Goal: Task Accomplishment & Management: Manage account settings

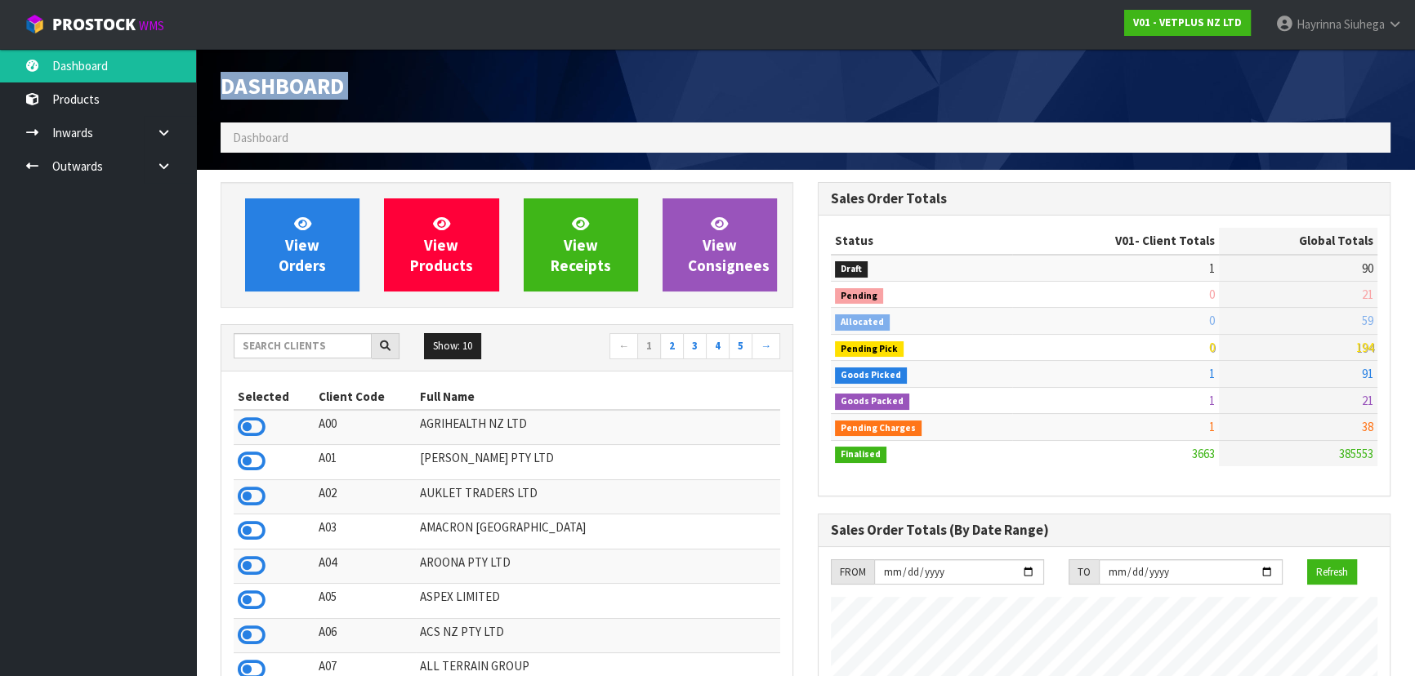
scroll to position [1235, 596]
click at [343, 346] on input "text" at bounding box center [303, 345] width 138 height 25
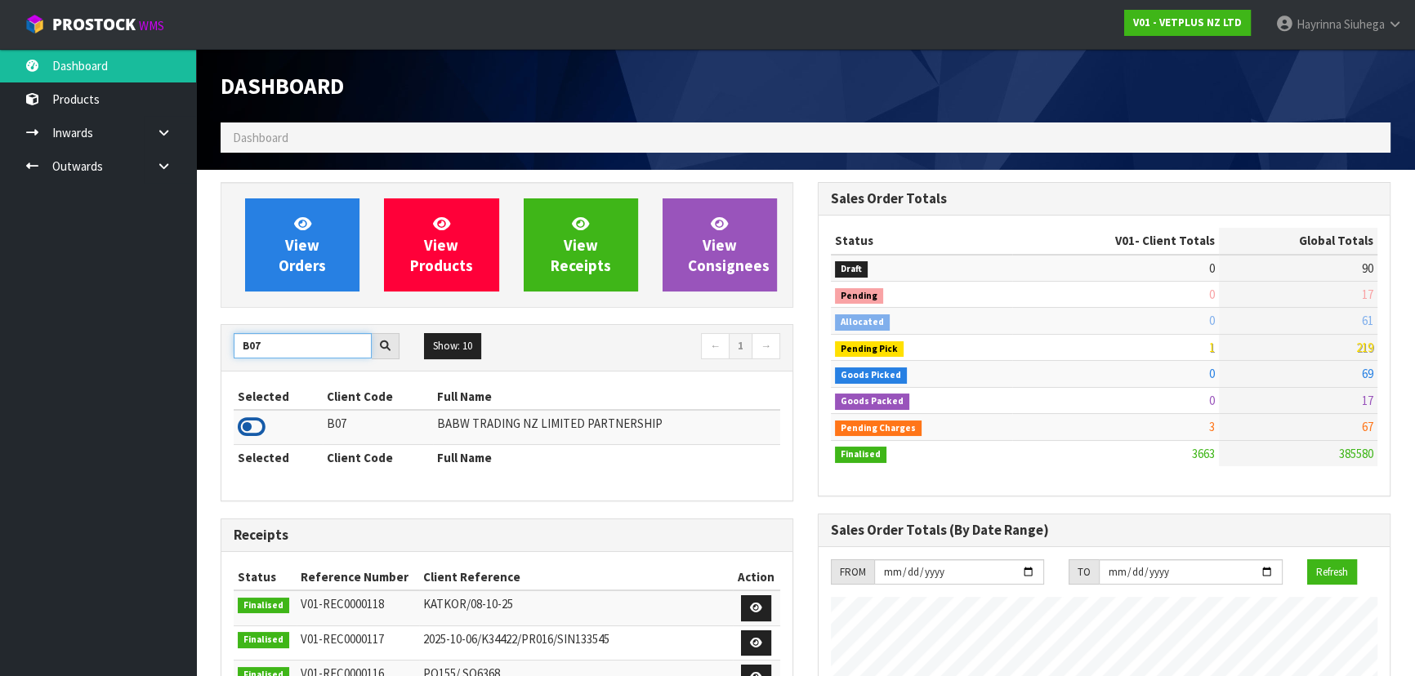
type input "B07"
click at [261, 431] on icon at bounding box center [252, 427] width 28 height 25
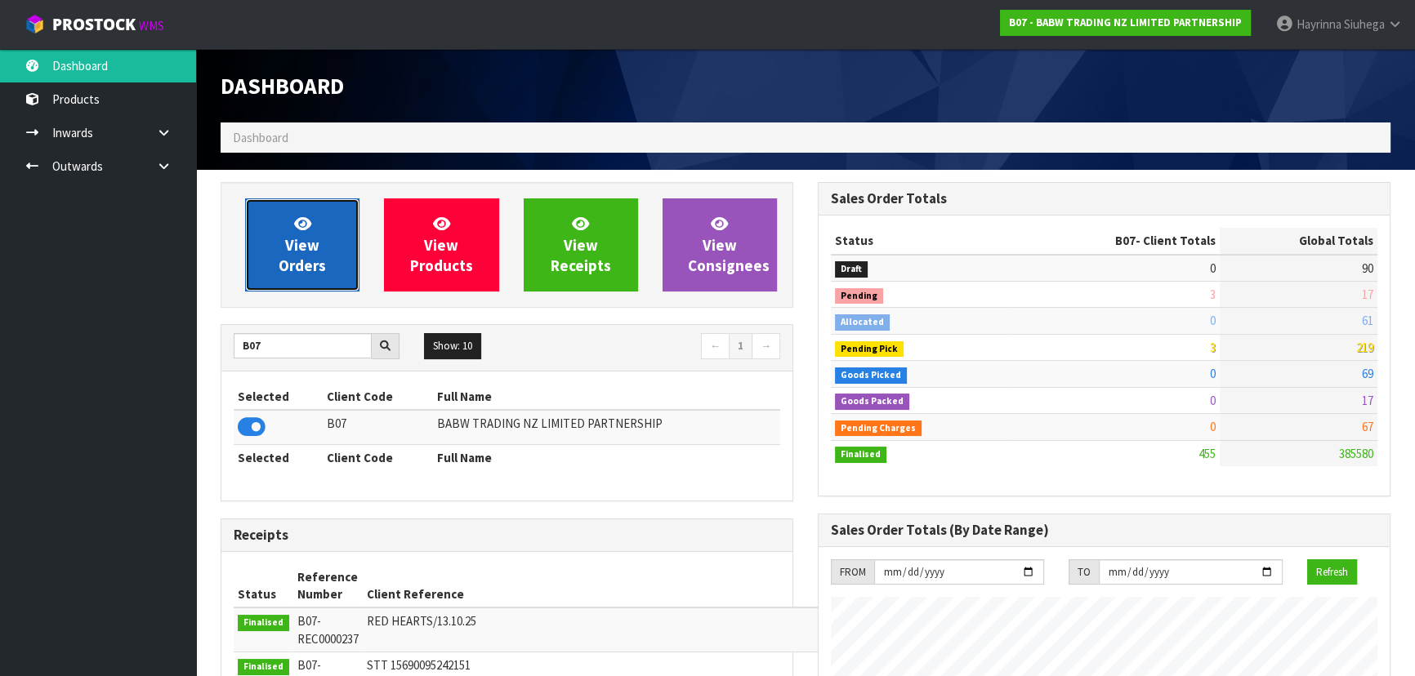
click at [297, 261] on span "View Orders" at bounding box center [302, 244] width 47 height 61
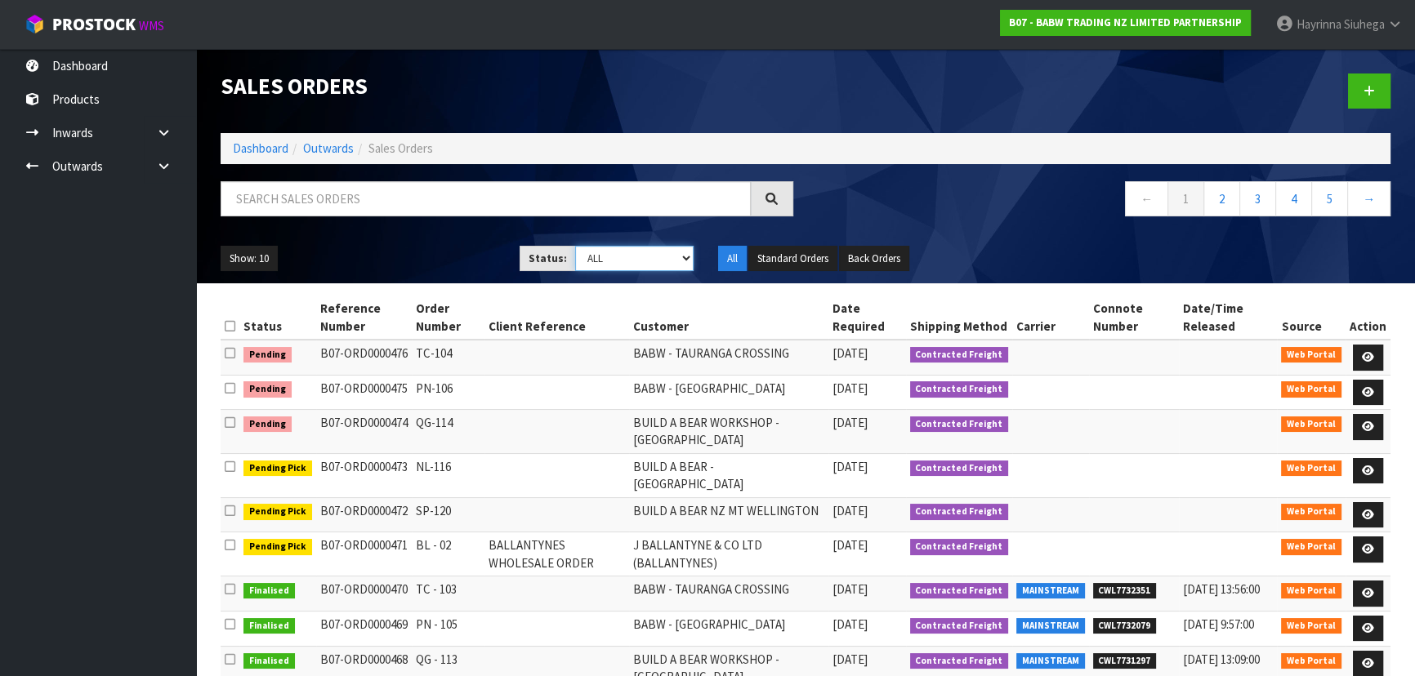
click at [607, 256] on select "Draft Pending Allocated Pending Pick Goods Picked Goods Packed Pending Charges …" at bounding box center [634, 258] width 119 height 25
select select "string:3"
click at [575, 246] on select "Draft Pending Allocated Pending Pick Goods Picked Goods Packed Pending Charges …" at bounding box center [634, 258] width 119 height 25
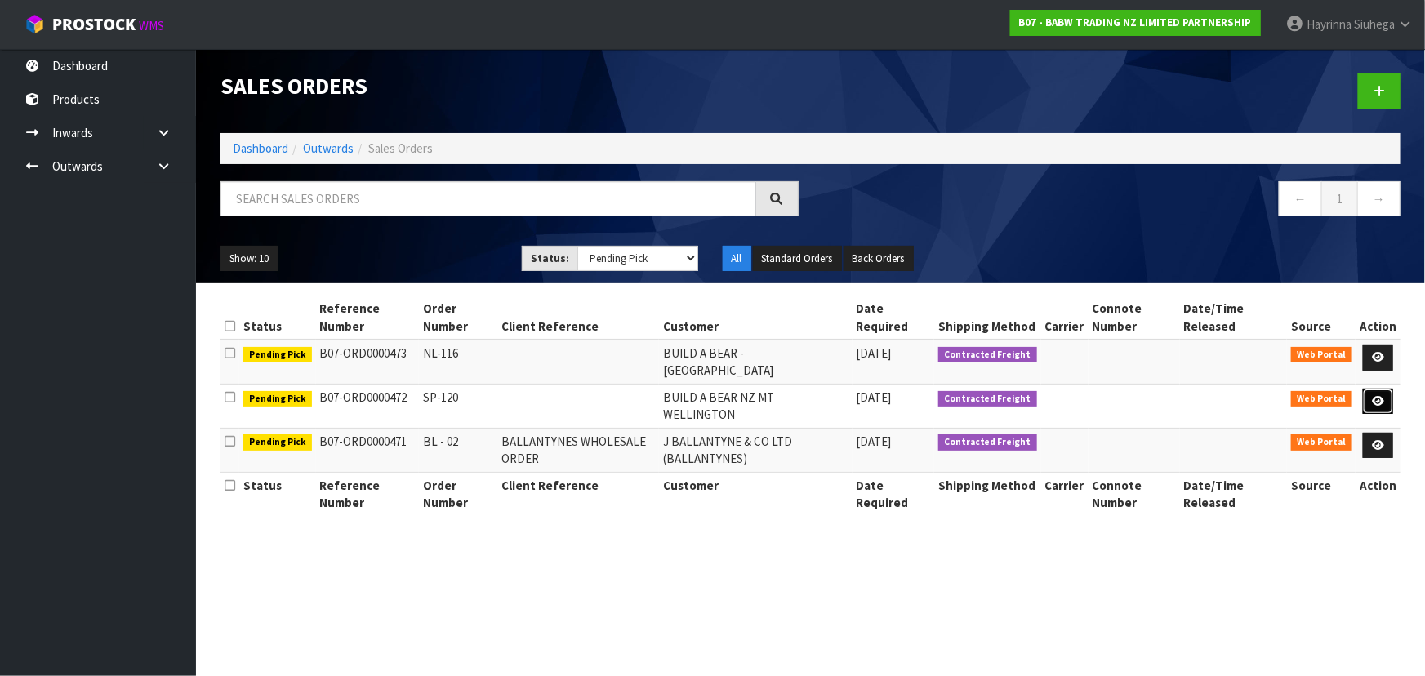
click at [1367, 395] on link at bounding box center [1378, 402] width 30 height 26
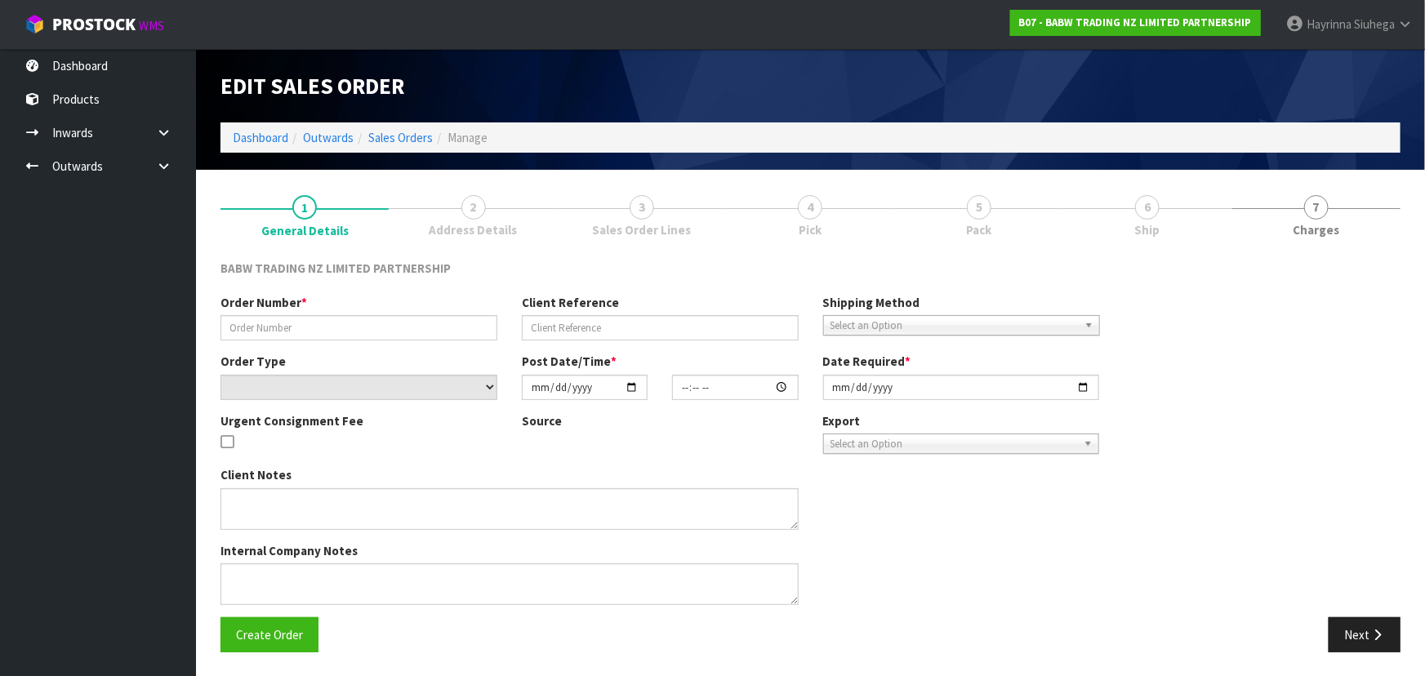
type input "SP-120"
select select "number:0"
type input "2025-10-13"
type input "13:47:00.000"
type input "2025-10-13"
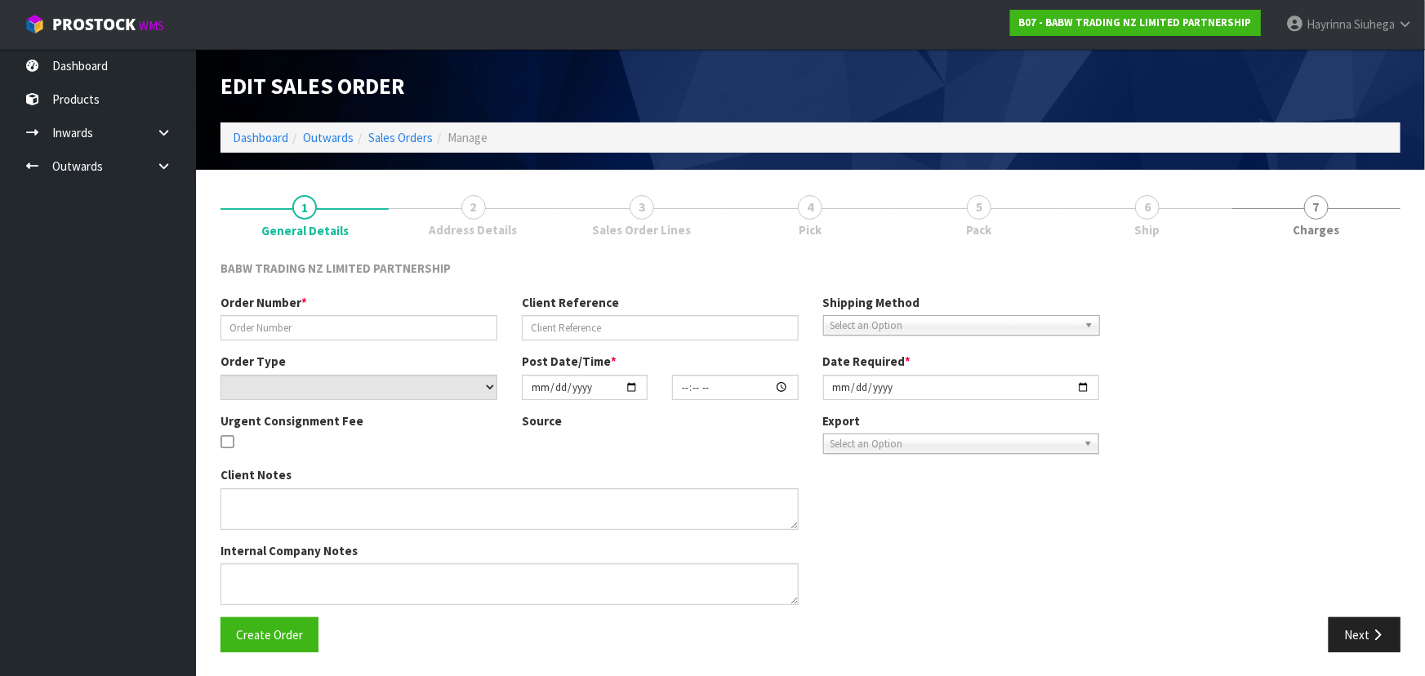
type textarea "CALL/MESSGAE AFTERNOON PRIOR TO MORNING DELIVERY - FRANKI 0273810540, TO MAKE S…"
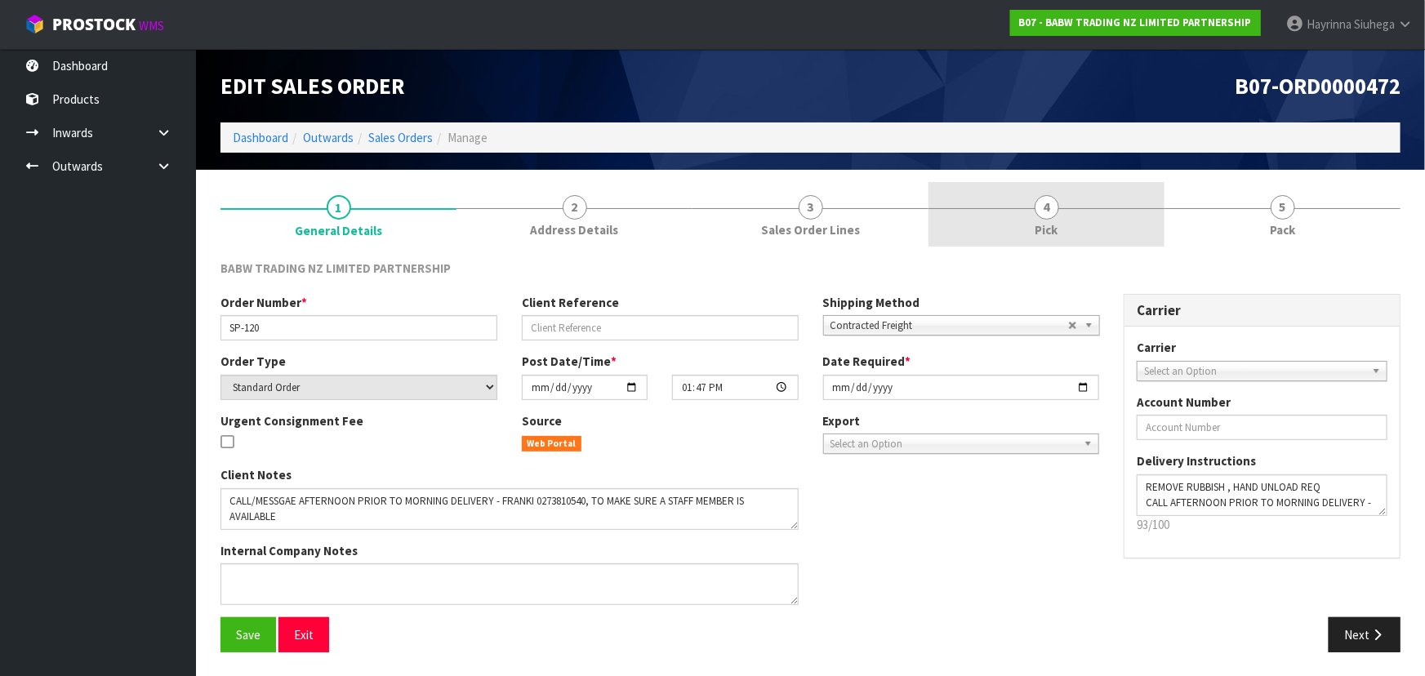
click at [1006, 213] on link "4 Pick" at bounding box center [1047, 214] width 236 height 65
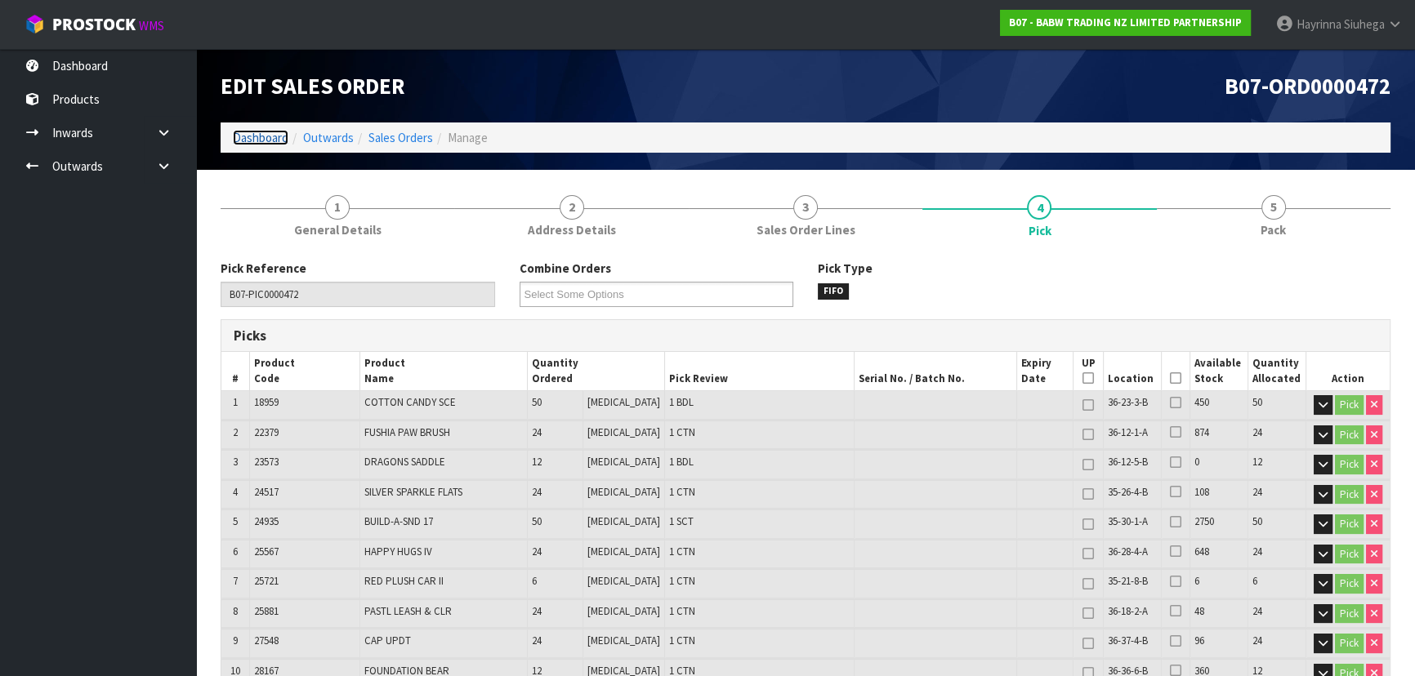
click at [254, 140] on link "Dashboard" at bounding box center [261, 138] width 56 height 16
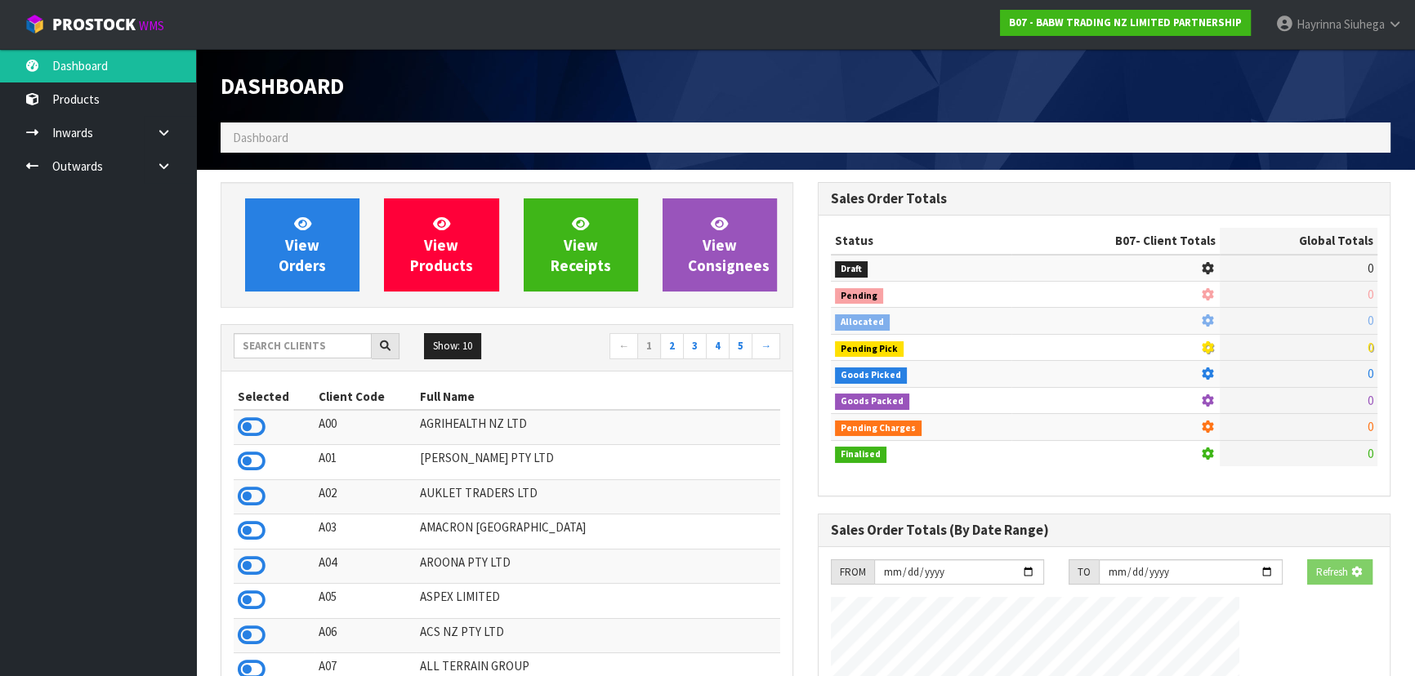
click at [540, 93] on h1 "Dashboard" at bounding box center [507, 86] width 573 height 25
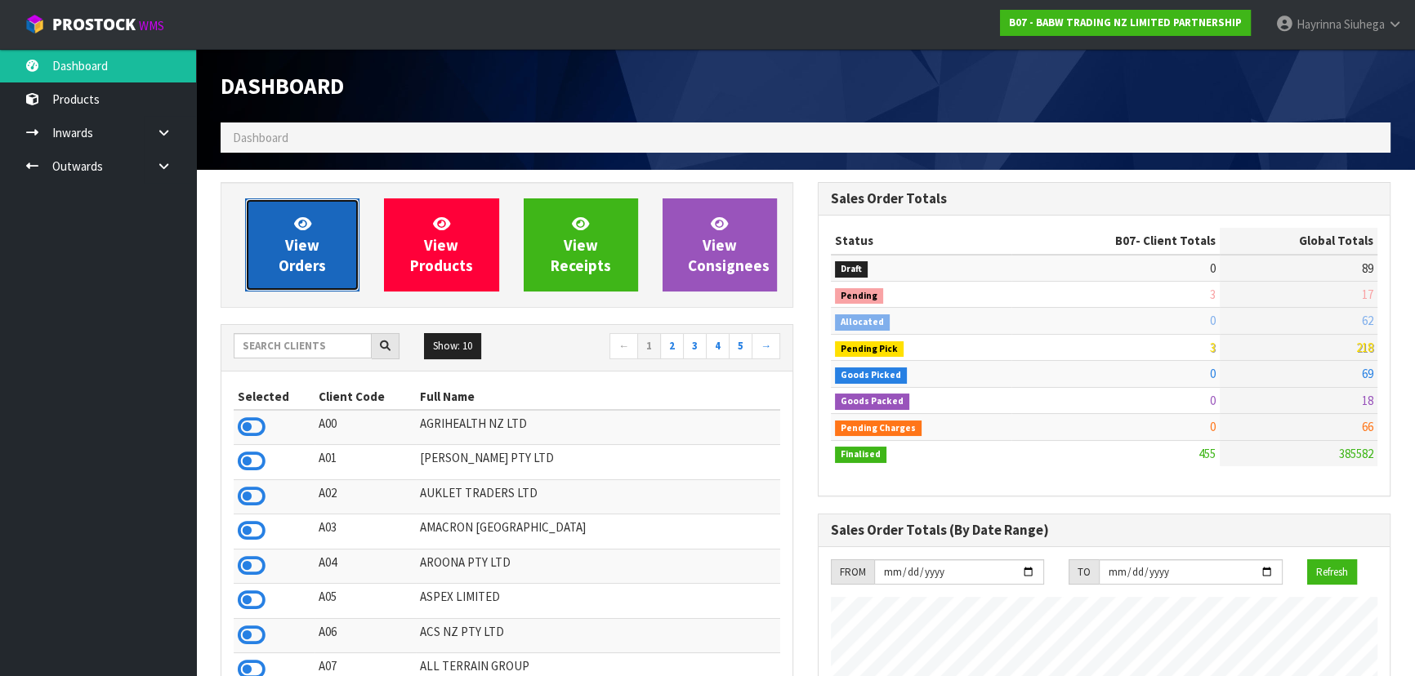
click at [303, 259] on span "View Orders" at bounding box center [302, 244] width 47 height 61
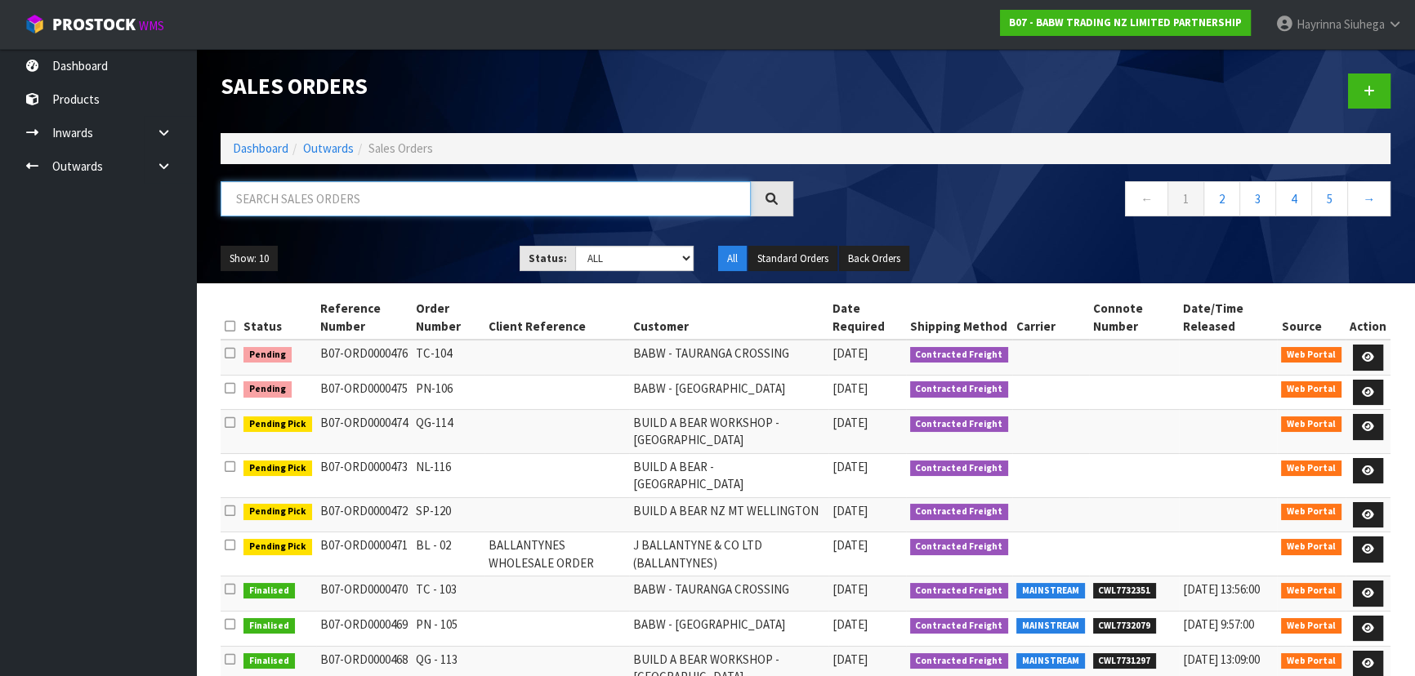
click at [536, 202] on input "text" at bounding box center [486, 198] width 530 height 35
type input "JOB-0417147"
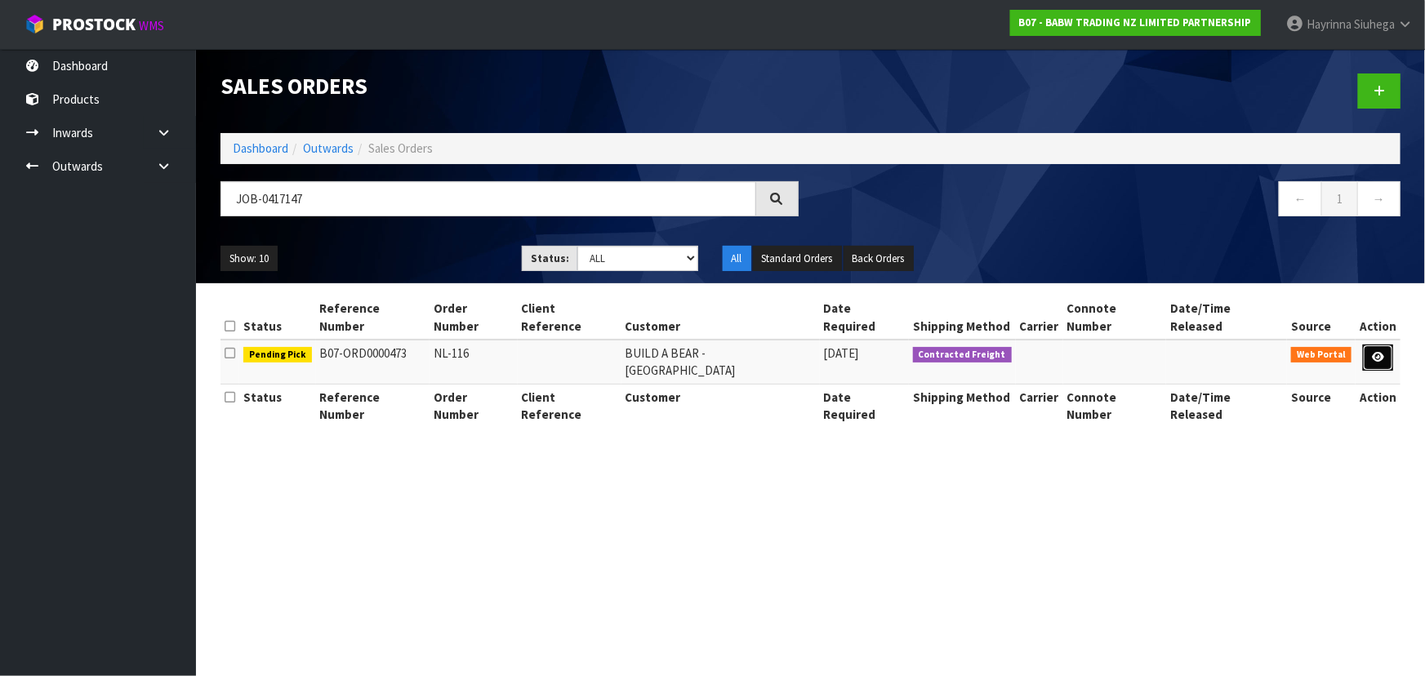
click at [1381, 352] on icon at bounding box center [1378, 357] width 12 height 11
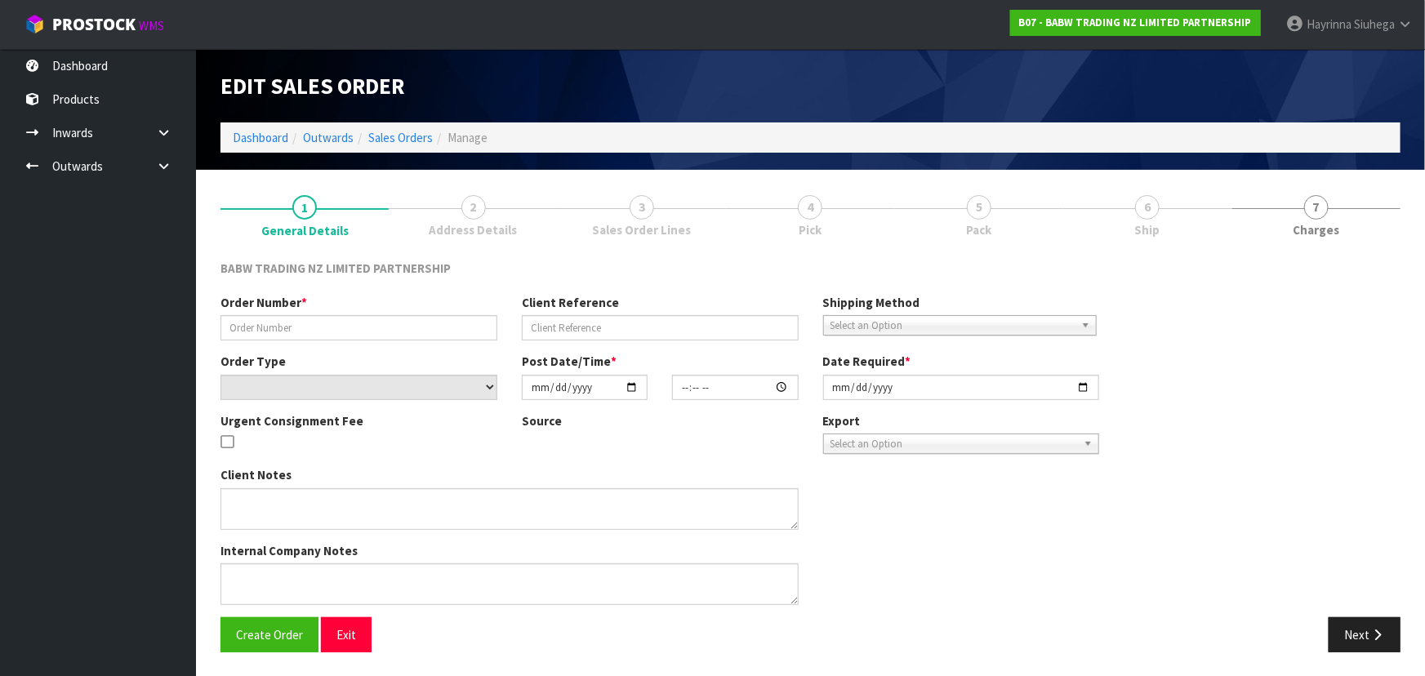
type input "NL-116"
select select "number:0"
type input "2025-10-13"
type input "13:51:00.000"
type input "2025-10-13"
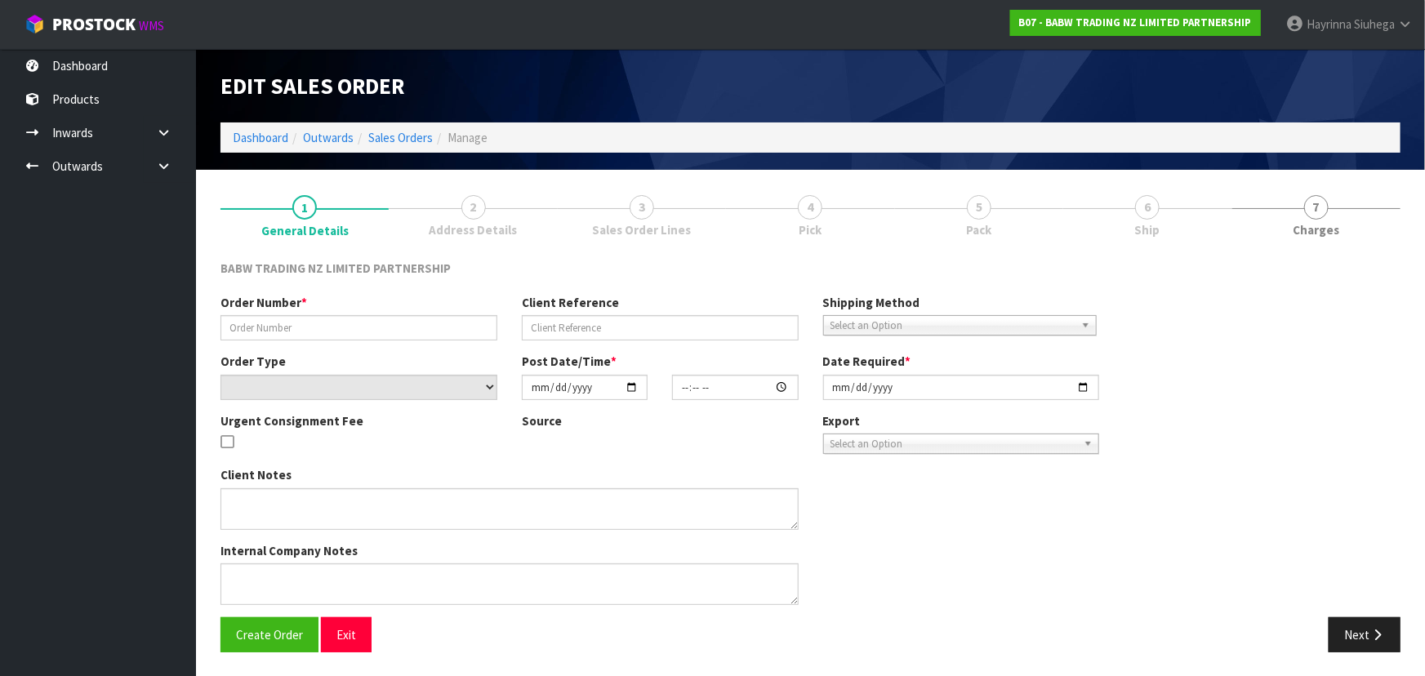
type textarea "DELIVER BETWEEN 8AM AND 8.30AM CALL - SANTANA ON 0221550016 AFTERNOON PRIOR TO …"
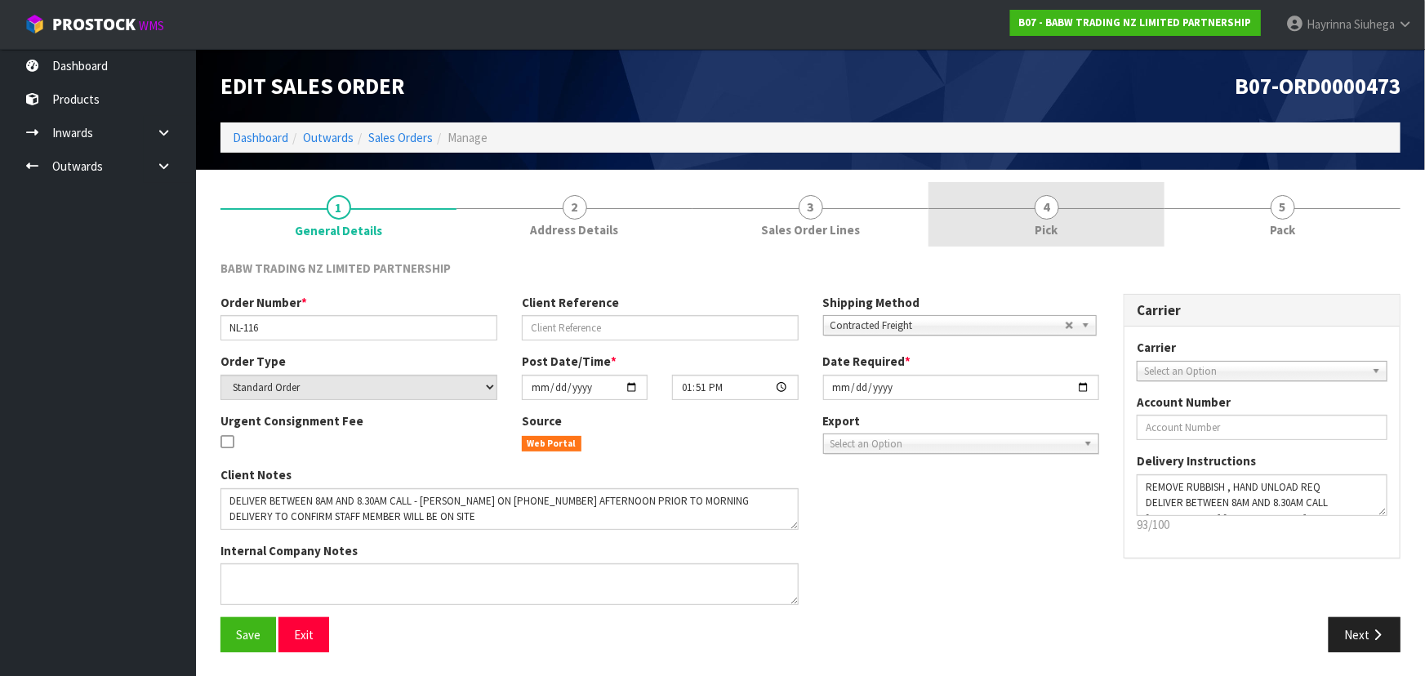
click at [1070, 225] on link "4 Pick" at bounding box center [1047, 214] width 236 height 65
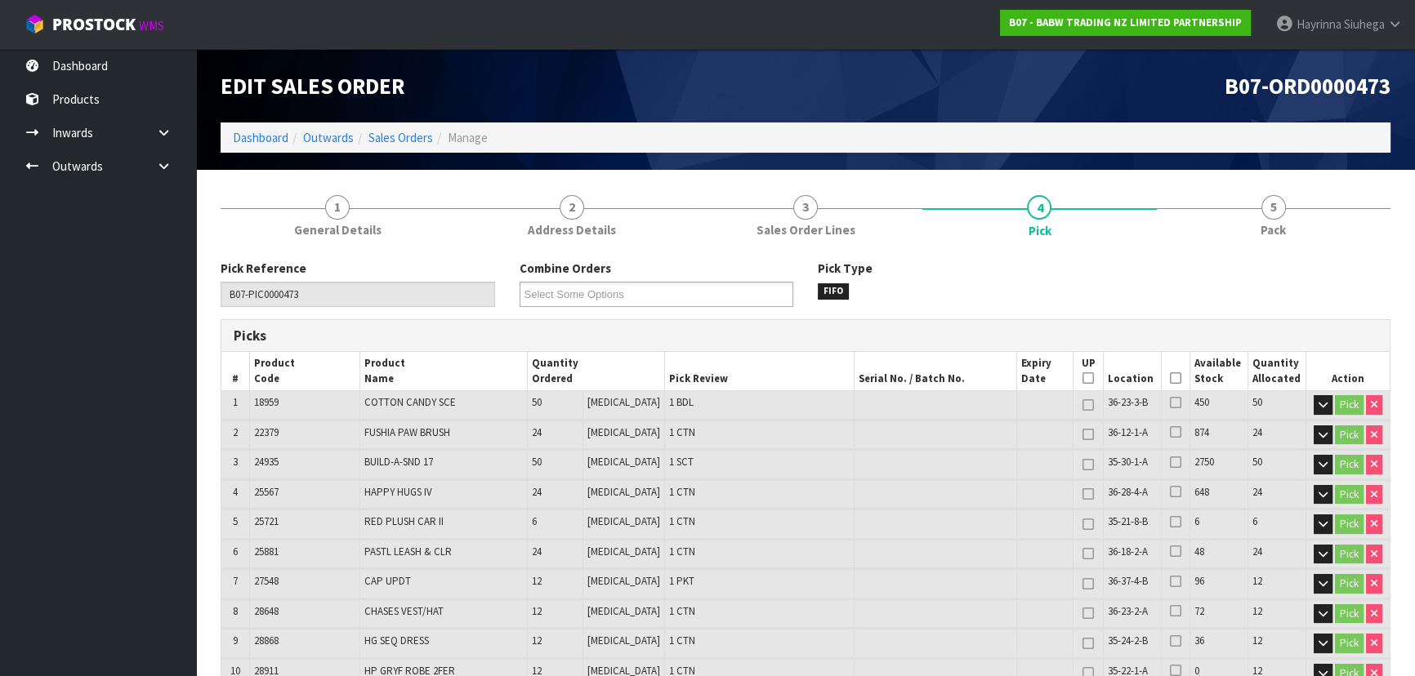
click at [1170, 378] on icon at bounding box center [1175, 378] width 11 height 1
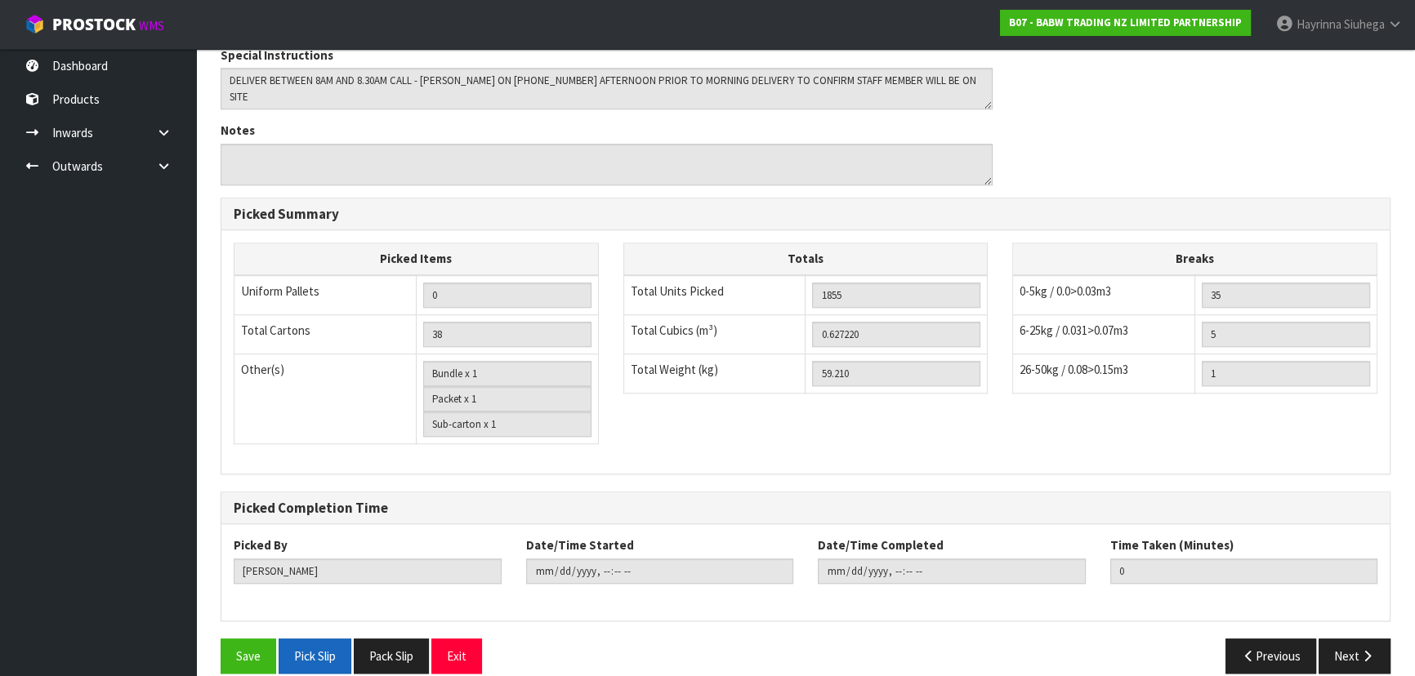
scroll to position [1654, 0]
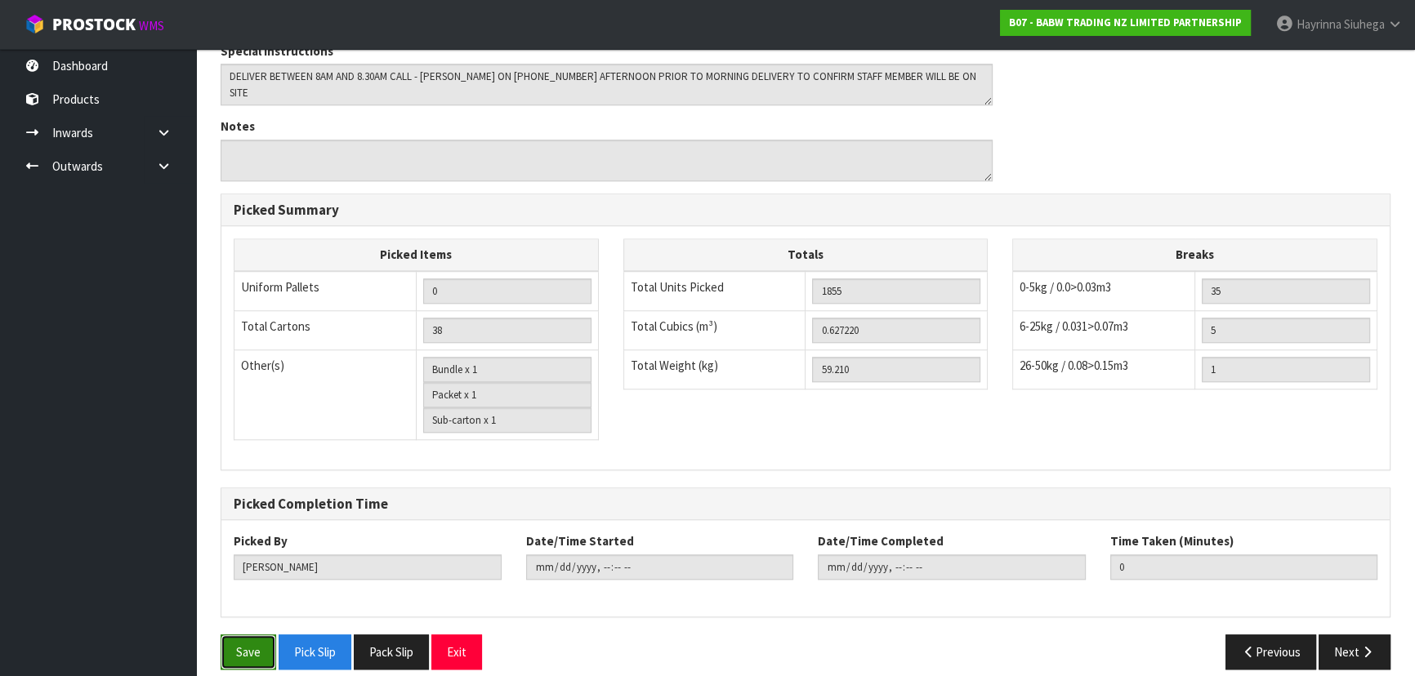
click at [234, 640] on button "Save" at bounding box center [249, 652] width 56 height 35
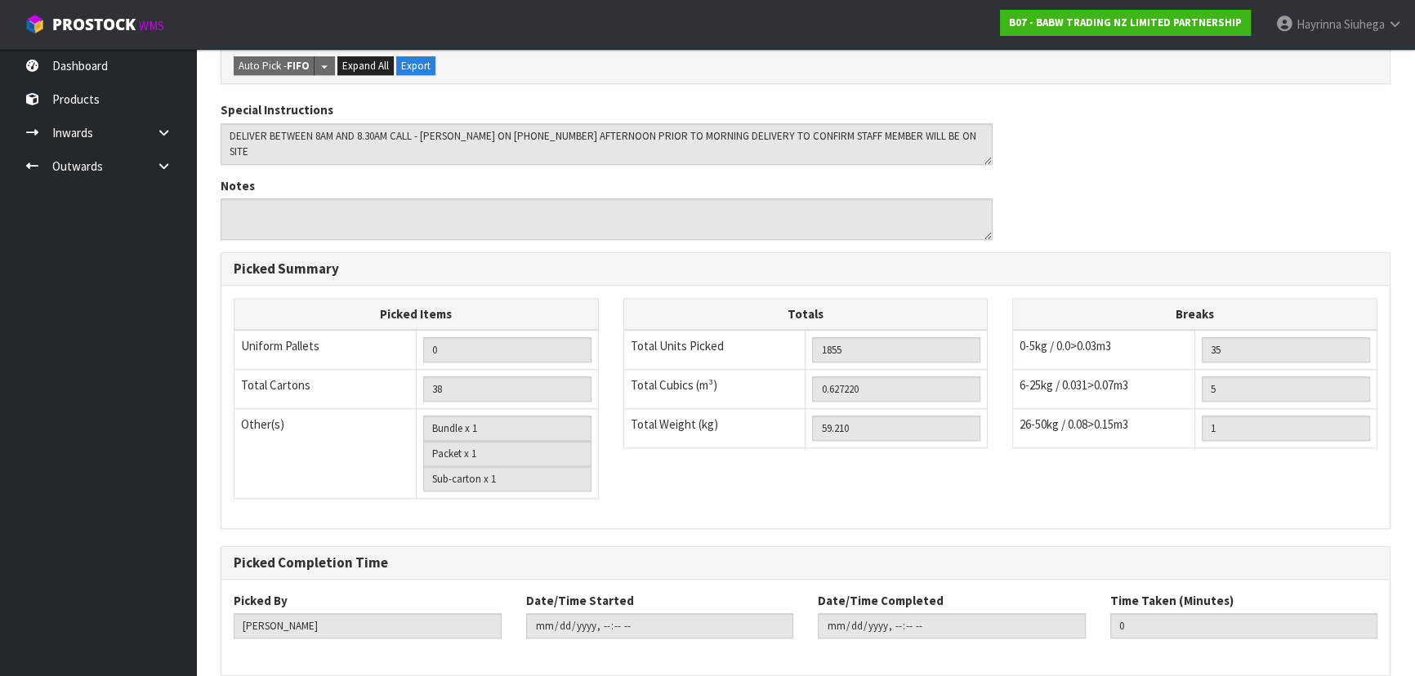
scroll to position [0, 0]
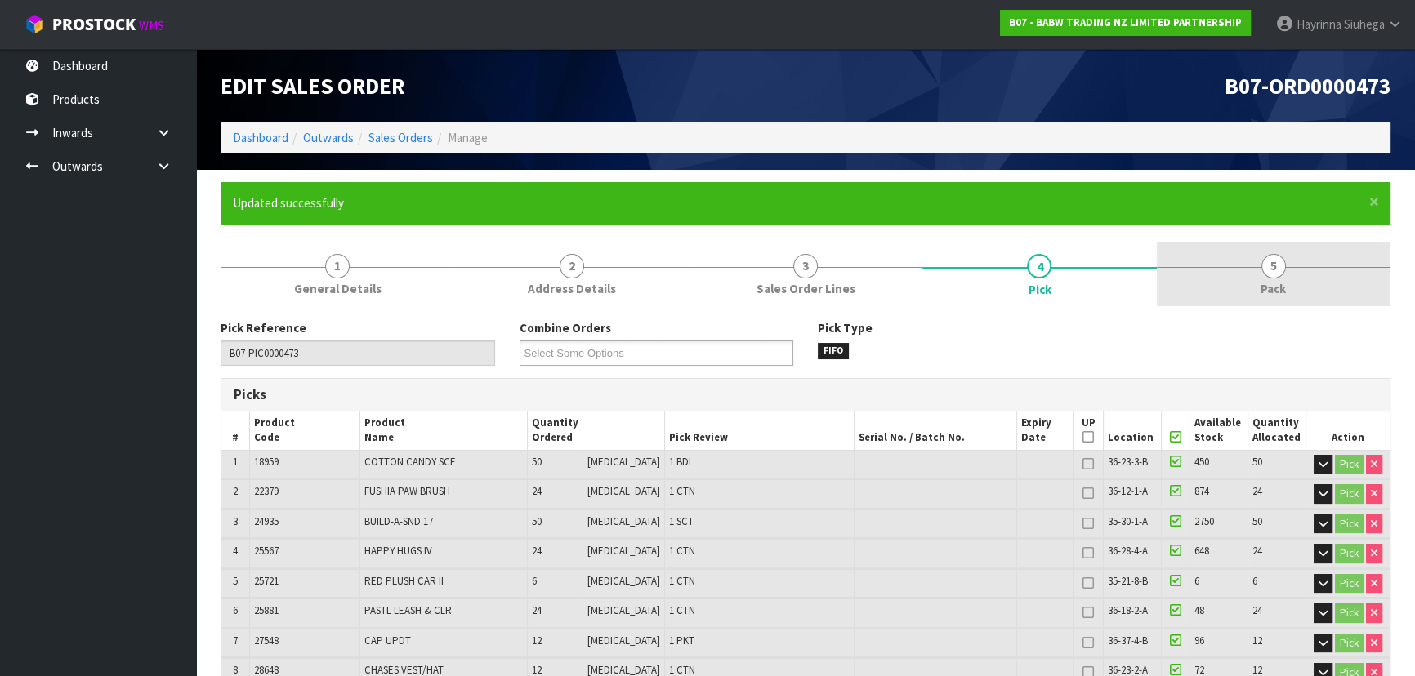
click at [1268, 256] on span "5" at bounding box center [1273, 266] width 25 height 25
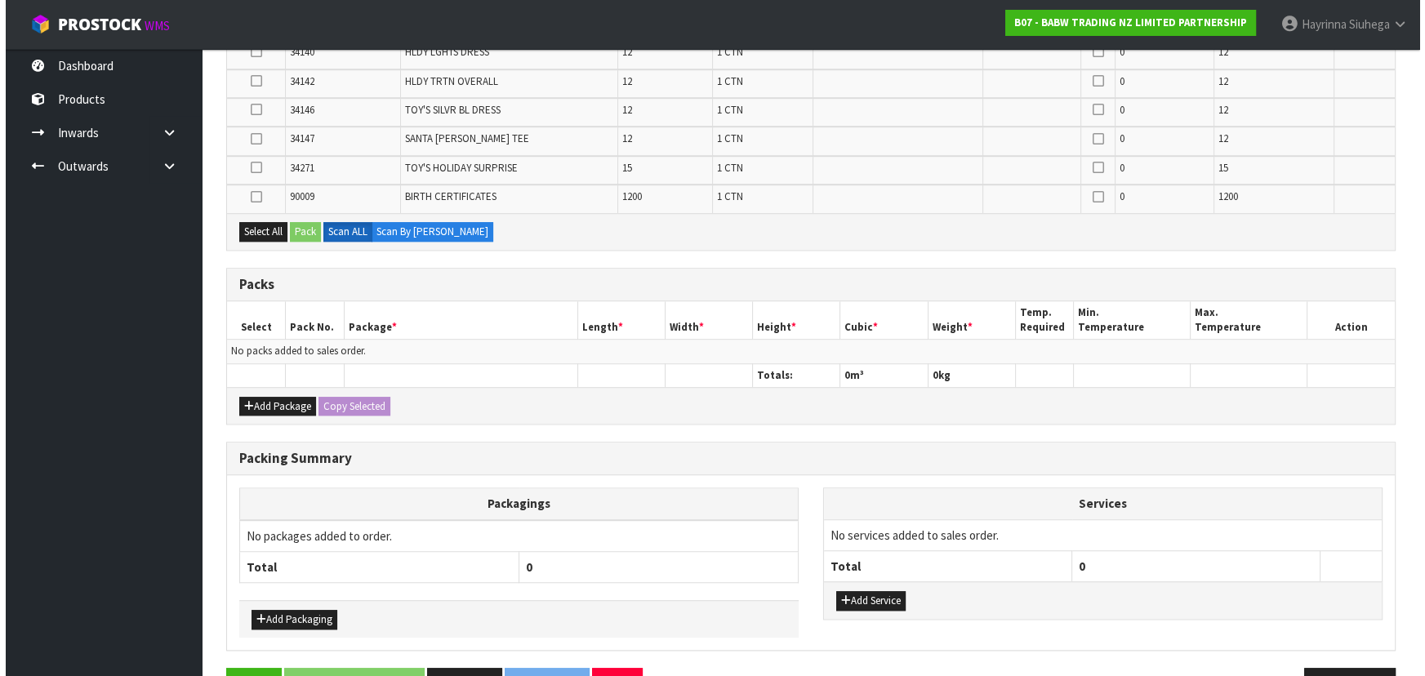
scroll to position [1420, 0]
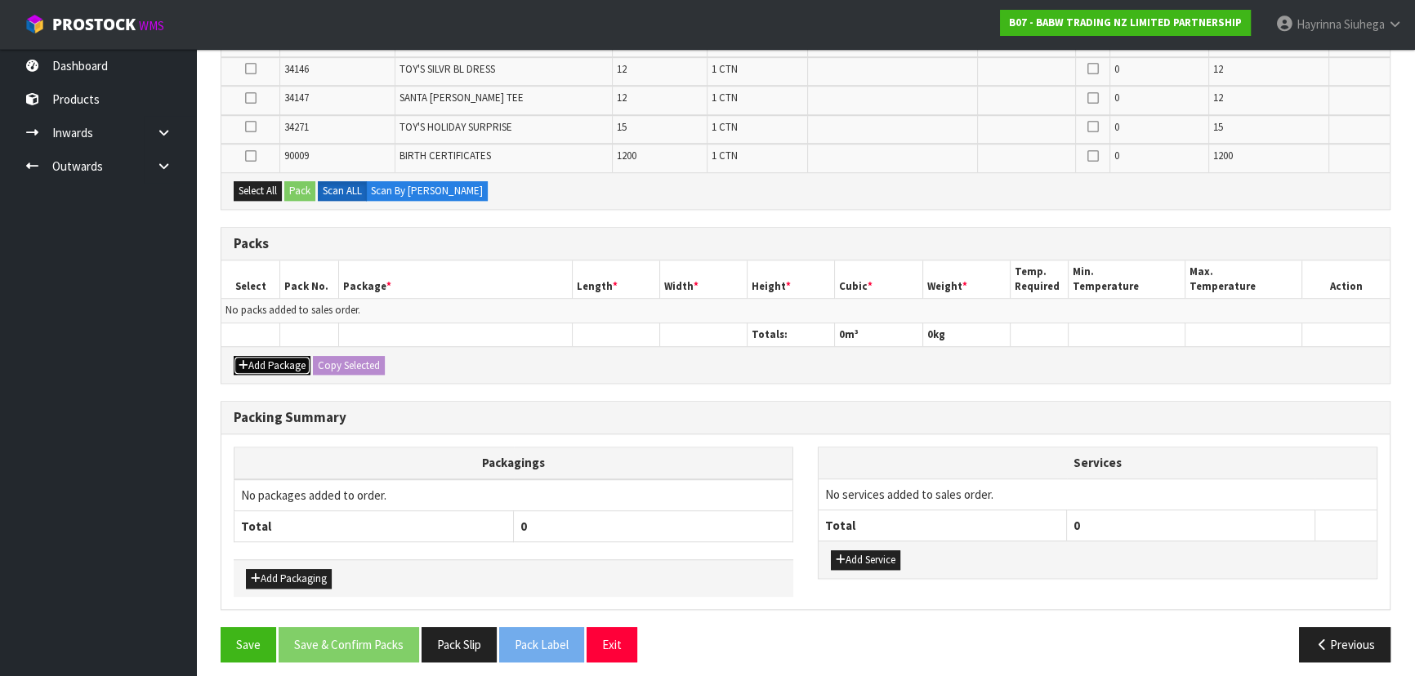
click at [282, 356] on button "Add Package" at bounding box center [272, 366] width 77 height 20
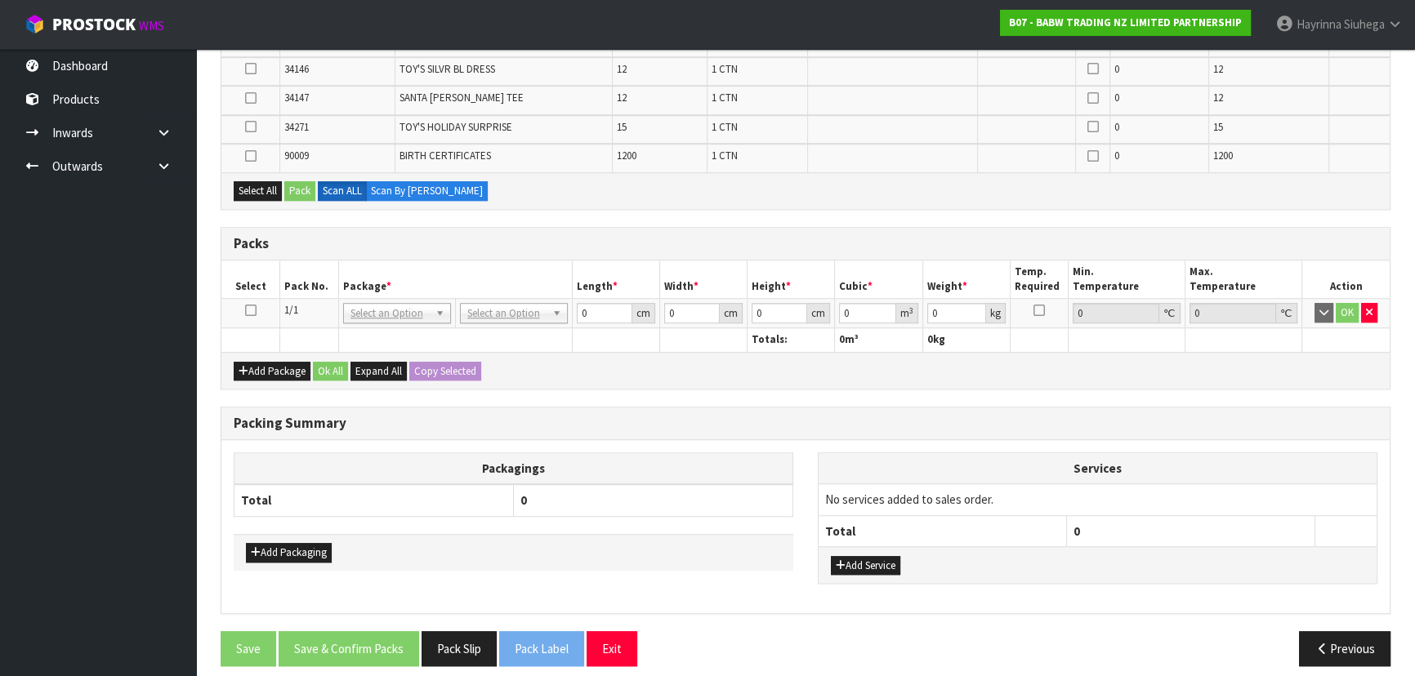
click at [249, 310] on icon at bounding box center [250, 310] width 11 height 1
click at [254, 185] on button "Select All" at bounding box center [258, 191] width 48 height 20
drag, startPoint x: 296, startPoint y: 187, endPoint x: 367, endPoint y: 213, distance: 75.7
click at [301, 187] on button "Pack" at bounding box center [299, 191] width 31 height 20
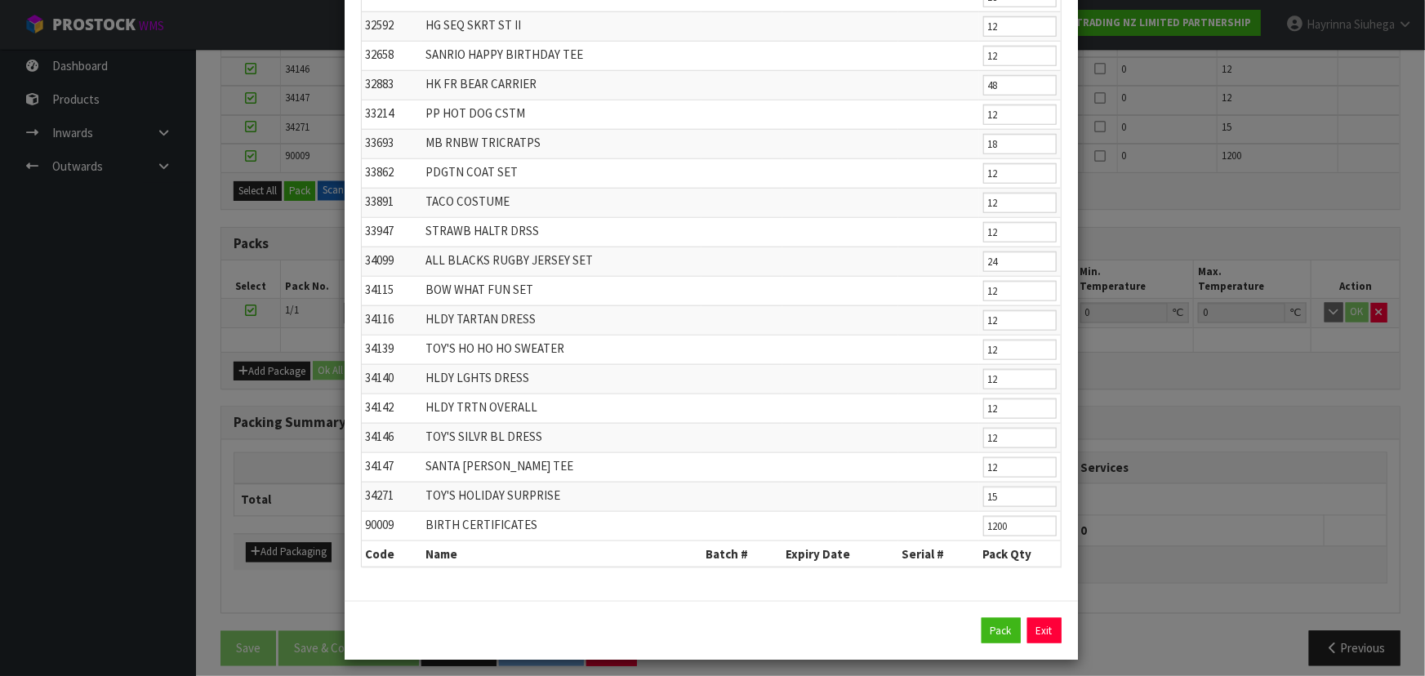
scroll to position [766, 0]
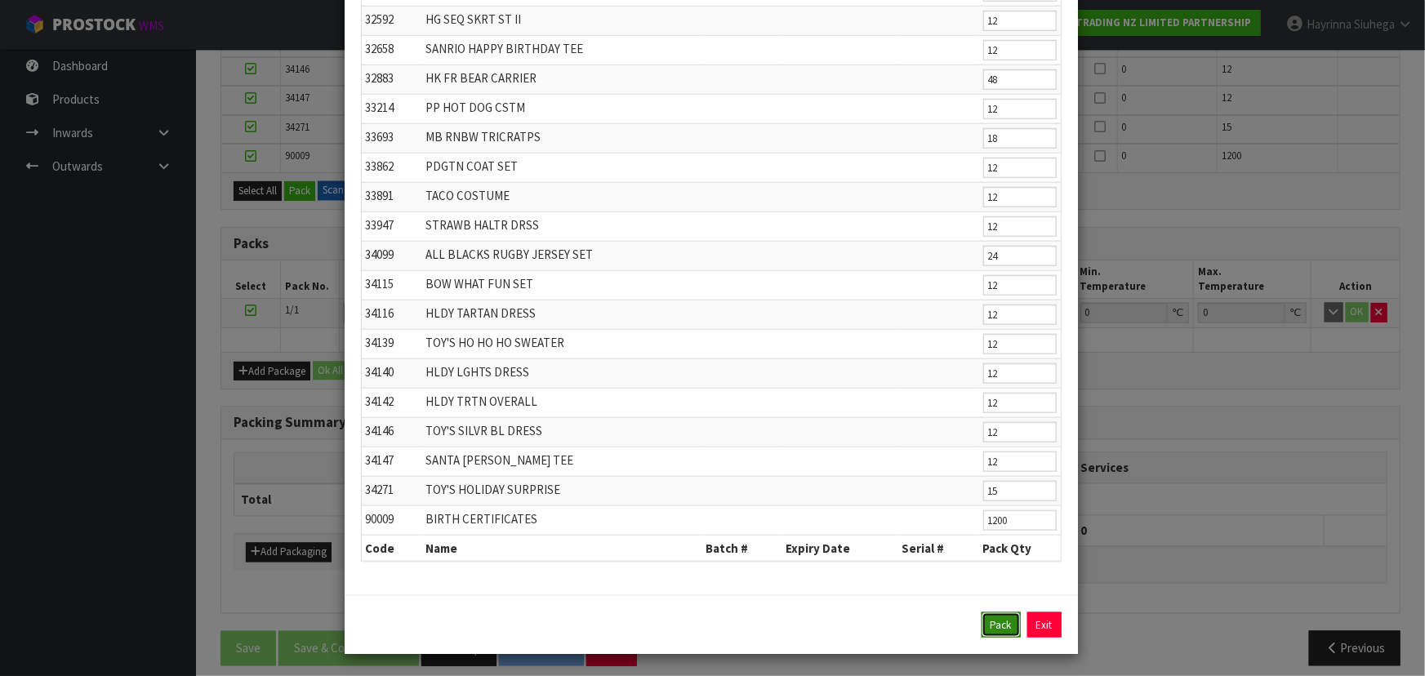
click at [992, 627] on button "Pack" at bounding box center [1001, 626] width 39 height 26
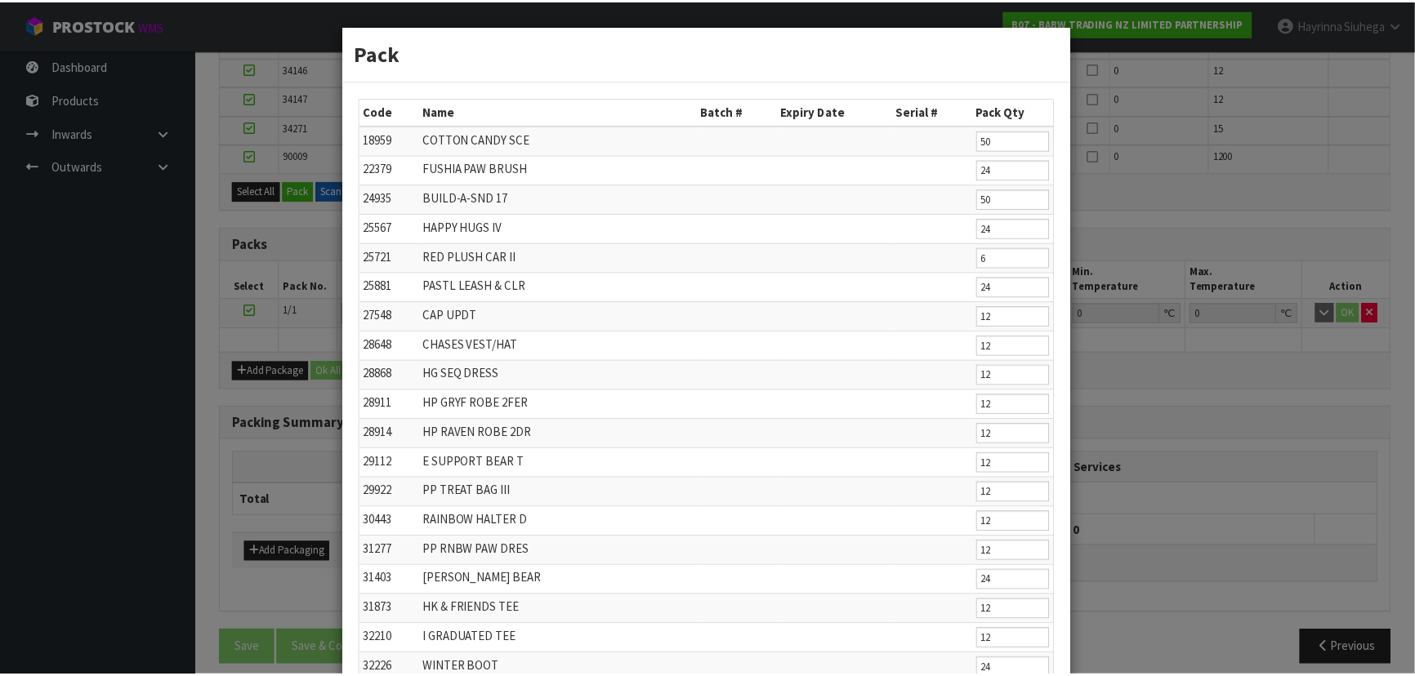
scroll to position [1416, 0]
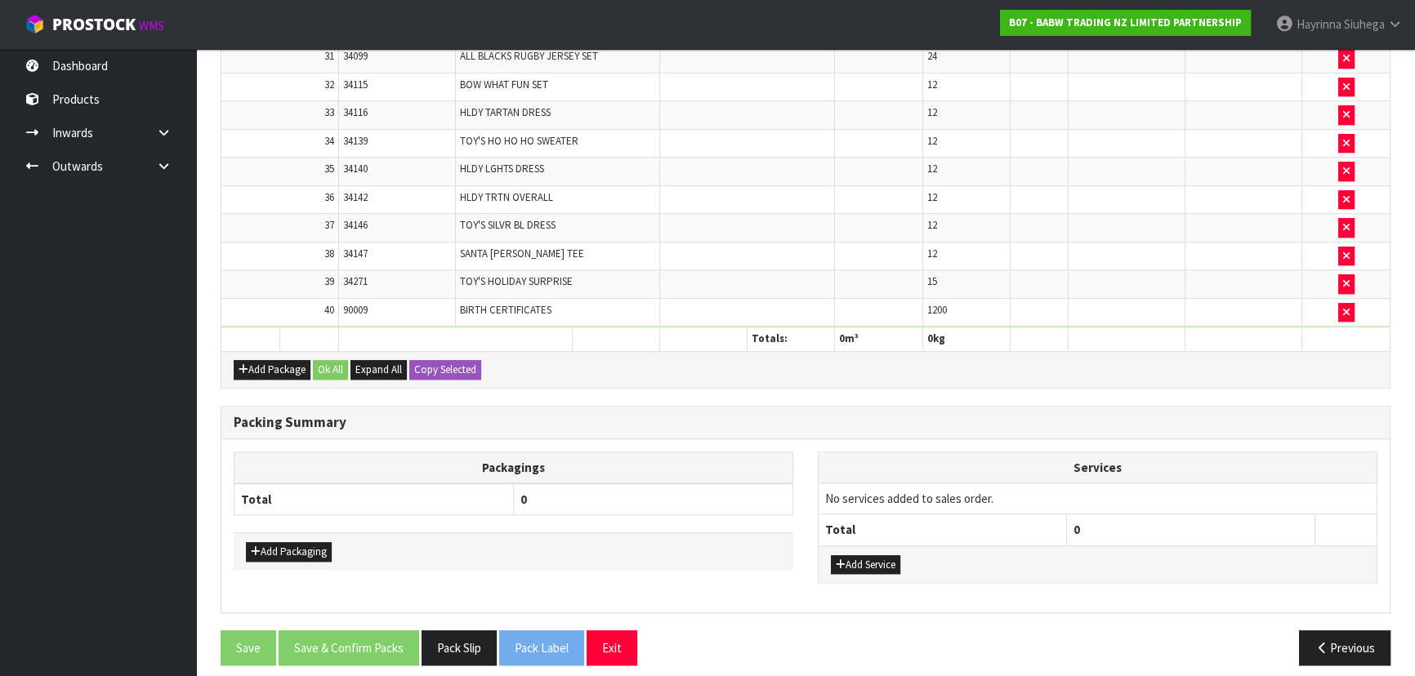
click at [274, 533] on div "Add Packaging" at bounding box center [514, 551] width 560 height 37
drag, startPoint x: 277, startPoint y: 541, endPoint x: 283, endPoint y: 515, distance: 26.8
click at [277, 542] on button "Add Packaging" at bounding box center [289, 552] width 86 height 20
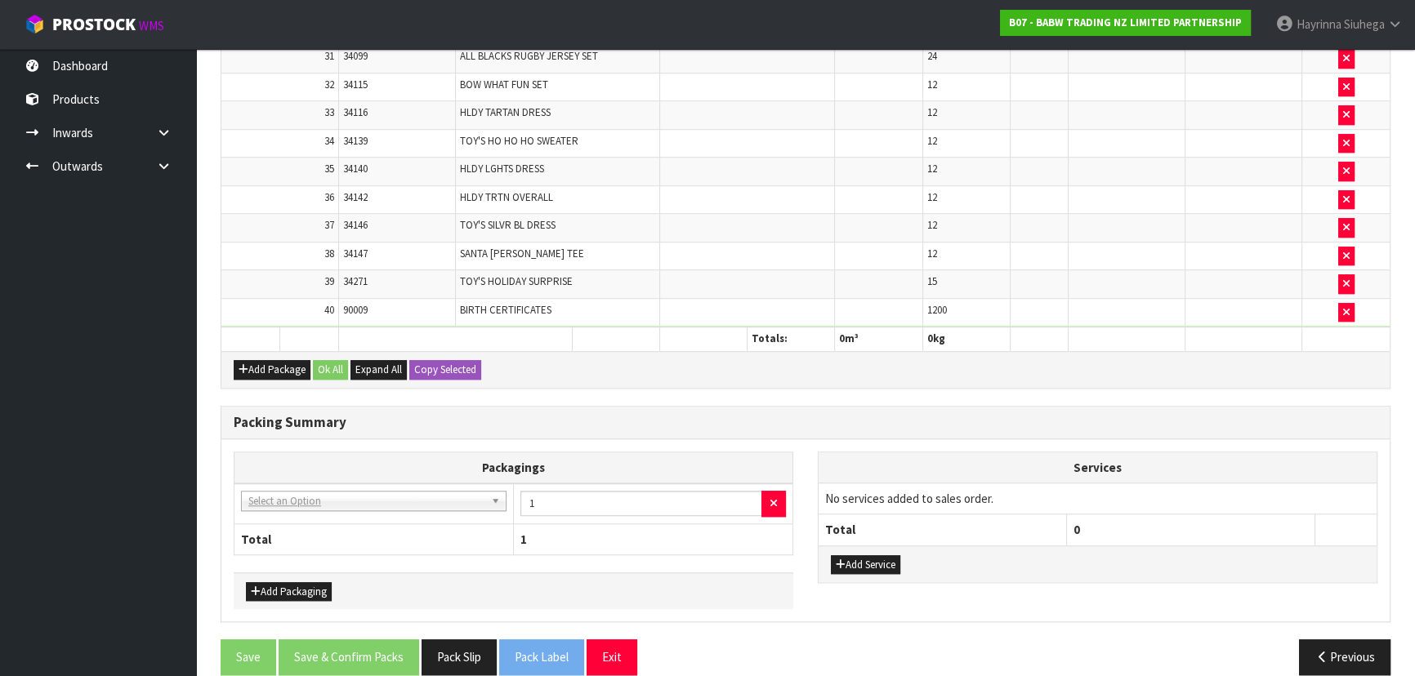
drag, startPoint x: 283, startPoint y: 515, endPoint x: 294, endPoint y: 511, distance: 11.9
click at [290, 498] on td "NONE - No Packaging Cartons 007-001 - PLT GEN120 (1200 X 1000) 007-002 - PLT ON…" at bounding box center [373, 504] width 279 height 40
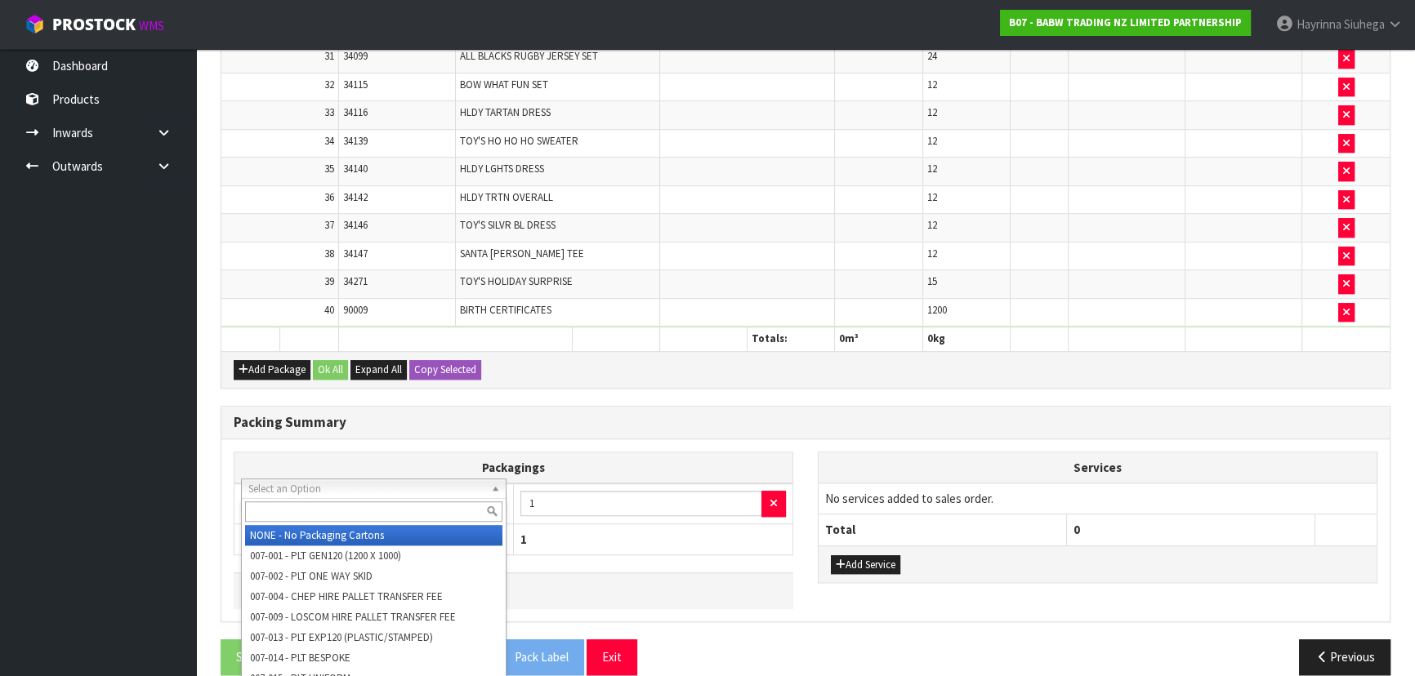
click at [305, 505] on input "text" at bounding box center [373, 512] width 257 height 20
type input "OC"
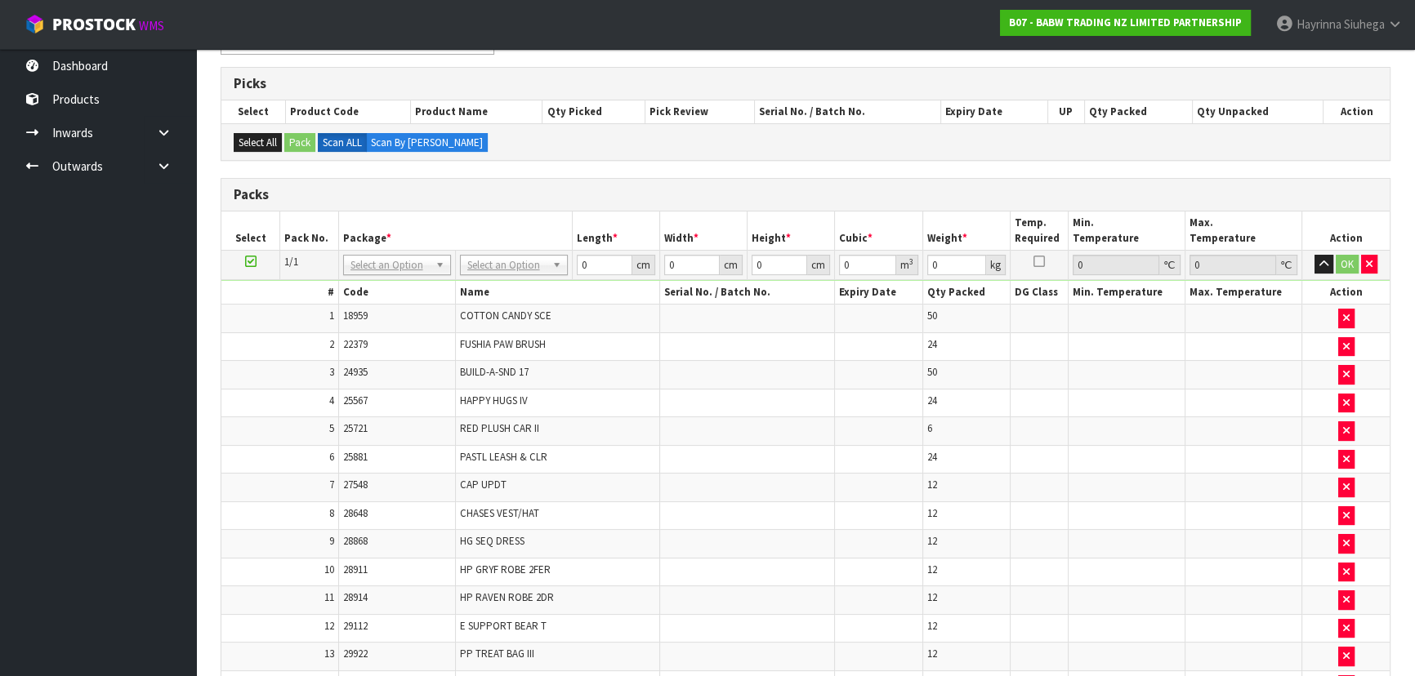
scroll to position [6, 0]
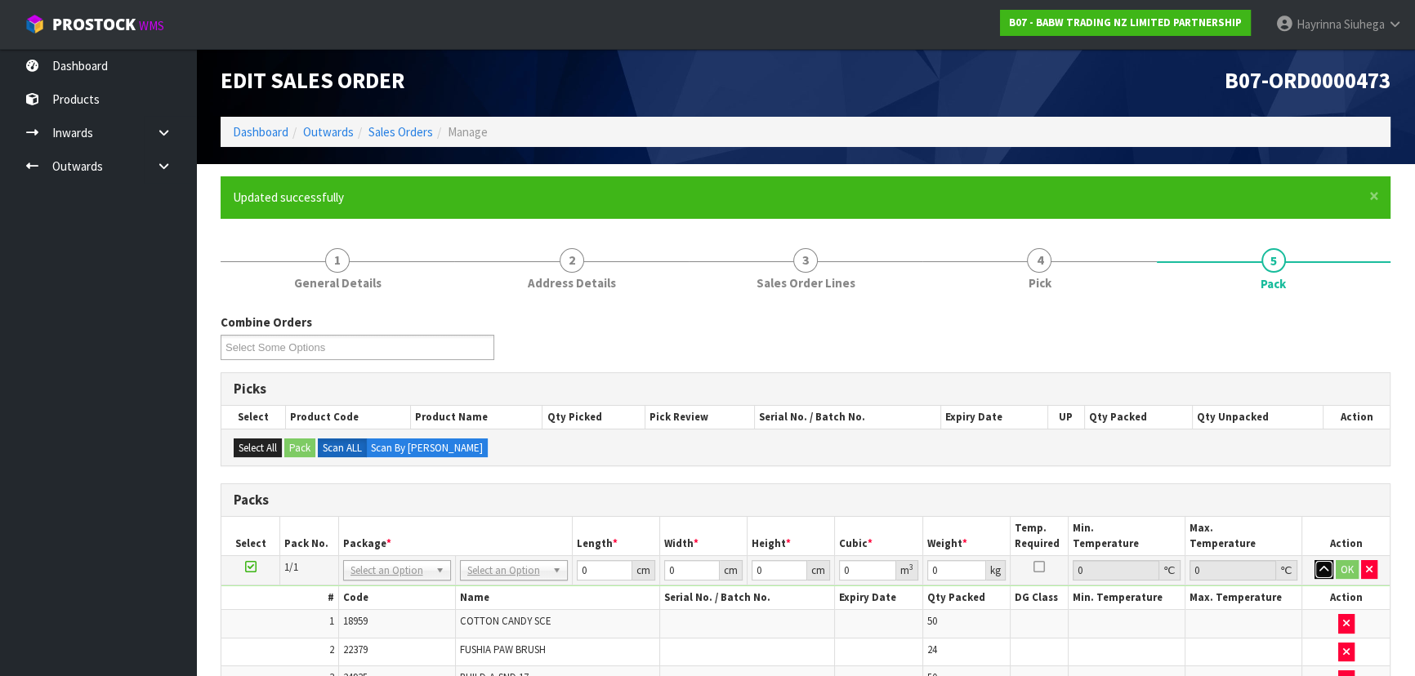
click at [1317, 574] on button "button" at bounding box center [1323, 570] width 19 height 20
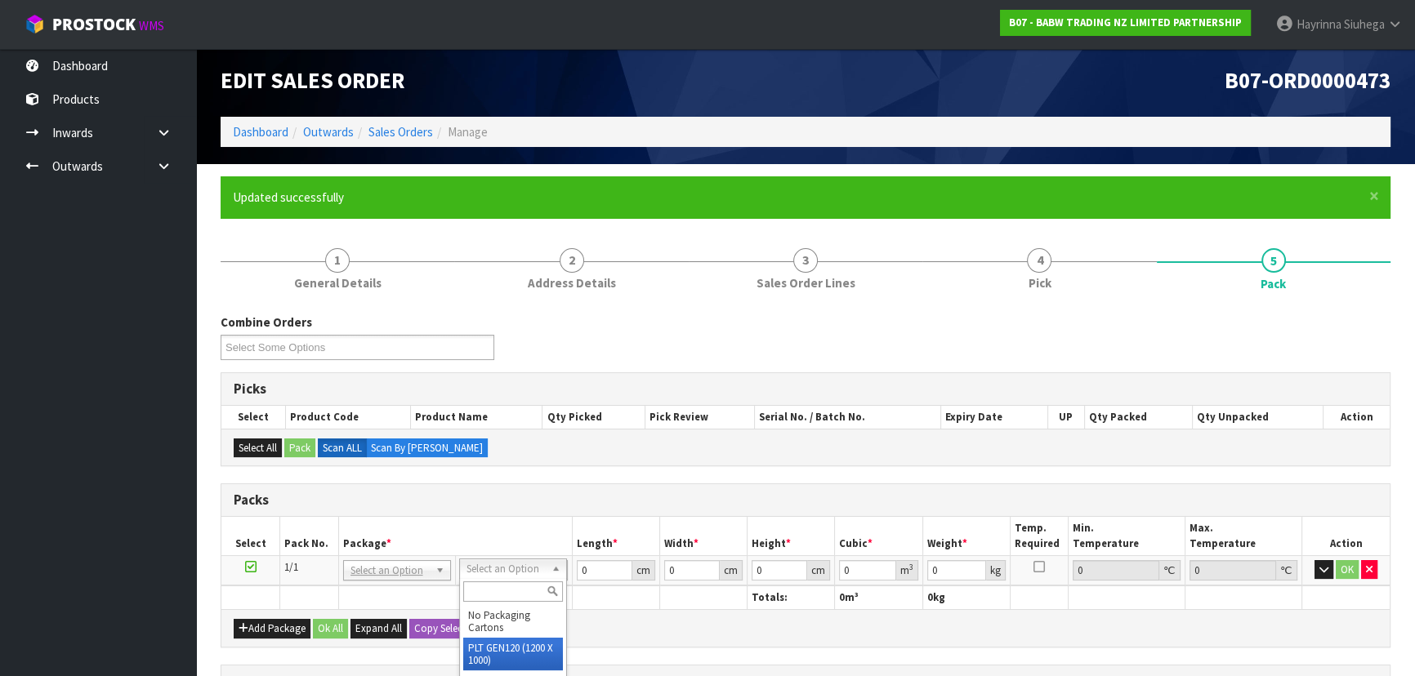
drag, startPoint x: 517, startPoint y: 654, endPoint x: 552, endPoint y: 622, distance: 47.4
type input "120"
type input "100"
type input "59.21"
click at [599, 570] on input "120" at bounding box center [604, 570] width 56 height 20
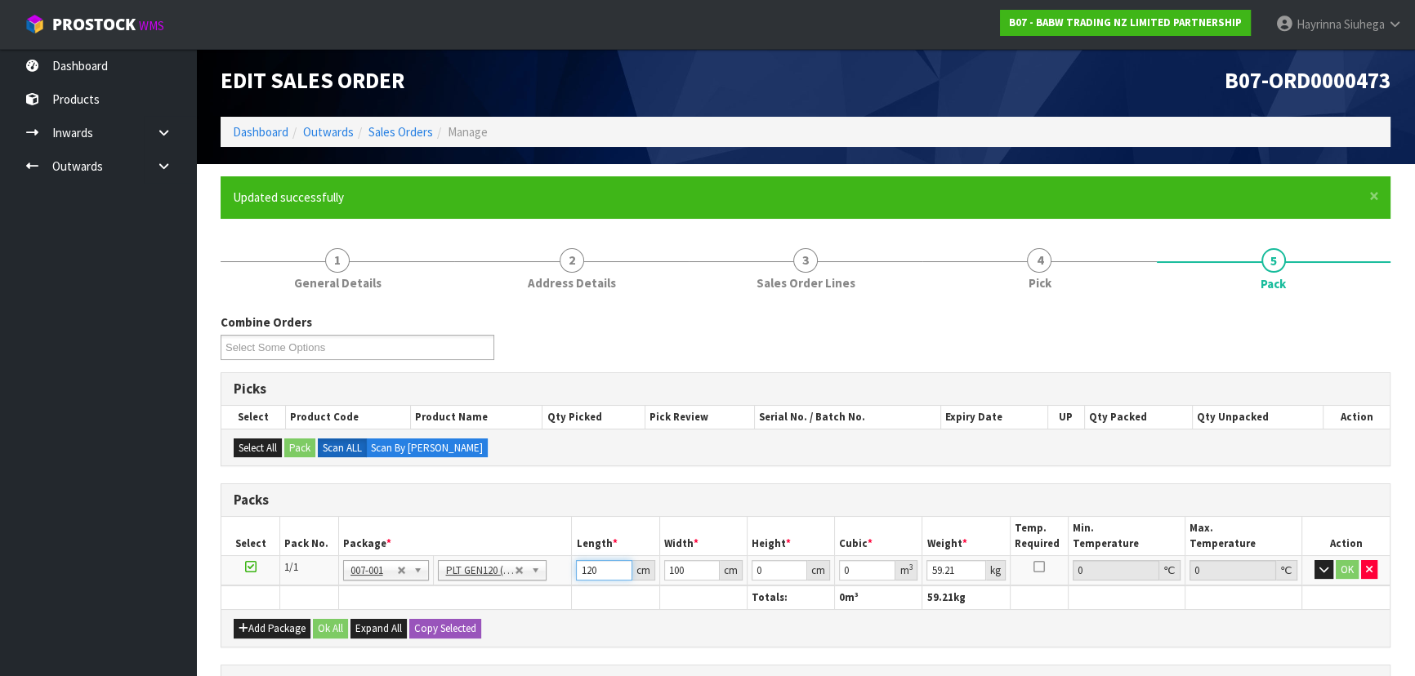
click at [599, 570] on input "120" at bounding box center [604, 570] width 56 height 20
type input "125"
type input "118"
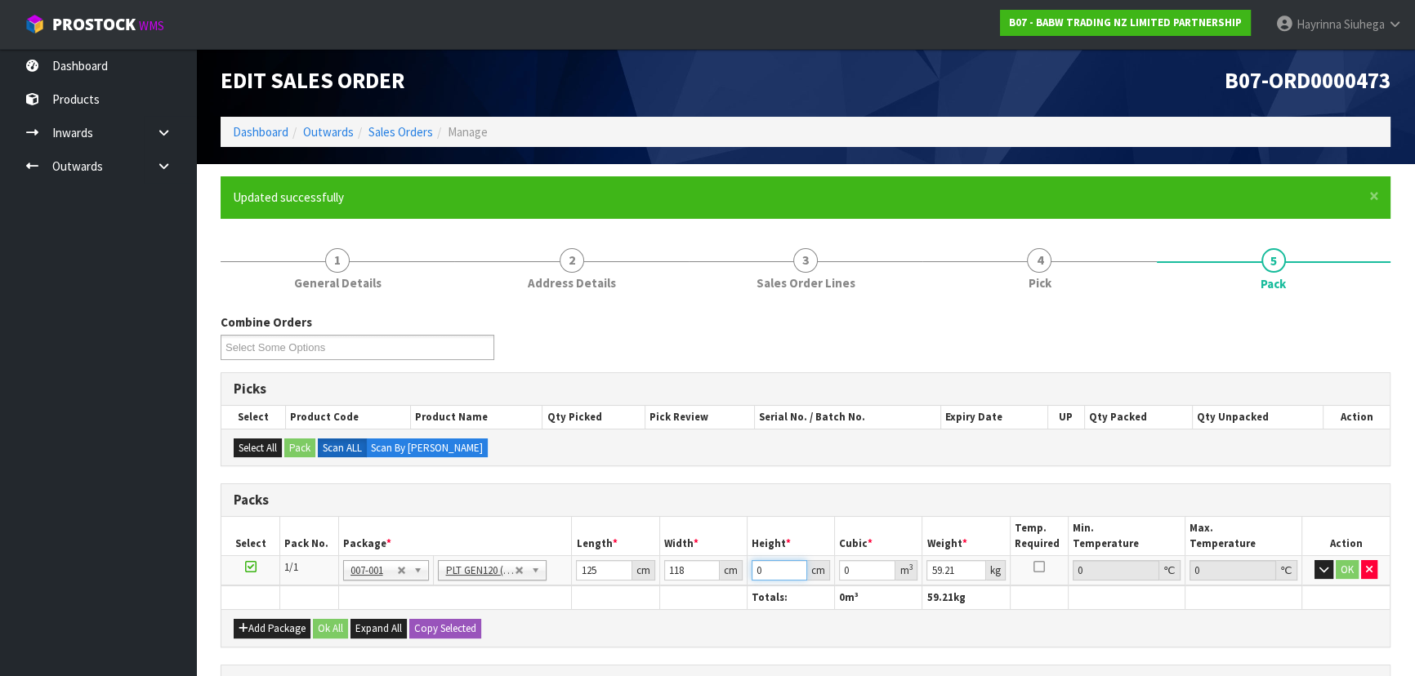
type input "6"
type input "0.0885"
type input "69"
type input "1.01775"
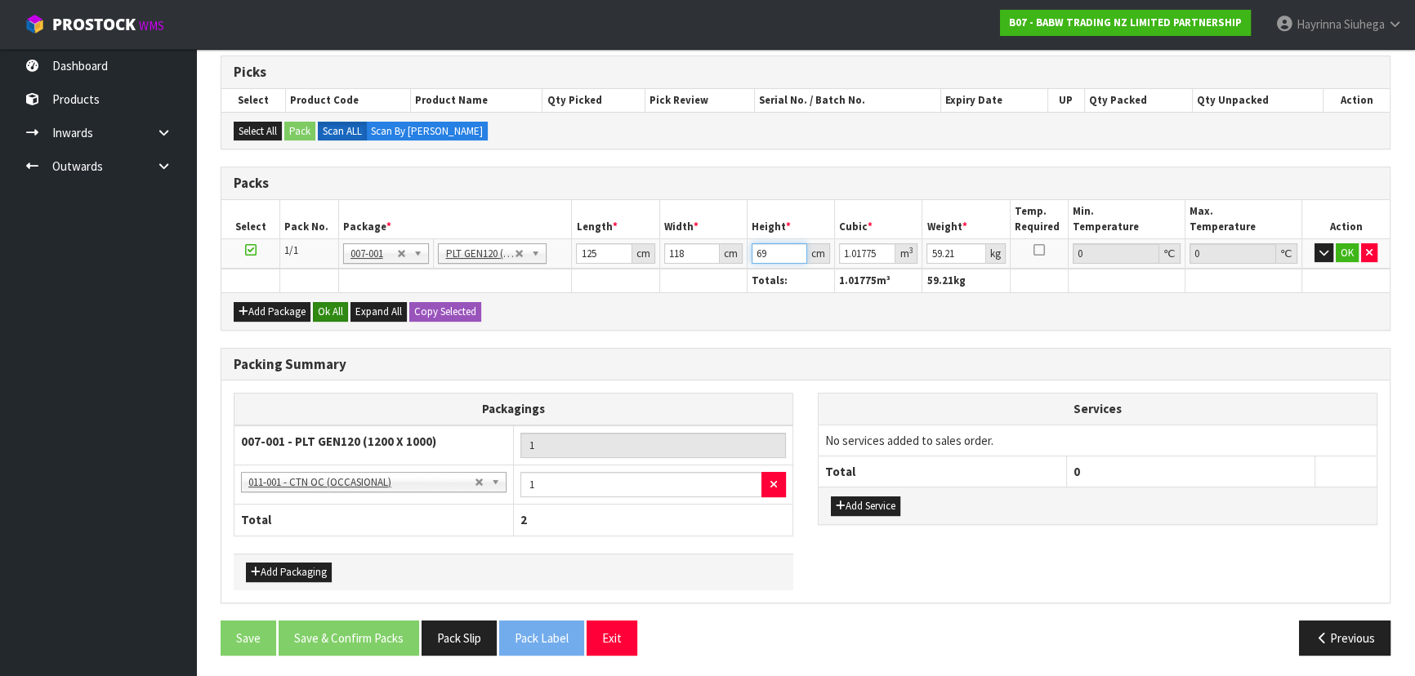
type input "69"
click at [325, 305] on button "Ok All" at bounding box center [330, 312] width 35 height 20
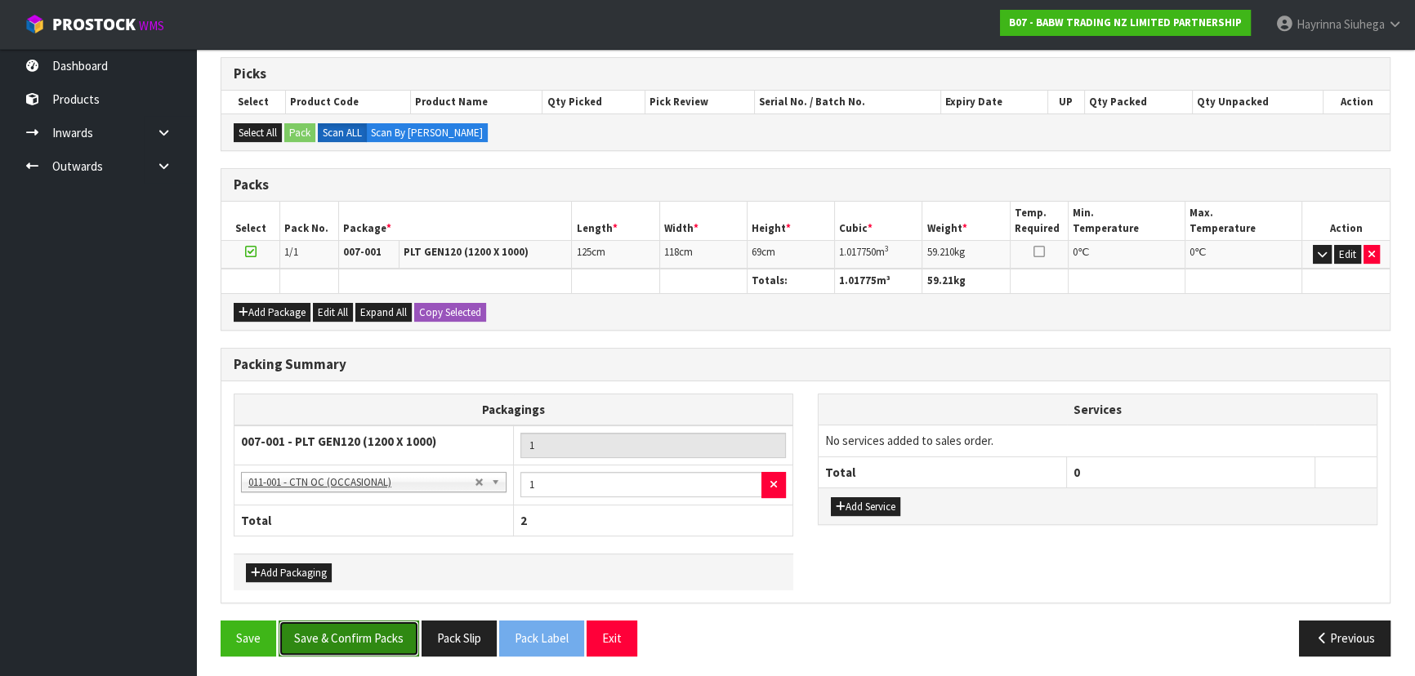
click at [355, 633] on button "Save & Confirm Packs" at bounding box center [349, 638] width 140 height 35
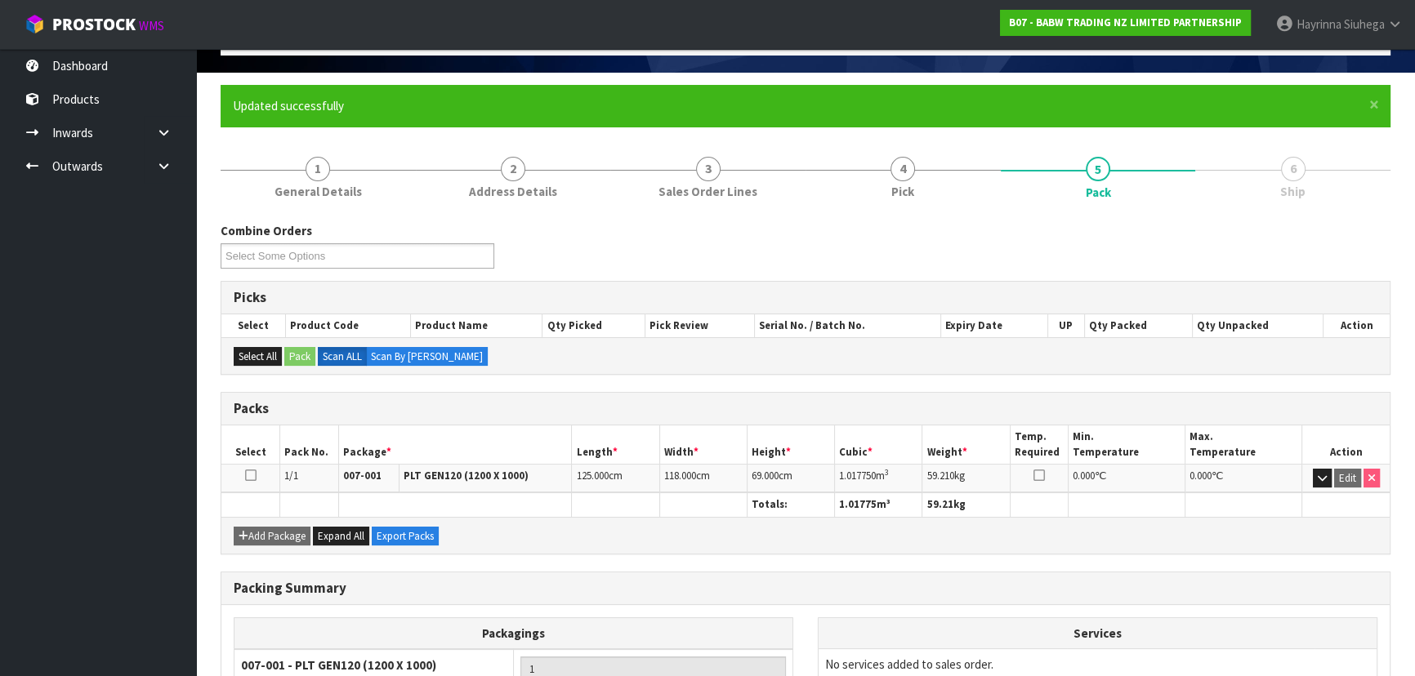
scroll to position [285, 0]
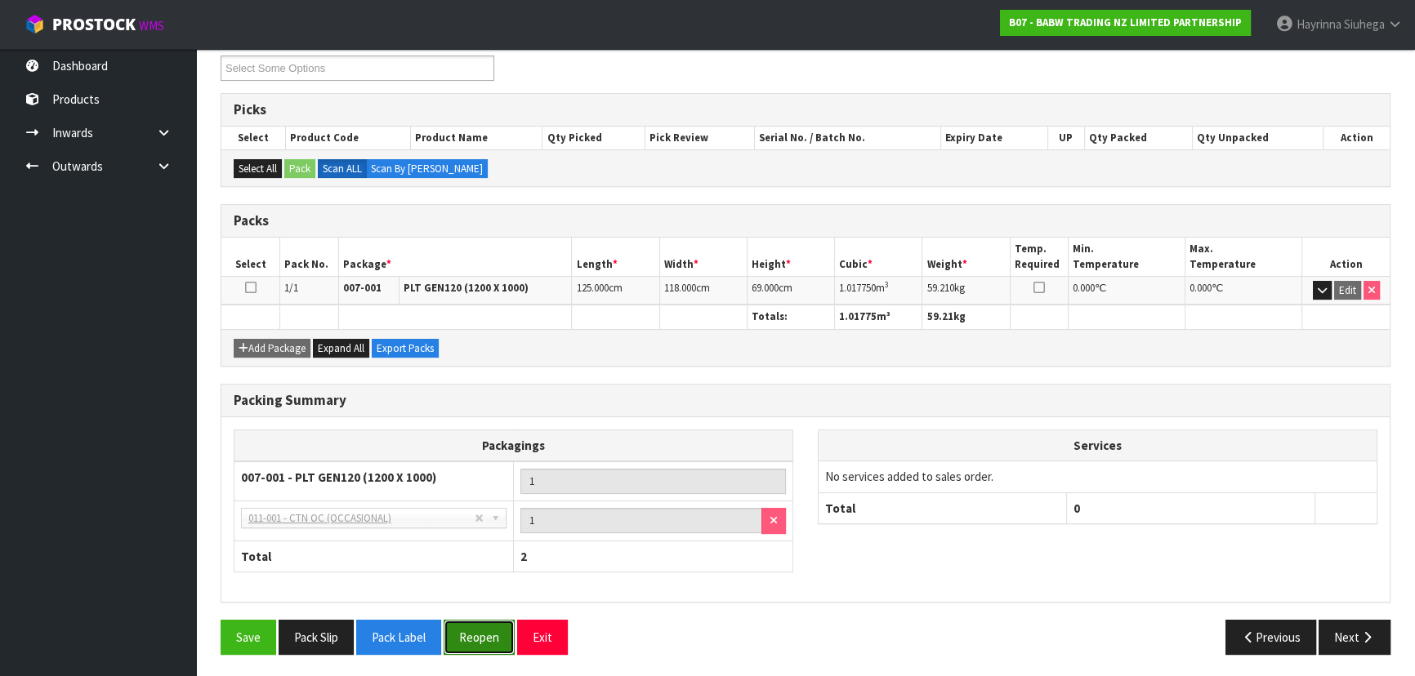
click at [492, 640] on button "Reopen" at bounding box center [479, 637] width 71 height 35
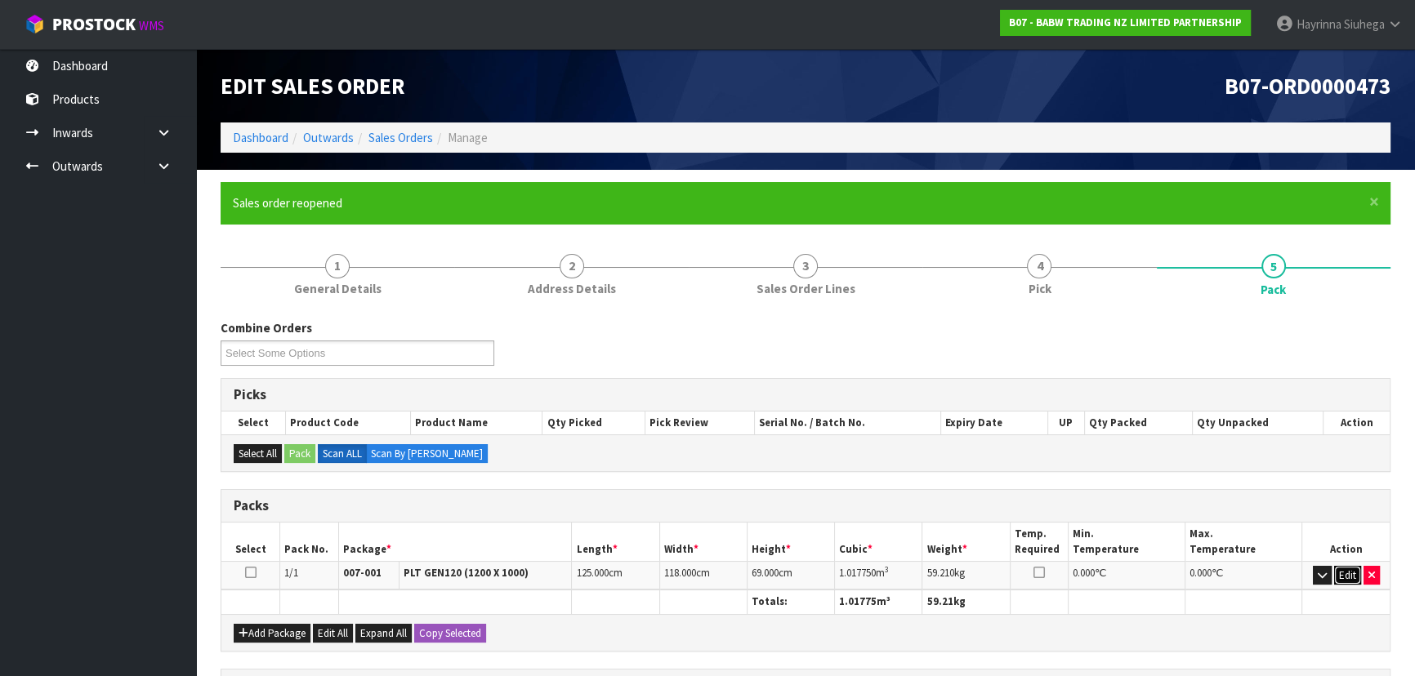
click at [1353, 578] on button "Edit" at bounding box center [1347, 576] width 27 height 20
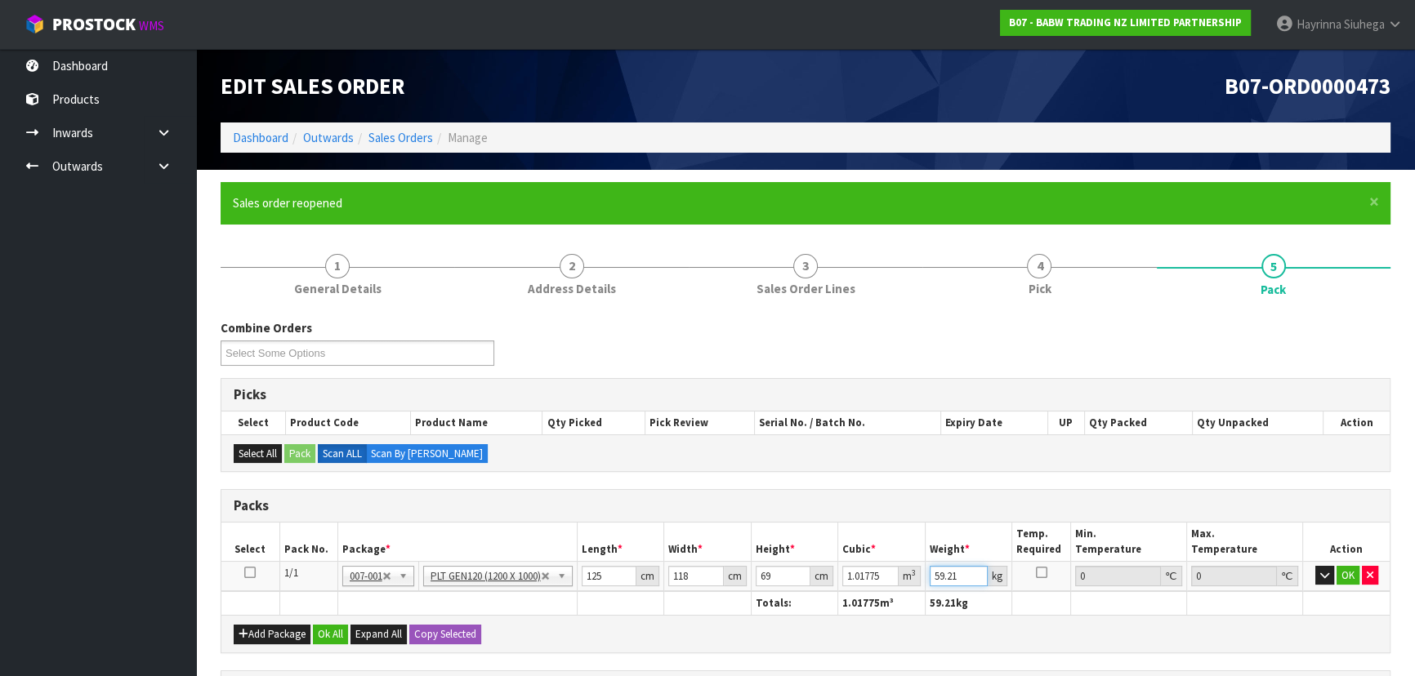
click at [957, 580] on input "59.21" at bounding box center [959, 576] width 59 height 20
click at [956, 580] on input "59.21" at bounding box center [959, 576] width 59 height 20
type input "73"
click at [1348, 573] on button "OK" at bounding box center [1347, 576] width 23 height 20
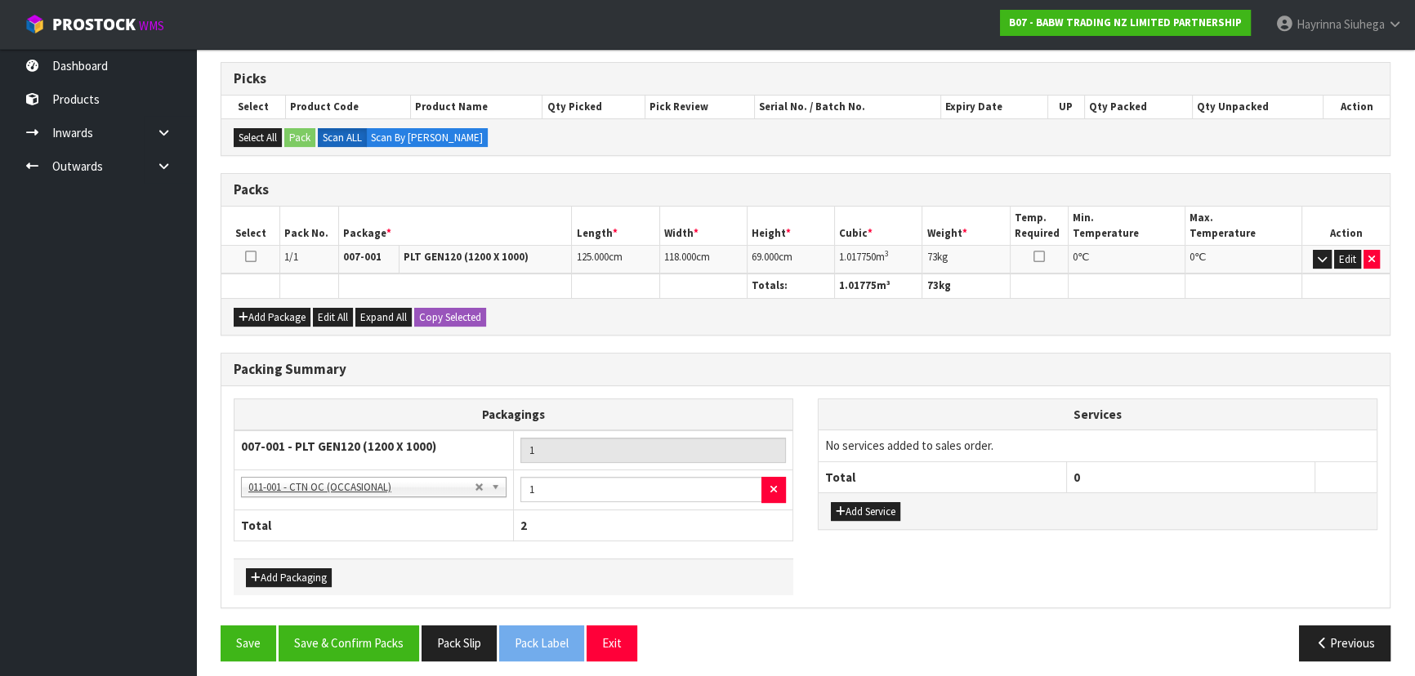
scroll to position [321, 0]
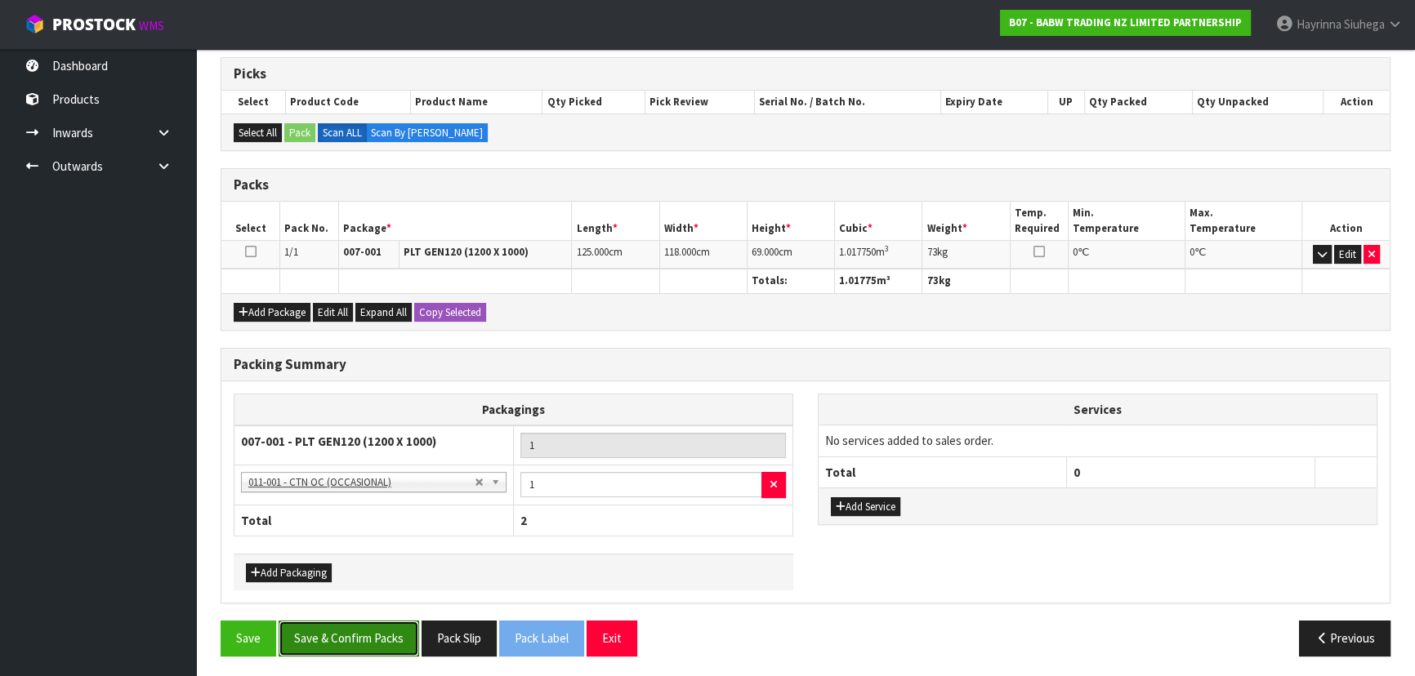
click at [391, 631] on button "Save & Confirm Packs" at bounding box center [349, 638] width 140 height 35
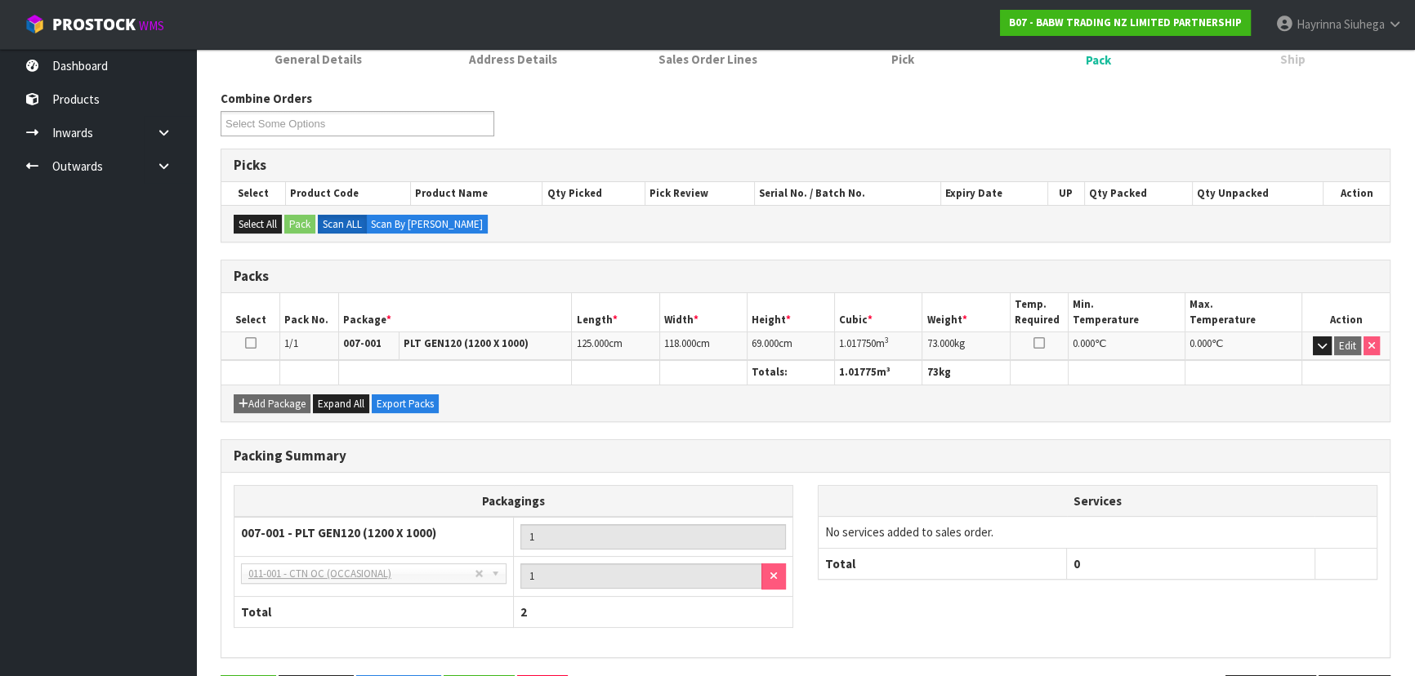
scroll to position [285, 0]
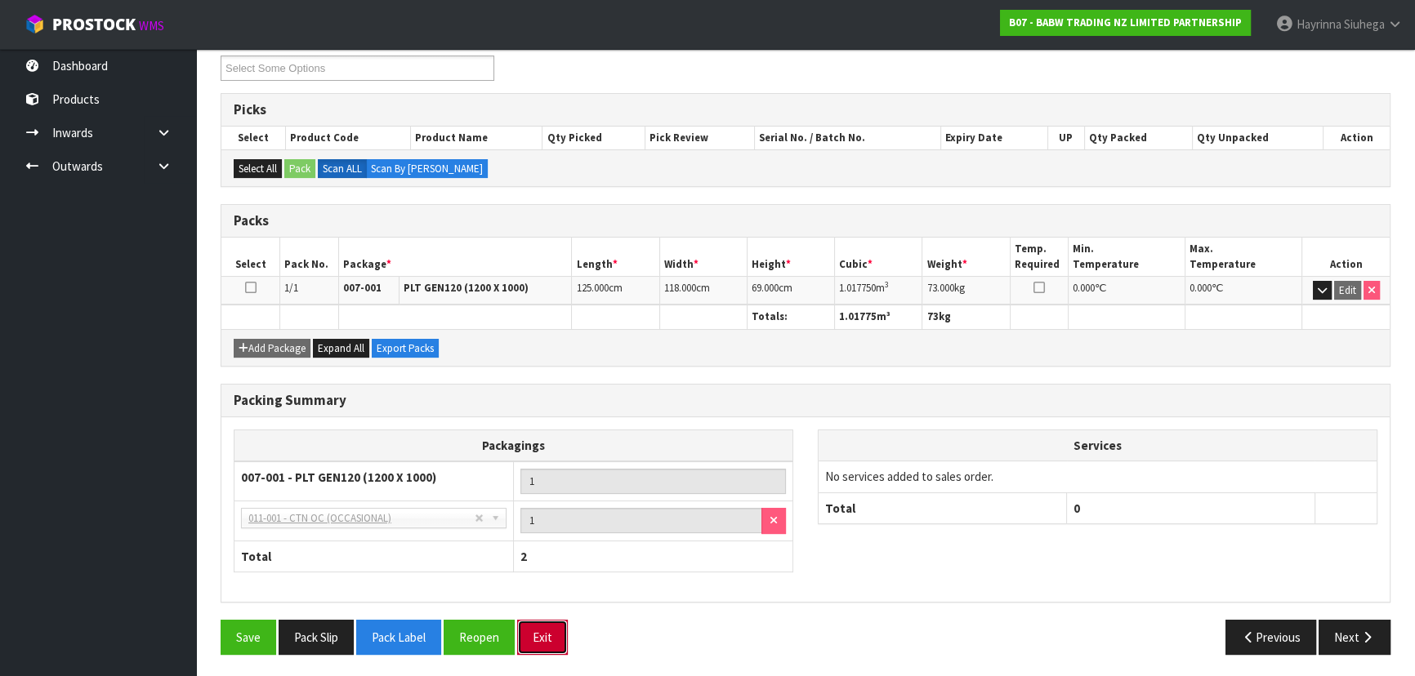
click at [555, 631] on button "Exit" at bounding box center [542, 637] width 51 height 35
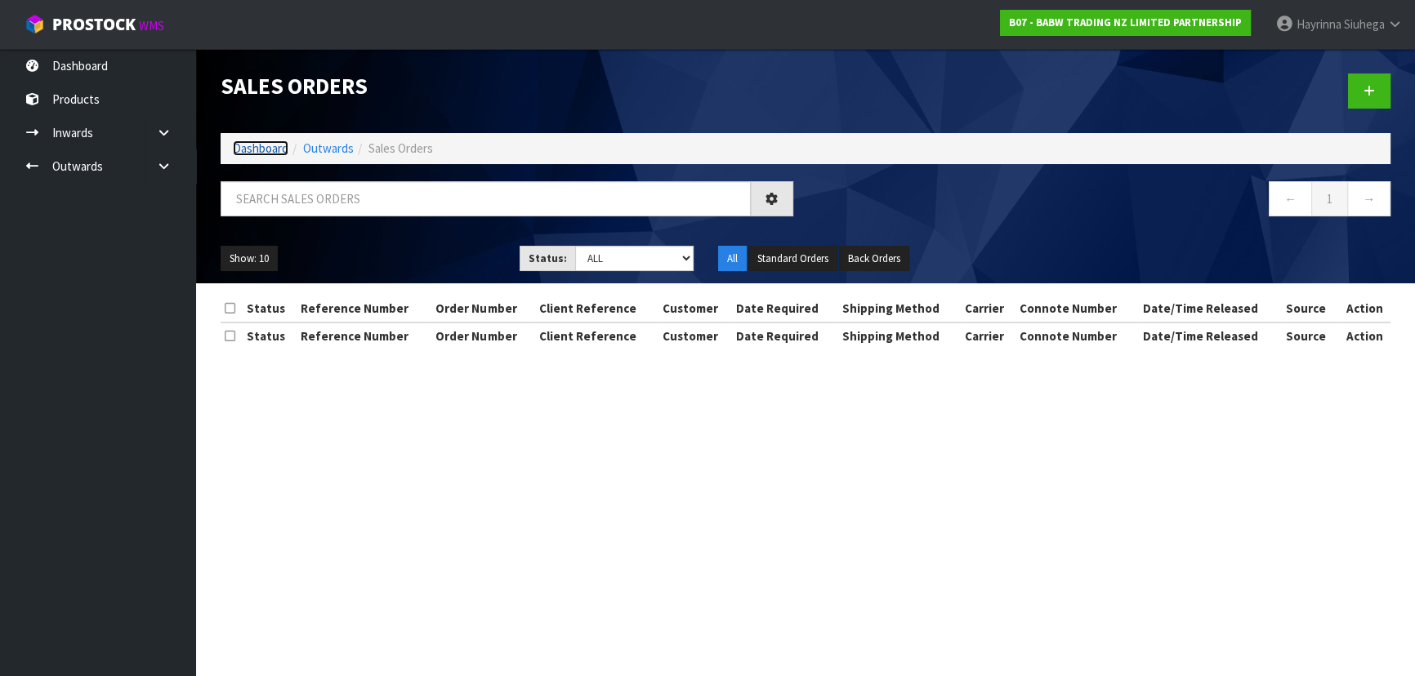
click at [247, 145] on link "Dashboard" at bounding box center [261, 148] width 56 height 16
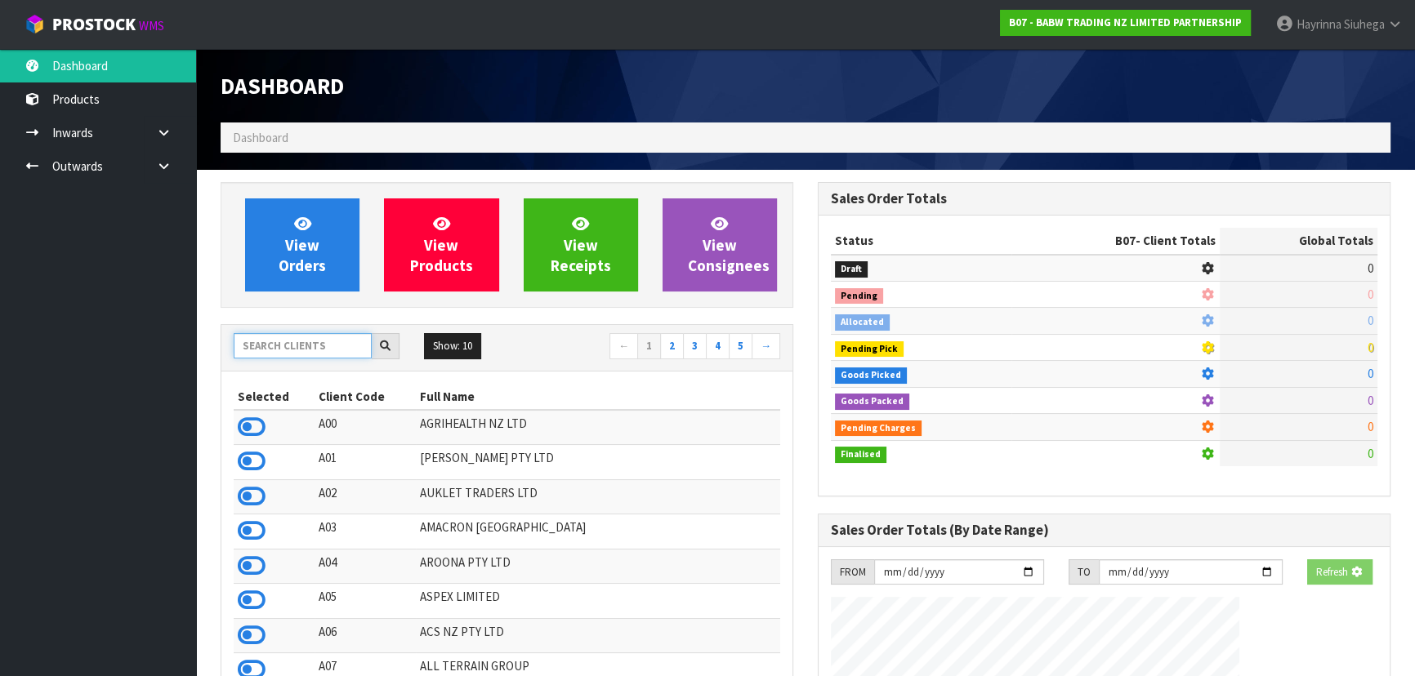
click at [350, 337] on input "text" at bounding box center [303, 345] width 138 height 25
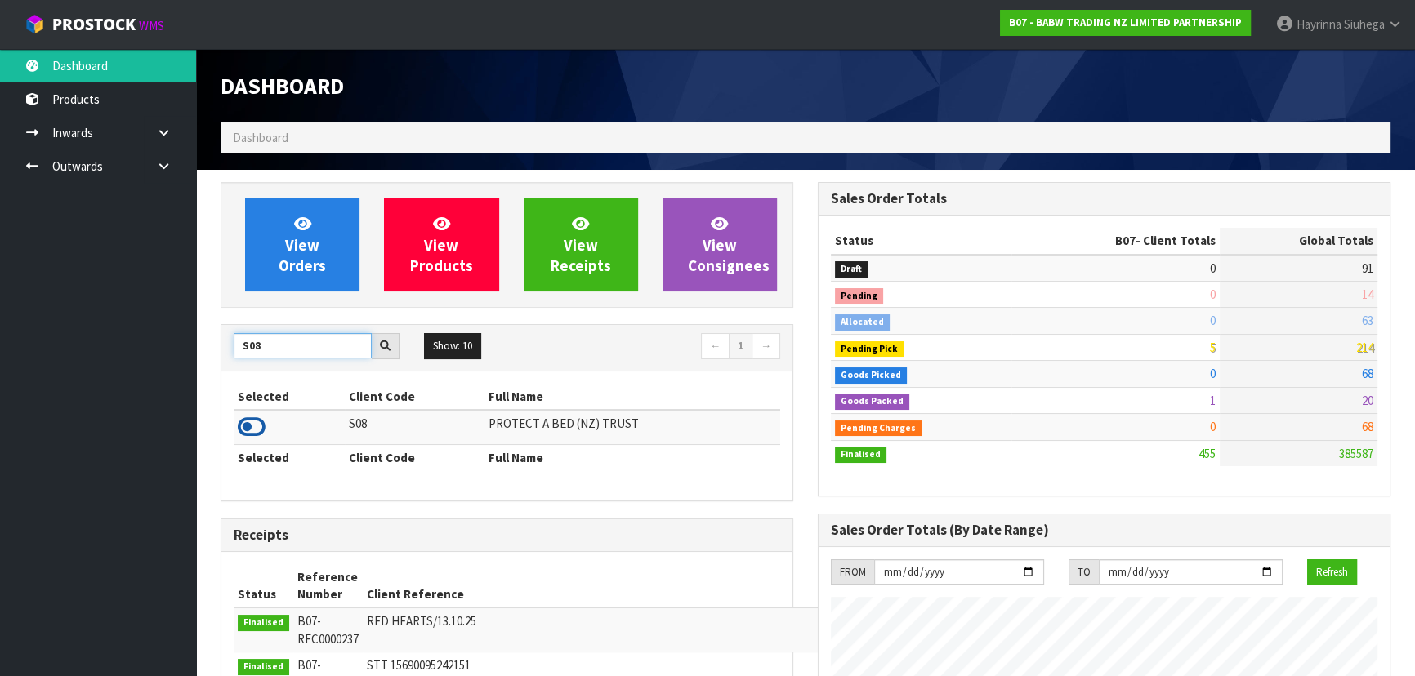
type input "S08"
click at [254, 425] on icon at bounding box center [252, 427] width 28 height 25
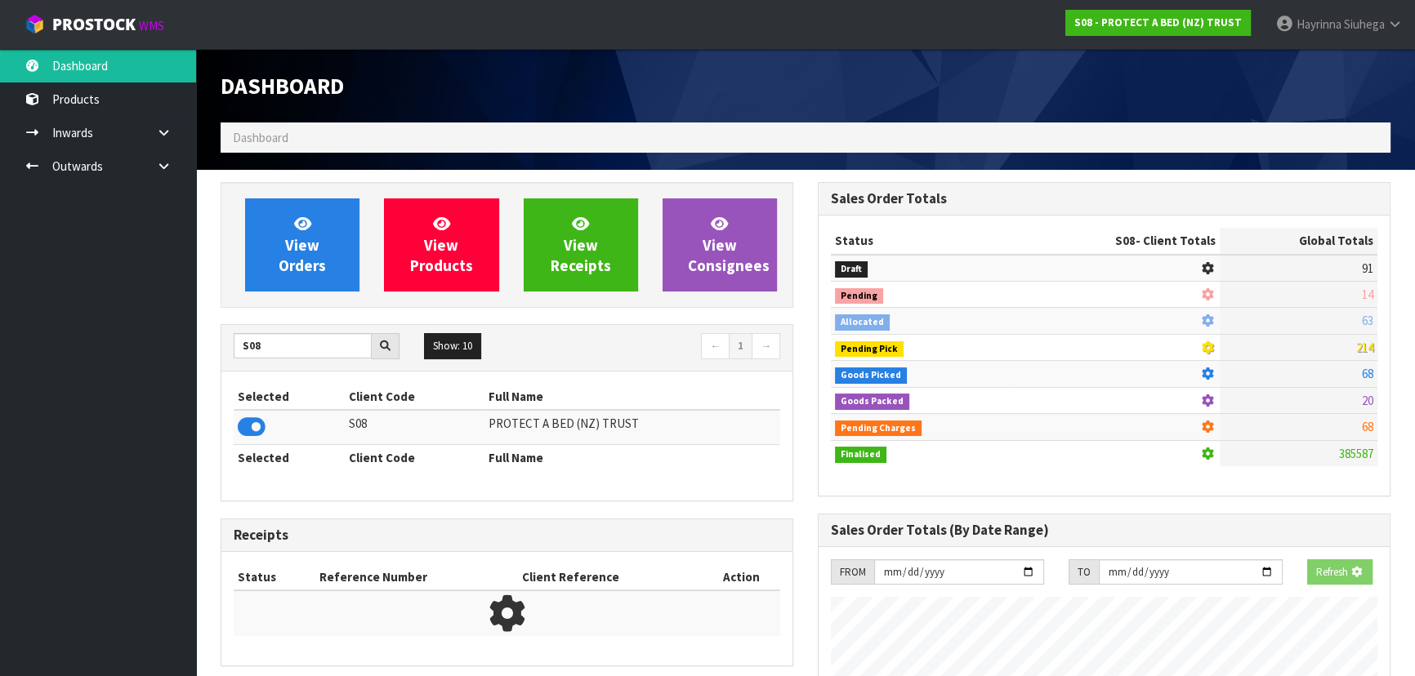
scroll to position [815812, 816232]
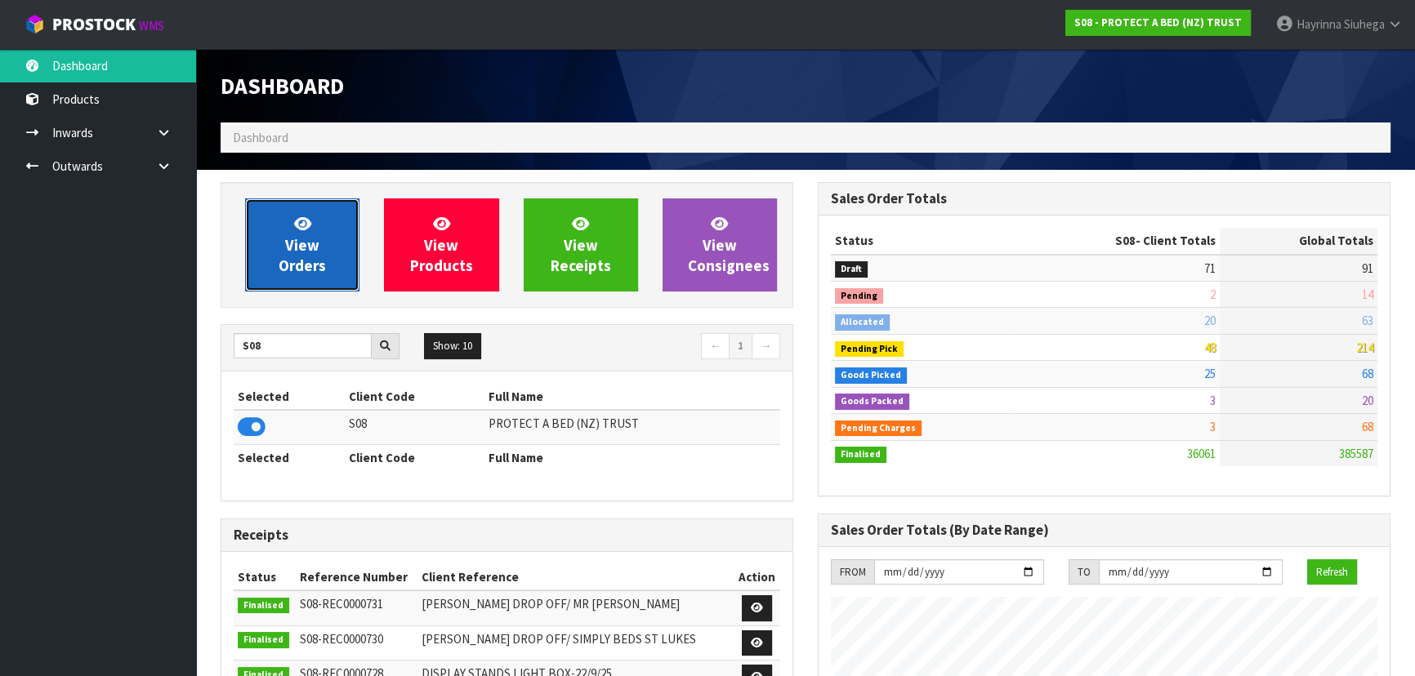
click at [313, 272] on span "View Orders" at bounding box center [302, 244] width 47 height 61
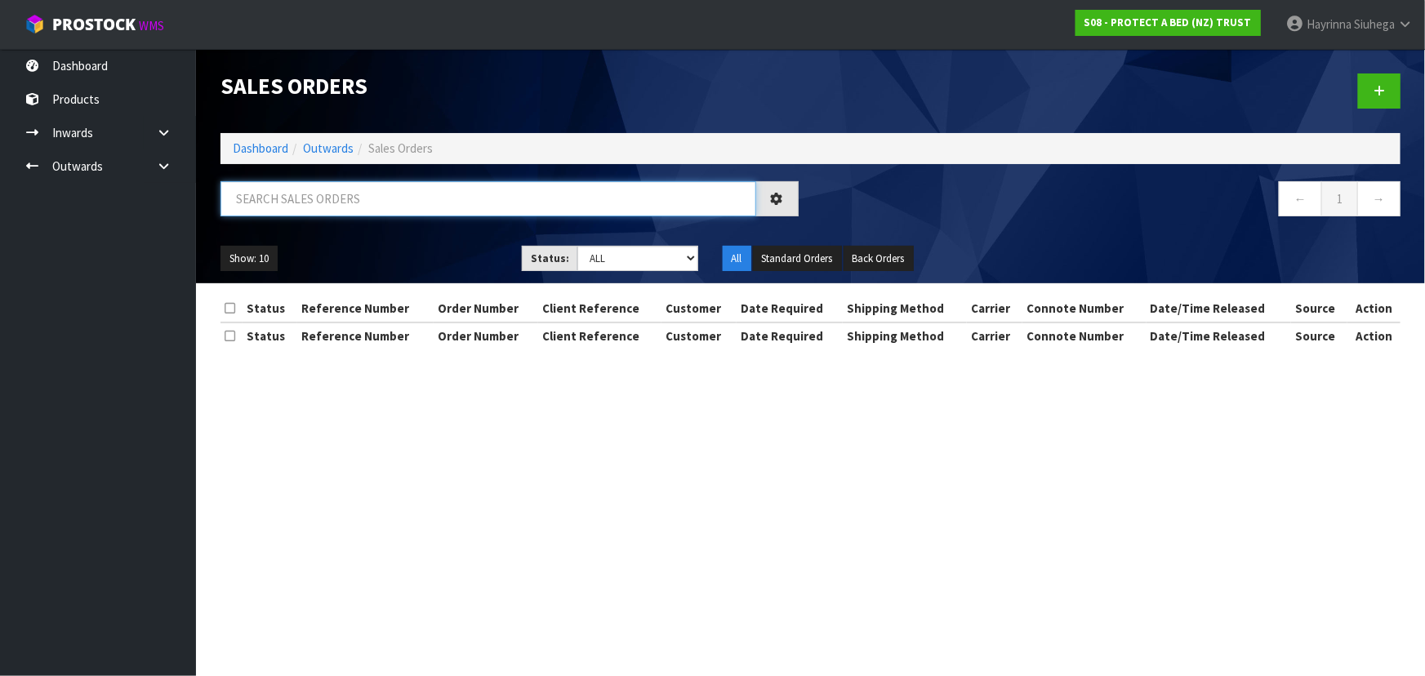
click at [350, 203] on input "text" at bounding box center [489, 198] width 536 height 35
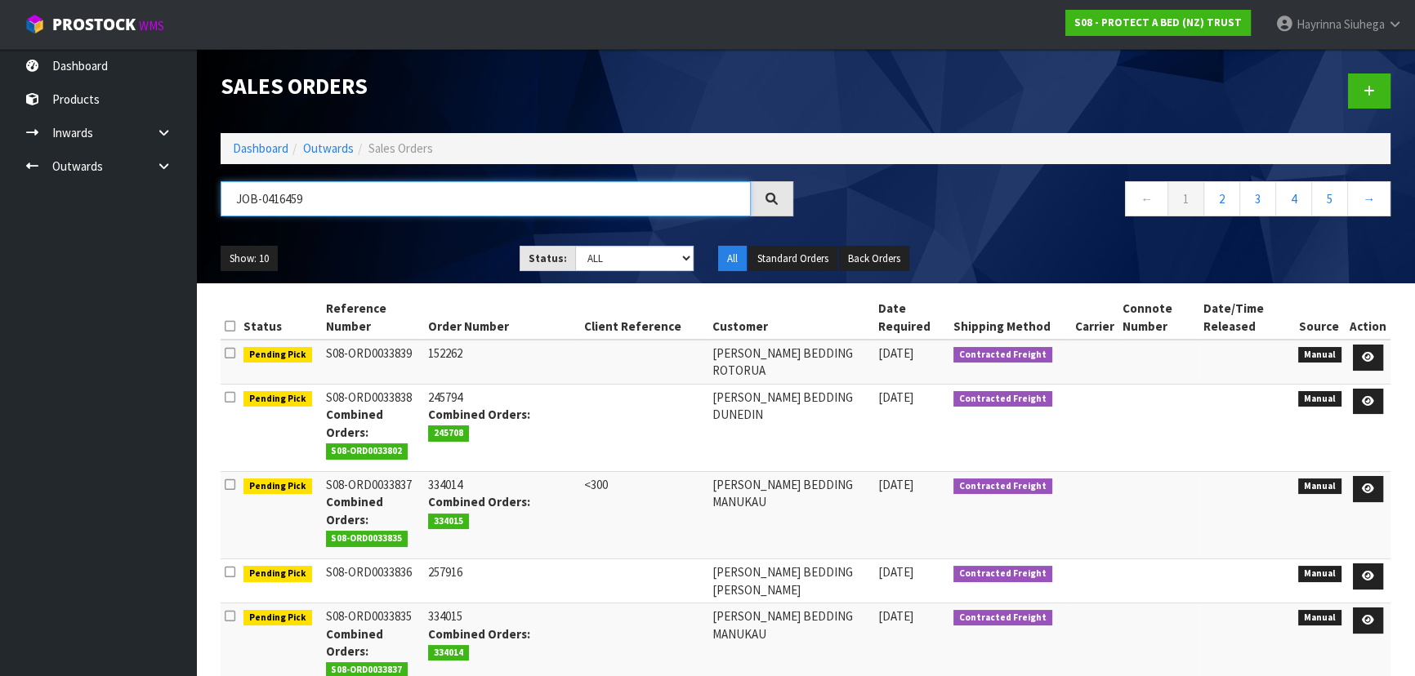
type input "JOB-0416459"
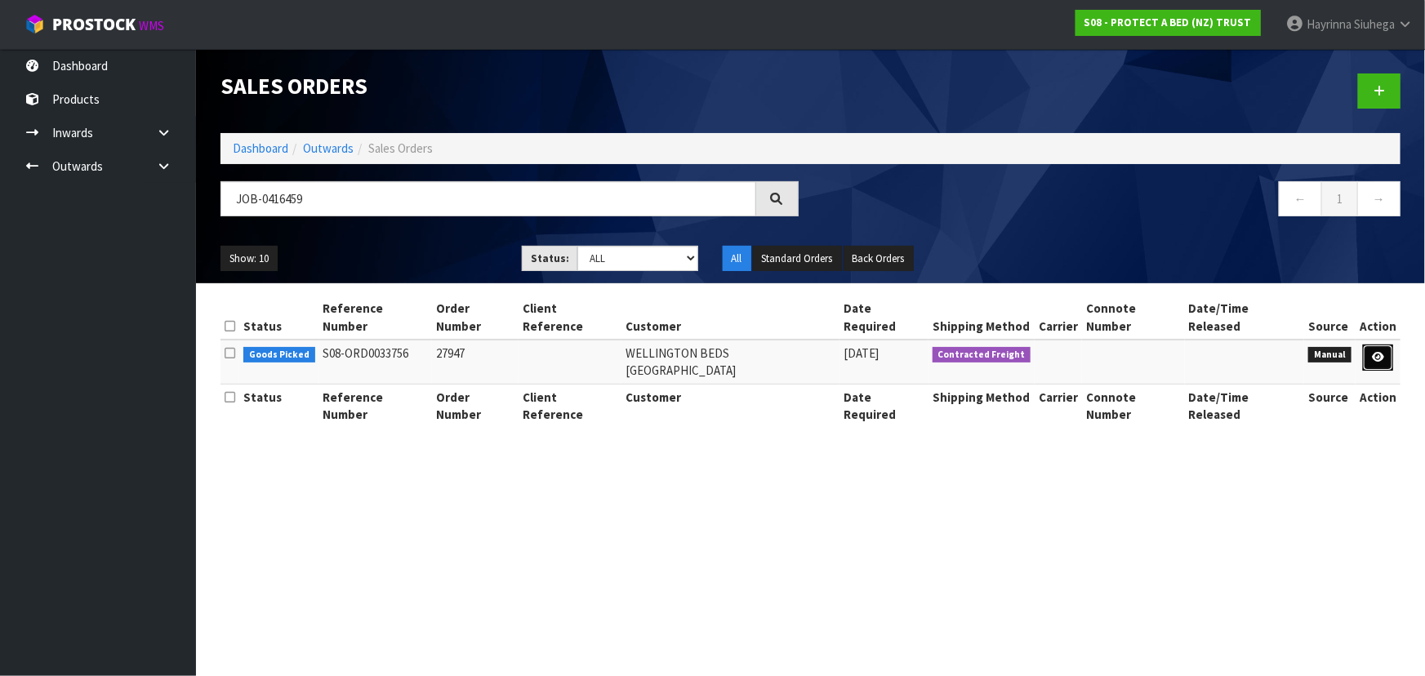
click at [1371, 345] on link at bounding box center [1378, 358] width 30 height 26
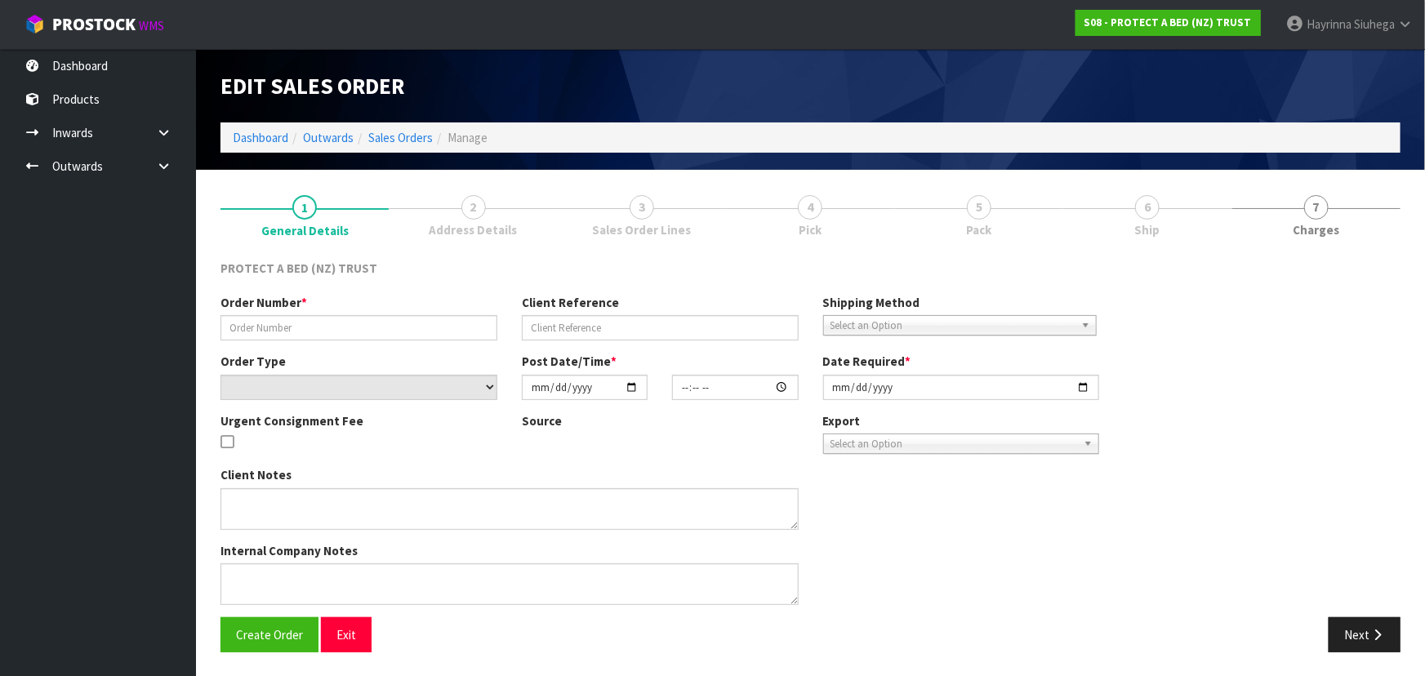
type input "27947"
select select "number:0"
type input "2025-10-07"
type input "10:51:00.000"
type input "2025-10-07"
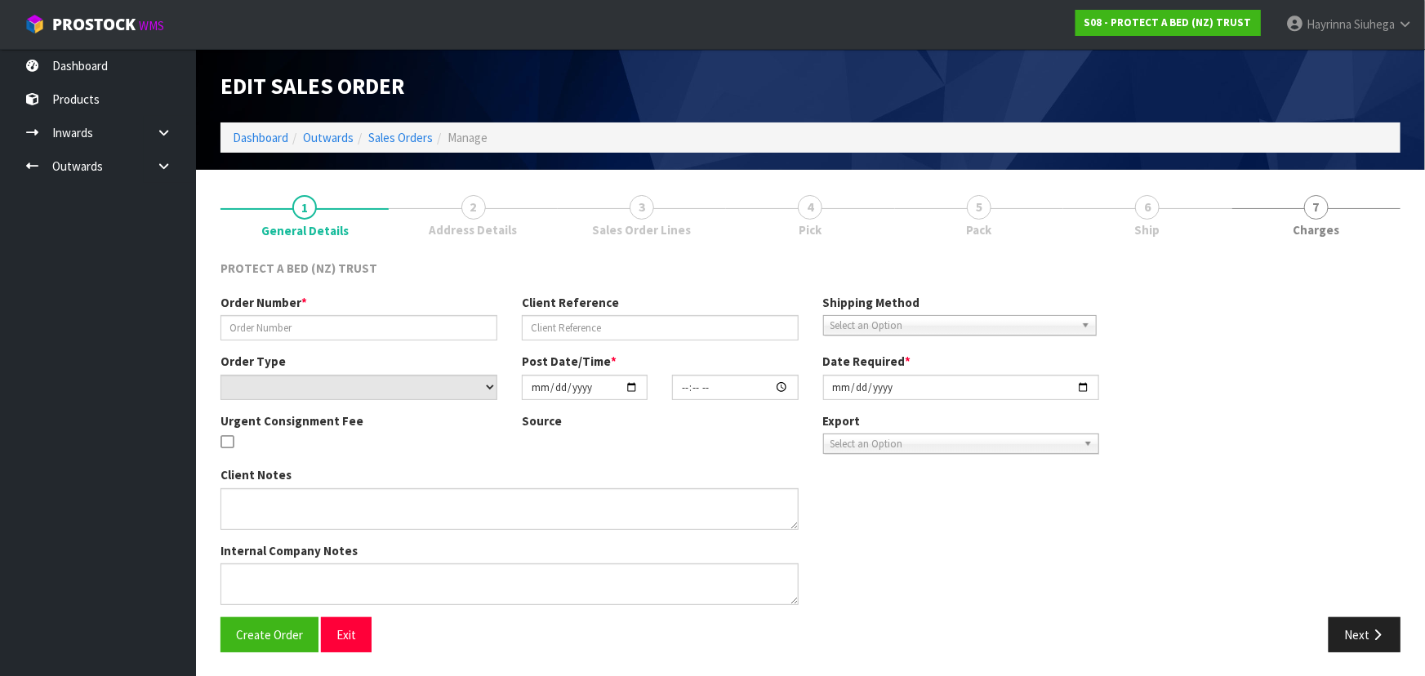
type textarea "THE INVOICES SEND WHEN THE ORDERS ARE DISPATCHING: WELLINGTON BEDS HQ ACCOUNTS@…"
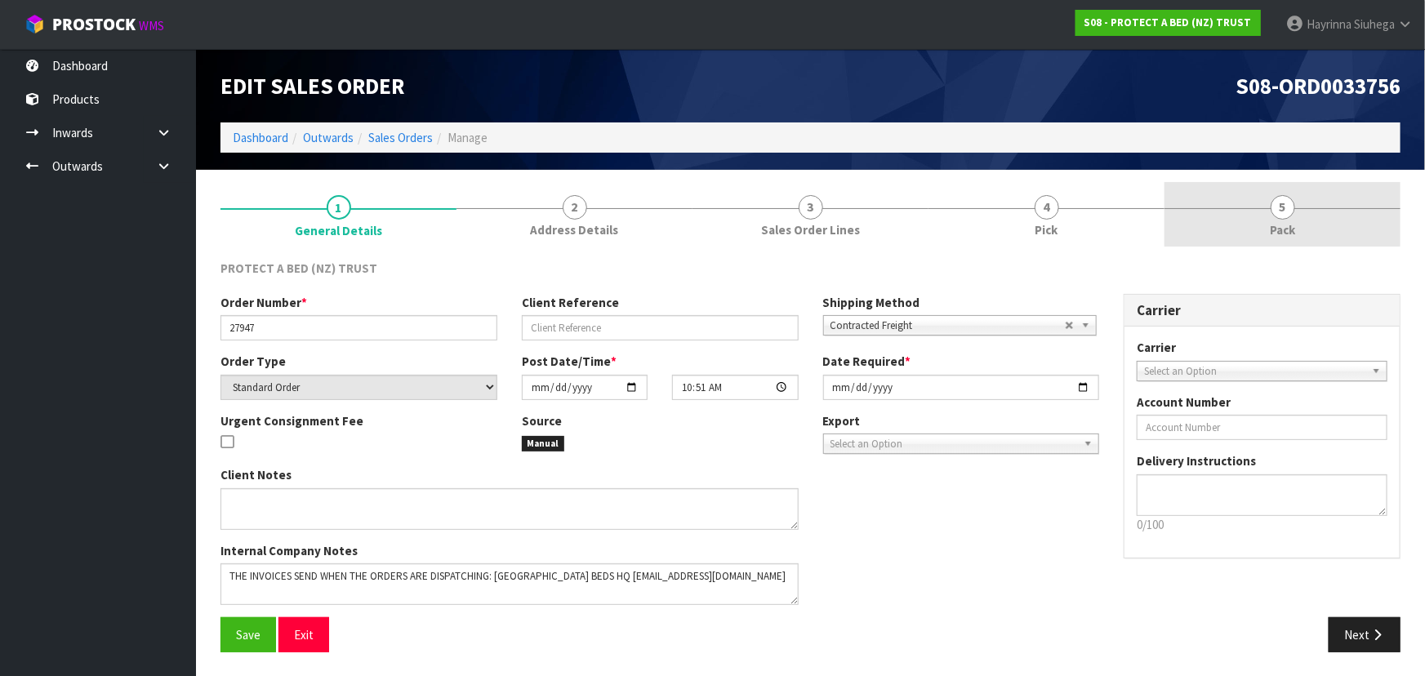
click at [1276, 224] on span "Pack" at bounding box center [1282, 229] width 25 height 17
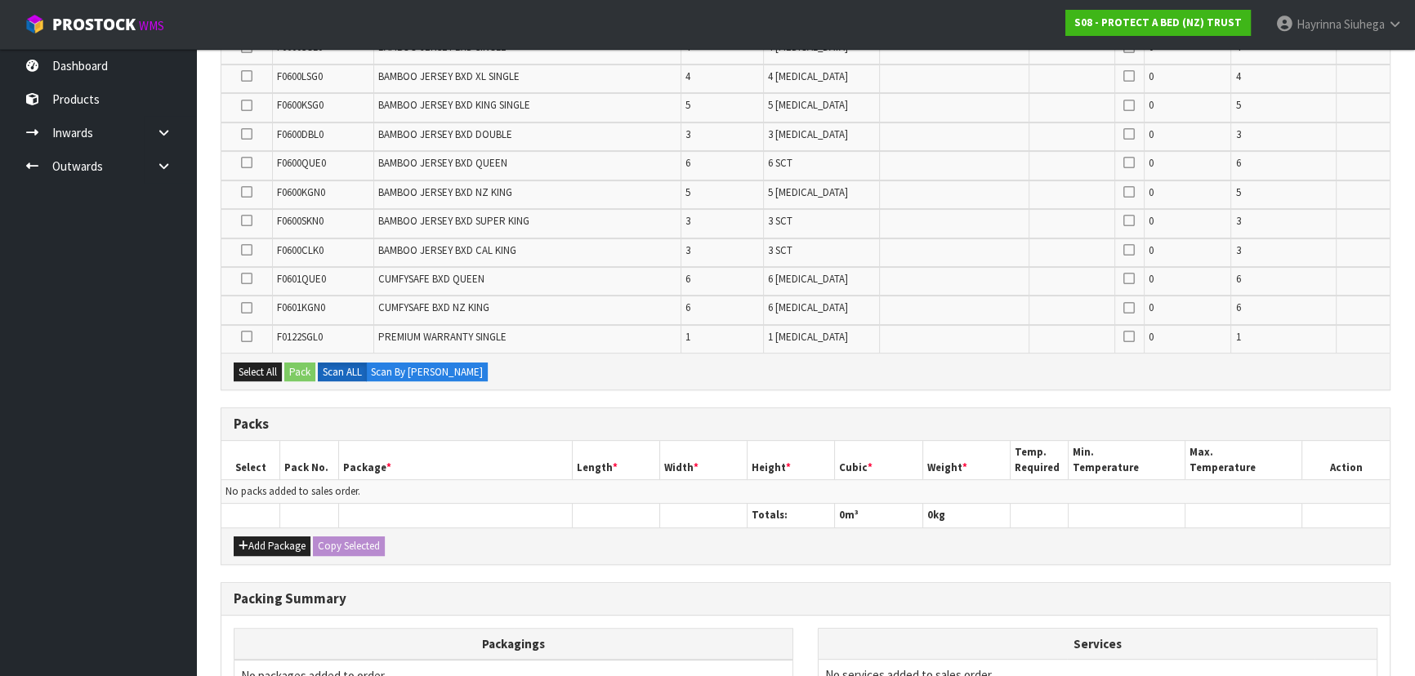
scroll to position [699, 0]
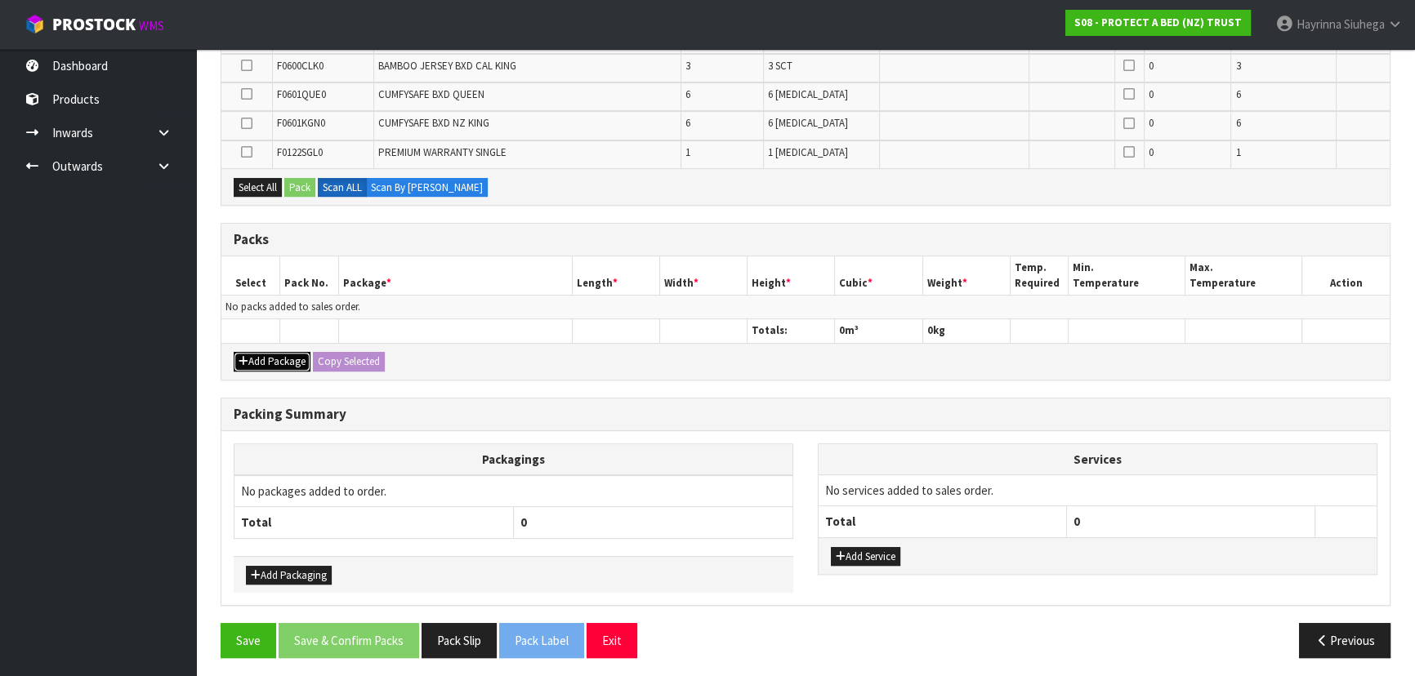
drag, startPoint x: 262, startPoint y: 354, endPoint x: 261, endPoint y: 343, distance: 10.7
click at [263, 354] on button "Add Package" at bounding box center [272, 362] width 77 height 20
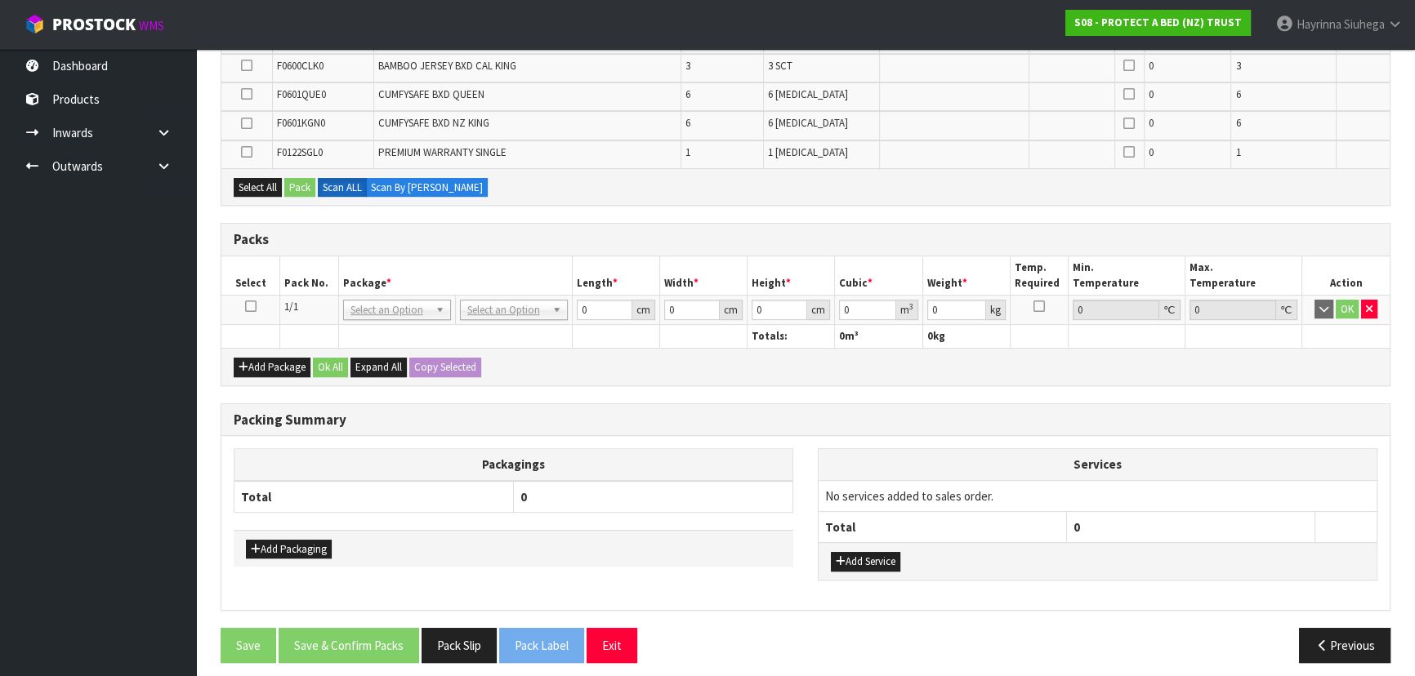
click at [251, 306] on icon at bounding box center [250, 306] width 11 height 1
click at [294, 285] on th "Pack No." at bounding box center [309, 275] width 59 height 38
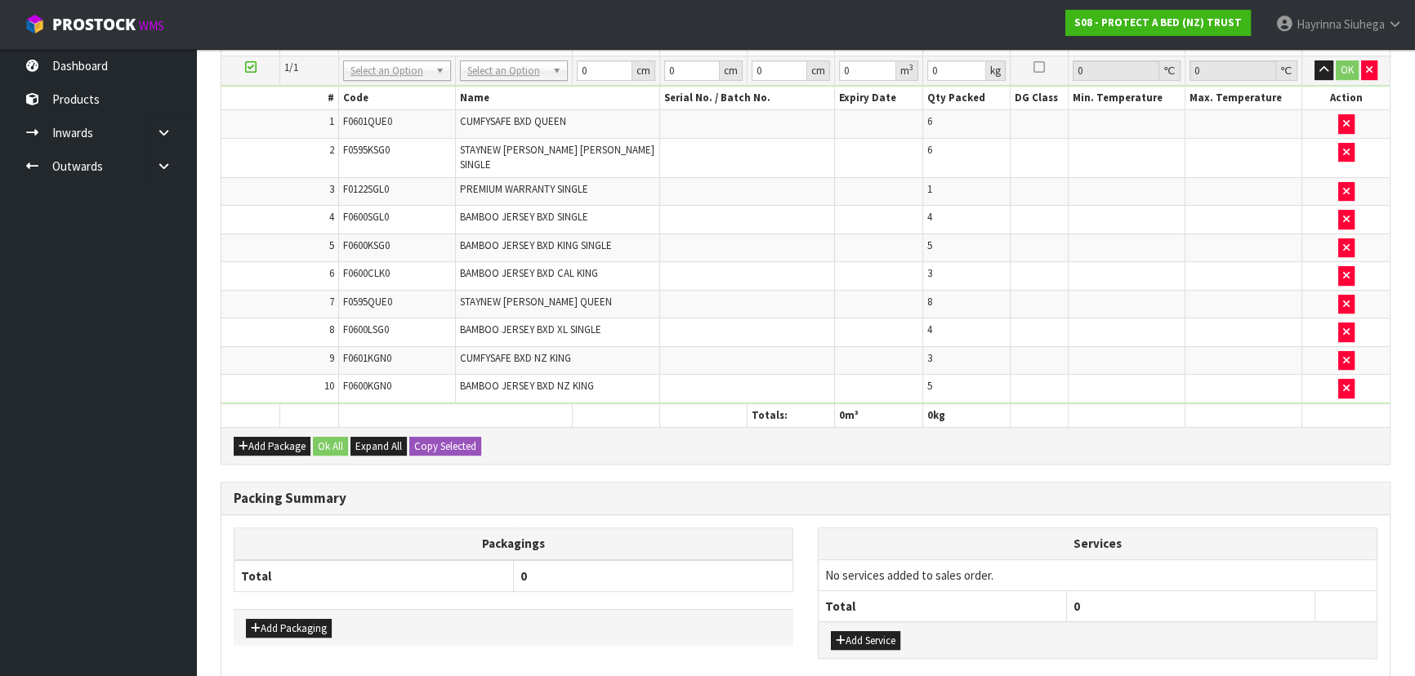
scroll to position [750, 0]
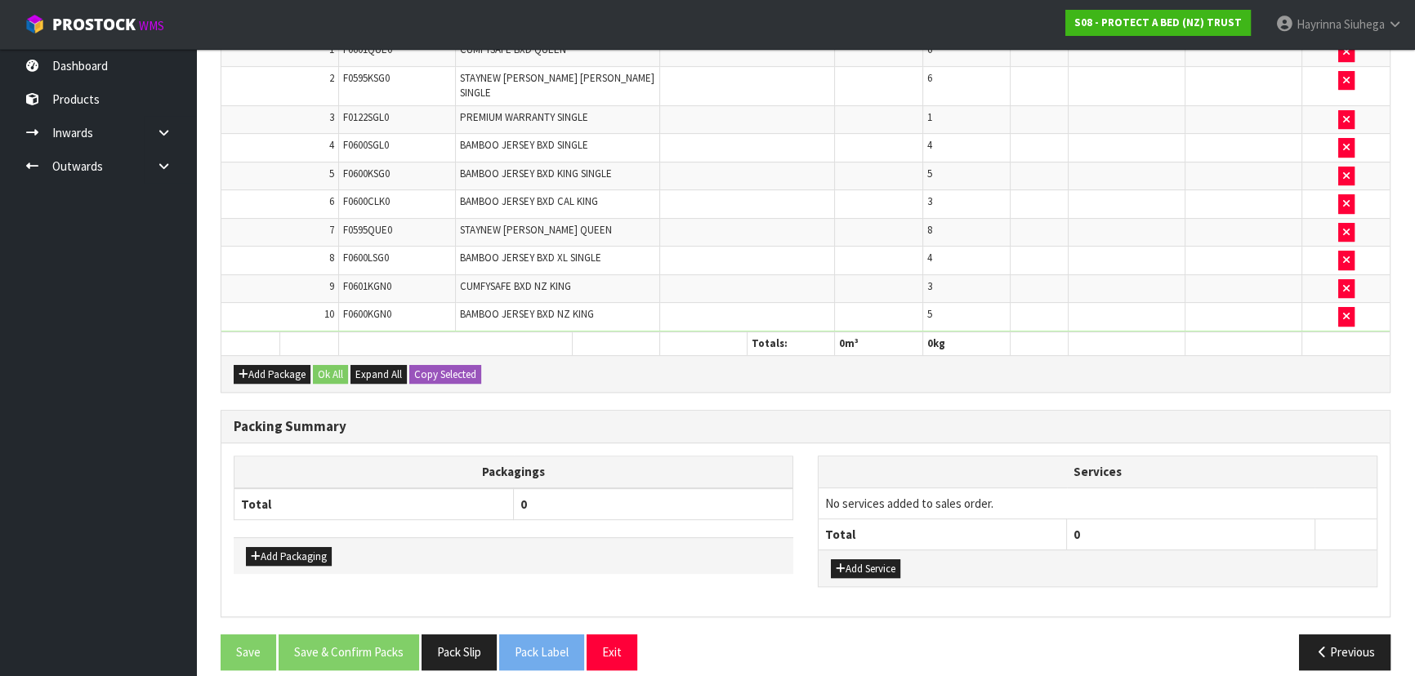
click at [740, 425] on div "Packing Summary" at bounding box center [805, 427] width 1168 height 33
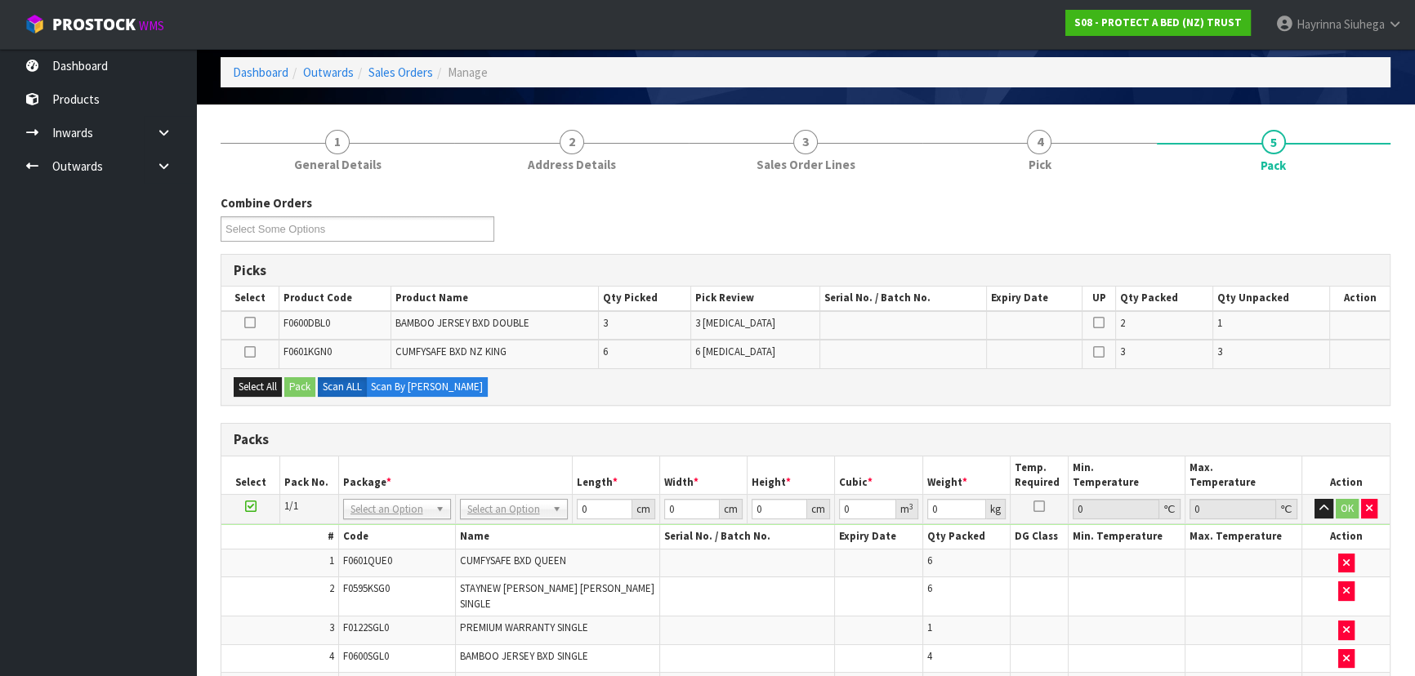
scroll to position [74, 0]
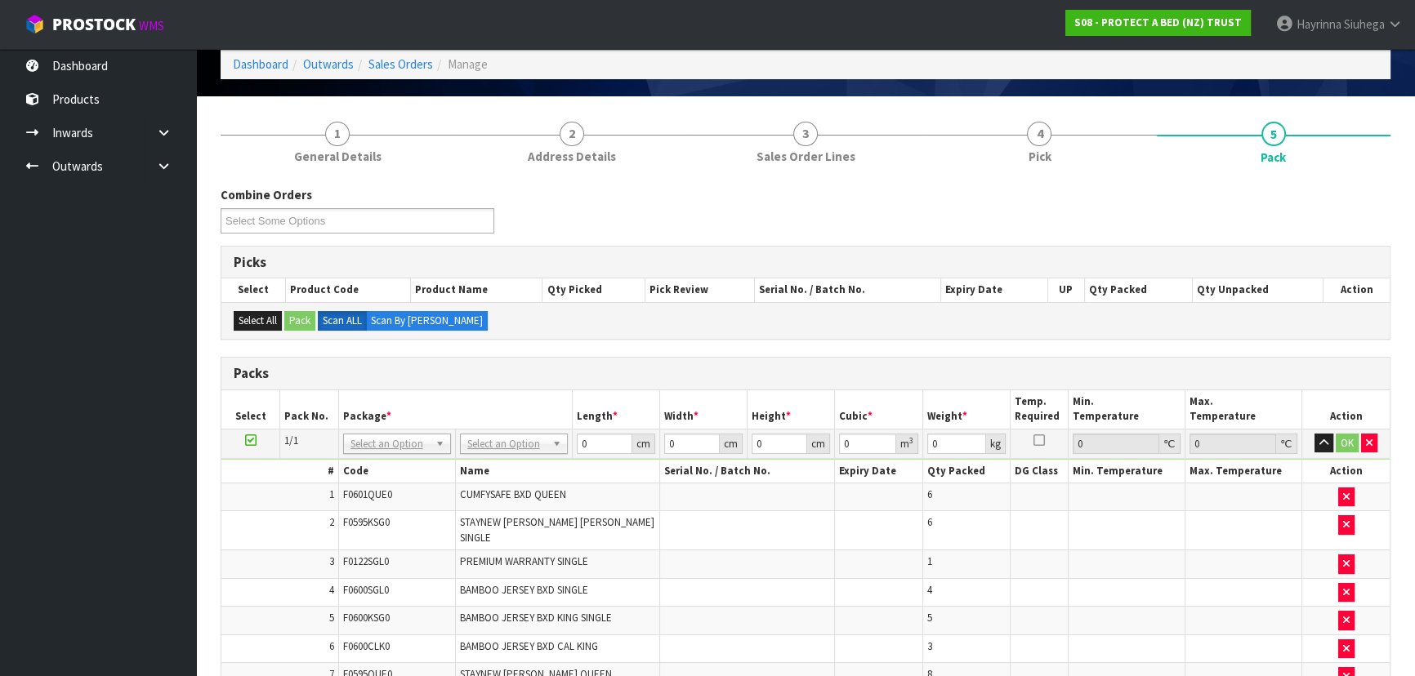
click at [488, 452] on td "No Packaging Cartons PLT GEN120 (1200 X 1000) PLT ONE WAY SKID CHEP HIRE PALLET…" at bounding box center [513, 443] width 117 height 29
type input "120"
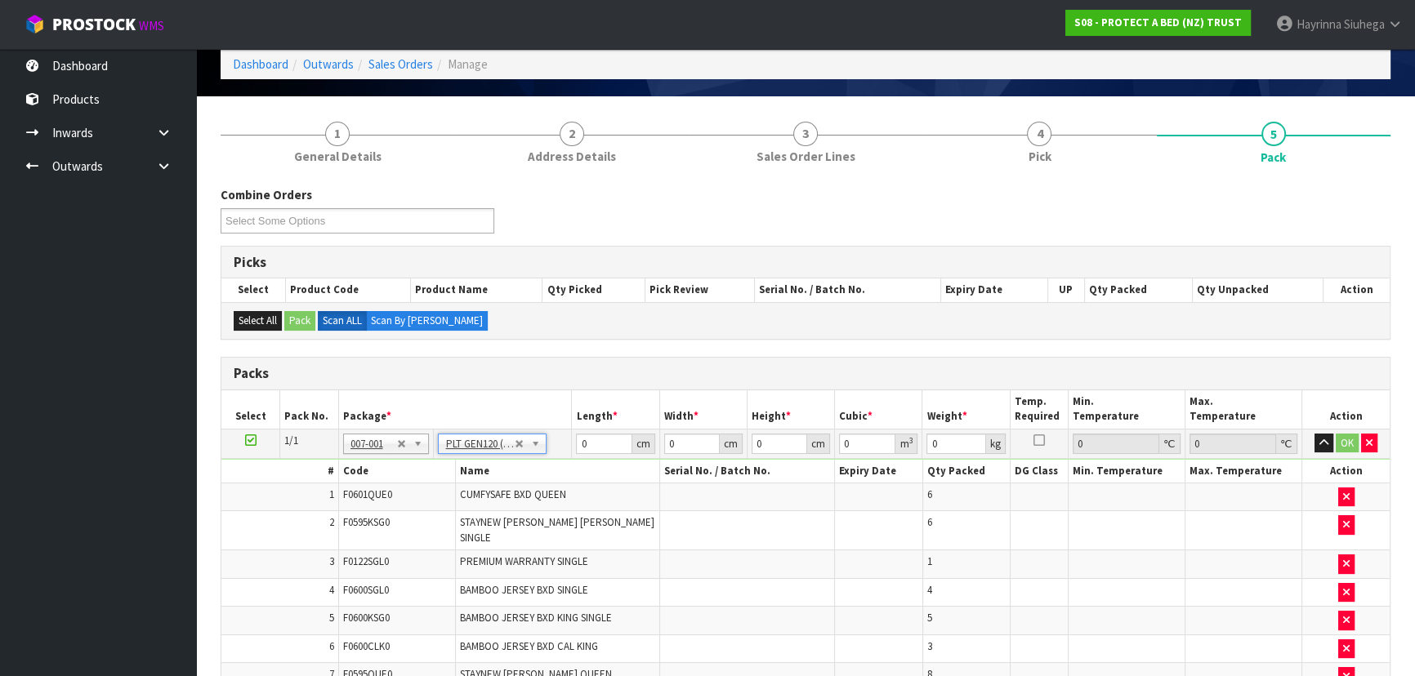
type input "100"
type input "63.2"
click at [596, 441] on input "120" at bounding box center [604, 444] width 56 height 20
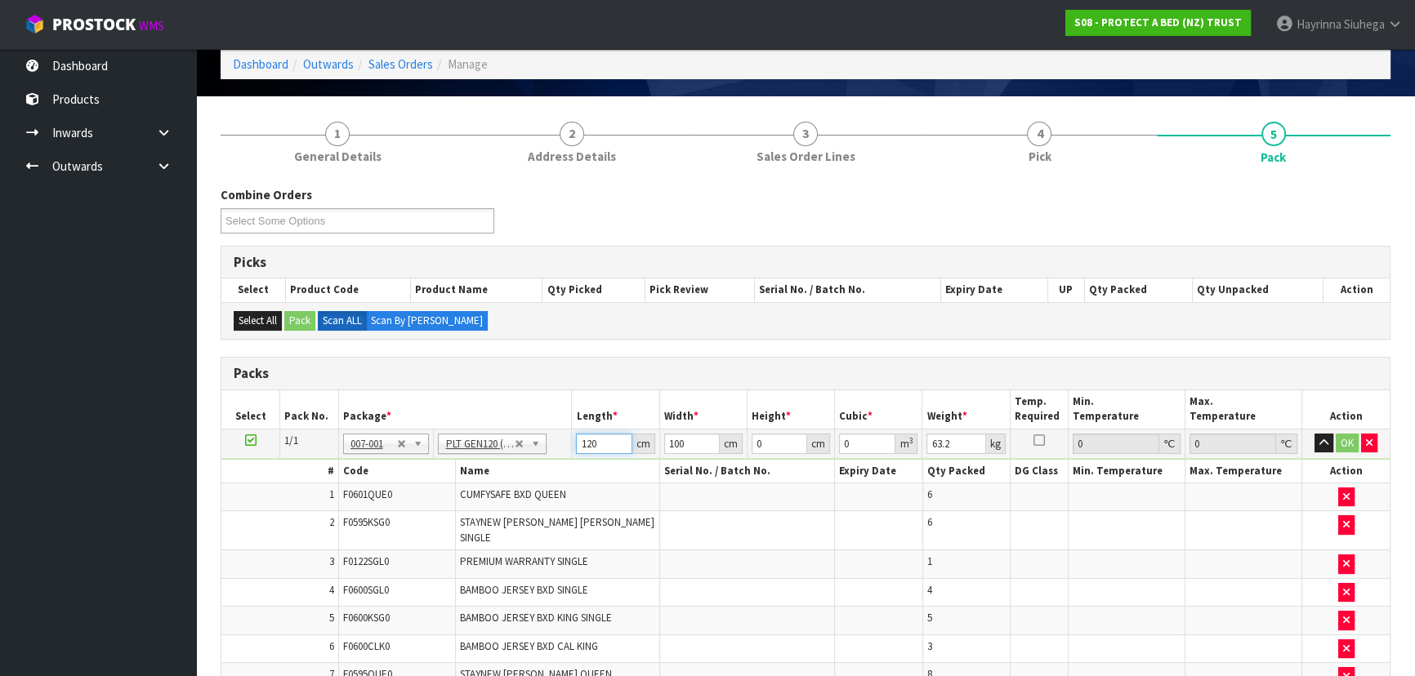
click at [596, 441] on input "120" at bounding box center [604, 444] width 56 height 20
type input "119"
type input "100"
type input "7"
type input "0.0833"
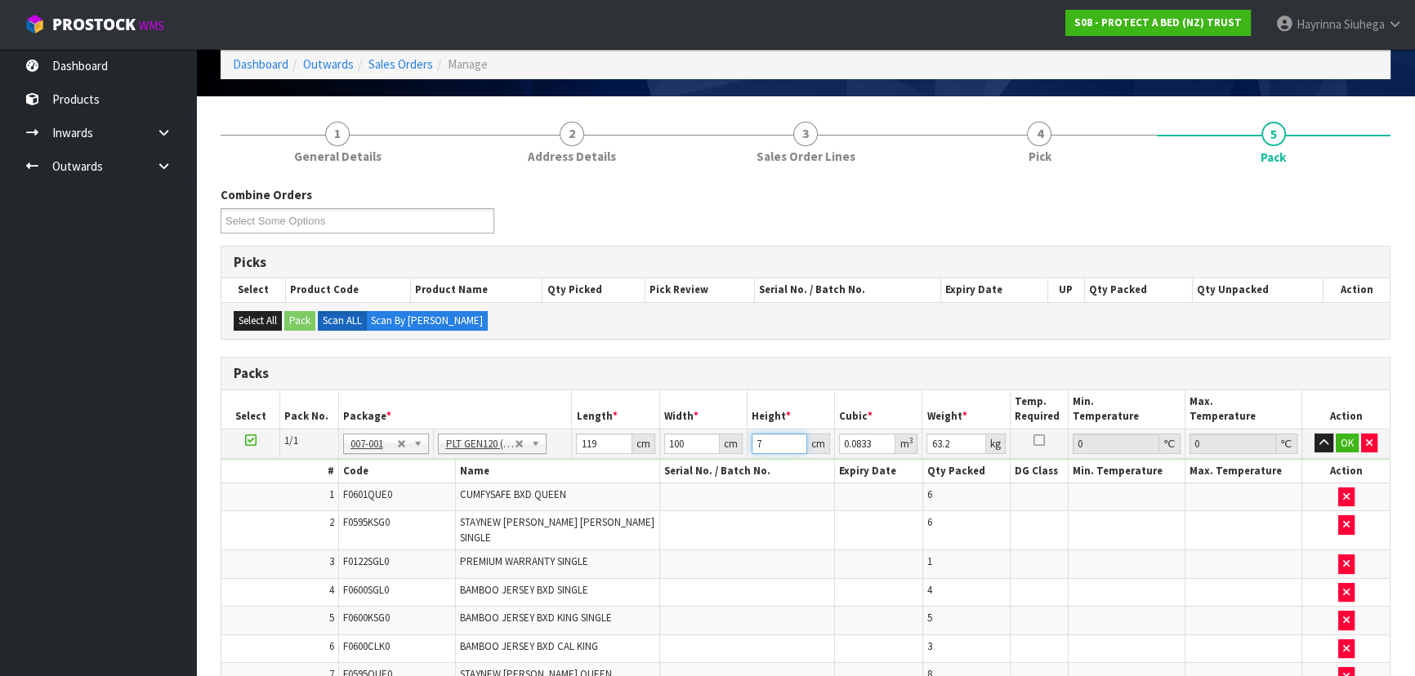
type input "75"
type input "0.8925"
type input "75"
type input "85"
click at [1320, 439] on icon "button" at bounding box center [1323, 443] width 9 height 11
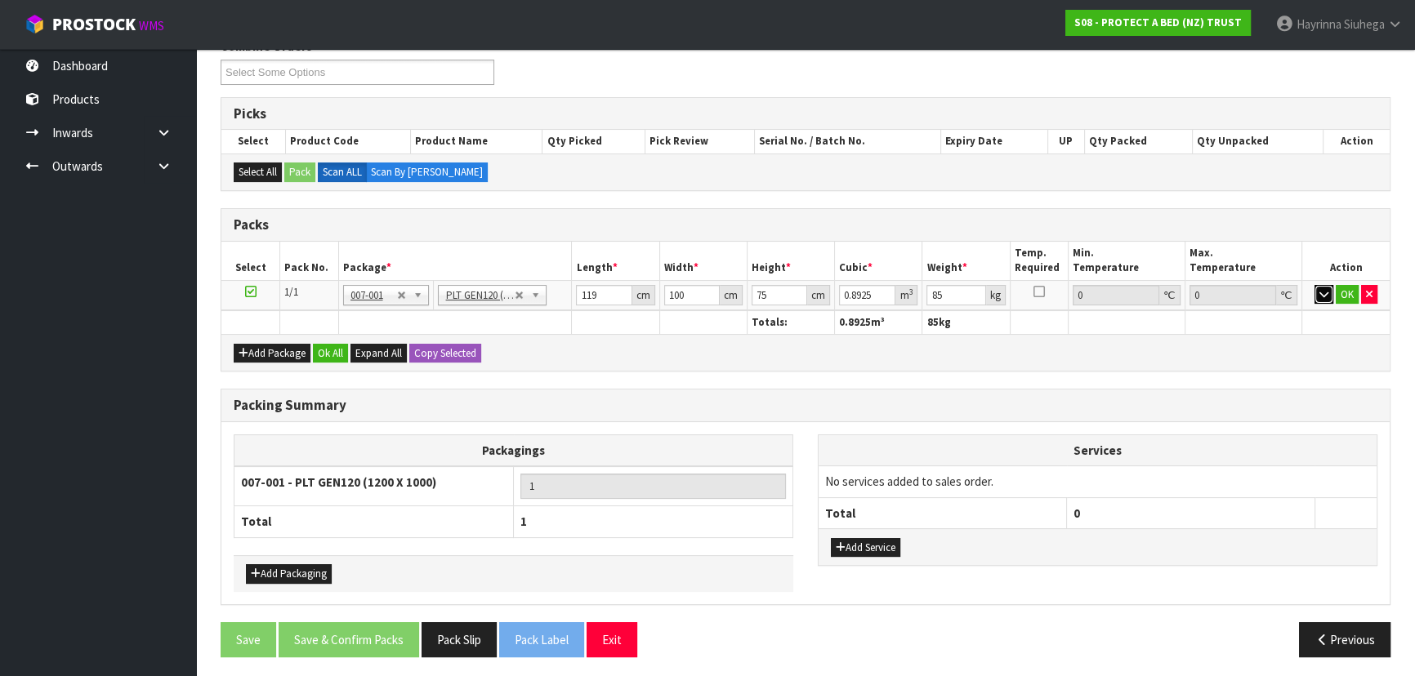
scroll to position [224, 0]
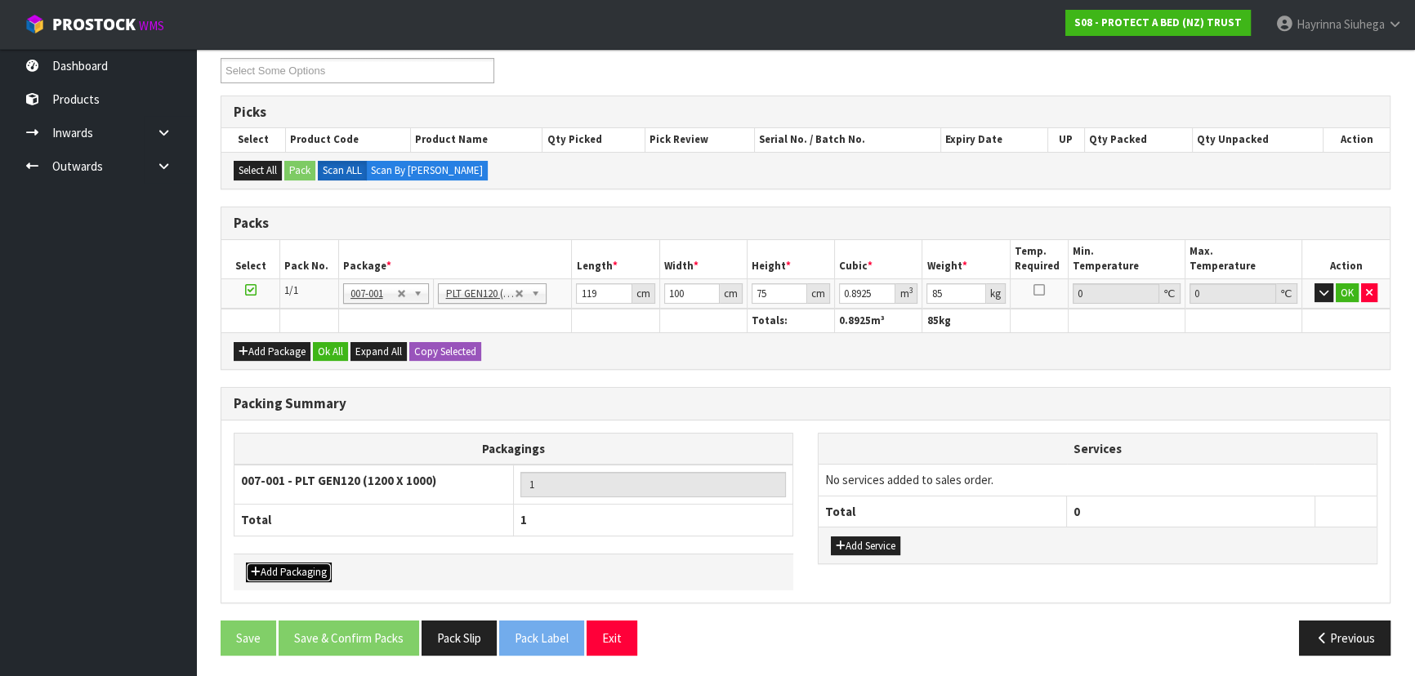
click at [309, 569] on button "Add Packaging" at bounding box center [289, 573] width 86 height 20
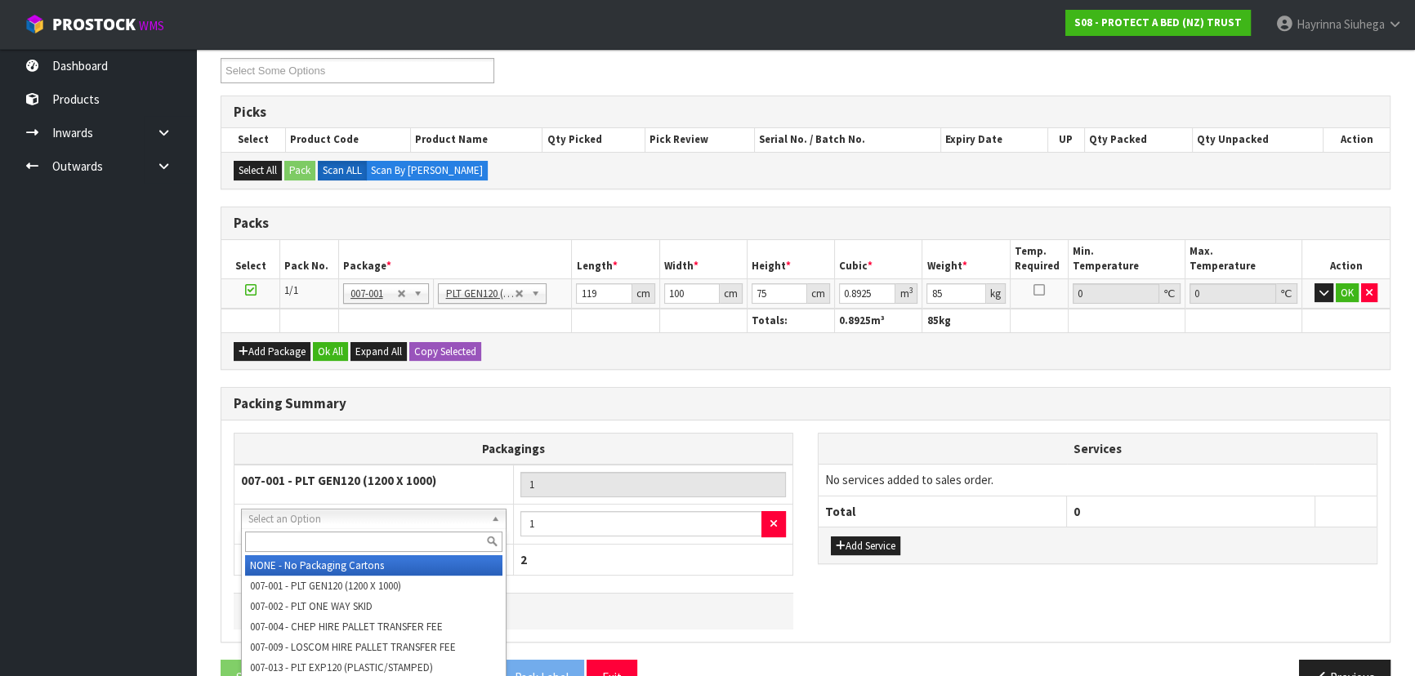
click at [324, 544] on input "text" at bounding box center [373, 542] width 257 height 20
type input "OC\"
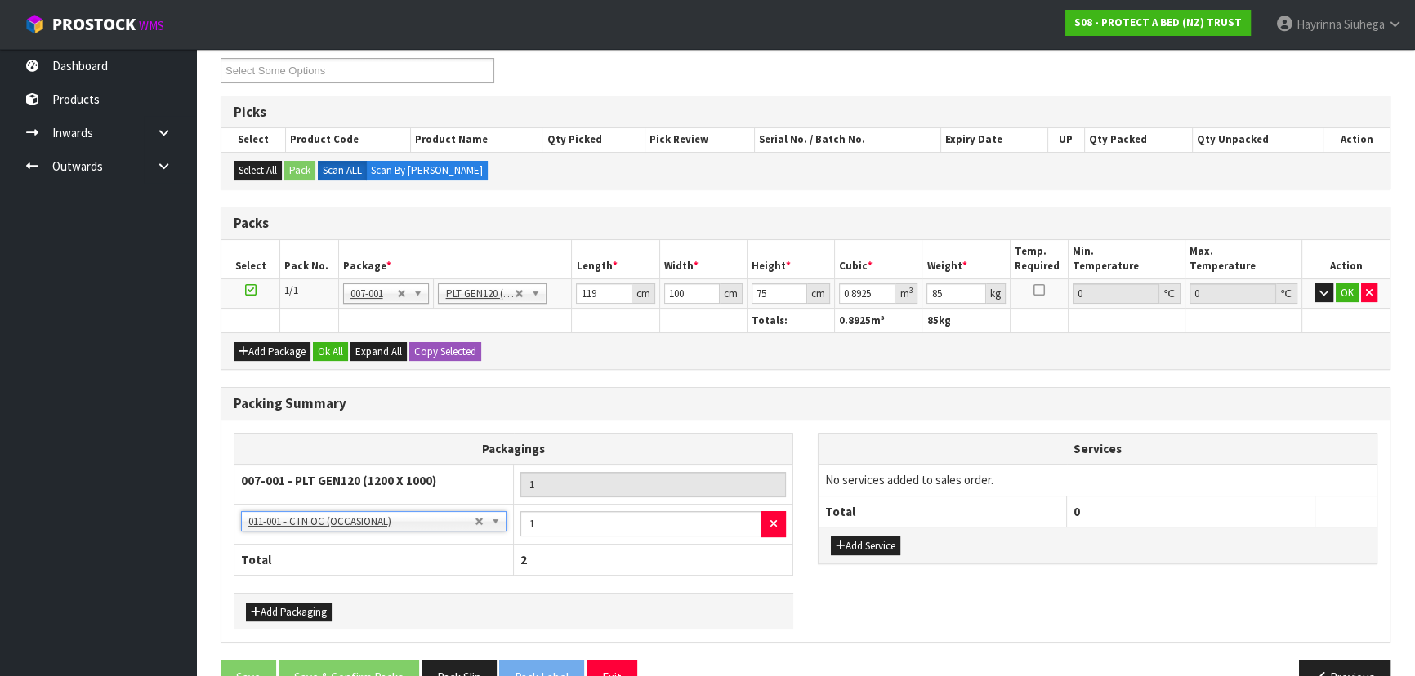
click at [573, 506] on td "1" at bounding box center [653, 525] width 279 height 40
drag, startPoint x: 573, startPoint y: 506, endPoint x: 571, endPoint y: 527, distance: 20.5
click at [573, 511] on td "1" at bounding box center [653, 525] width 279 height 40
click at [571, 527] on input "1" at bounding box center [641, 523] width 242 height 25
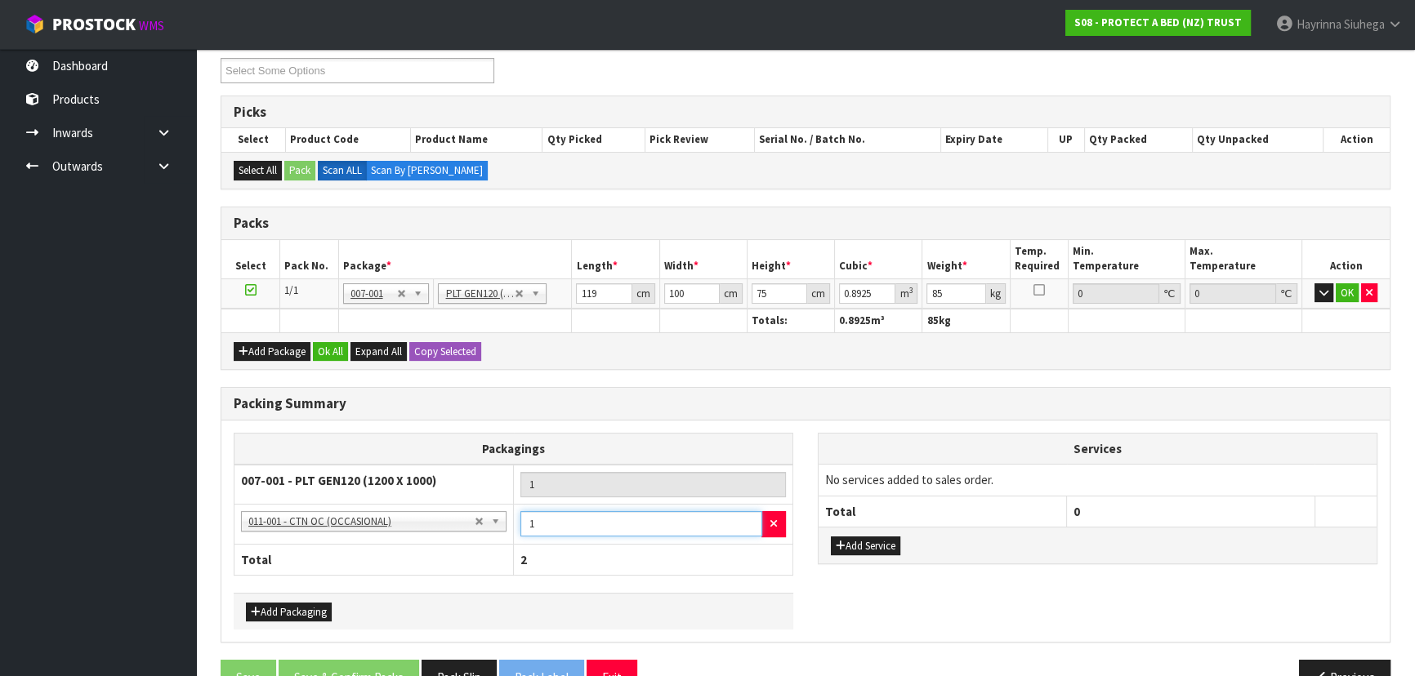
click at [571, 527] on input "1" at bounding box center [641, 523] width 242 height 25
type input "9"
click at [318, 350] on button "Ok All" at bounding box center [330, 352] width 35 height 20
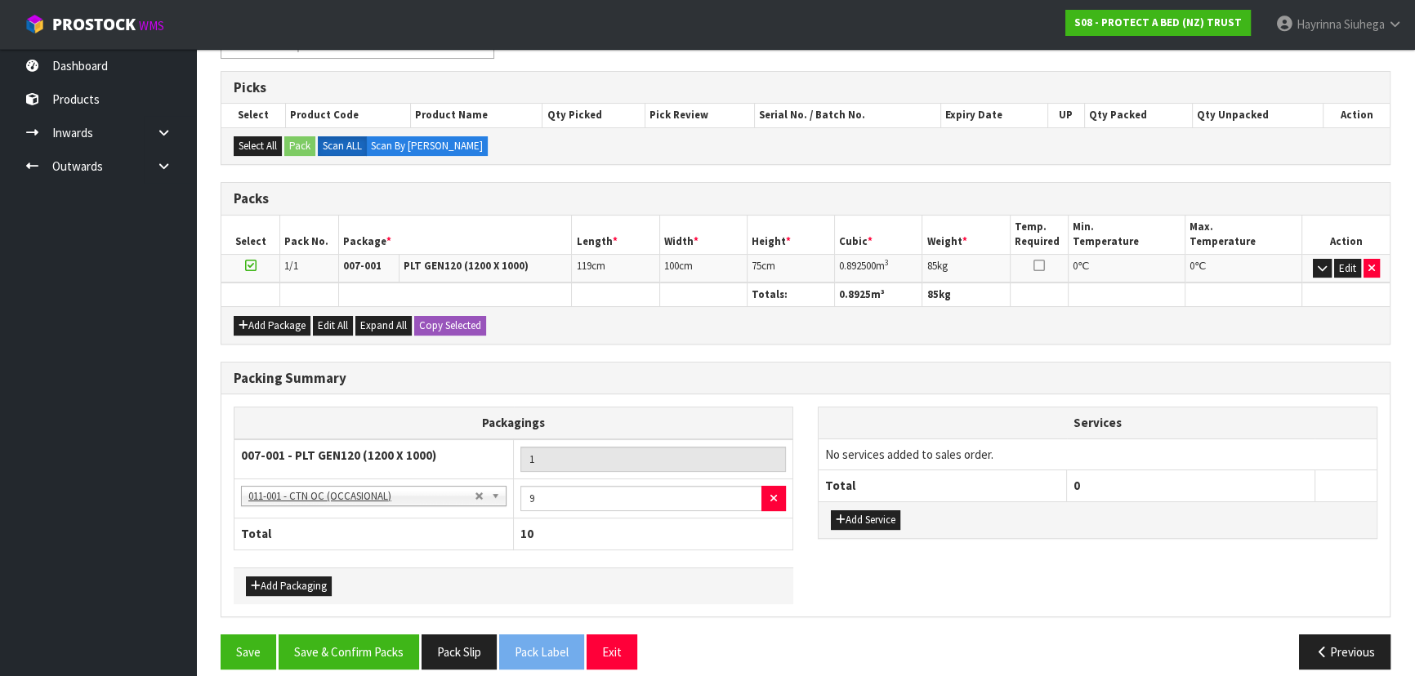
scroll to position [261, 0]
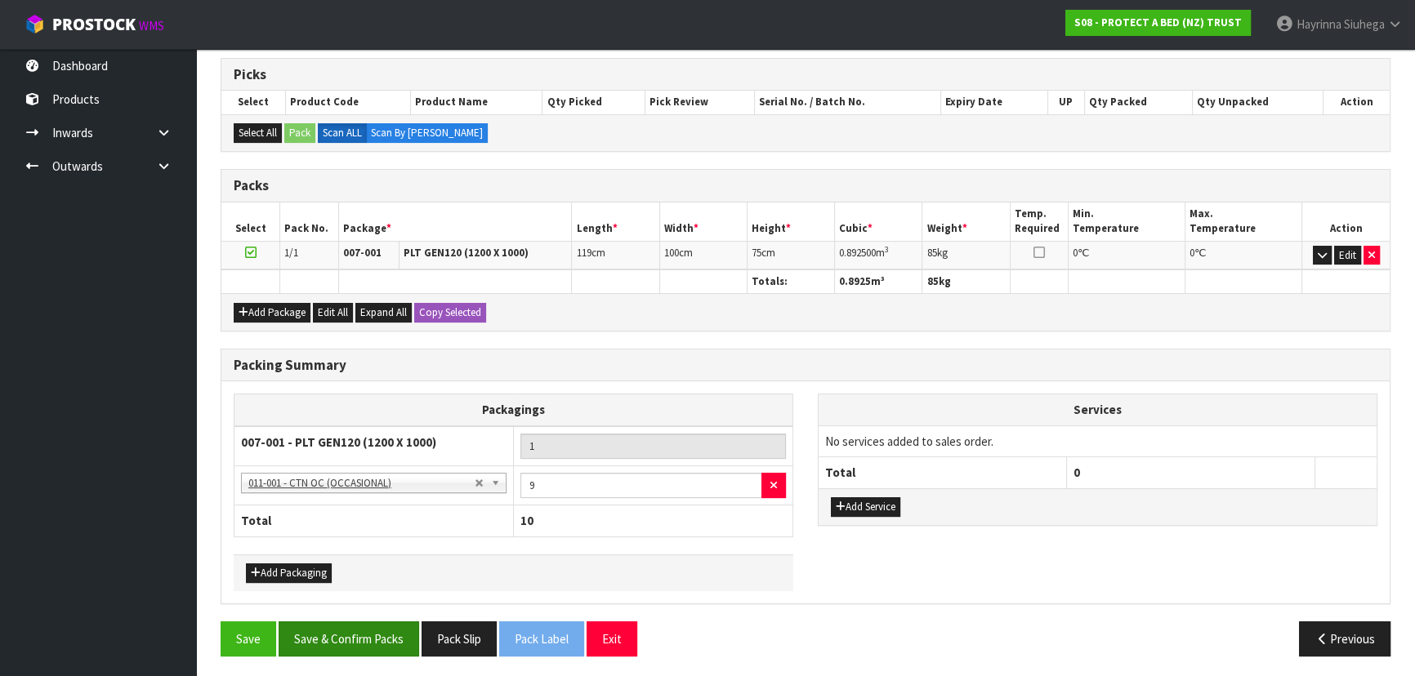
click at [378, 653] on div "Save Save & Confirm Packs Pack Slip Pack Label Exit Previous" at bounding box center [805, 645] width 1194 height 47
drag, startPoint x: 378, startPoint y: 645, endPoint x: 375, endPoint y: 625, distance: 20.7
click at [379, 644] on button "Save & Confirm Packs" at bounding box center [349, 639] width 140 height 35
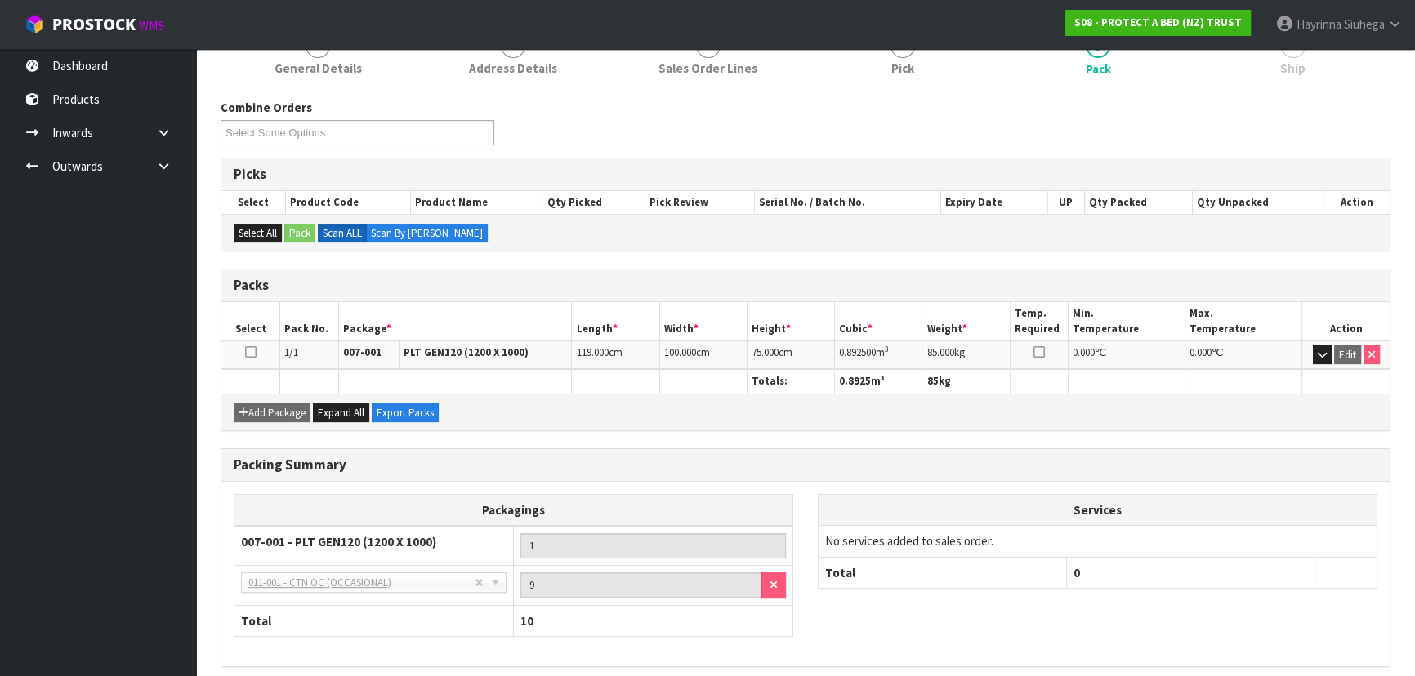
scroll to position [285, 0]
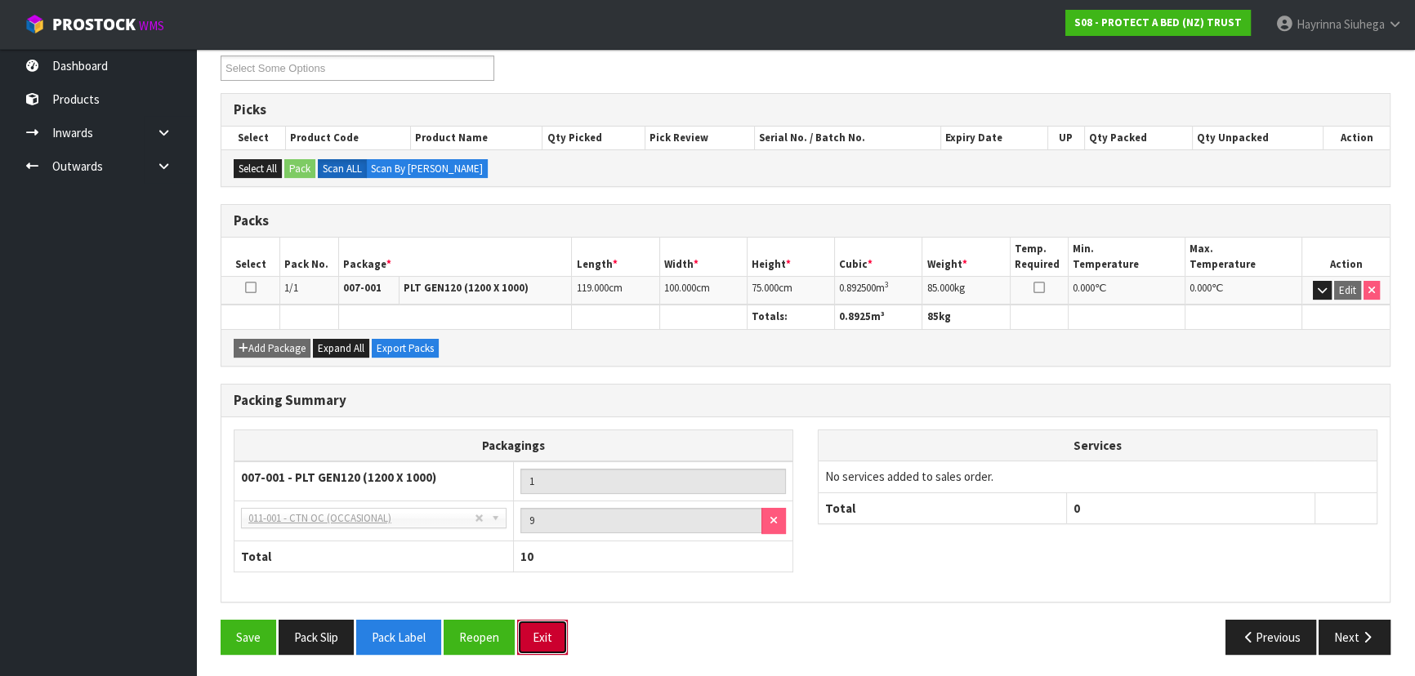
click at [550, 624] on button "Exit" at bounding box center [542, 637] width 51 height 35
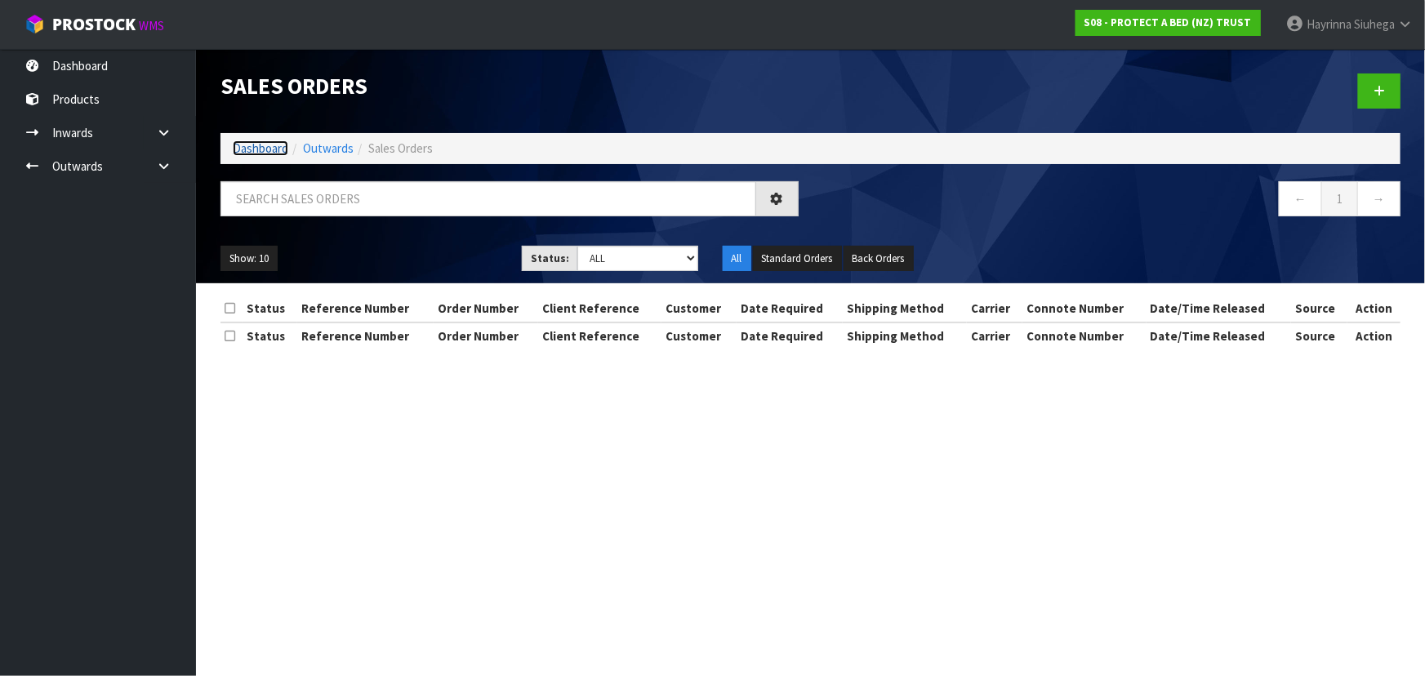
click at [272, 147] on link "Dashboard" at bounding box center [261, 148] width 56 height 16
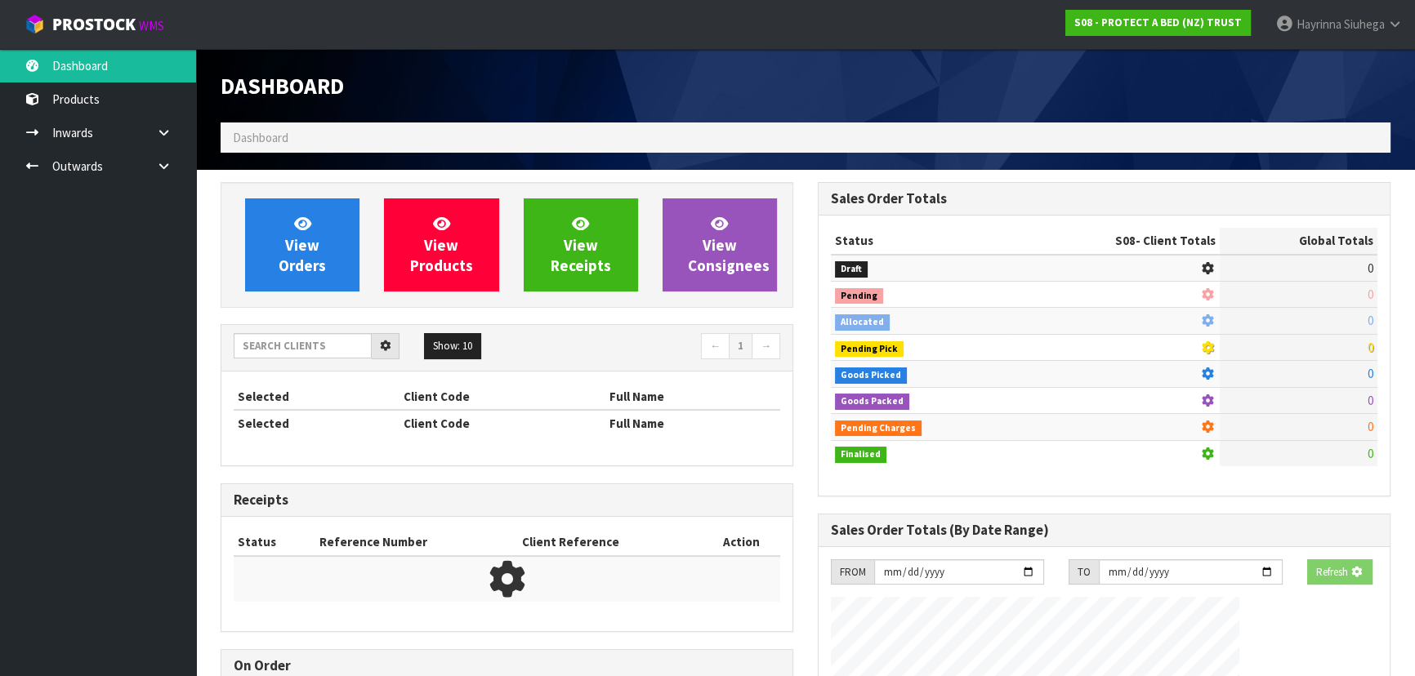
click at [484, 59] on div "Dashboard" at bounding box center [506, 86] width 597 height 74
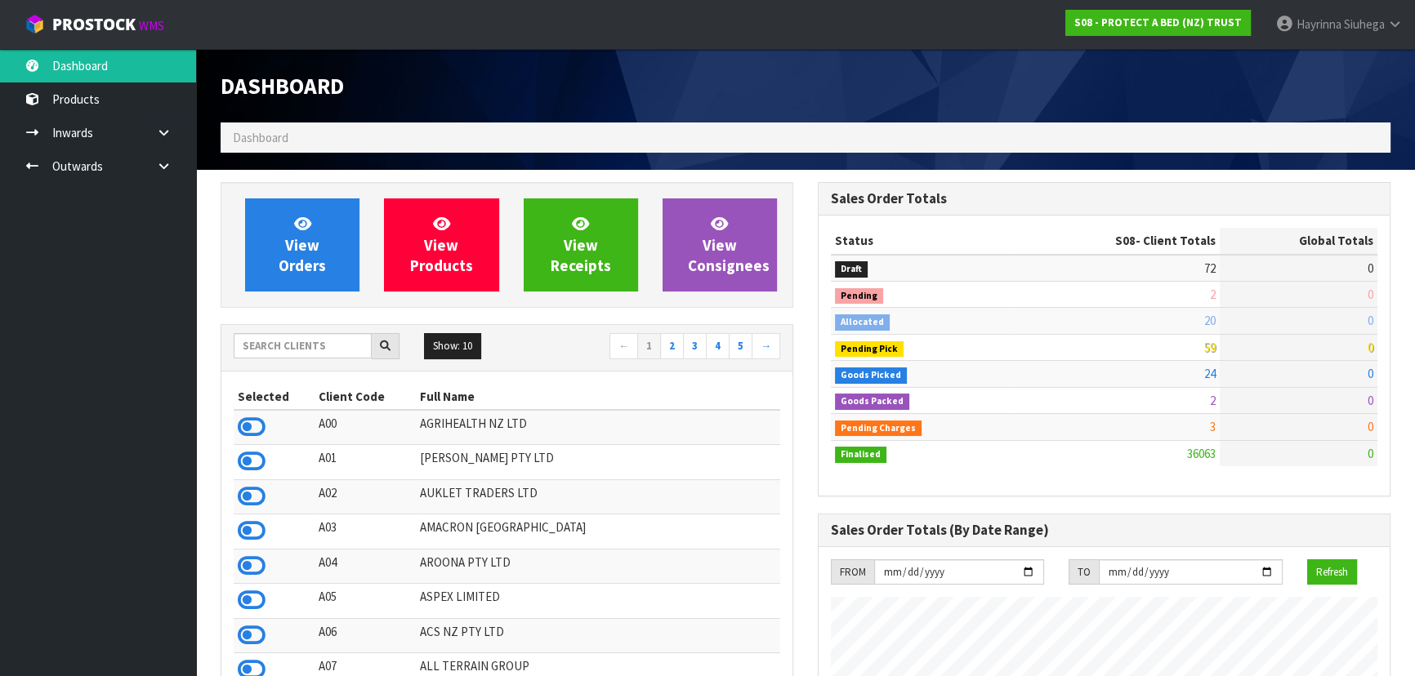
scroll to position [1235, 596]
click at [339, 344] on input "text" at bounding box center [303, 345] width 138 height 25
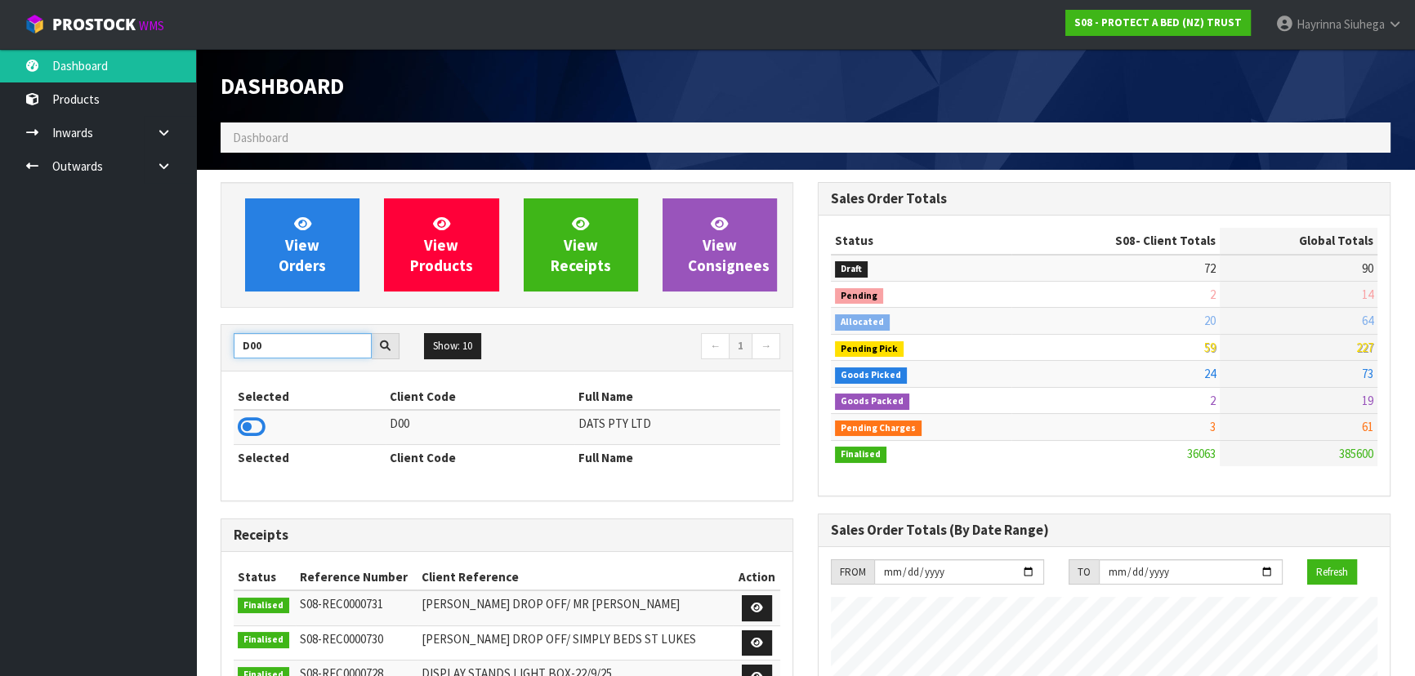
type input "D00"
click at [247, 425] on icon at bounding box center [252, 427] width 28 height 25
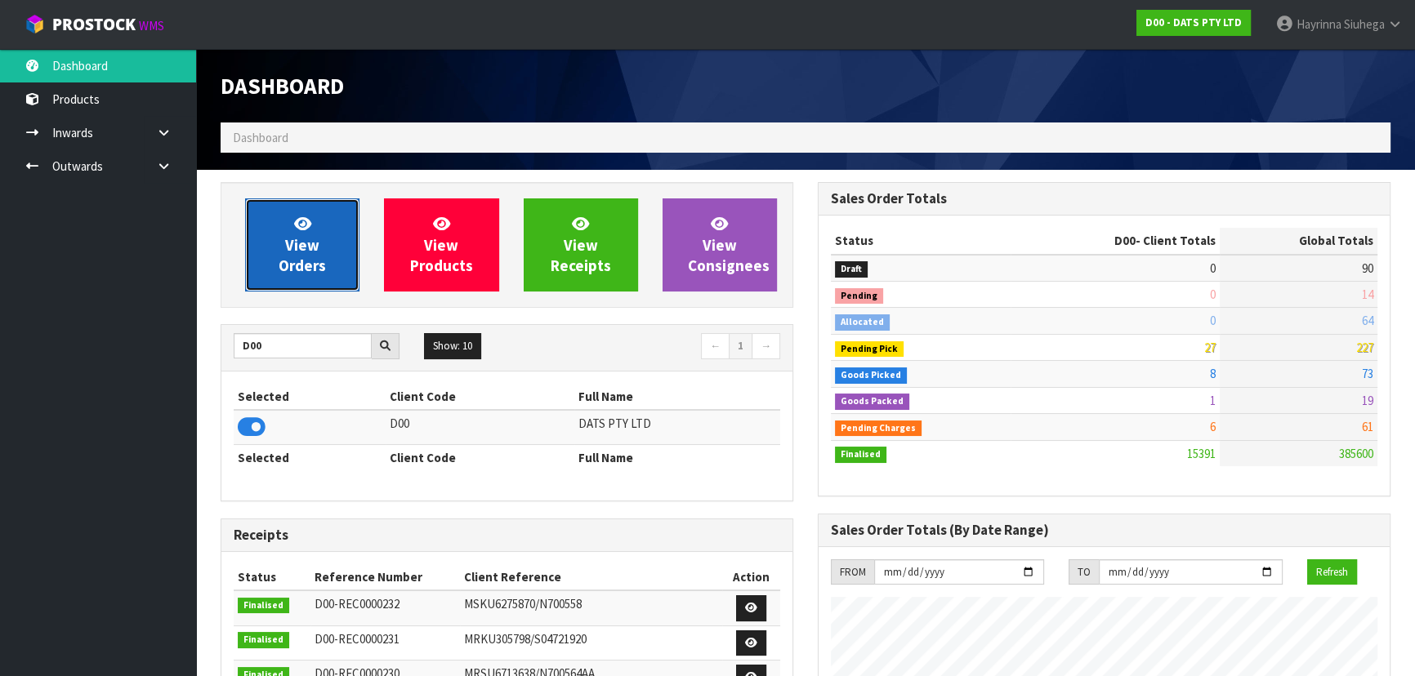
click at [278, 243] on link "View Orders" at bounding box center [302, 244] width 114 height 93
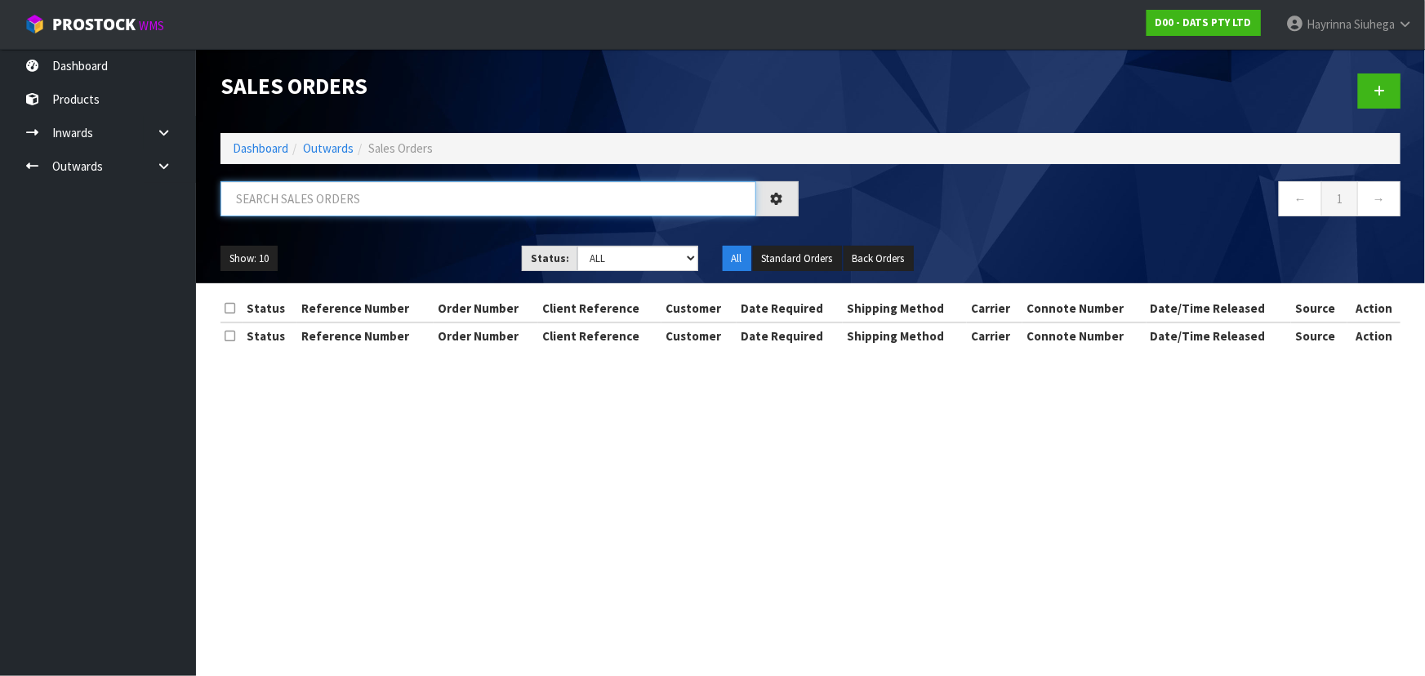
click at [340, 192] on input "text" at bounding box center [489, 198] width 536 height 35
type input "910"
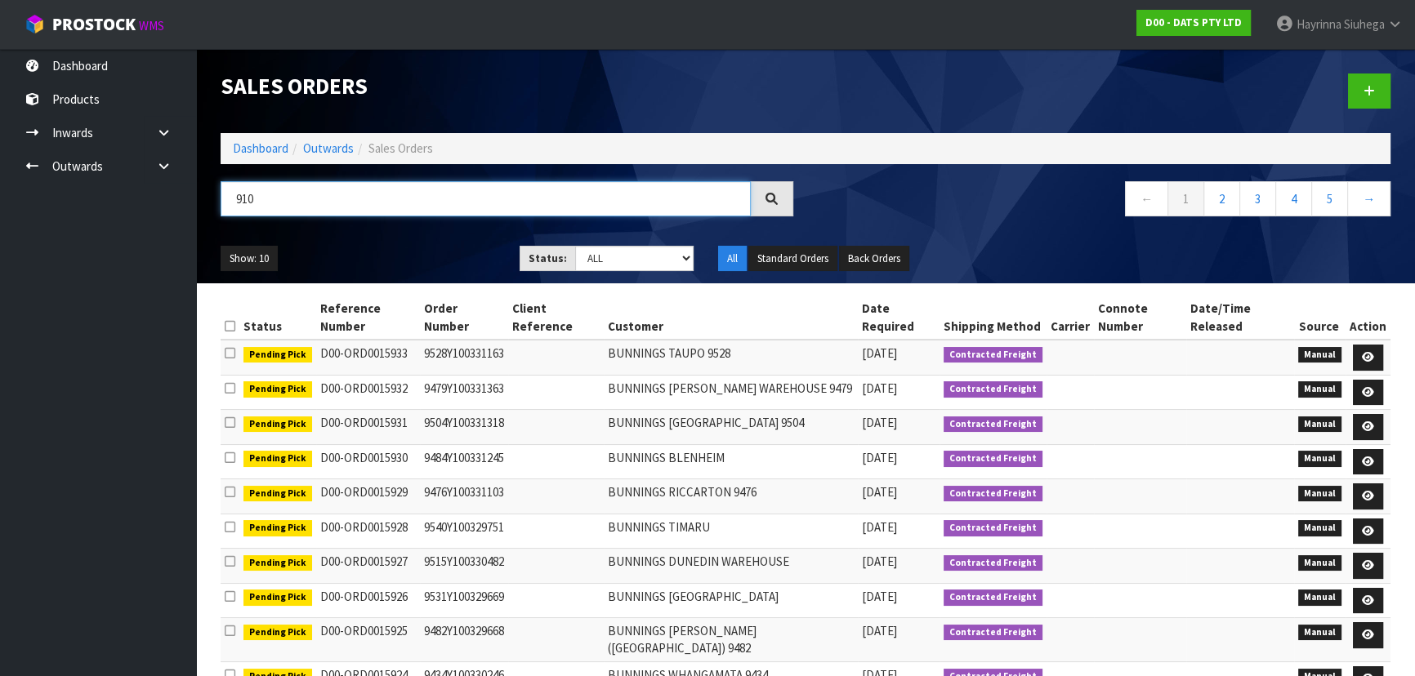
click at [603, 200] on input "910" at bounding box center [486, 198] width 530 height 35
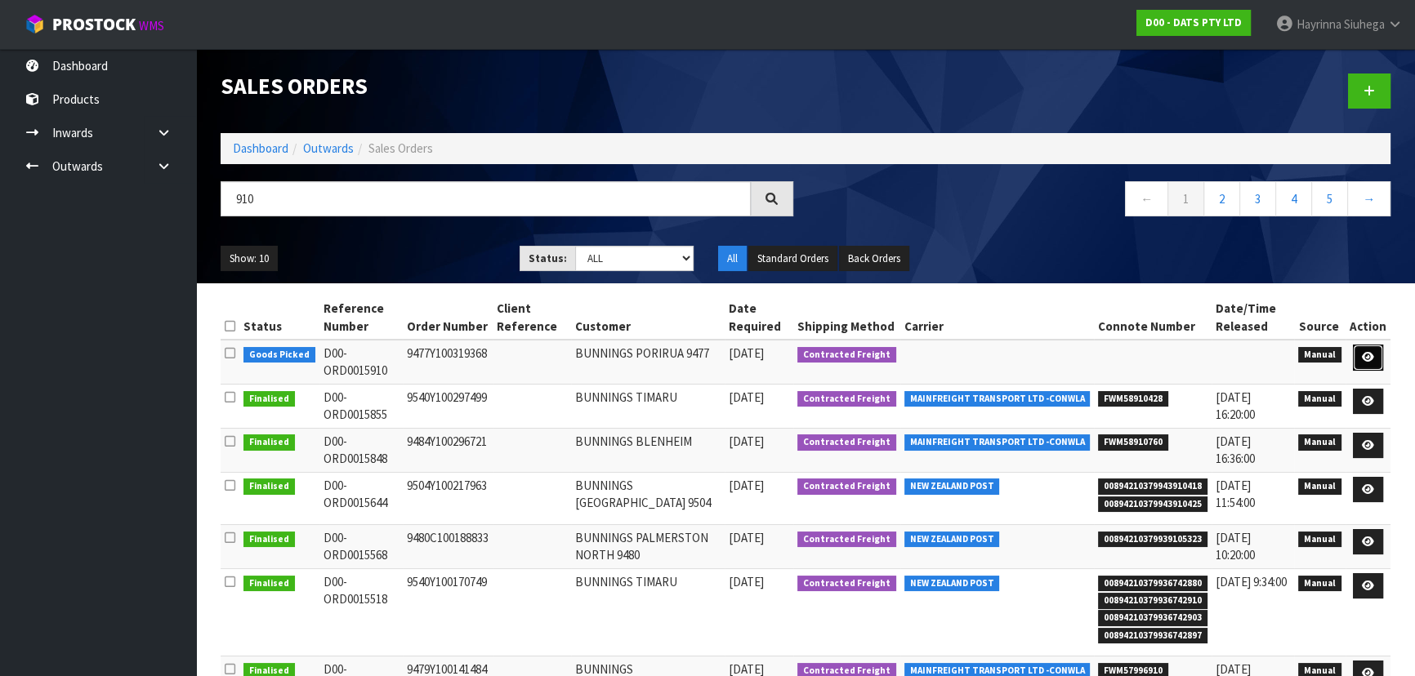
click at [1364, 359] on icon at bounding box center [1368, 357] width 12 height 11
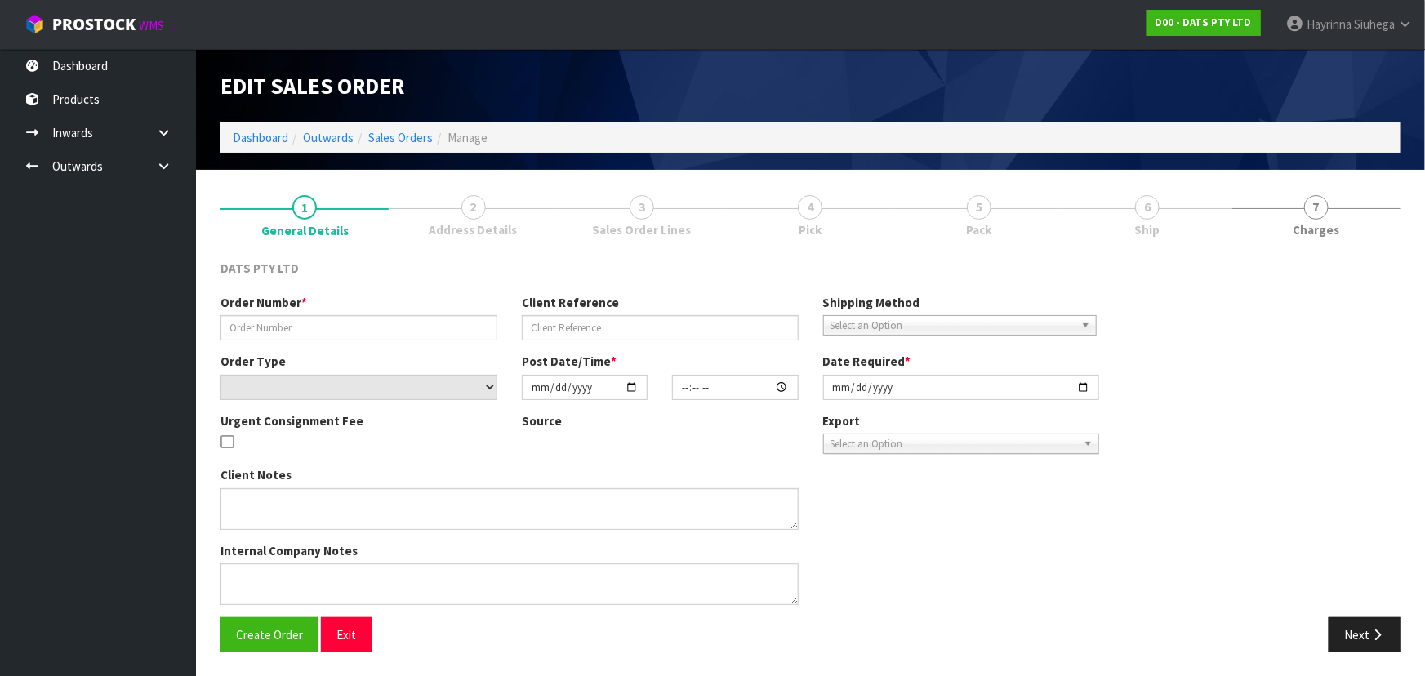
type input "9477Y100319368"
select select "number:0"
type input "2025-10-09"
type input "11:07:00.000"
type input "2025-10-09"
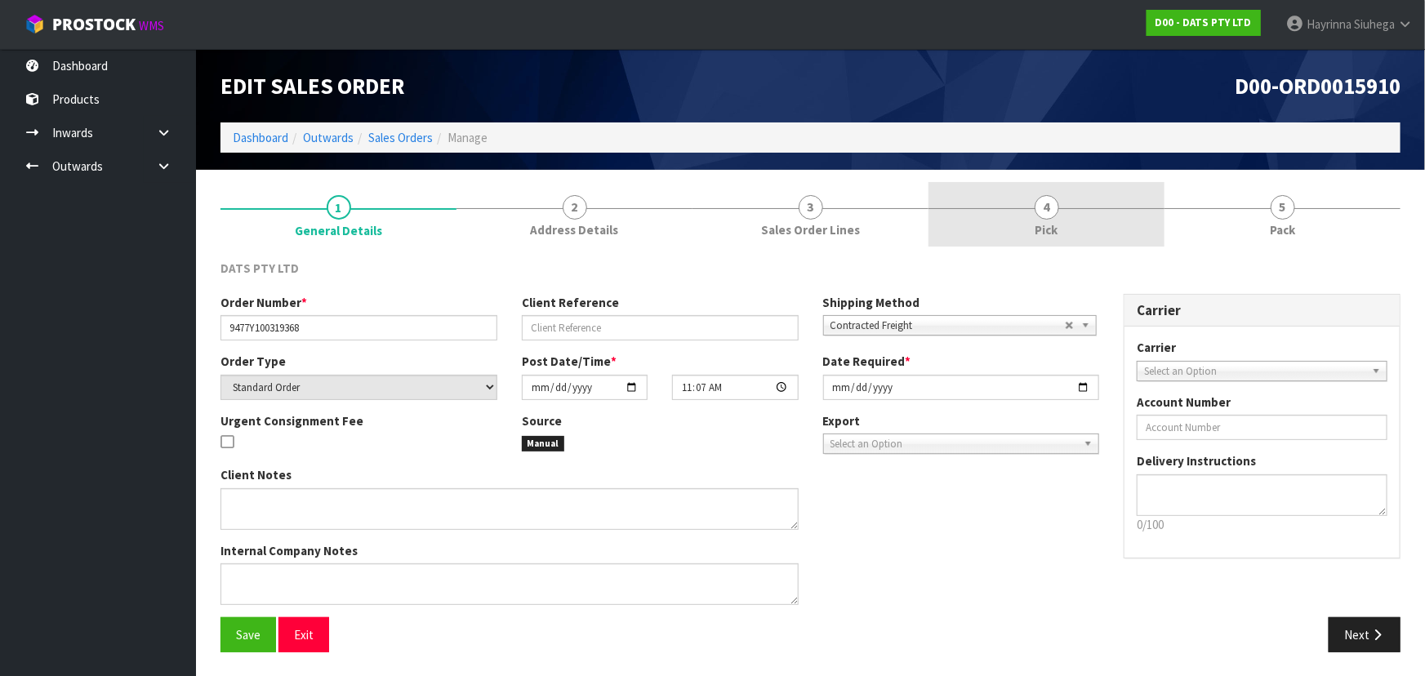
click at [1099, 214] on link "4 Pick" at bounding box center [1047, 214] width 236 height 65
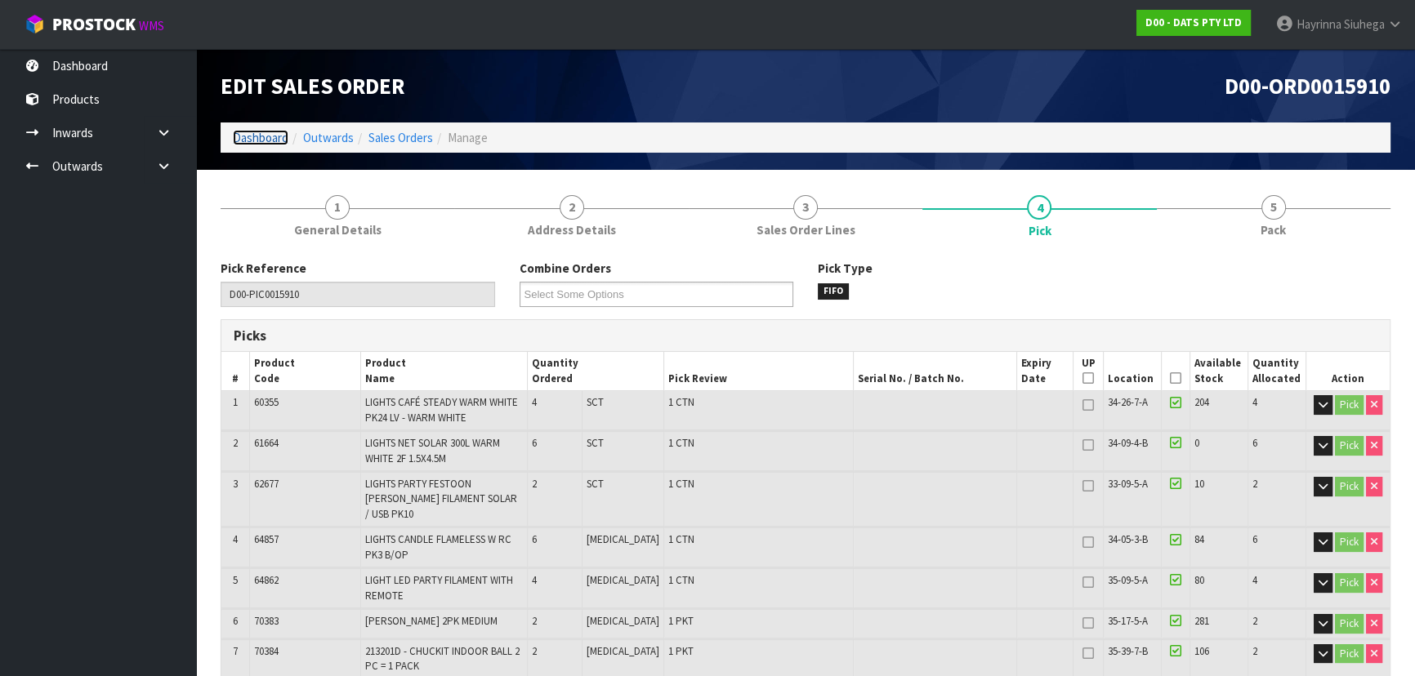
click at [276, 135] on link "Dashboard" at bounding box center [261, 138] width 56 height 16
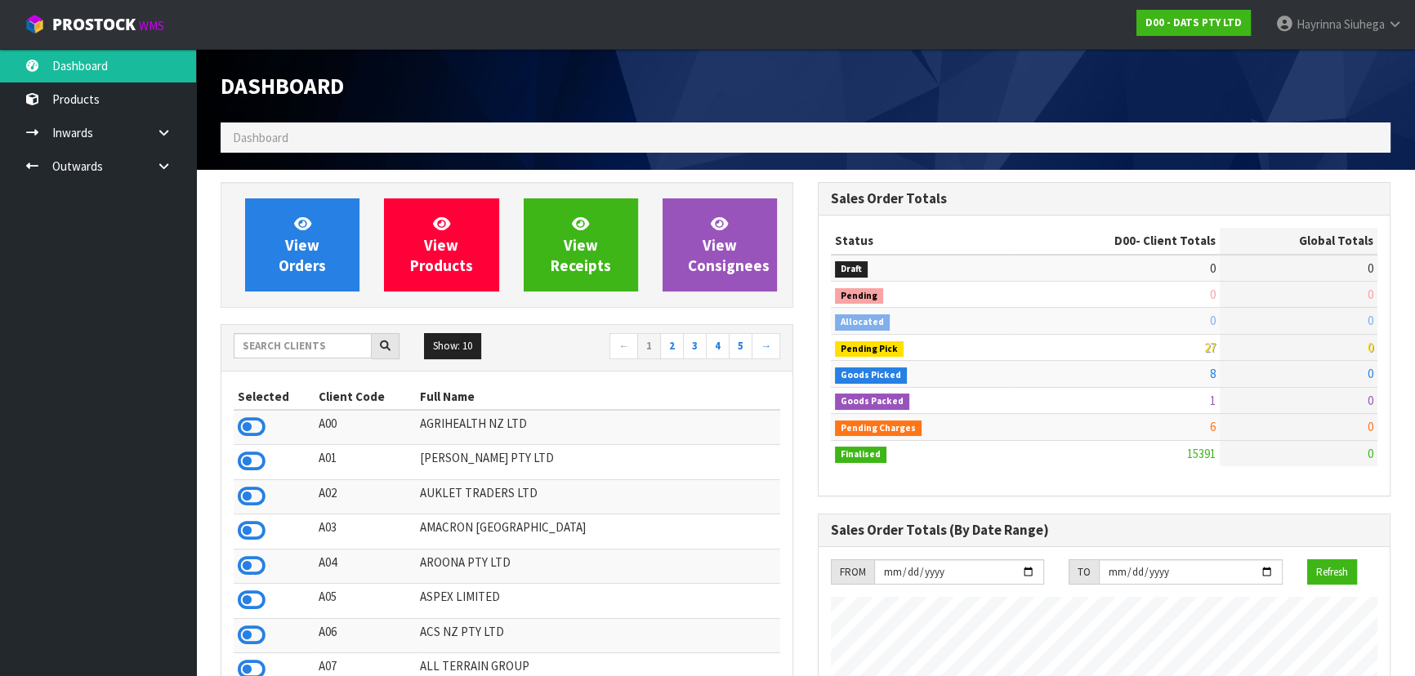
scroll to position [1235, 596]
click at [350, 341] on input "text" at bounding box center [303, 345] width 138 height 25
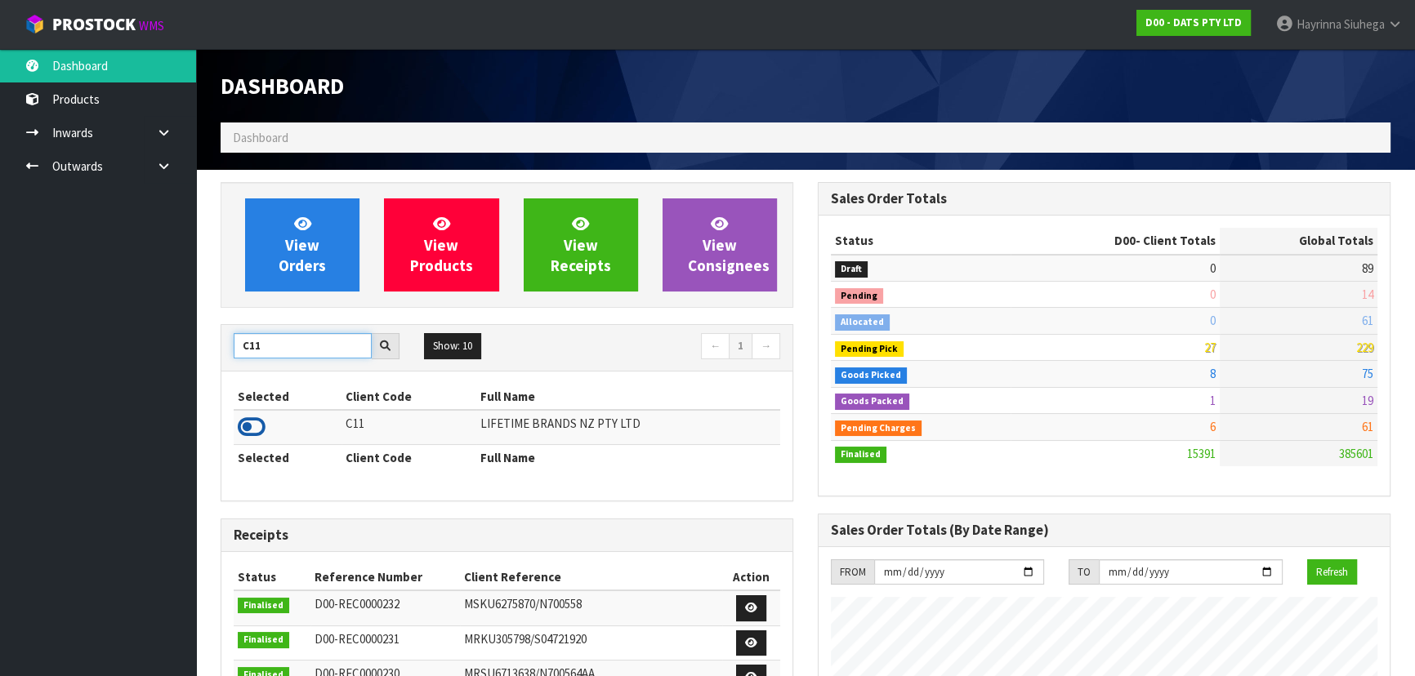
type input "C11"
click at [252, 429] on icon at bounding box center [252, 427] width 28 height 25
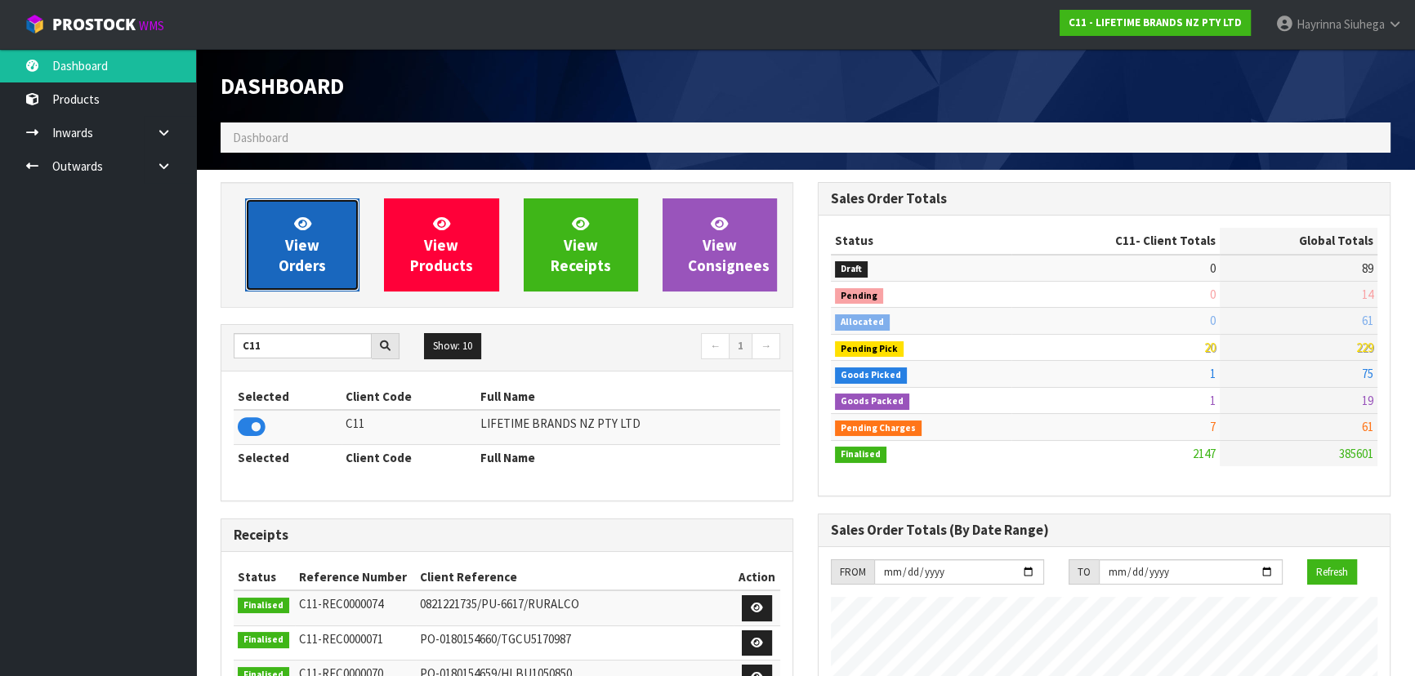
click at [300, 259] on span "View Orders" at bounding box center [302, 244] width 47 height 61
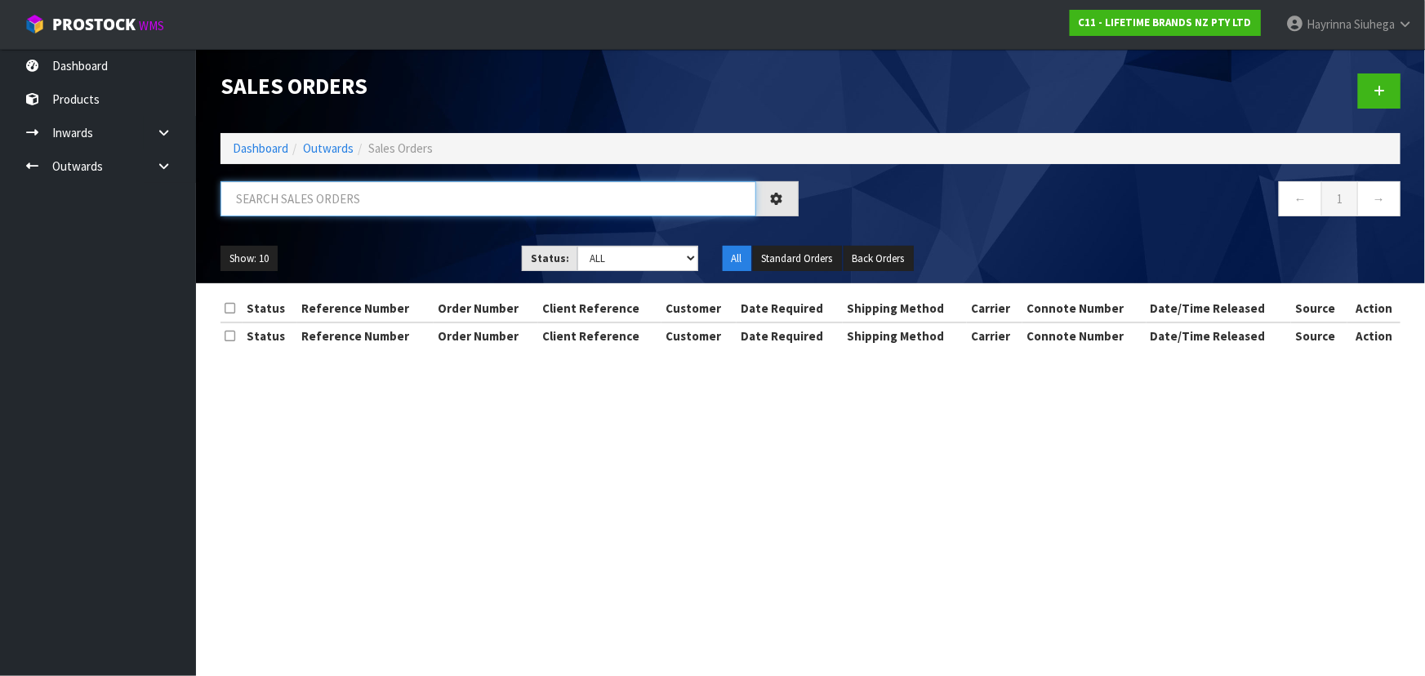
click at [332, 202] on input "text" at bounding box center [489, 198] width 536 height 35
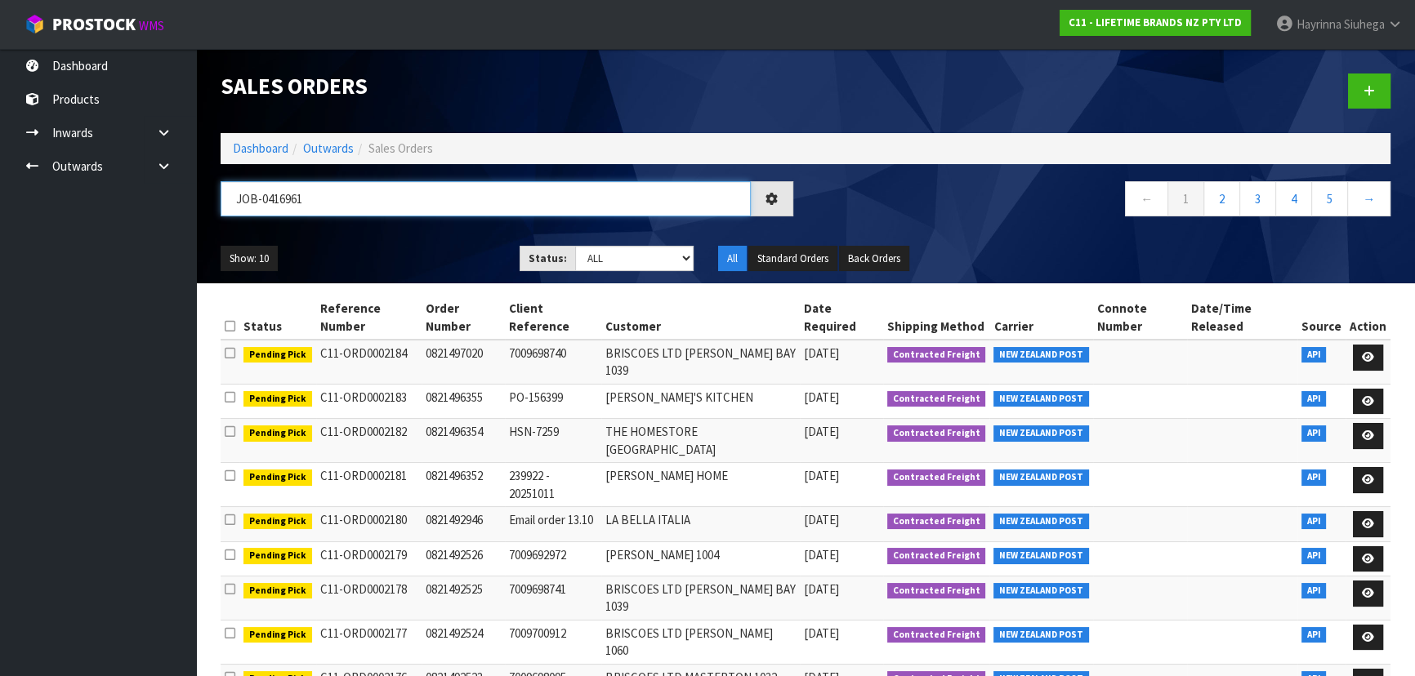
type input "JOB-0416961"
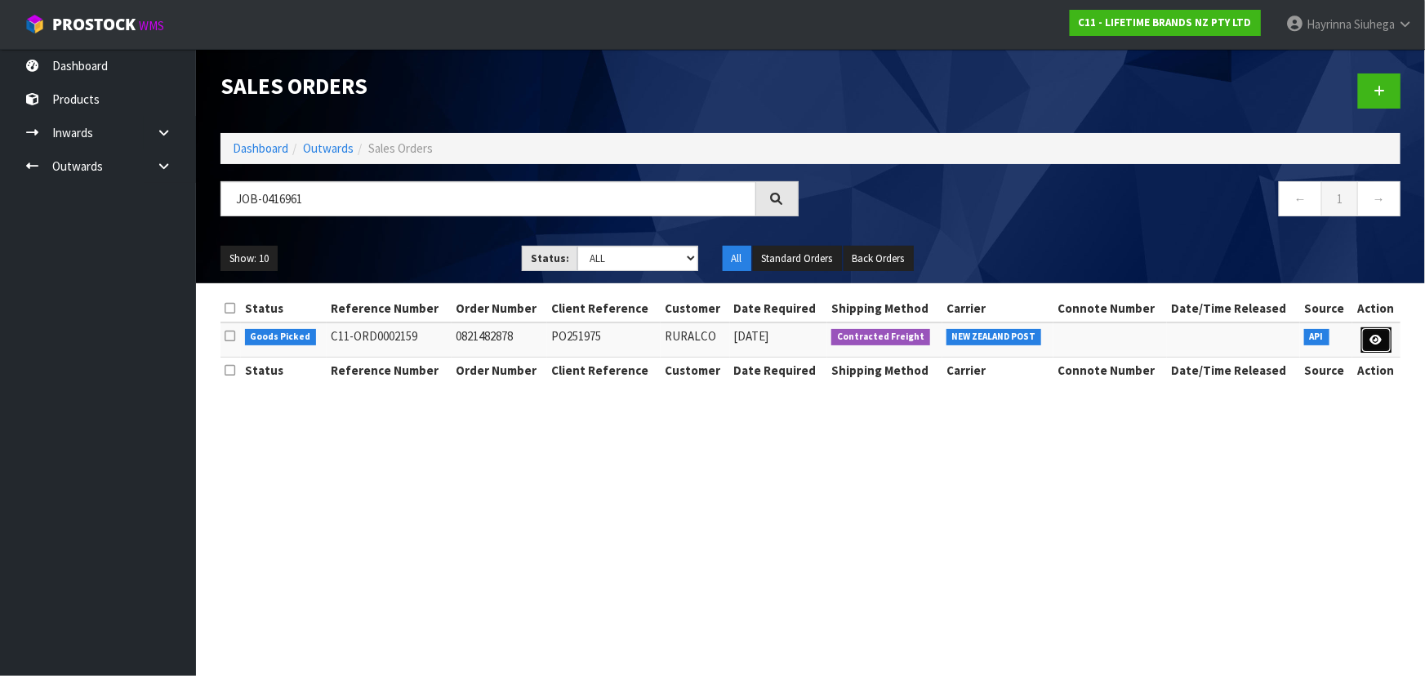
click at [1372, 329] on link at bounding box center [1377, 341] width 30 height 26
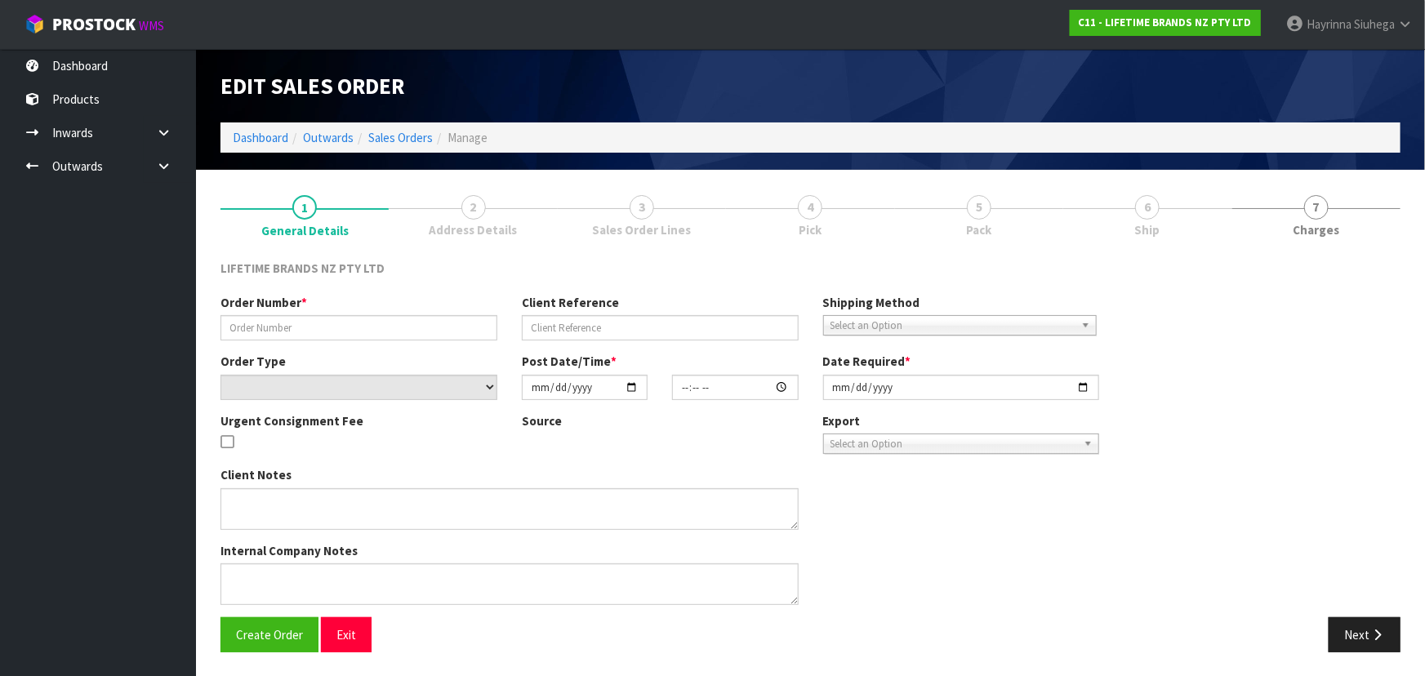
type input "0821482878"
type input "PO251975"
select select "number:0"
type input "[DATE]"
type input "09:09:49.000"
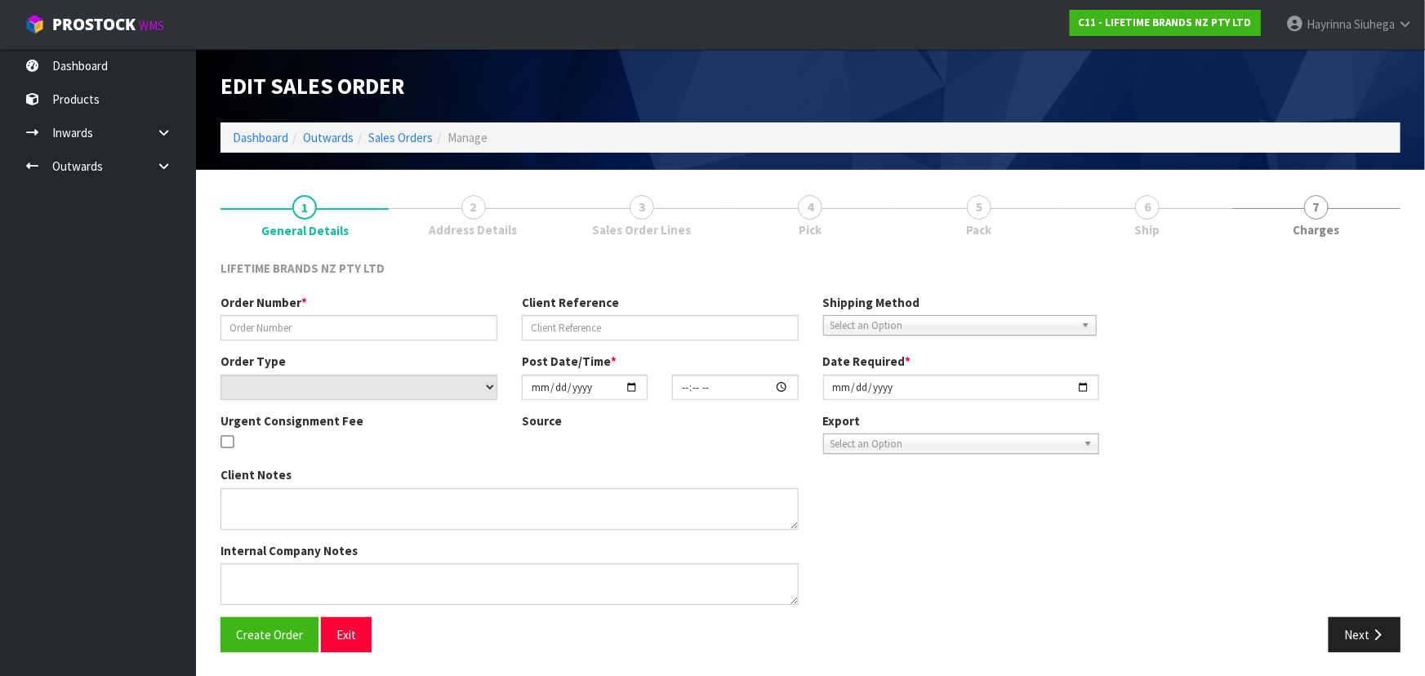
type input "[DATE]"
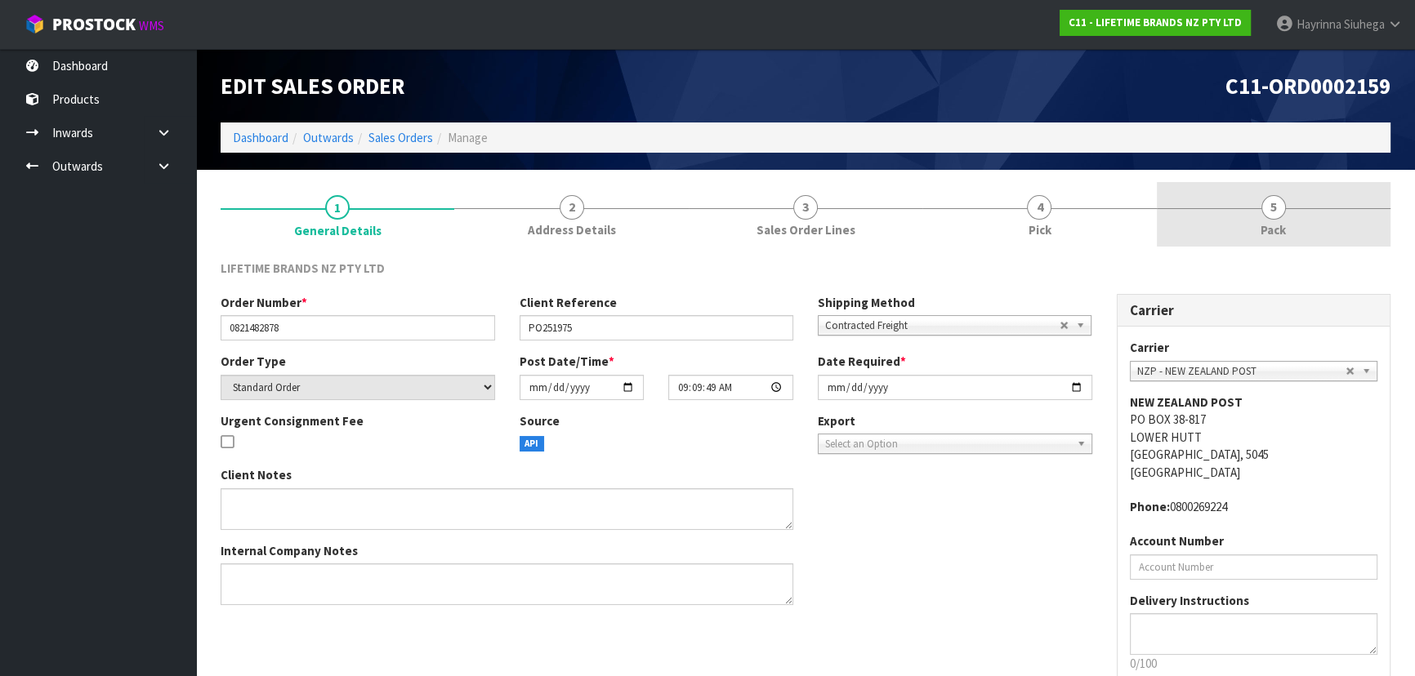
click at [1242, 198] on link "5 Pack" at bounding box center [1274, 214] width 234 height 65
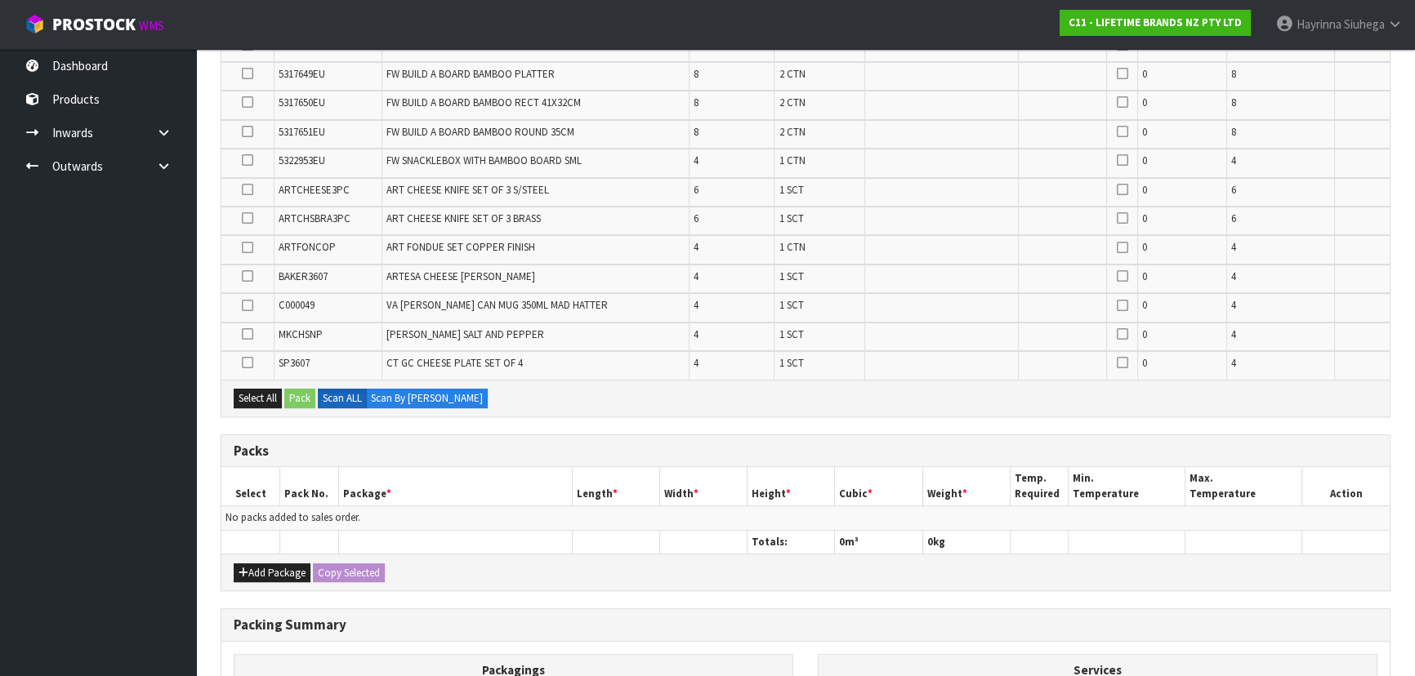
scroll to position [786, 0]
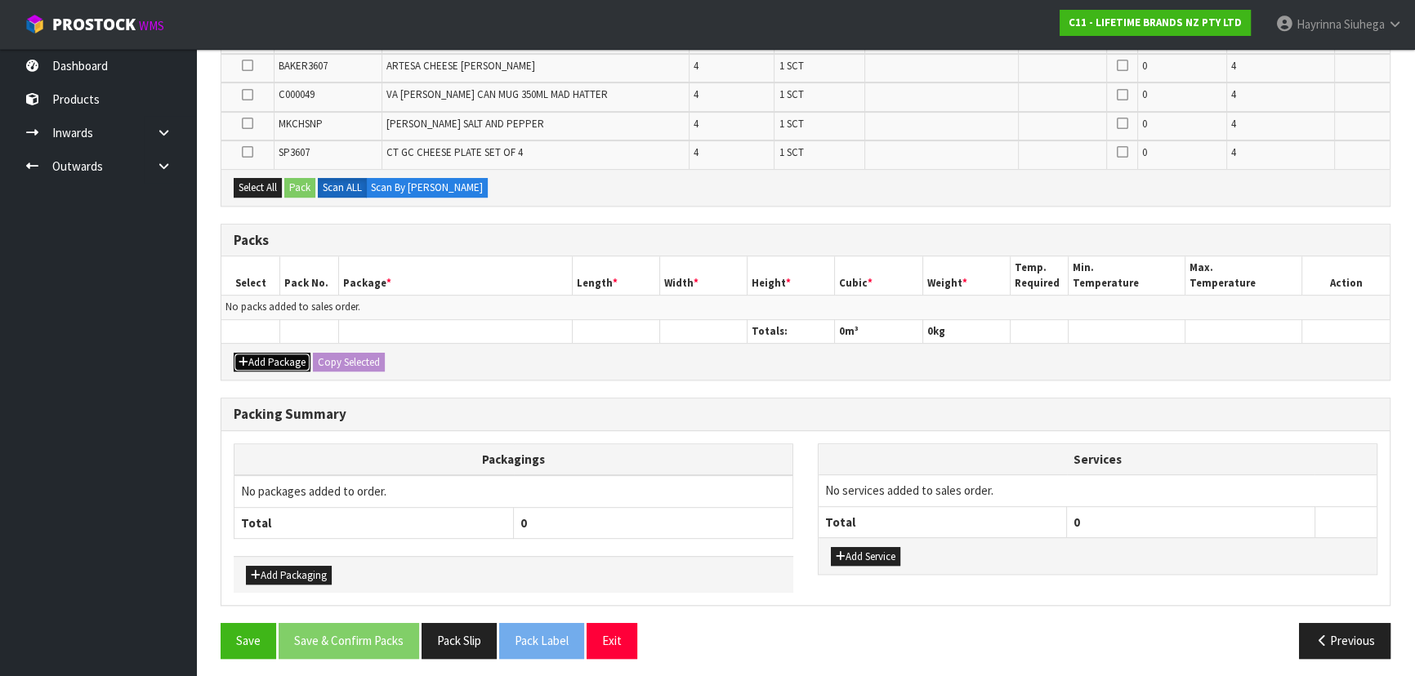
click at [277, 353] on button "Add Package" at bounding box center [272, 363] width 77 height 20
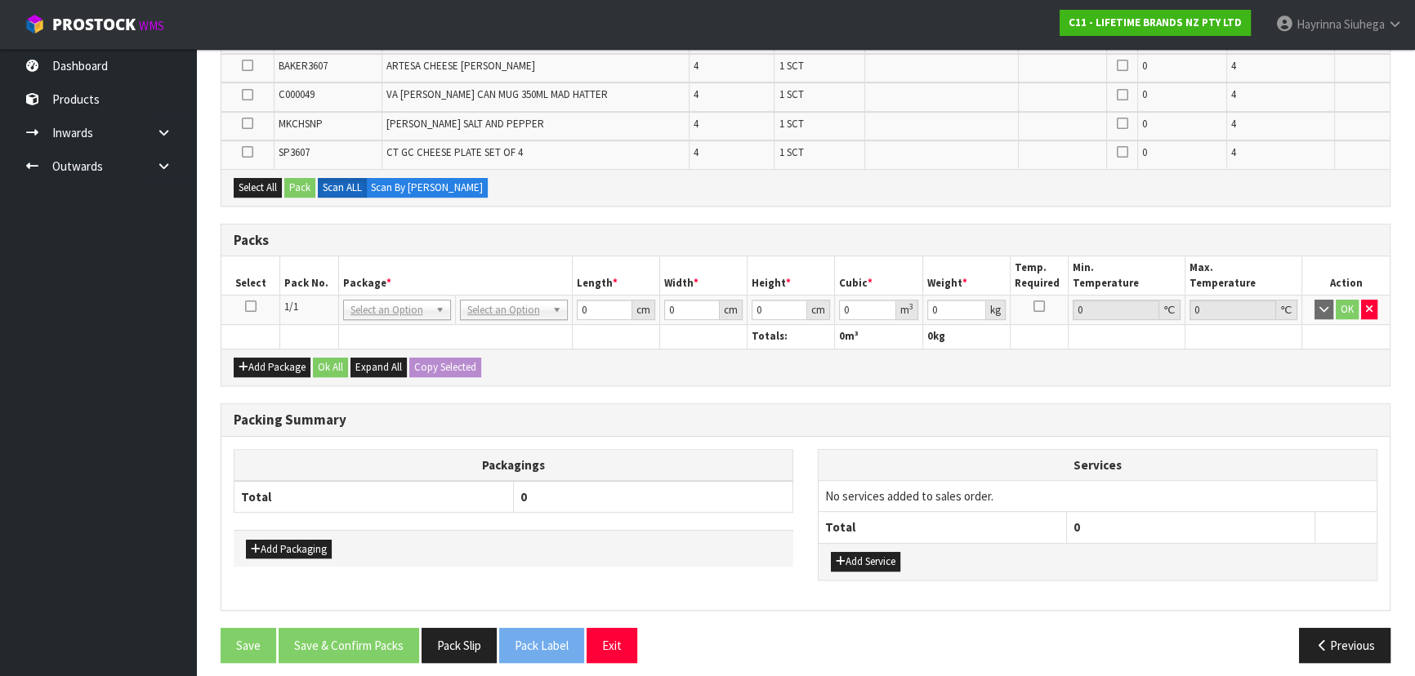
drag, startPoint x: 249, startPoint y: 301, endPoint x: 256, endPoint y: 294, distance: 9.8
click at [252, 306] on icon at bounding box center [250, 306] width 11 height 1
click at [277, 283] on th "Select" at bounding box center [250, 275] width 59 height 38
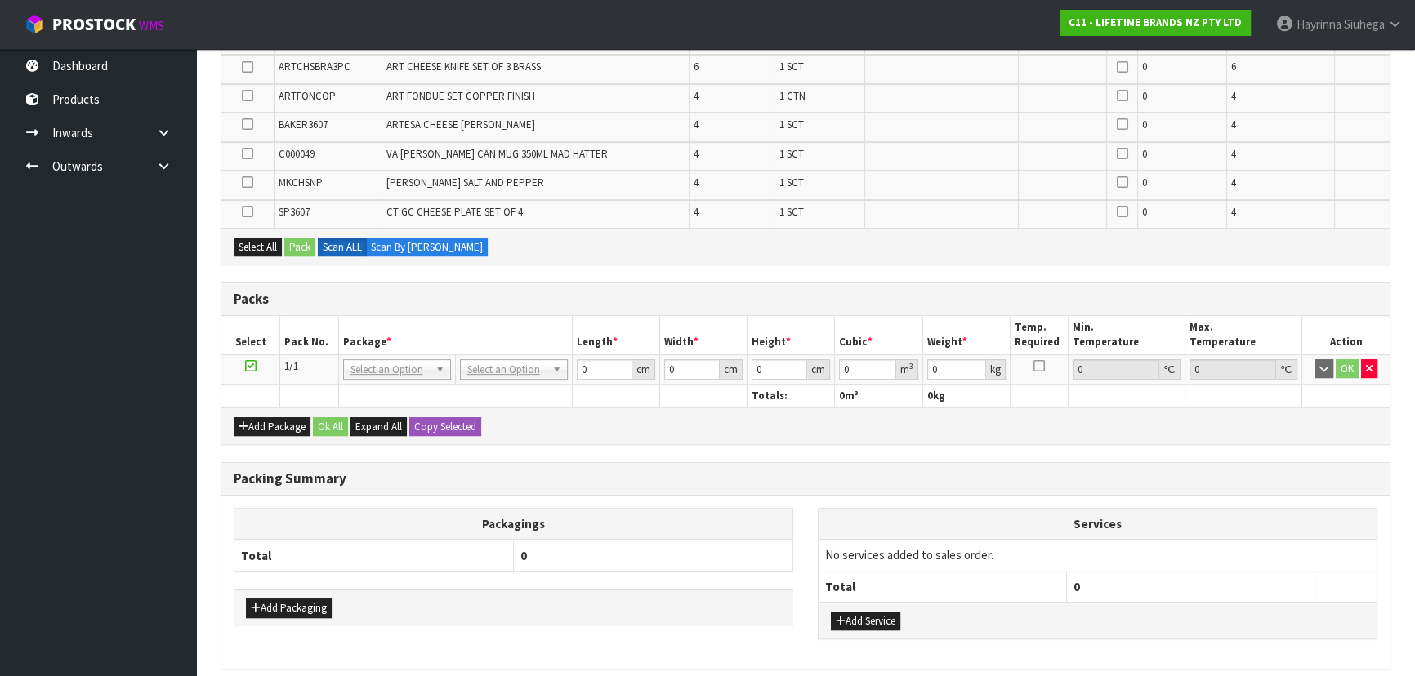
scroll to position [0, 0]
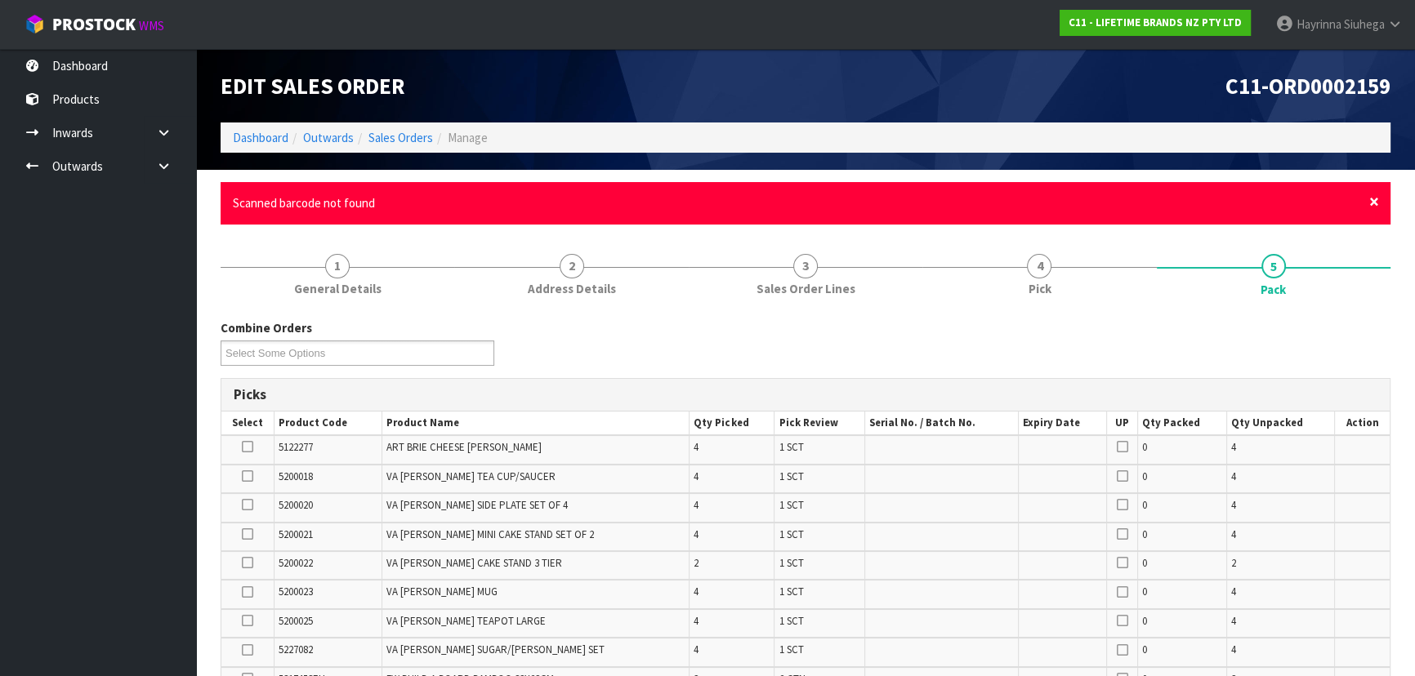
click at [1375, 202] on span "×" at bounding box center [1374, 201] width 10 height 23
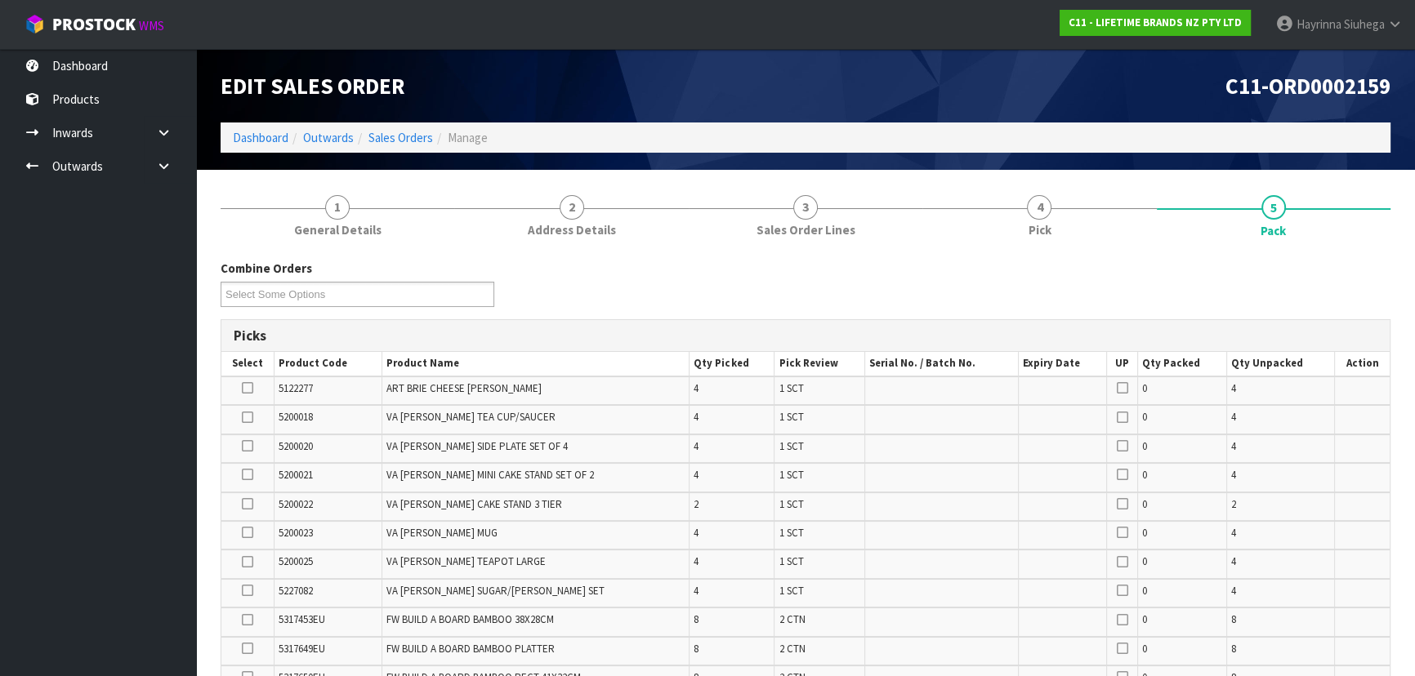
click at [1364, 29] on span "Siuhega" at bounding box center [1364, 24] width 41 height 16
click at [1362, 58] on link "Logout" at bounding box center [1349, 65] width 129 height 22
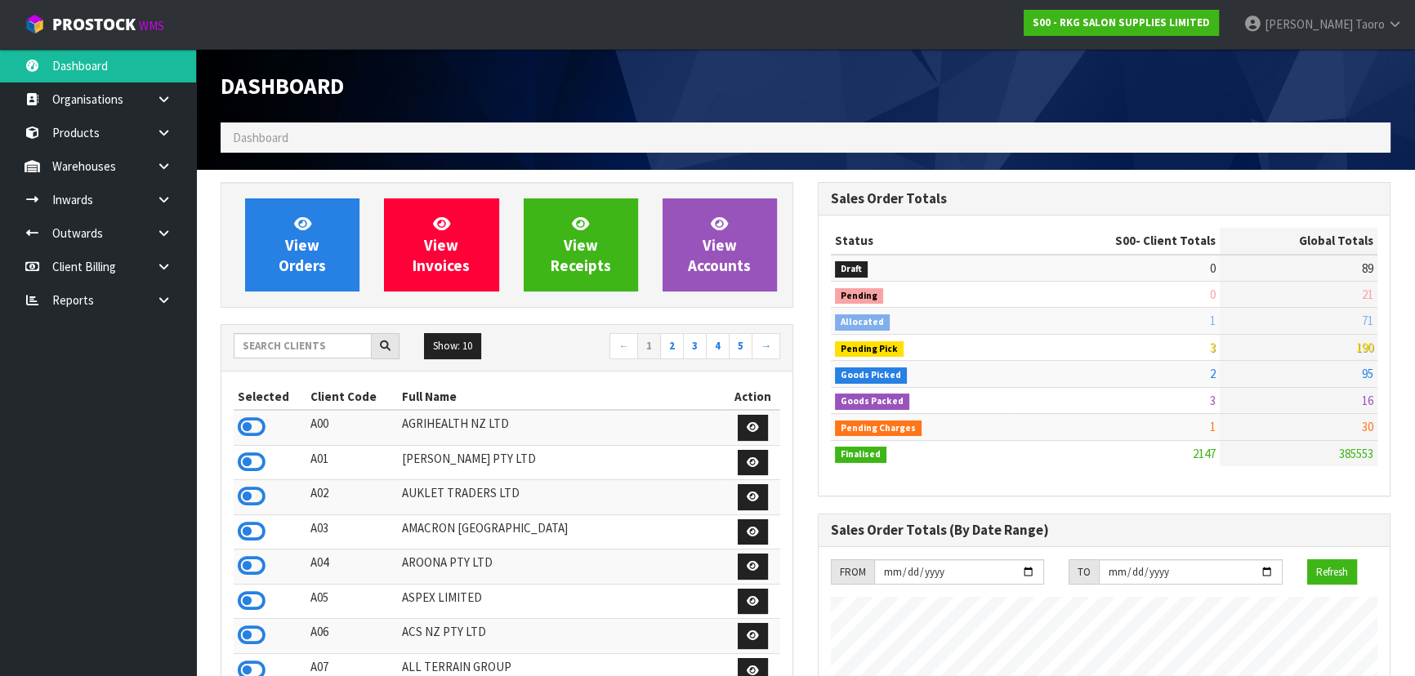
scroll to position [1235, 596]
click at [309, 346] on input "text" at bounding box center [303, 345] width 138 height 25
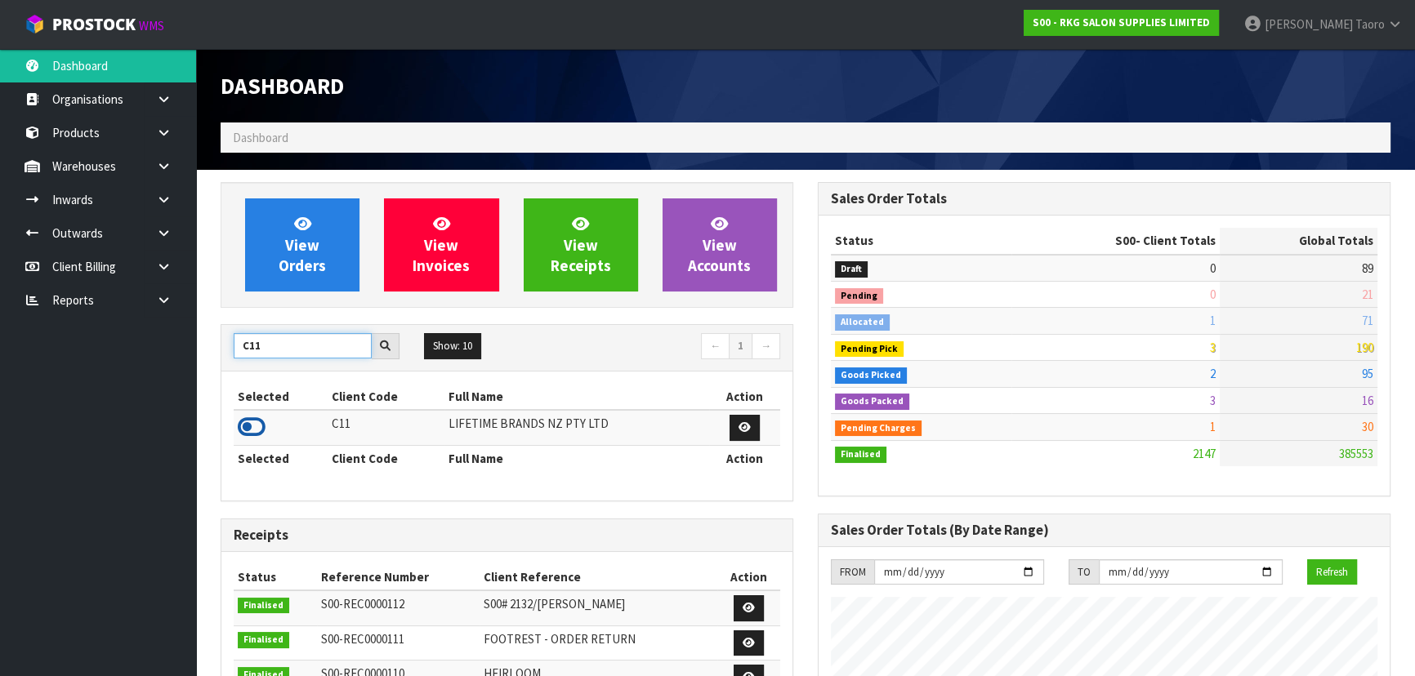
type input "C11"
click at [254, 426] on icon at bounding box center [252, 427] width 28 height 25
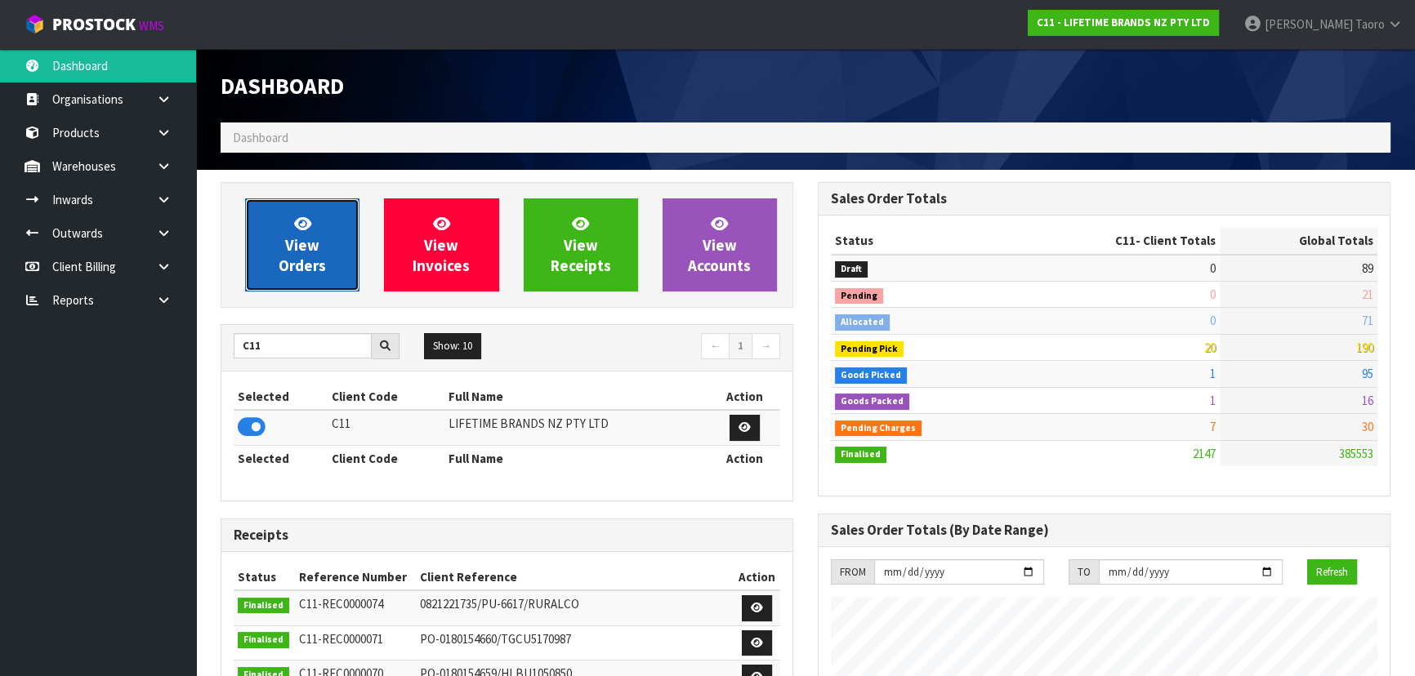
click at [300, 245] on span "View Orders" at bounding box center [302, 244] width 47 height 61
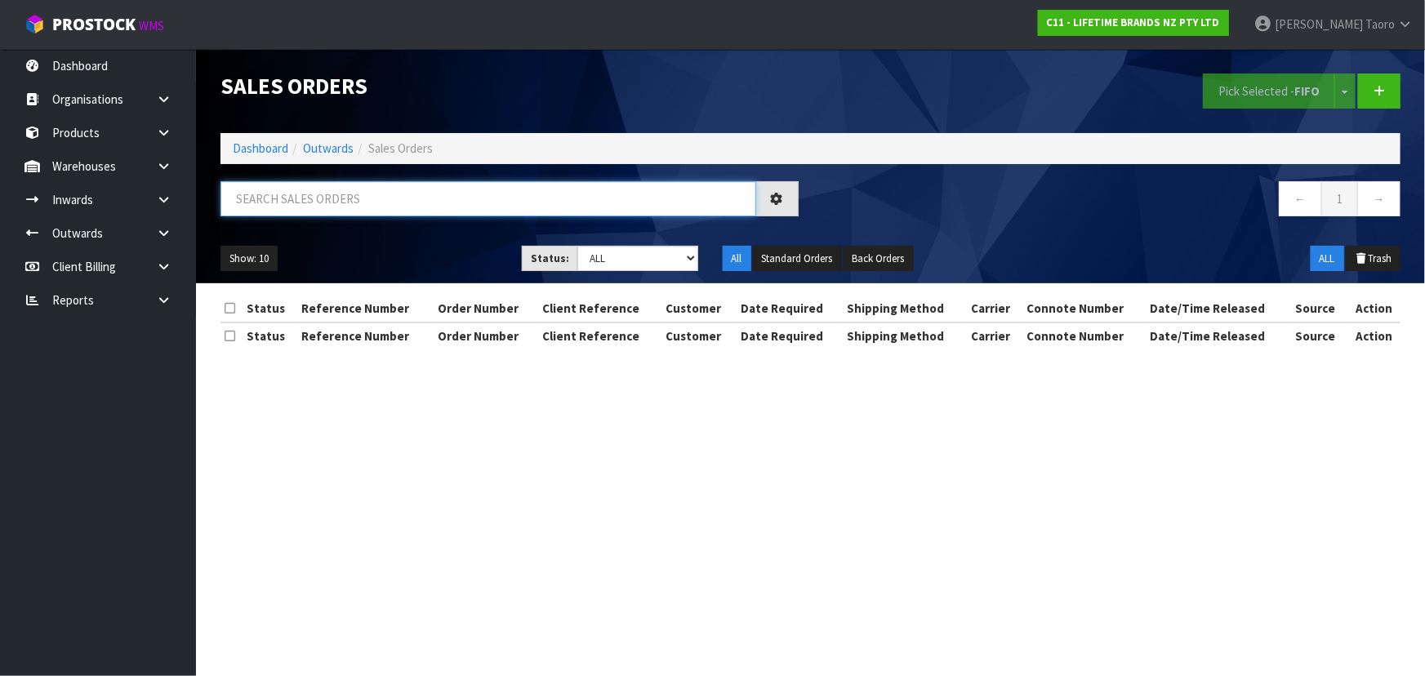
click at [293, 190] on input "text" at bounding box center [489, 198] width 536 height 35
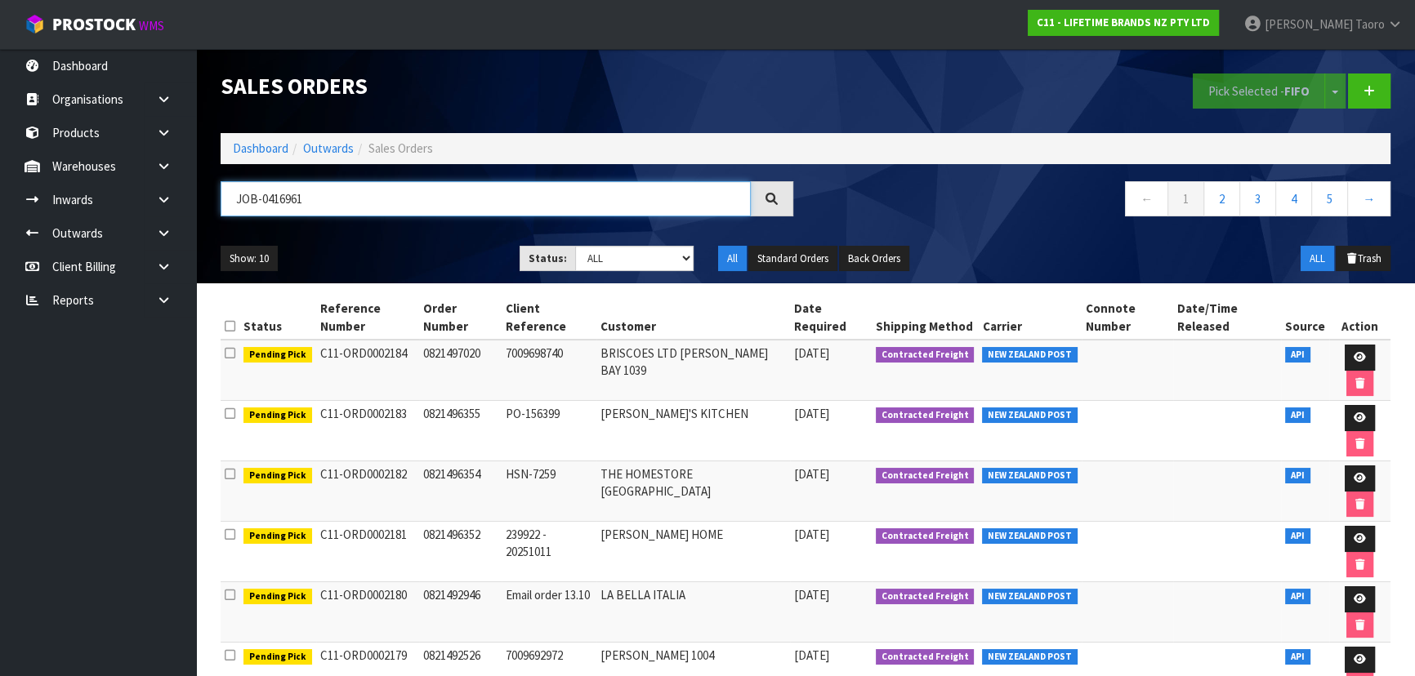
type input "JOB-0416961"
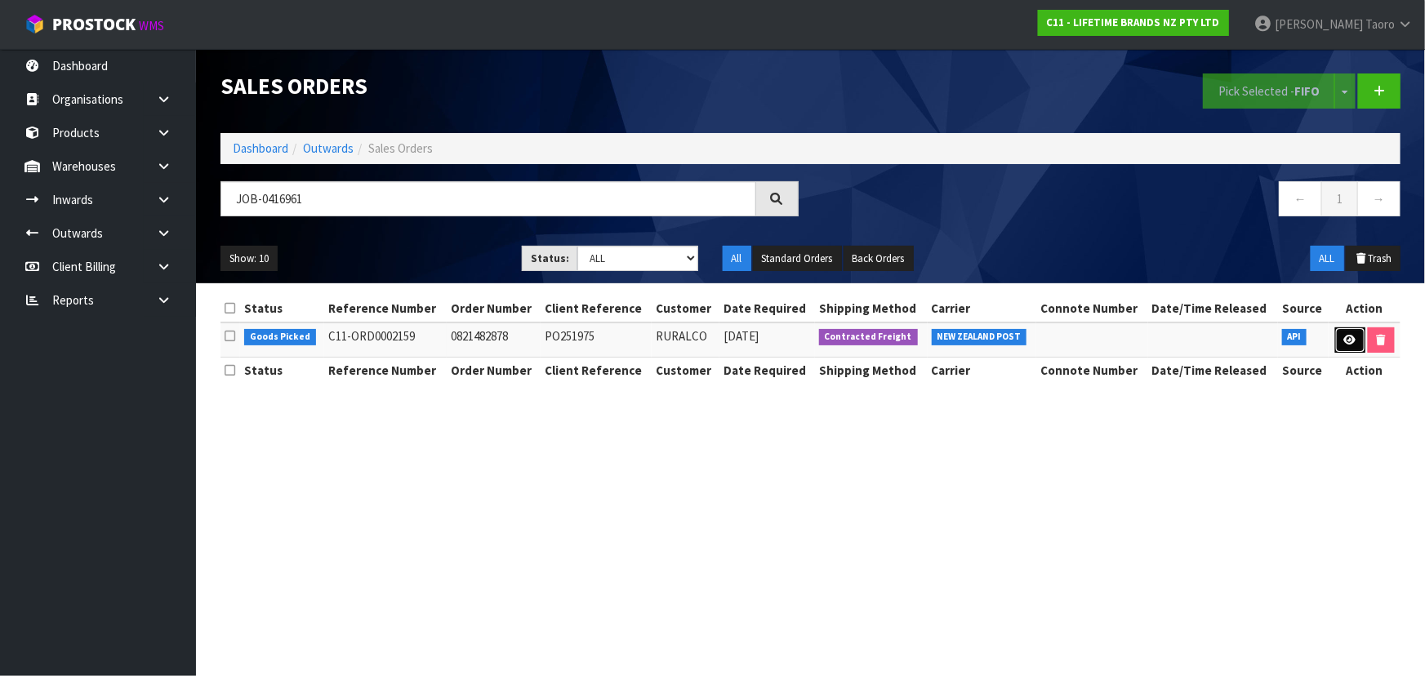
click at [1342, 342] on link at bounding box center [1351, 341] width 30 height 26
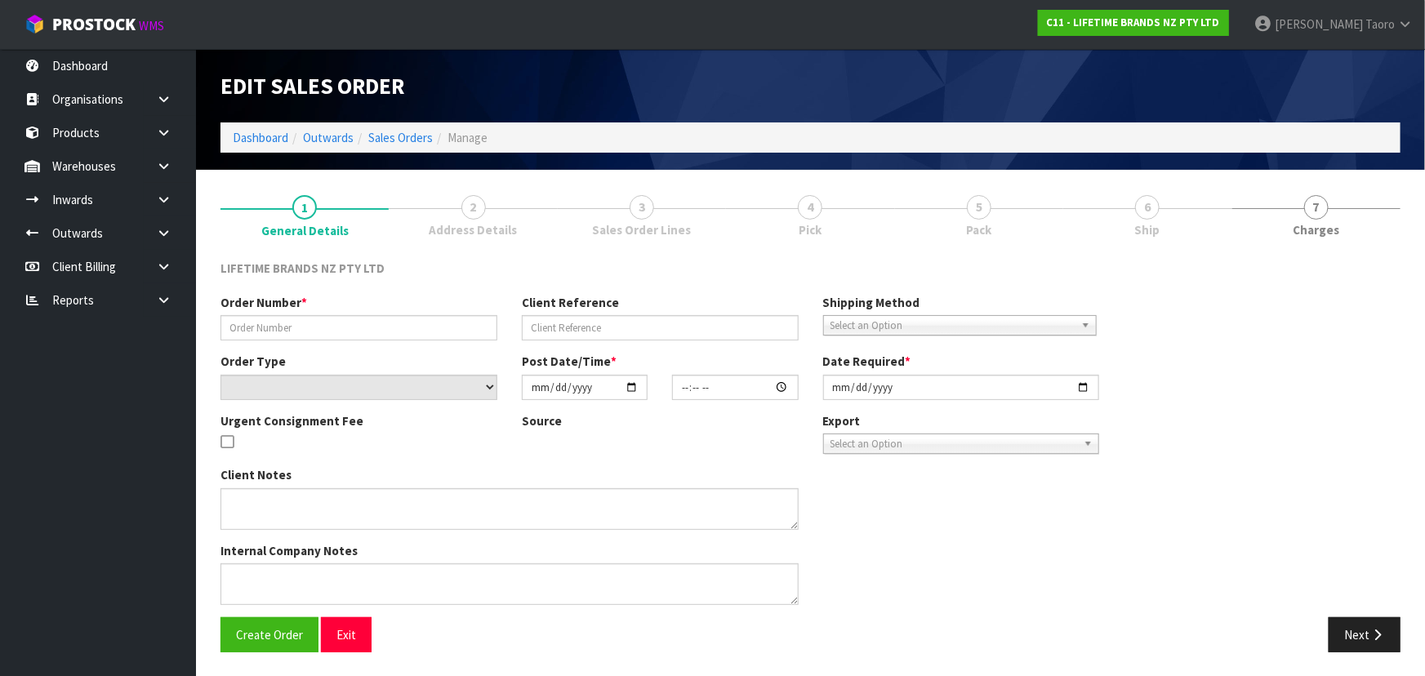
type input "0821482878"
type input "PO251975"
select select "number:0"
type input "[DATE]"
type input "09:09:49.000"
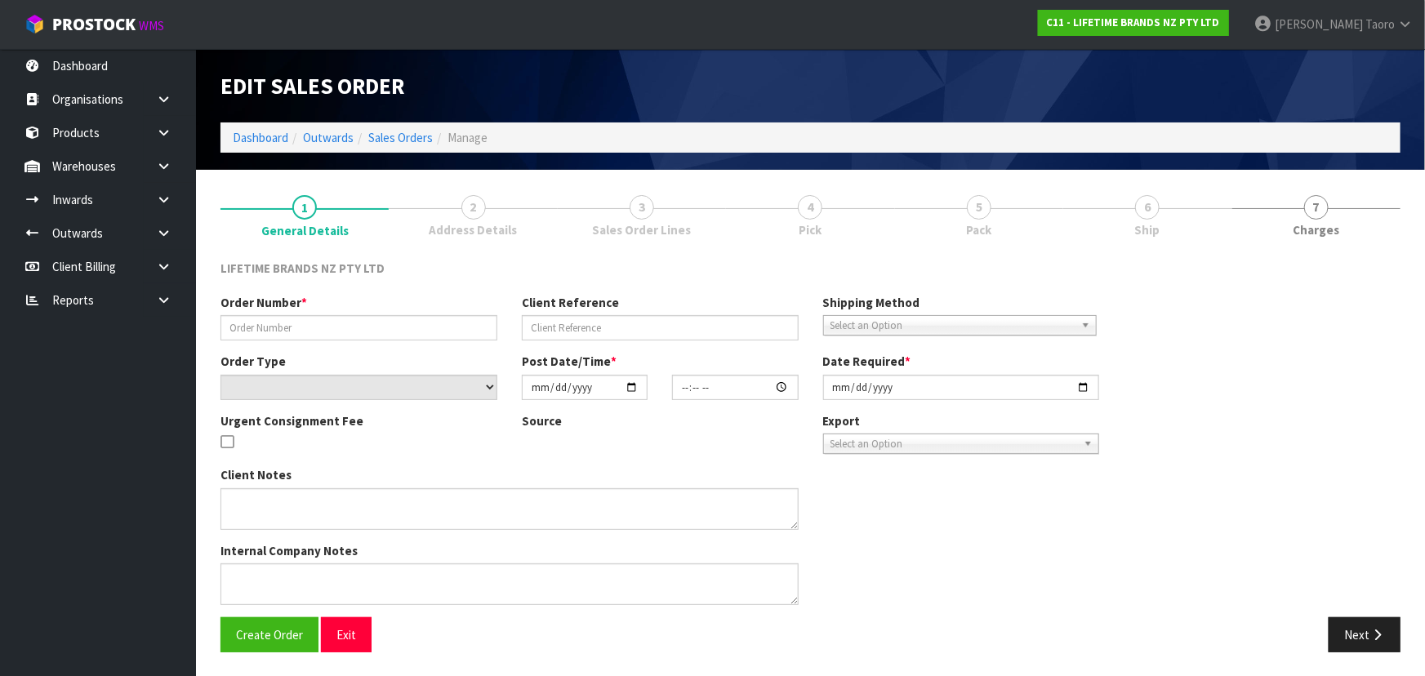
type input "[DATE]"
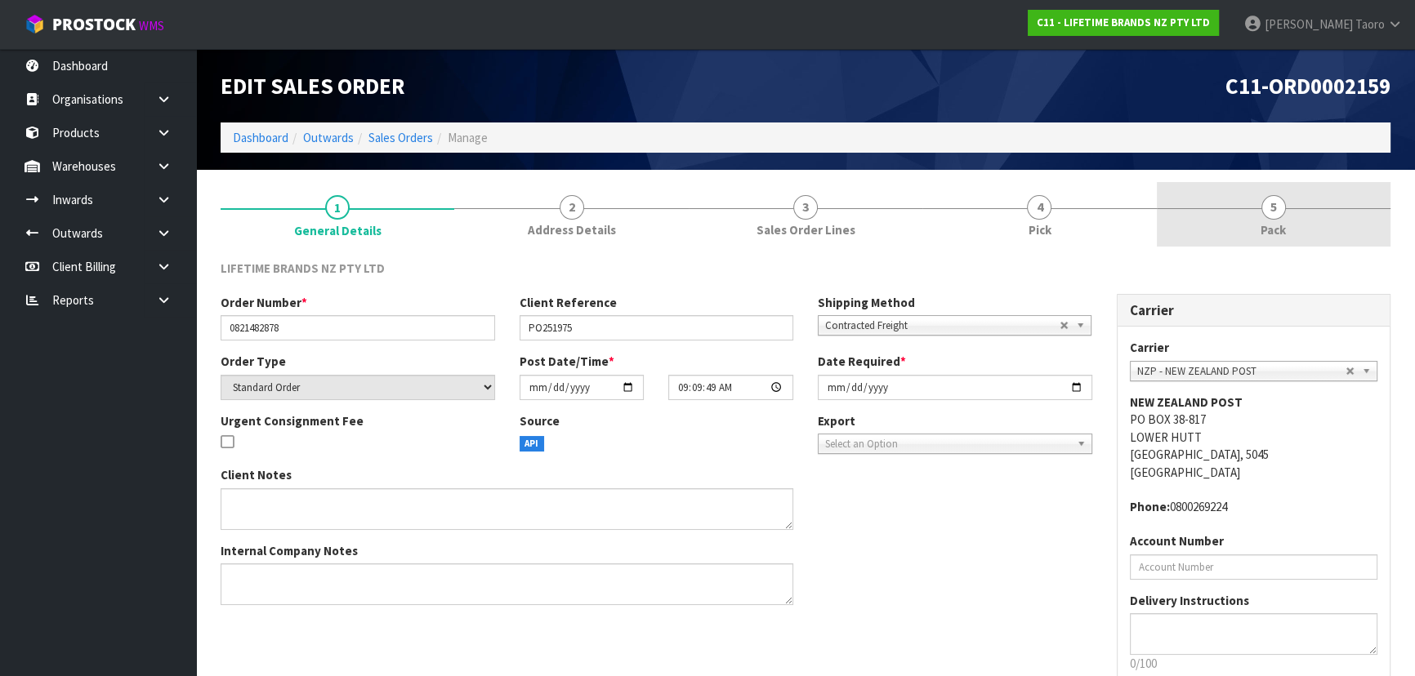
drag, startPoint x: 1287, startPoint y: 212, endPoint x: 1135, endPoint y: 232, distance: 153.2
click at [1288, 212] on link "5 Pack" at bounding box center [1274, 214] width 234 height 65
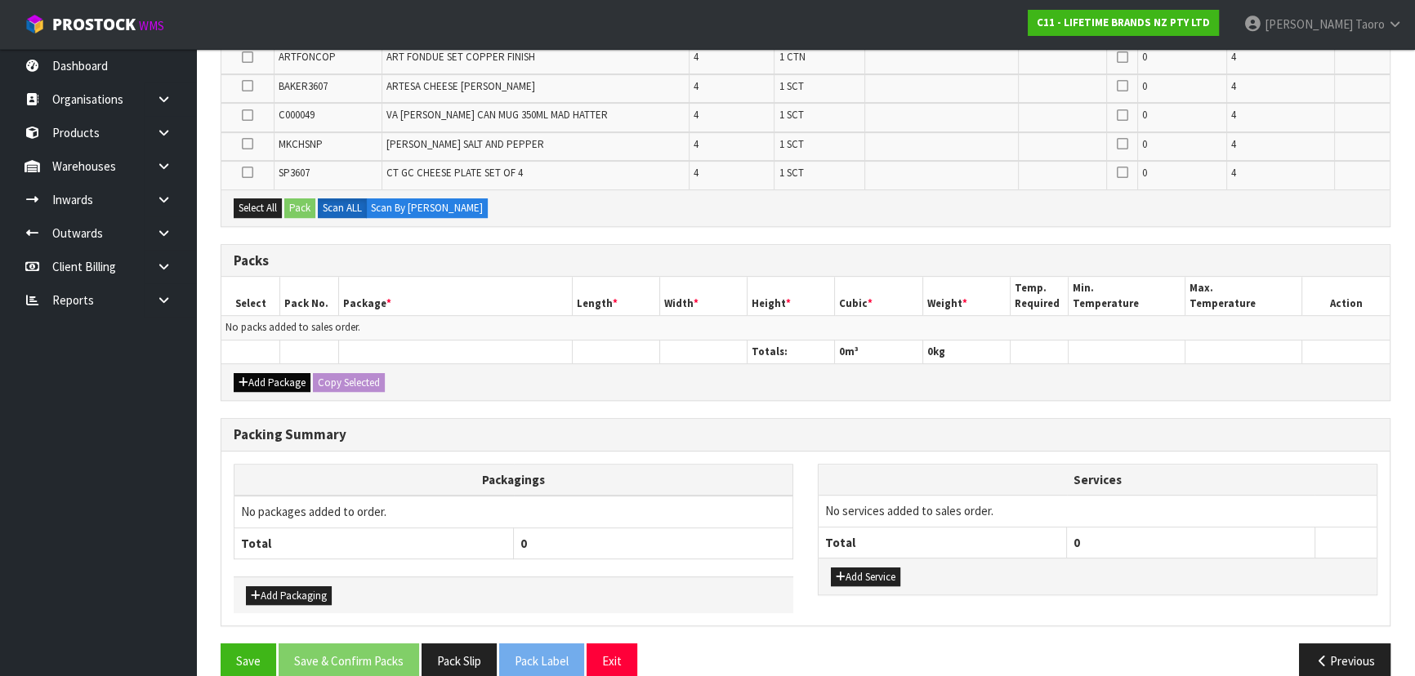
scroll to position [786, 0]
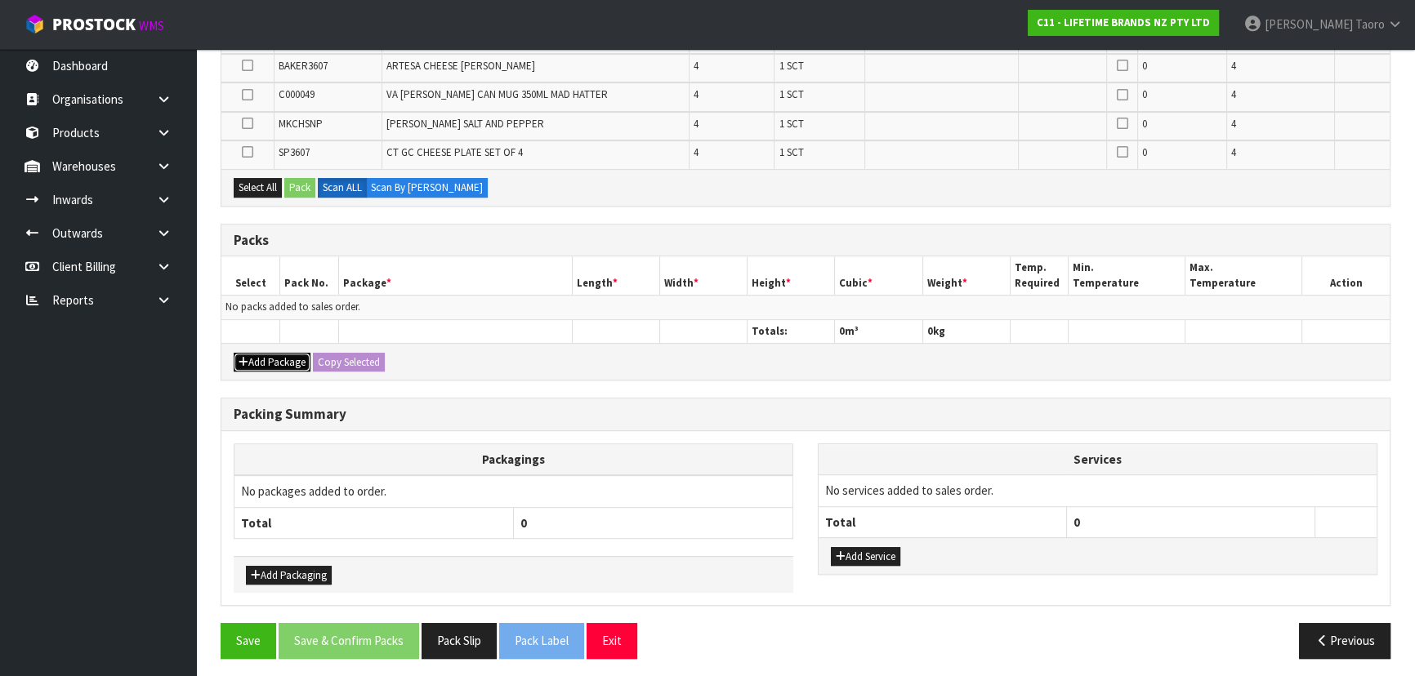
click at [263, 362] on button "Add Package" at bounding box center [272, 363] width 77 height 20
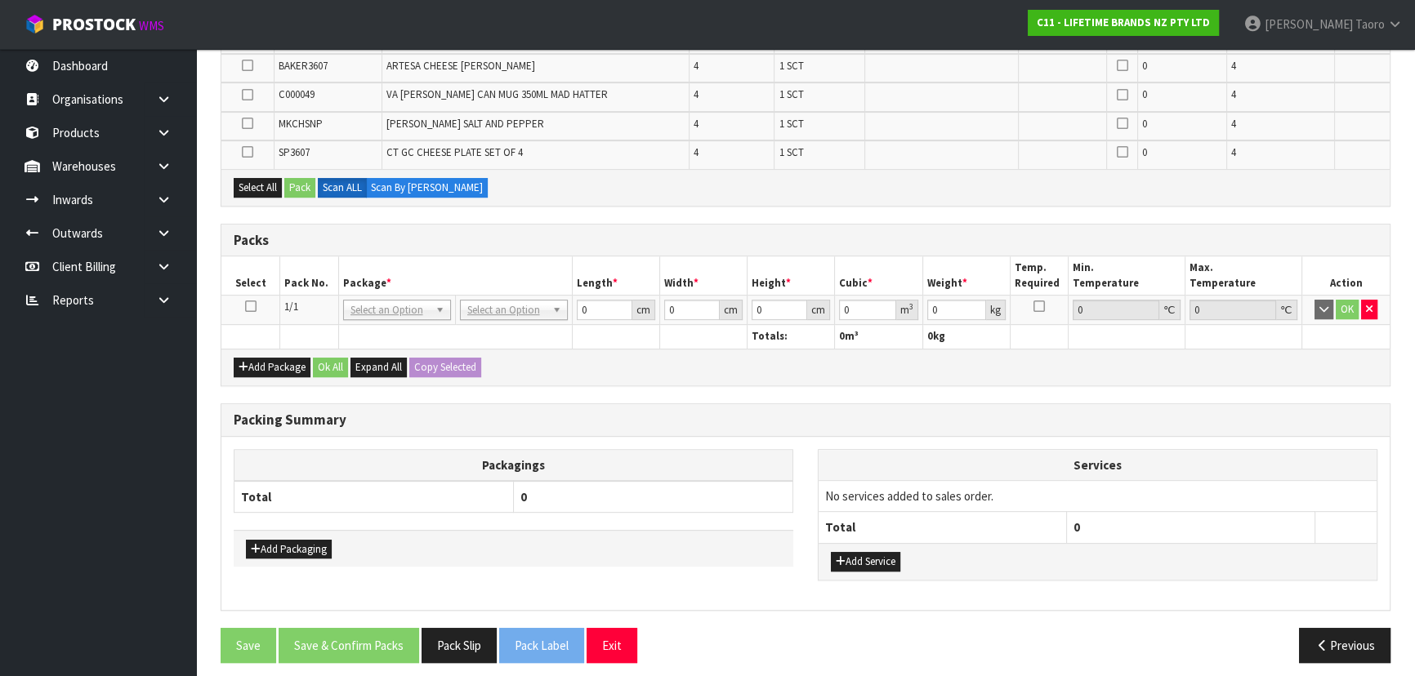
drag, startPoint x: 252, startPoint y: 302, endPoint x: 274, endPoint y: 274, distance: 35.6
click at [253, 306] on icon at bounding box center [250, 306] width 11 height 1
click at [286, 256] on th "Pack No." at bounding box center [309, 275] width 59 height 38
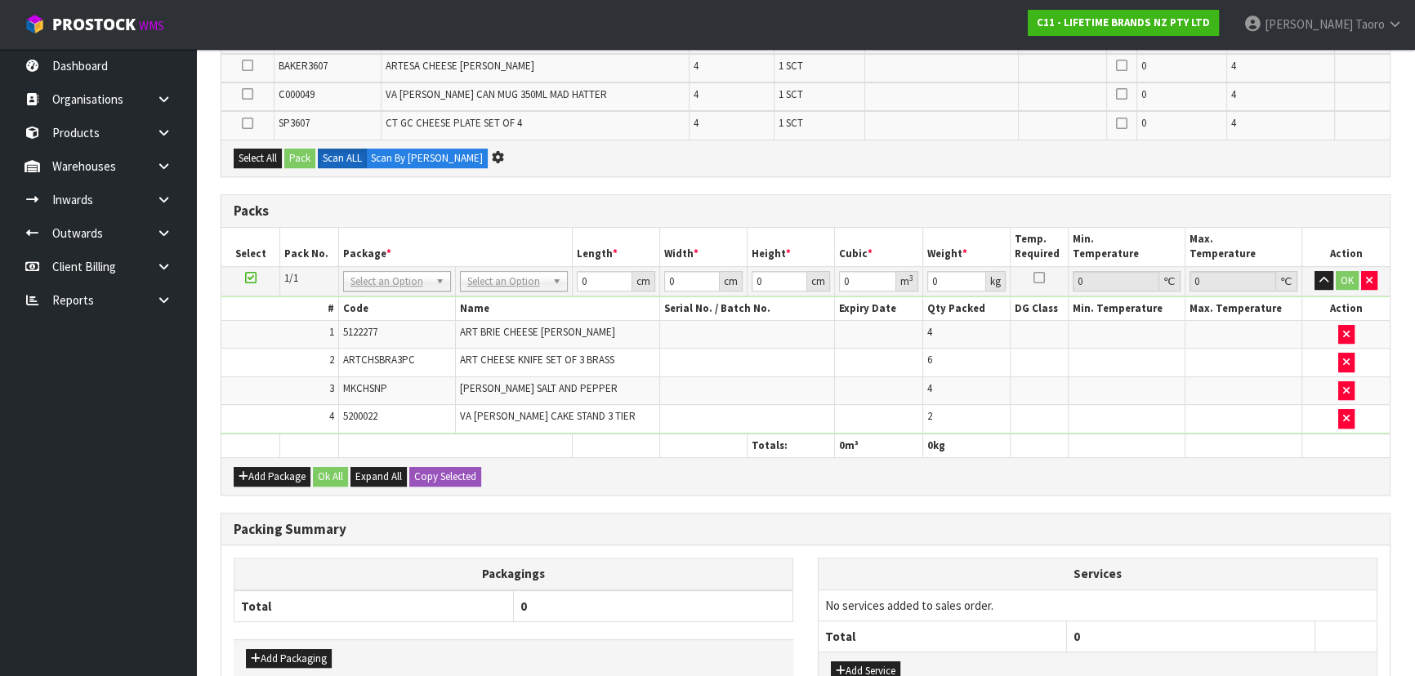
scroll to position [0, 0]
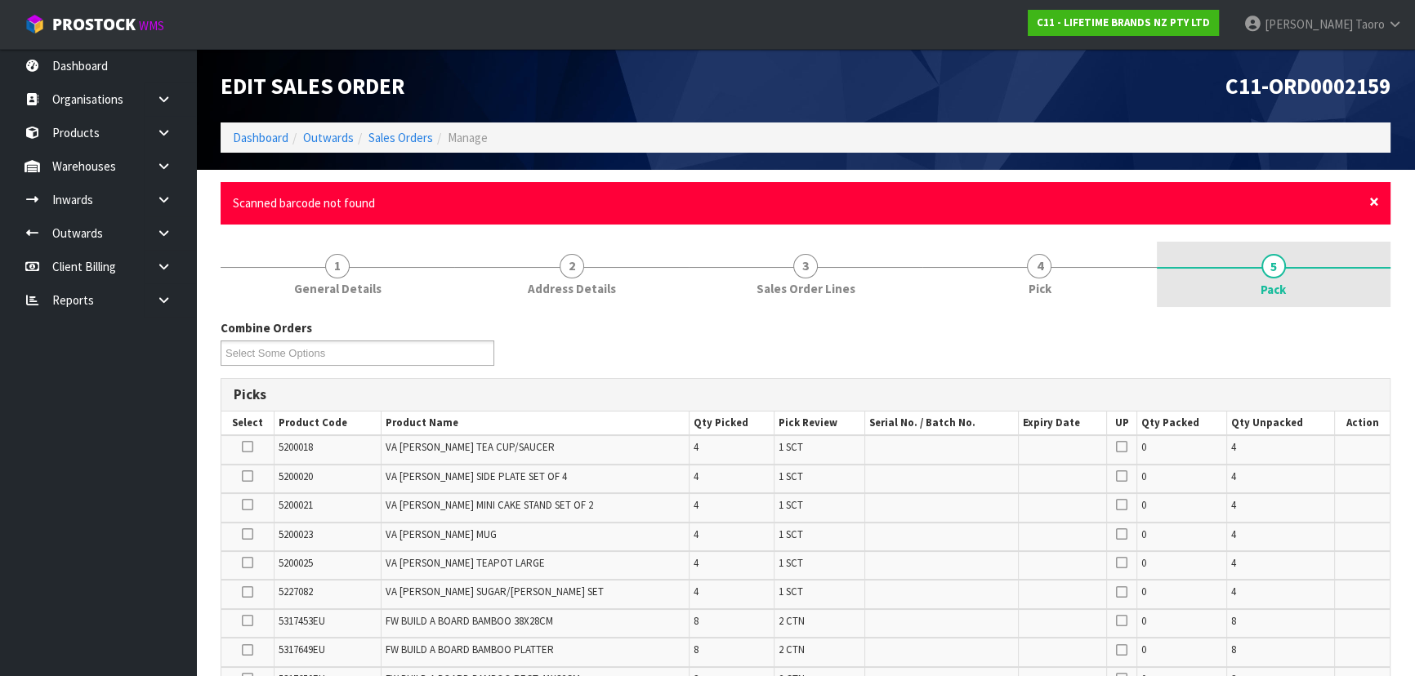
drag, startPoint x: 1373, startPoint y: 202, endPoint x: 1380, endPoint y: 222, distance: 21.7
click at [1373, 201] on span "×" at bounding box center [1374, 201] width 10 height 23
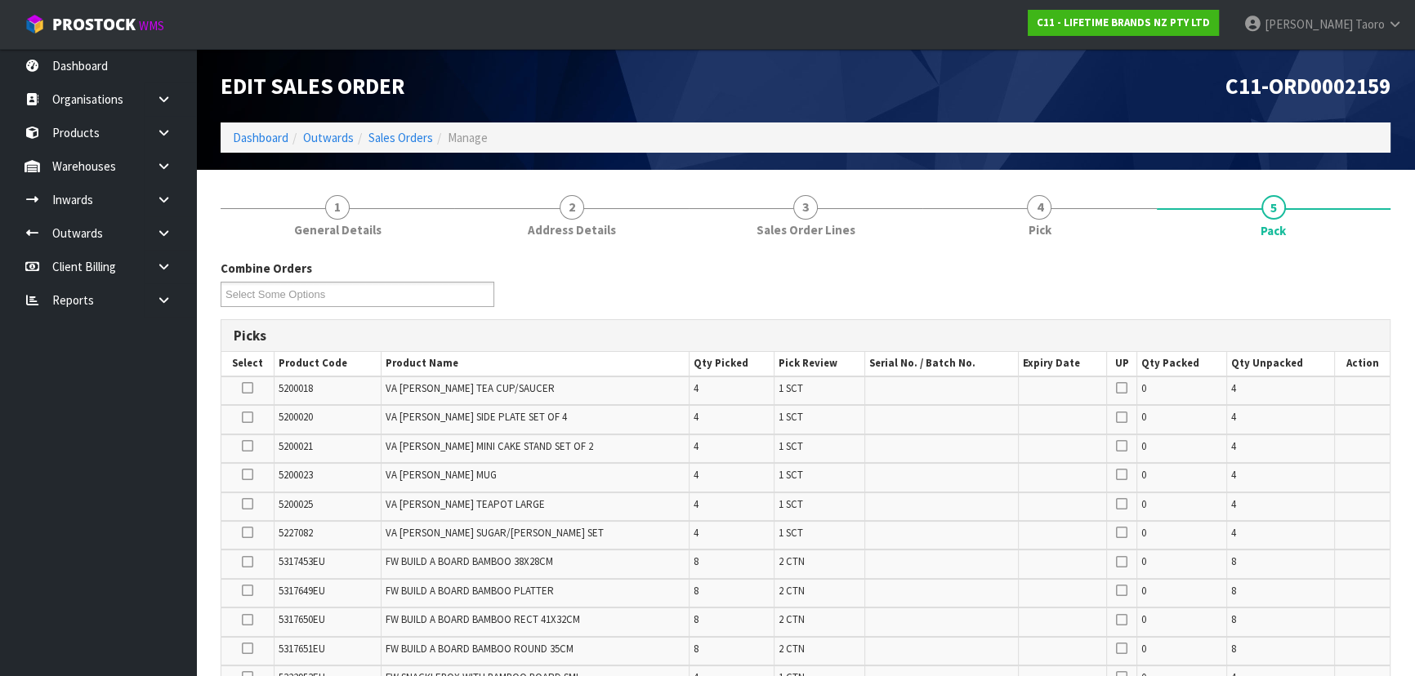
click at [1383, 264] on div "Combine Orders C11-ORD0002159 C11-ORD0002161 C11-ORD0002162 C11-ORD0002163 C11-…" at bounding box center [805, 289] width 1194 height 59
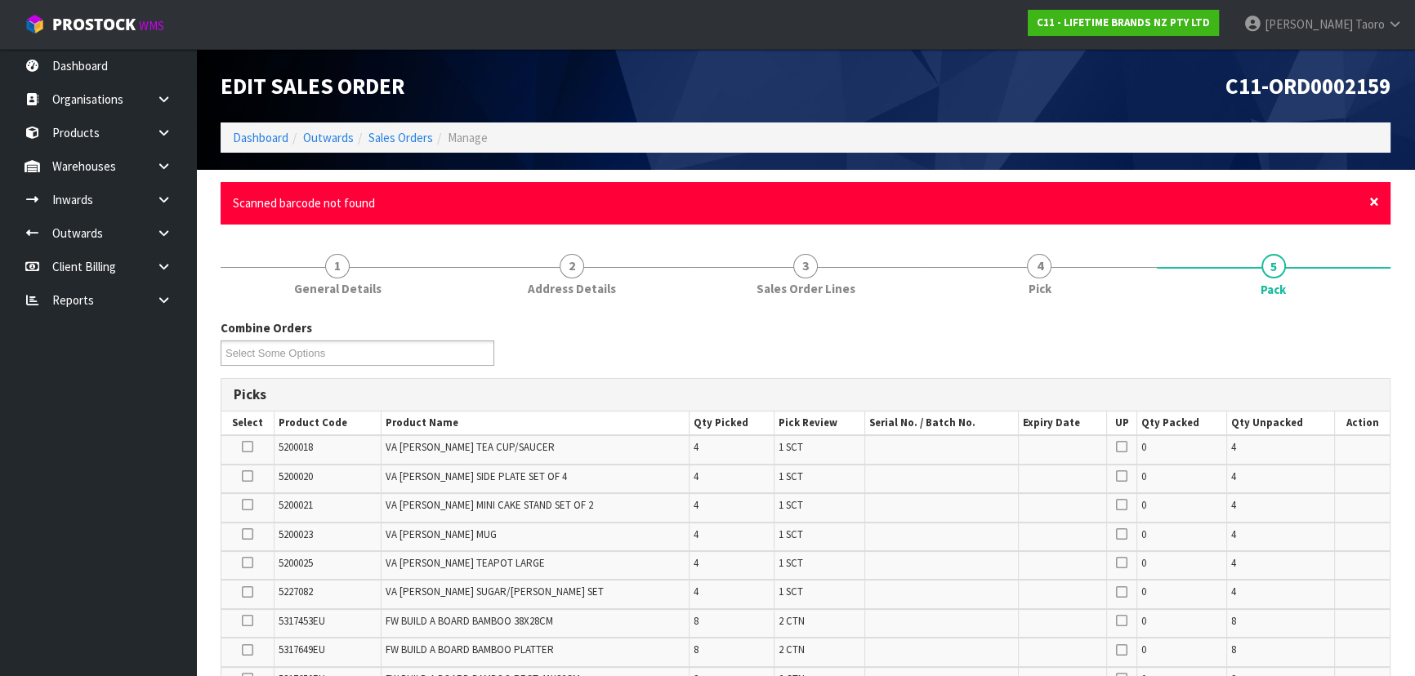
click at [1376, 203] on span "×" at bounding box center [1374, 201] width 10 height 23
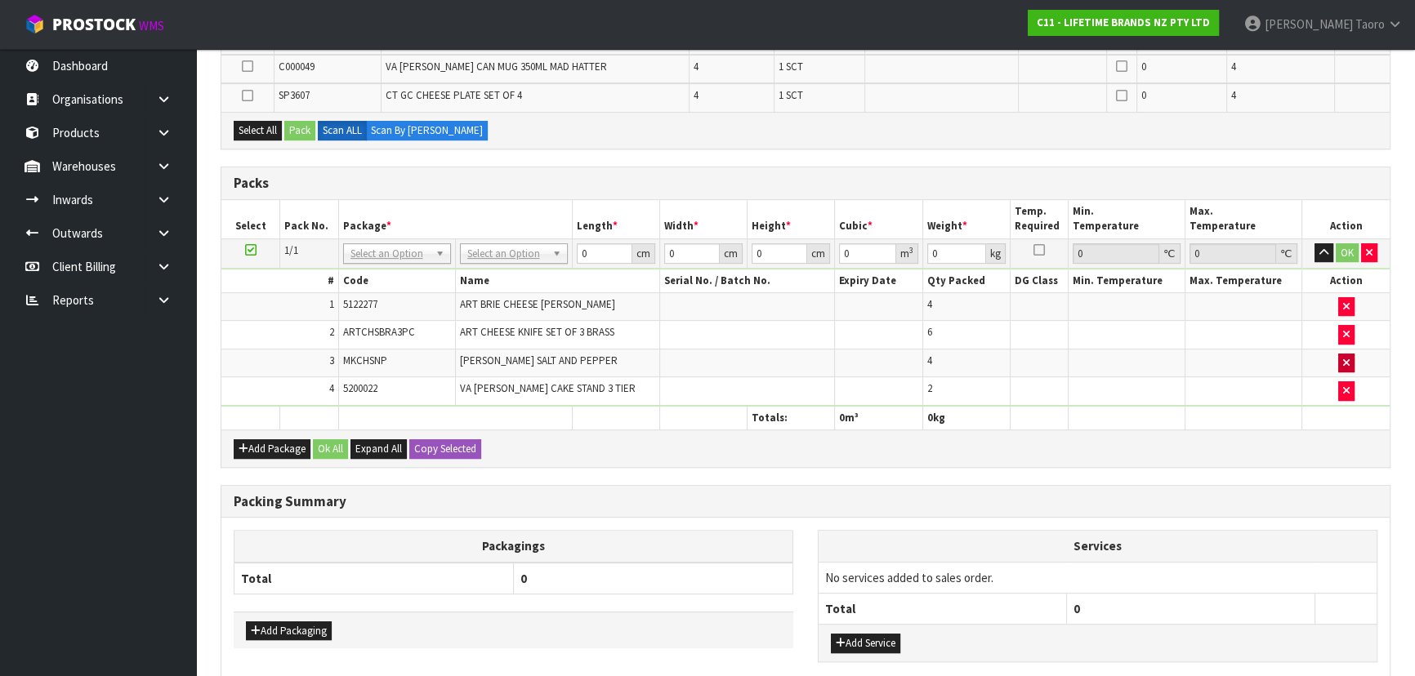
scroll to position [812, 0]
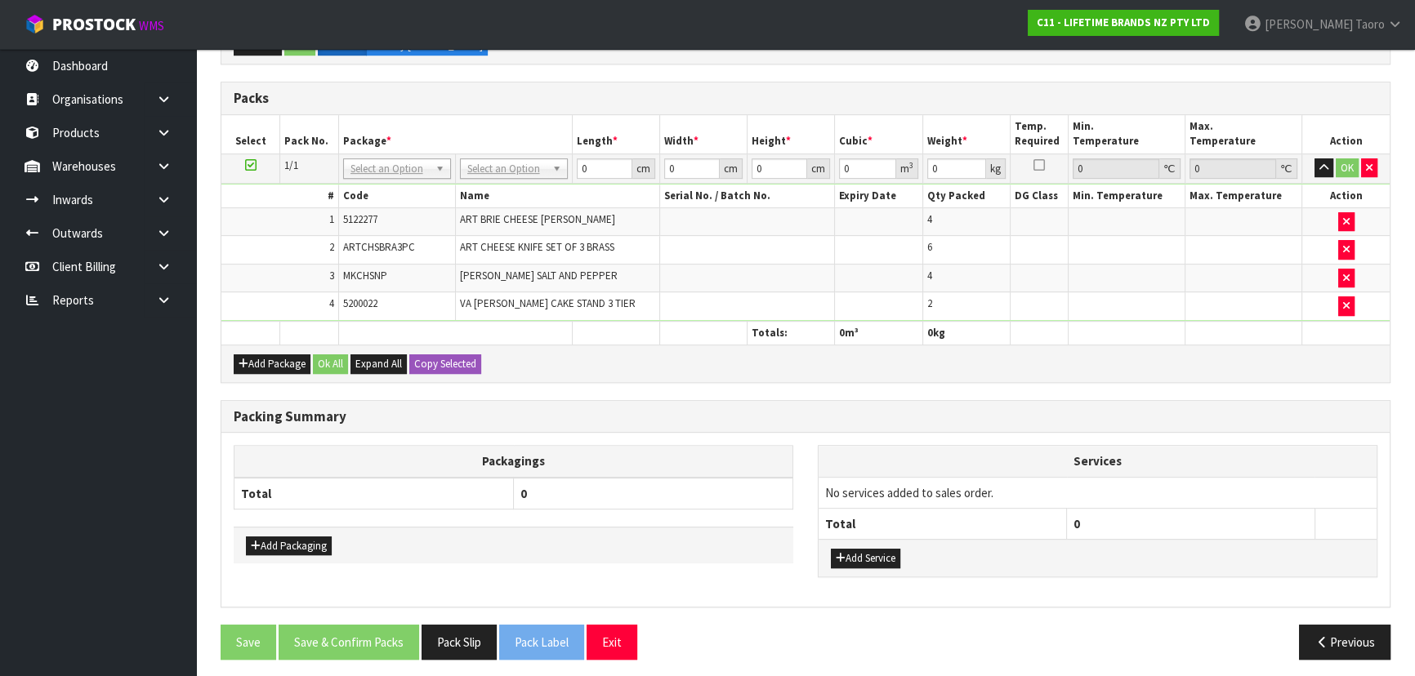
click at [1340, 372] on div "Add Package Ok All Expand All Copy Selected" at bounding box center [805, 363] width 1168 height 37
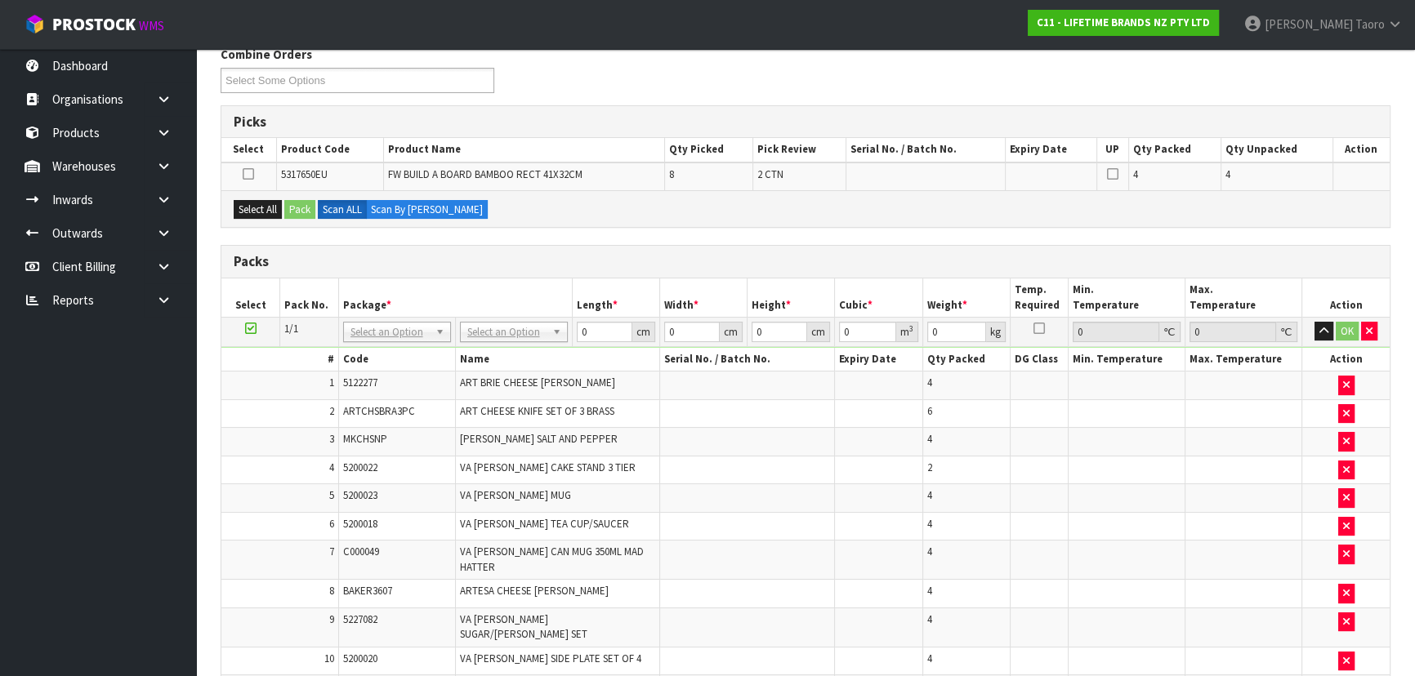
scroll to position [0, 0]
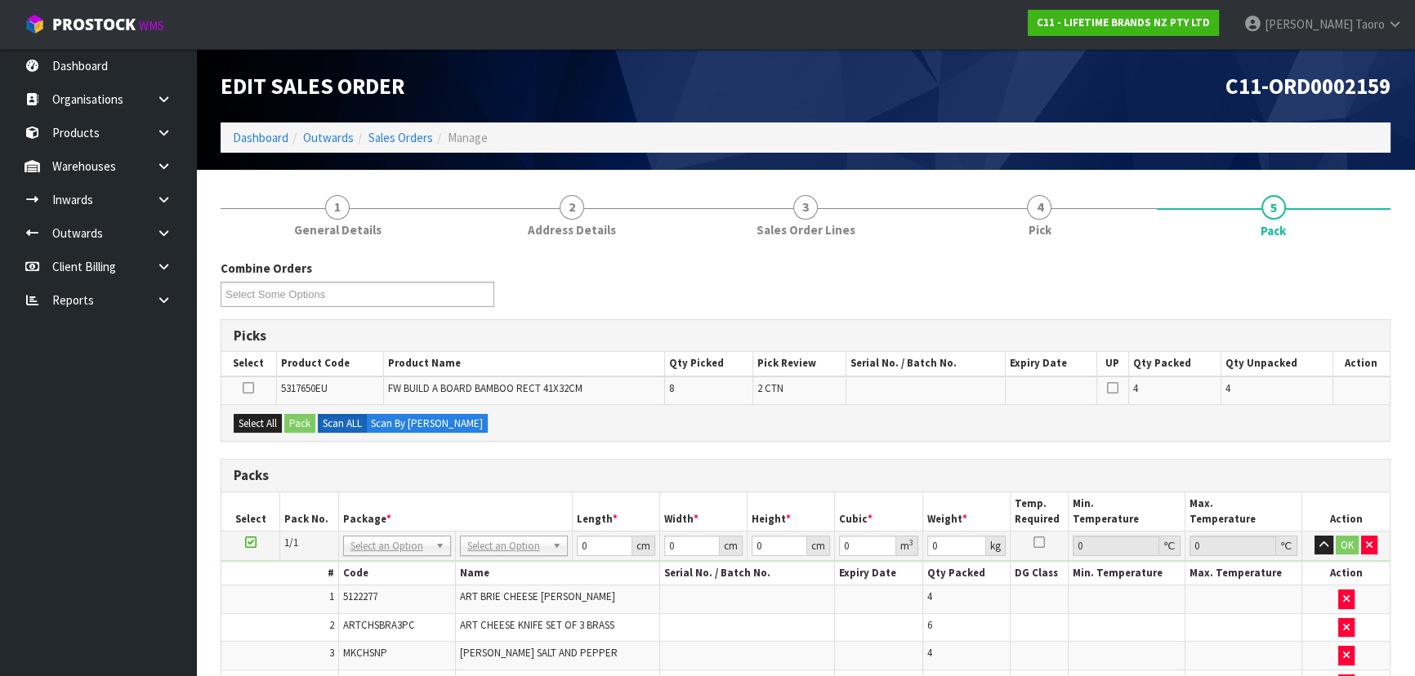
click at [997, 309] on div "Combine Orders C11-ORD0002159 C11-ORD0002161 C11-ORD0002162 C11-ORD0002163 C11-…" at bounding box center [805, 289] width 1194 height 59
click at [667, 288] on div "Combine Orders C11-ORD0002159 C11-ORD0002161 C11-ORD0002162 C11-ORD0002163 C11-…" at bounding box center [805, 289] width 1194 height 59
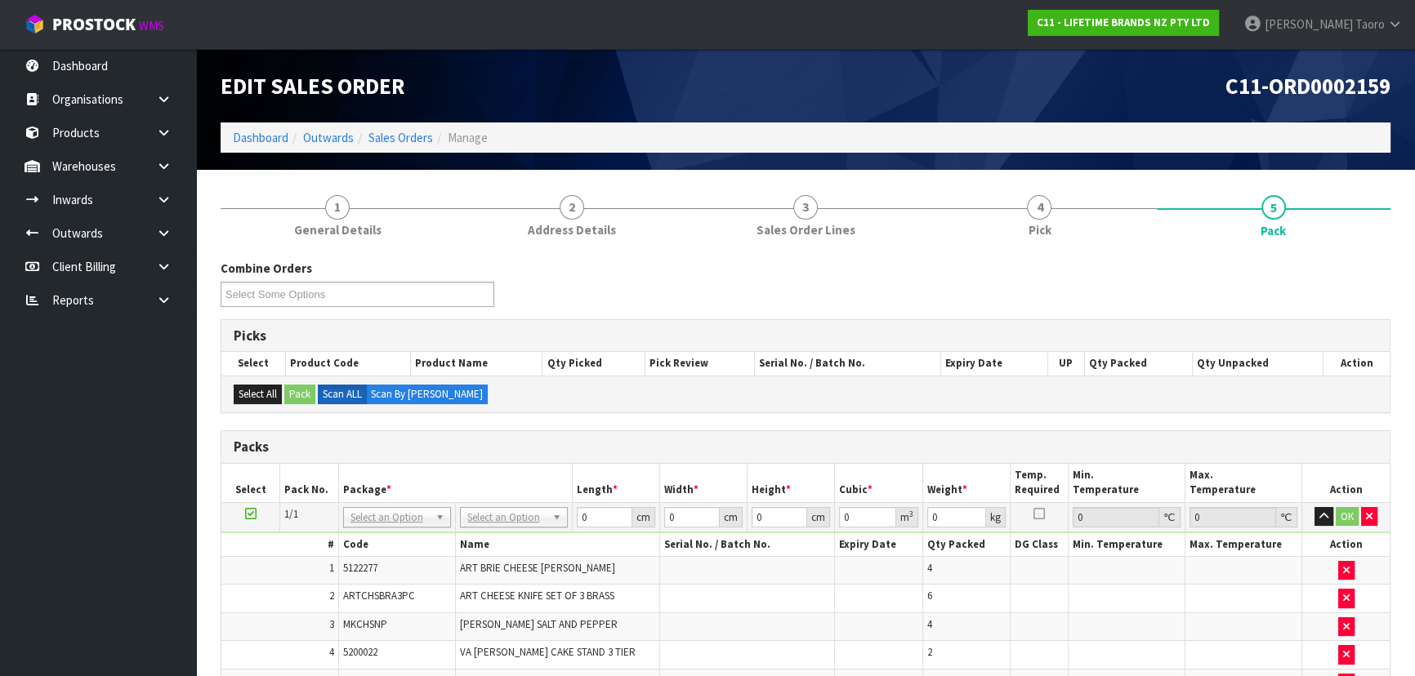
click at [871, 340] on h3 "Picks" at bounding box center [806, 336] width 1144 height 16
click at [871, 341] on h3 "Picks" at bounding box center [806, 336] width 1144 height 16
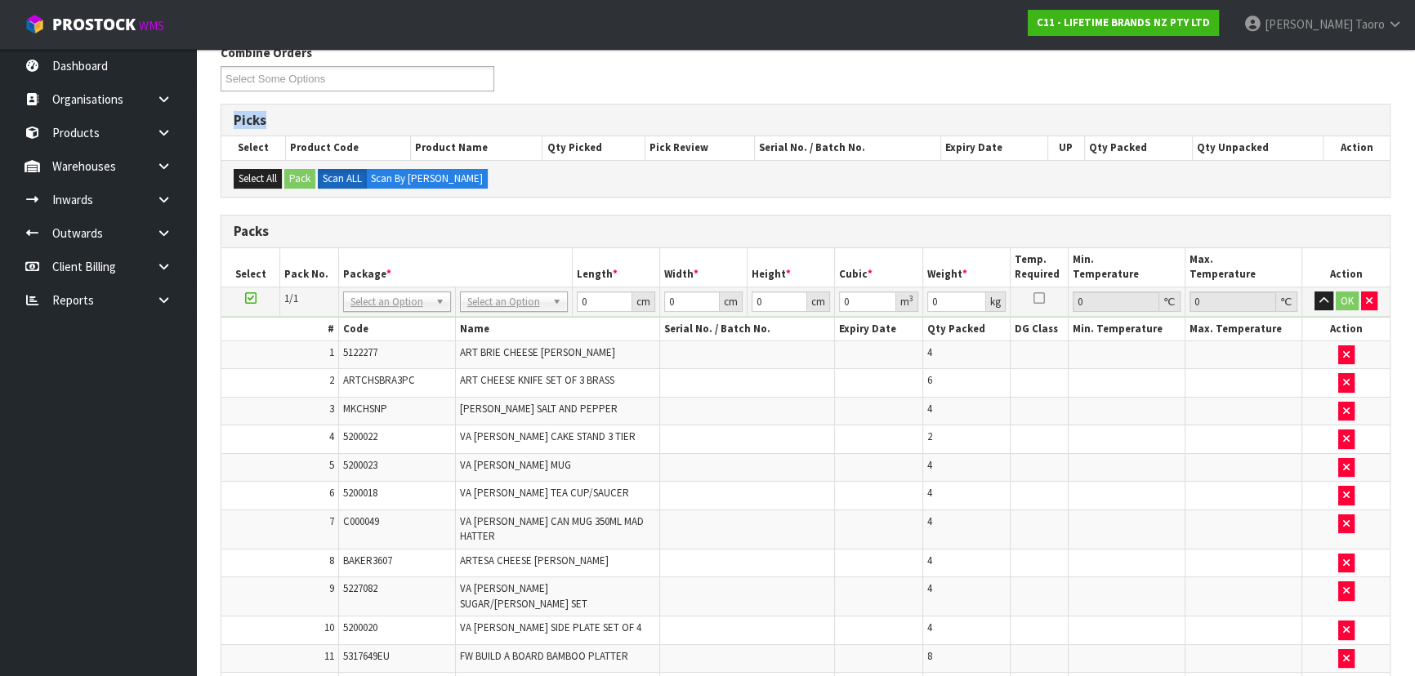
scroll to position [222, 0]
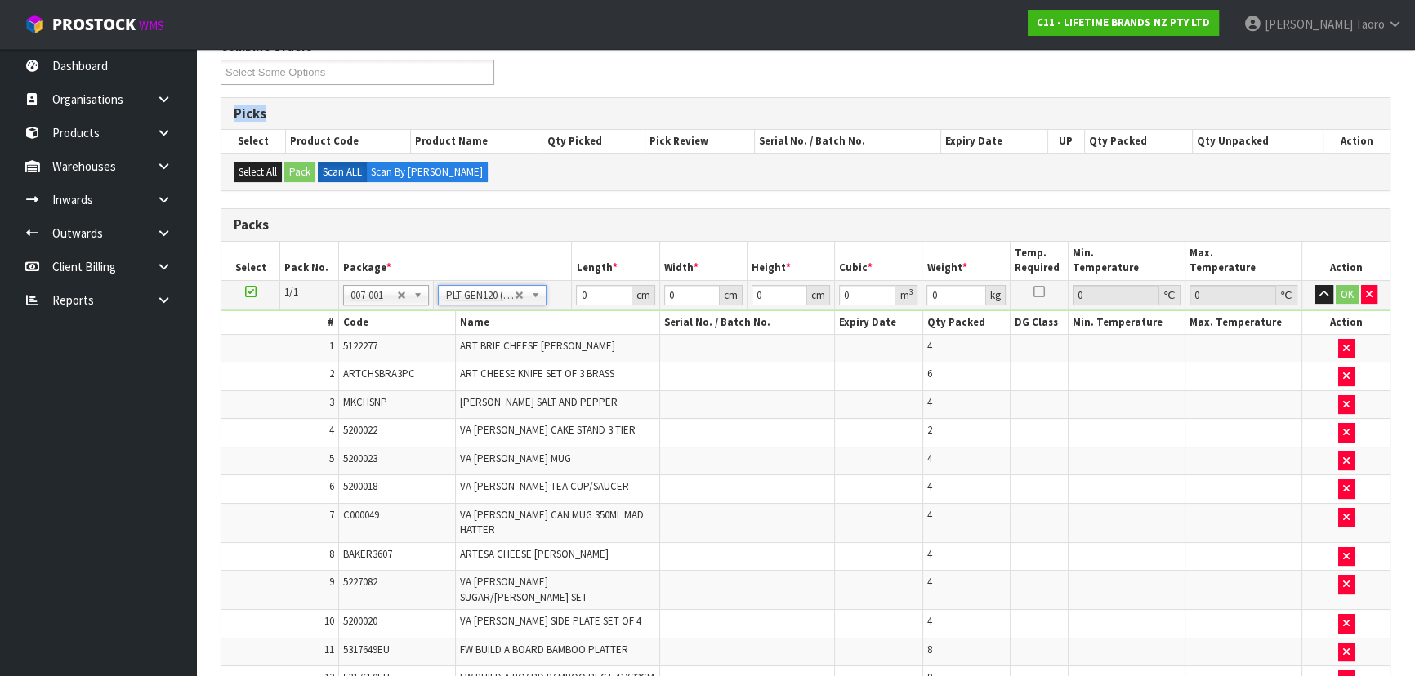
type input "120"
type input "100"
type input "105.31"
click at [1327, 289] on icon "button" at bounding box center [1323, 294] width 9 height 11
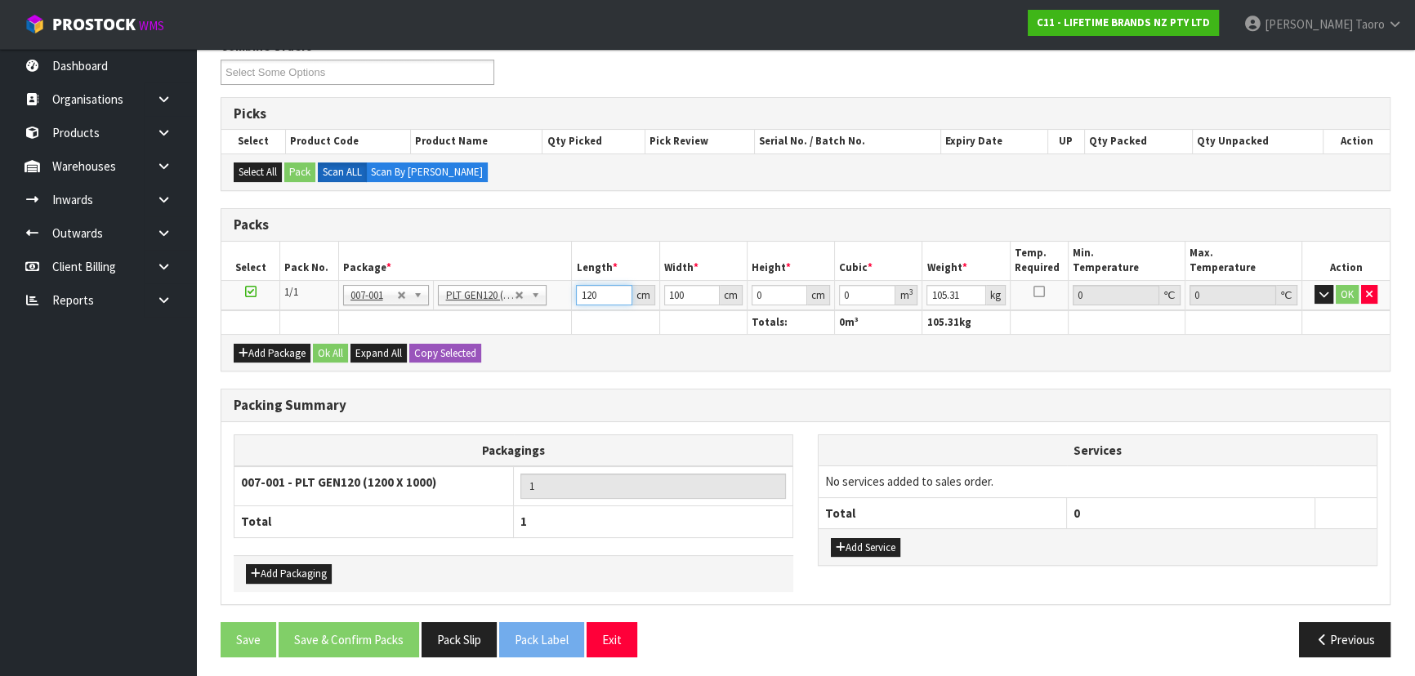
click at [594, 289] on input "120" at bounding box center [604, 295] width 56 height 20
type input "120"
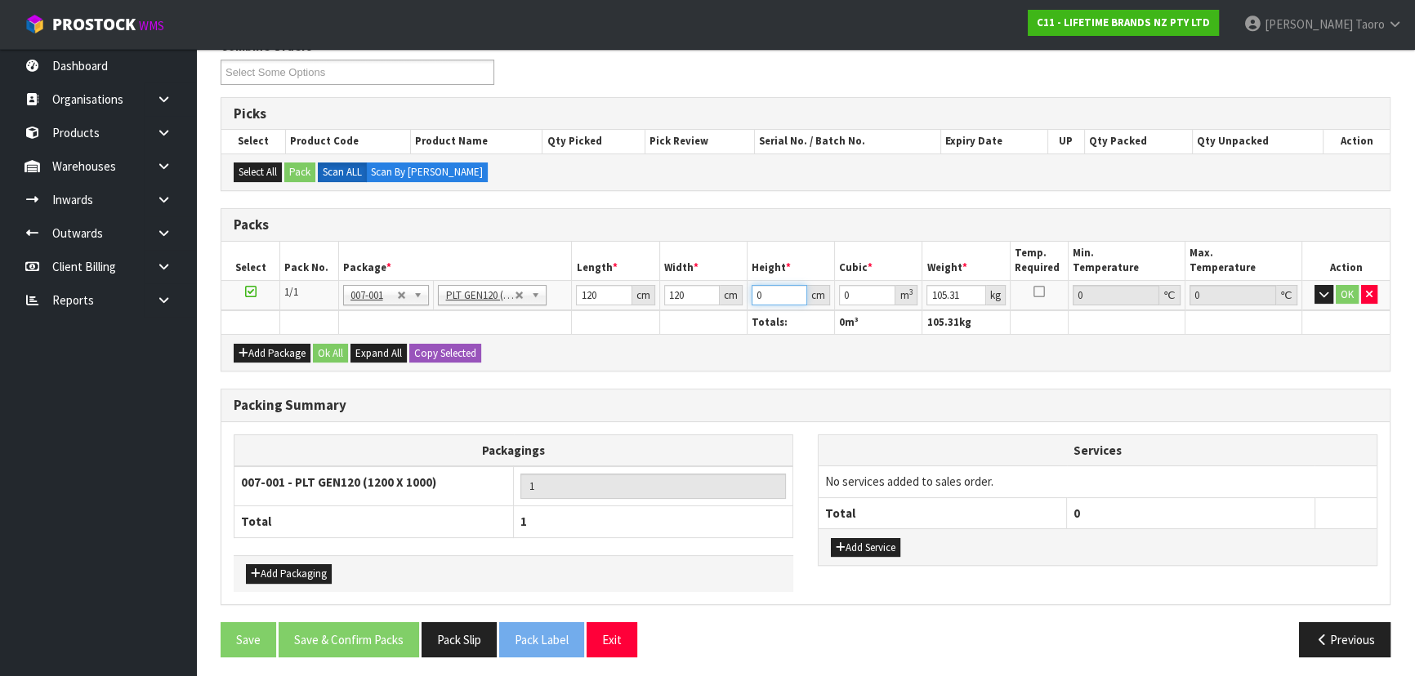
type input "7"
type input "0.1008"
type input "71"
type input "1.0224"
type input "71"
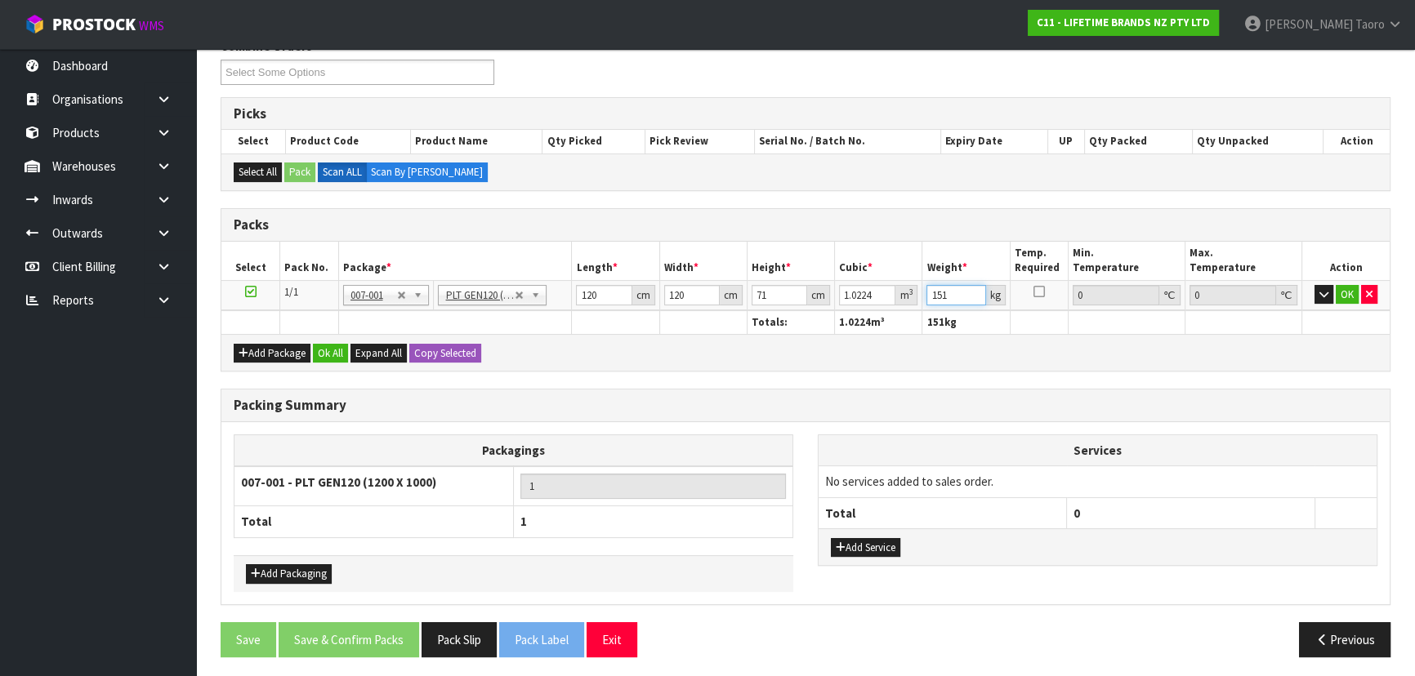
scroll to position [224, 0]
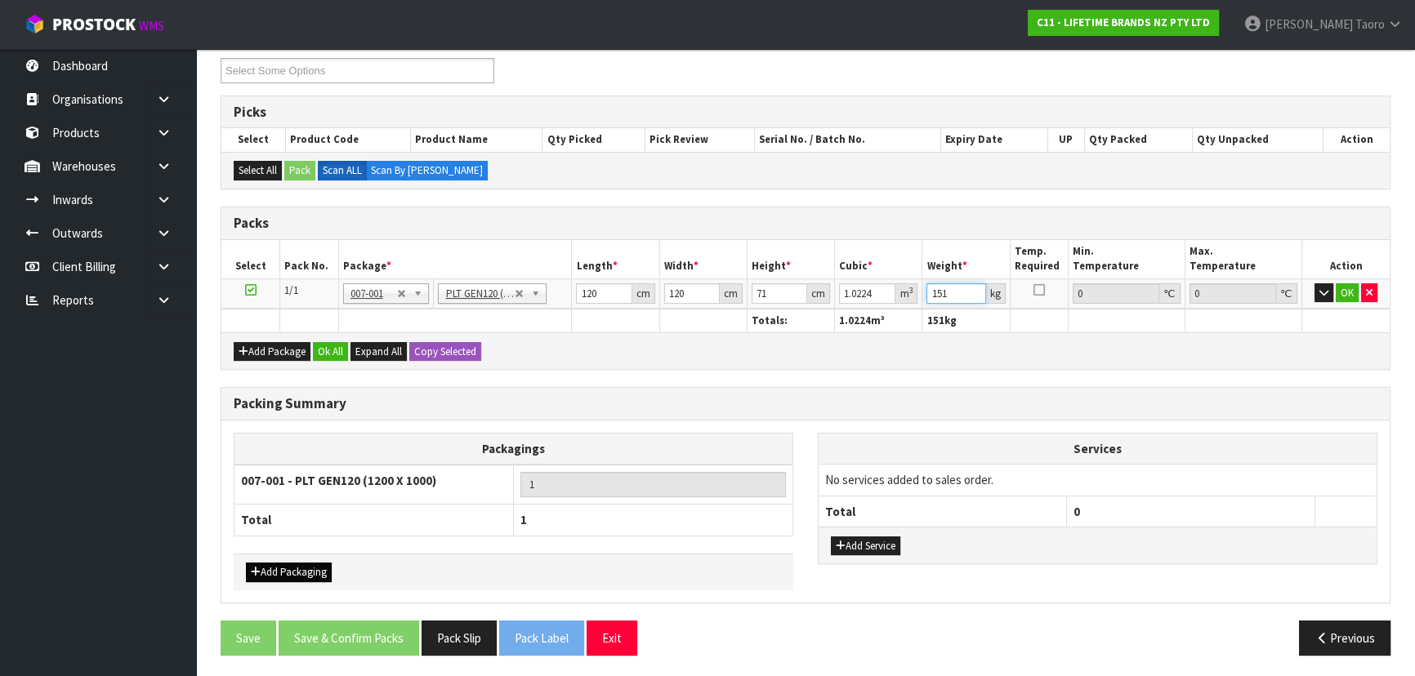
type input "151"
click at [307, 563] on button "Add Packaging" at bounding box center [289, 573] width 86 height 20
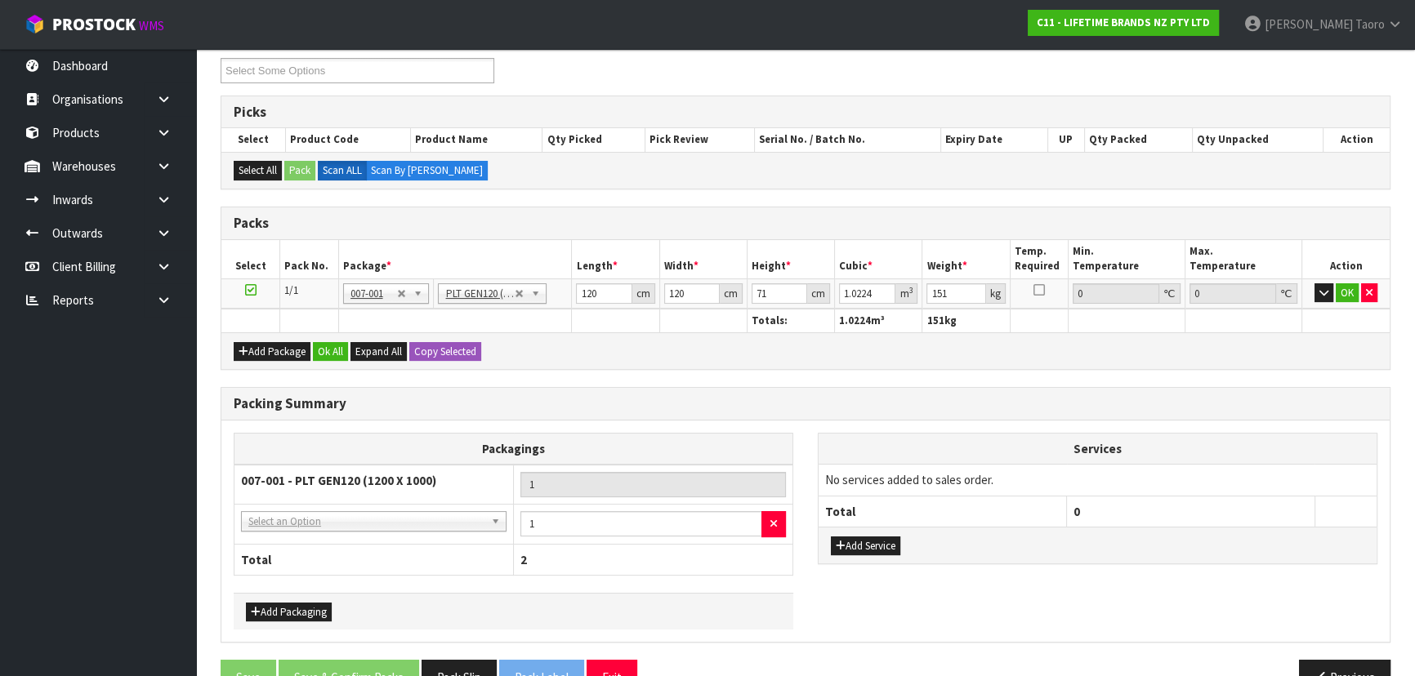
click at [317, 534] on td "NONE - No Packaging Cartons 007-001 - PLT GEN120 (1200 X 1000) 007-002 - PLT ON…" at bounding box center [373, 525] width 279 height 40
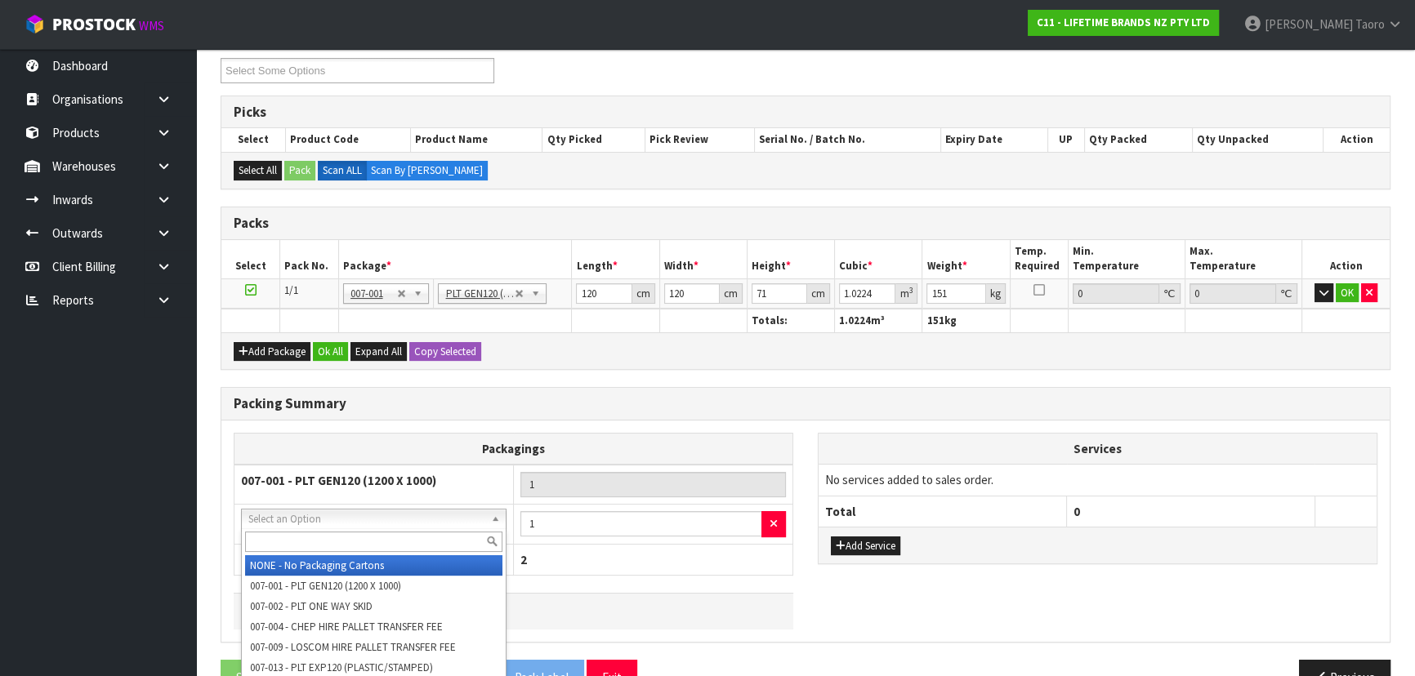
click at [319, 532] on input "text" at bounding box center [373, 542] width 257 height 20
type input "OC"
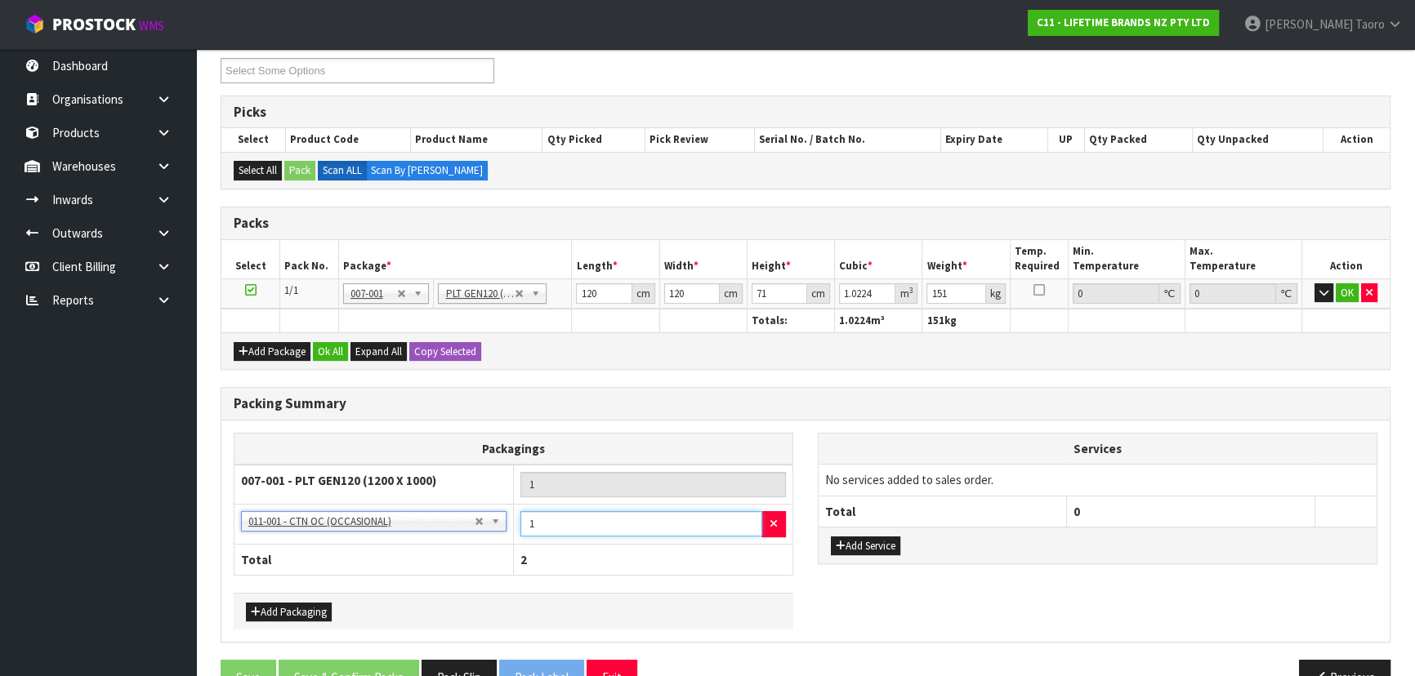
click at [560, 526] on input "1" at bounding box center [641, 523] width 242 height 25
type input "4"
click at [342, 349] on button "Ok All" at bounding box center [330, 352] width 35 height 20
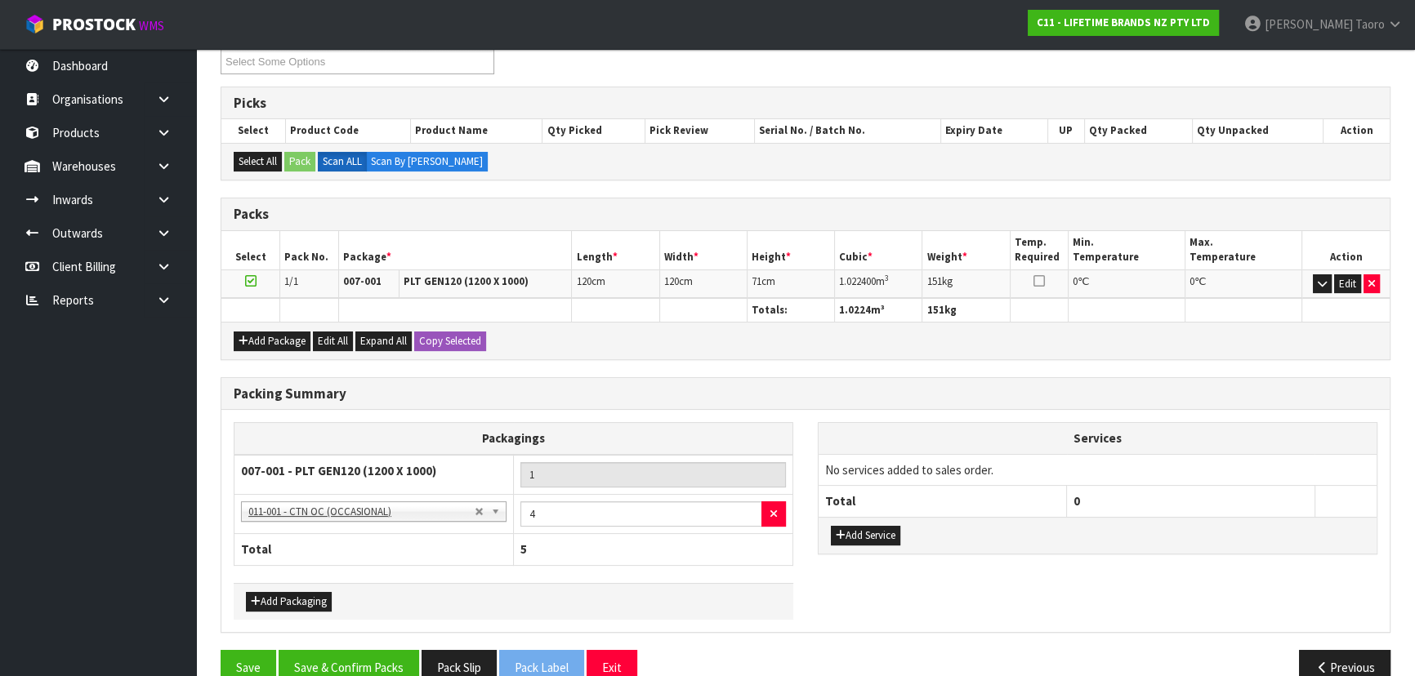
scroll to position [261, 0]
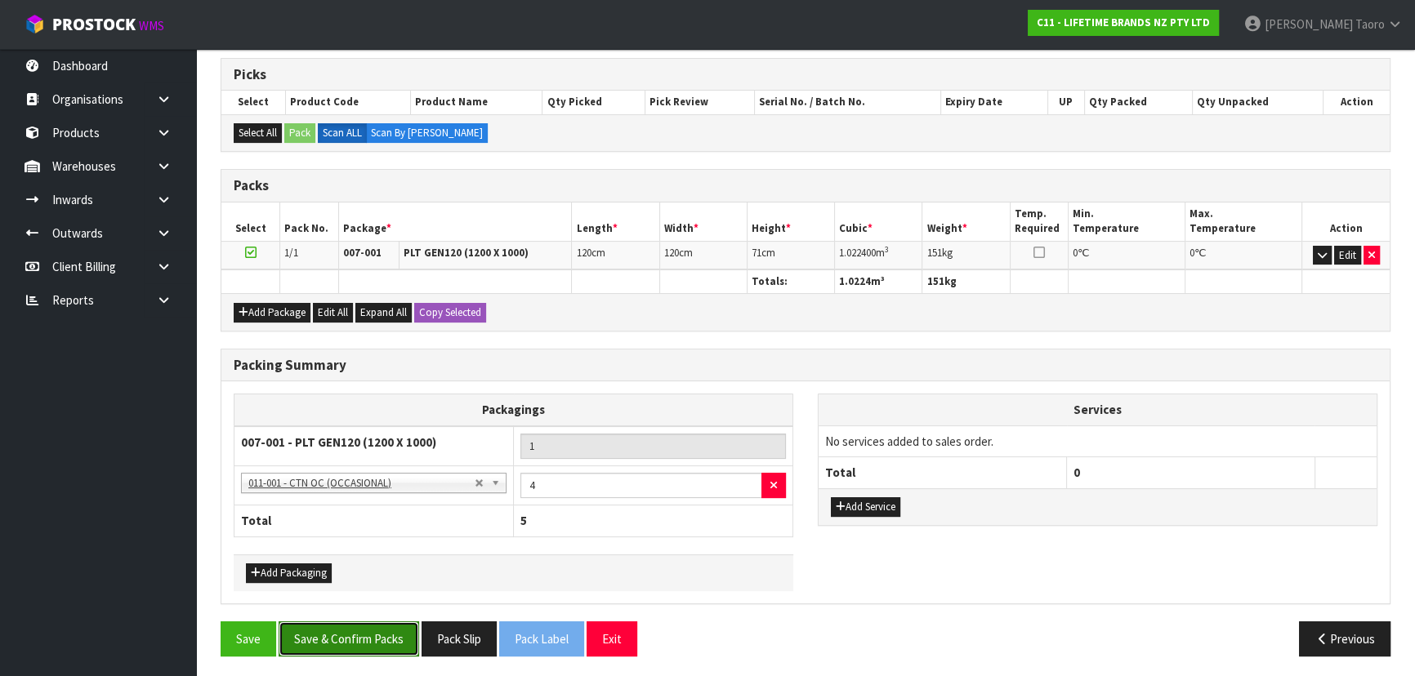
click at [381, 627] on button "Save & Confirm Packs" at bounding box center [349, 639] width 140 height 35
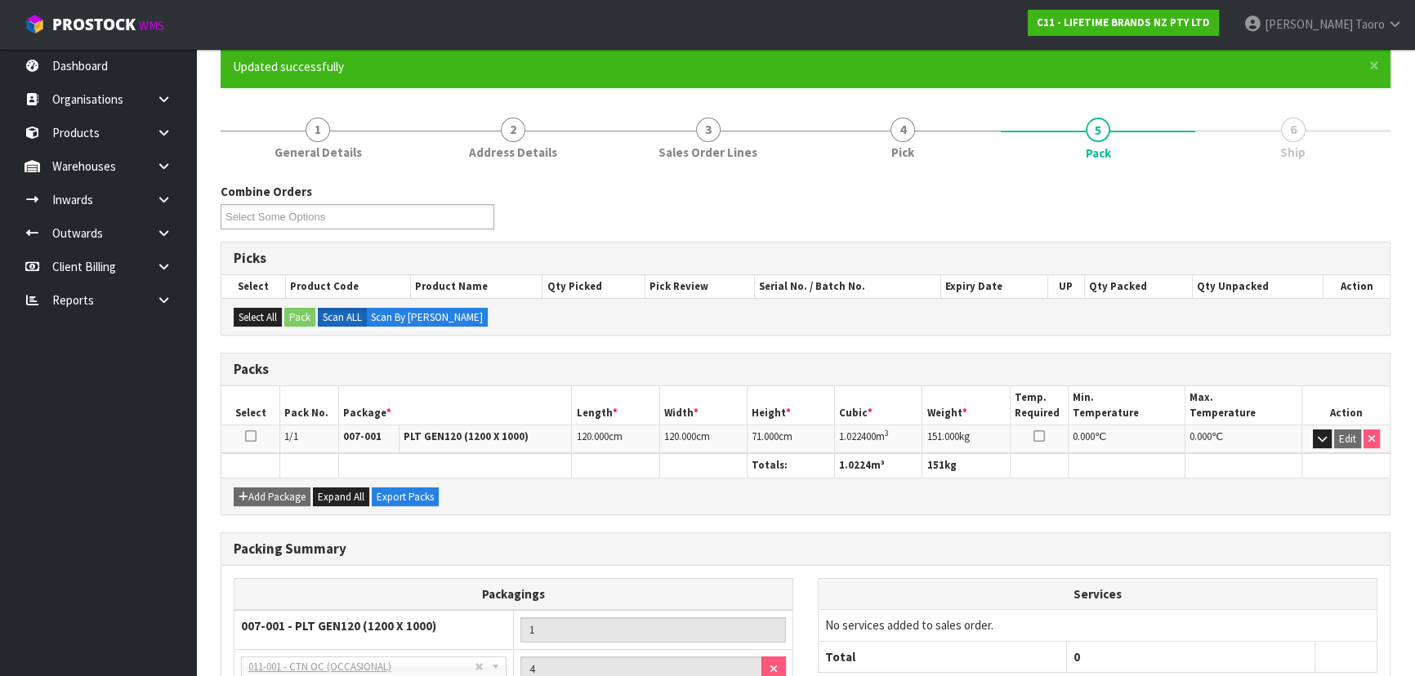
scroll to position [285, 0]
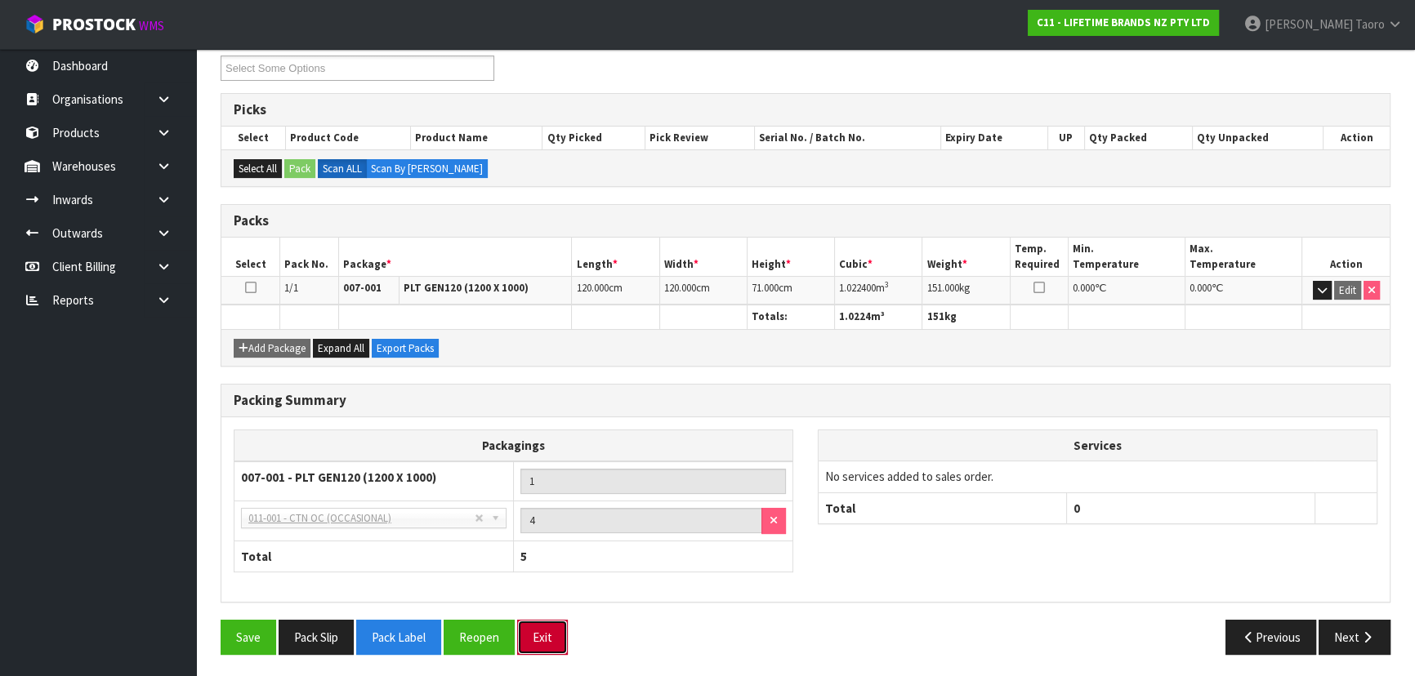
click at [545, 634] on button "Exit" at bounding box center [542, 637] width 51 height 35
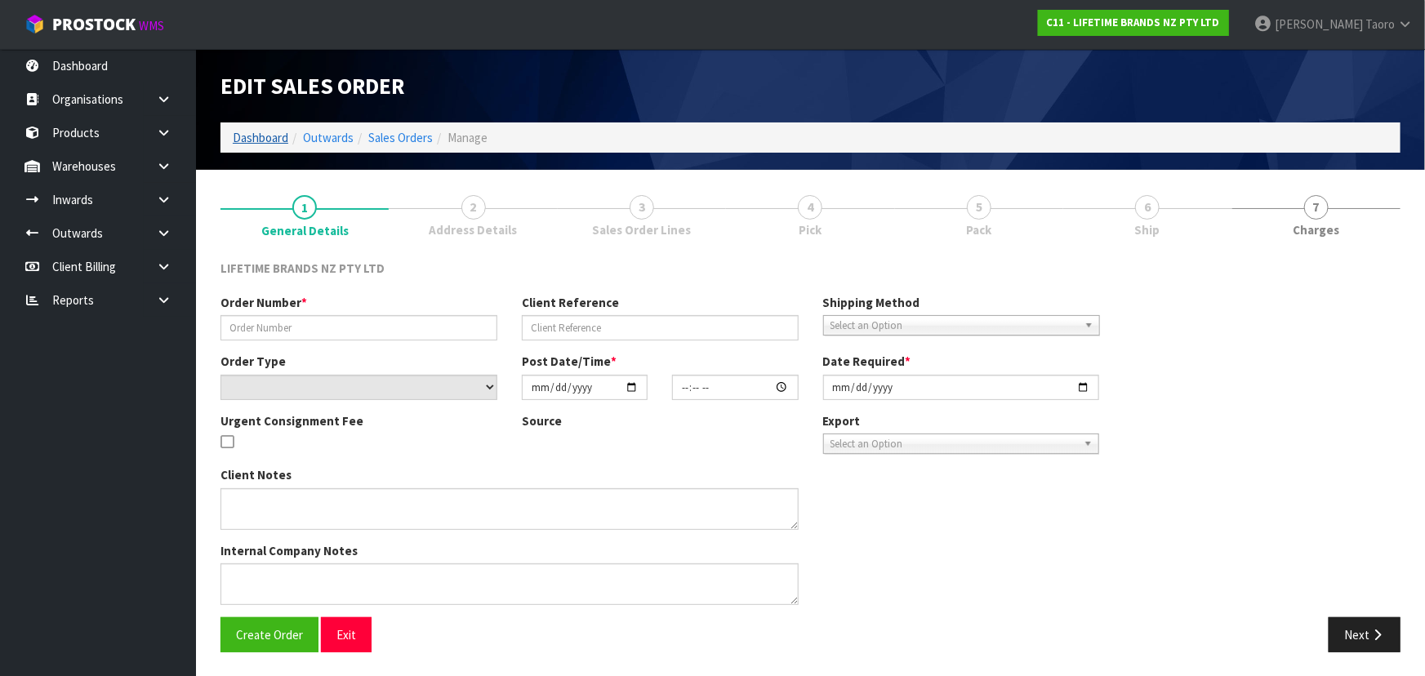
type input "0821482878"
type input "PO251975"
select select "number:0"
type input "[DATE]"
type input "09:09:49.000"
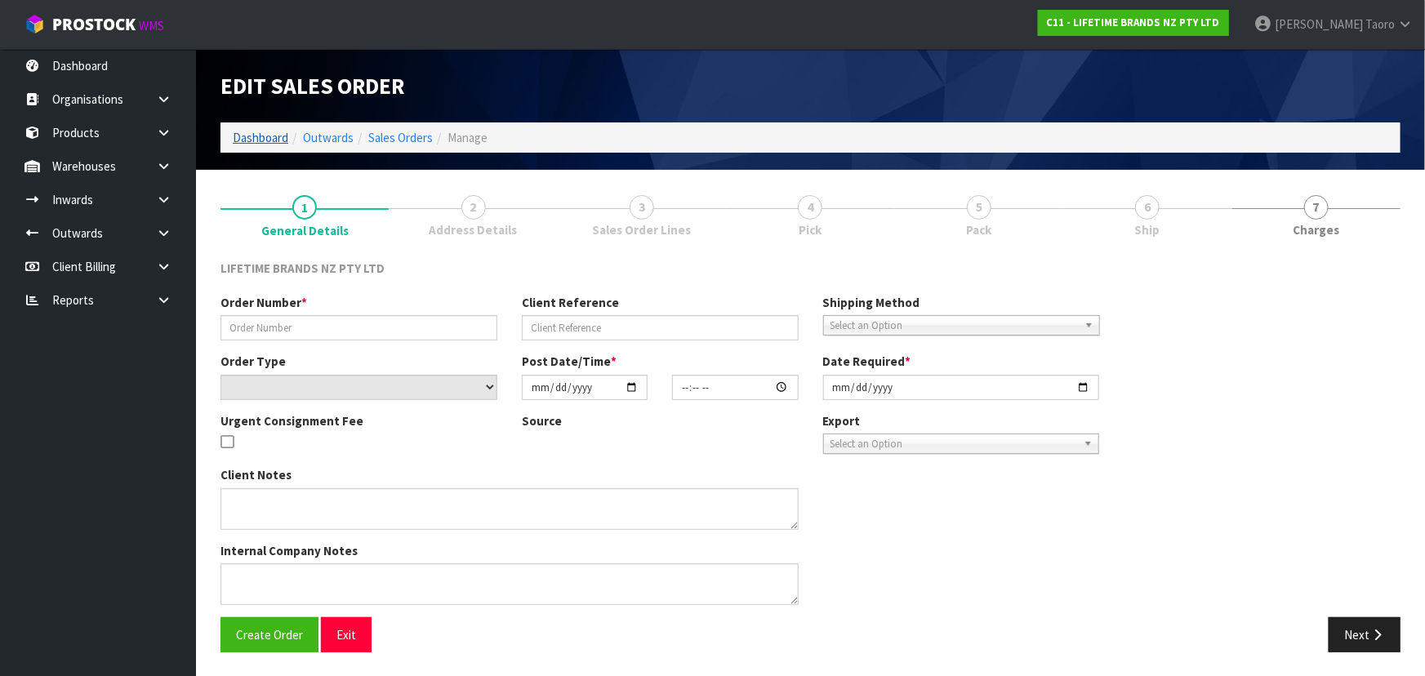
type input "[DATE]"
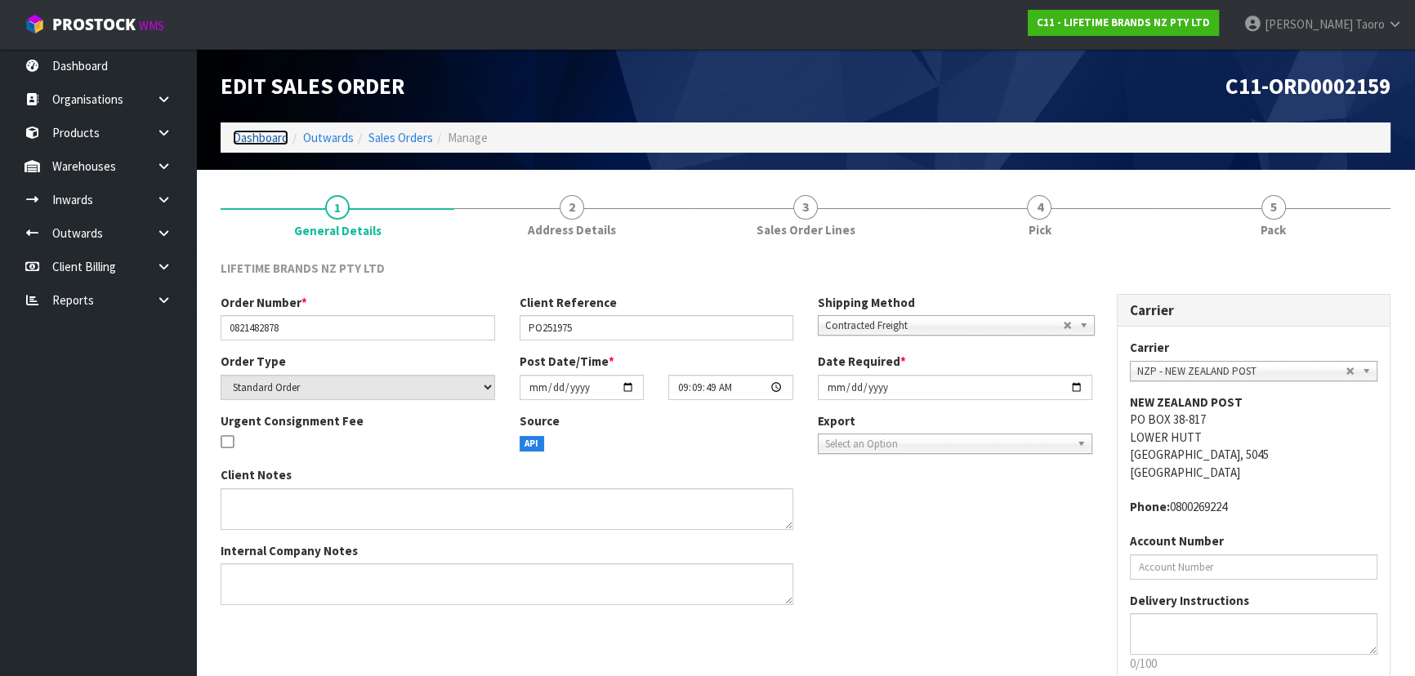
click at [276, 133] on link "Dashboard" at bounding box center [261, 138] width 56 height 16
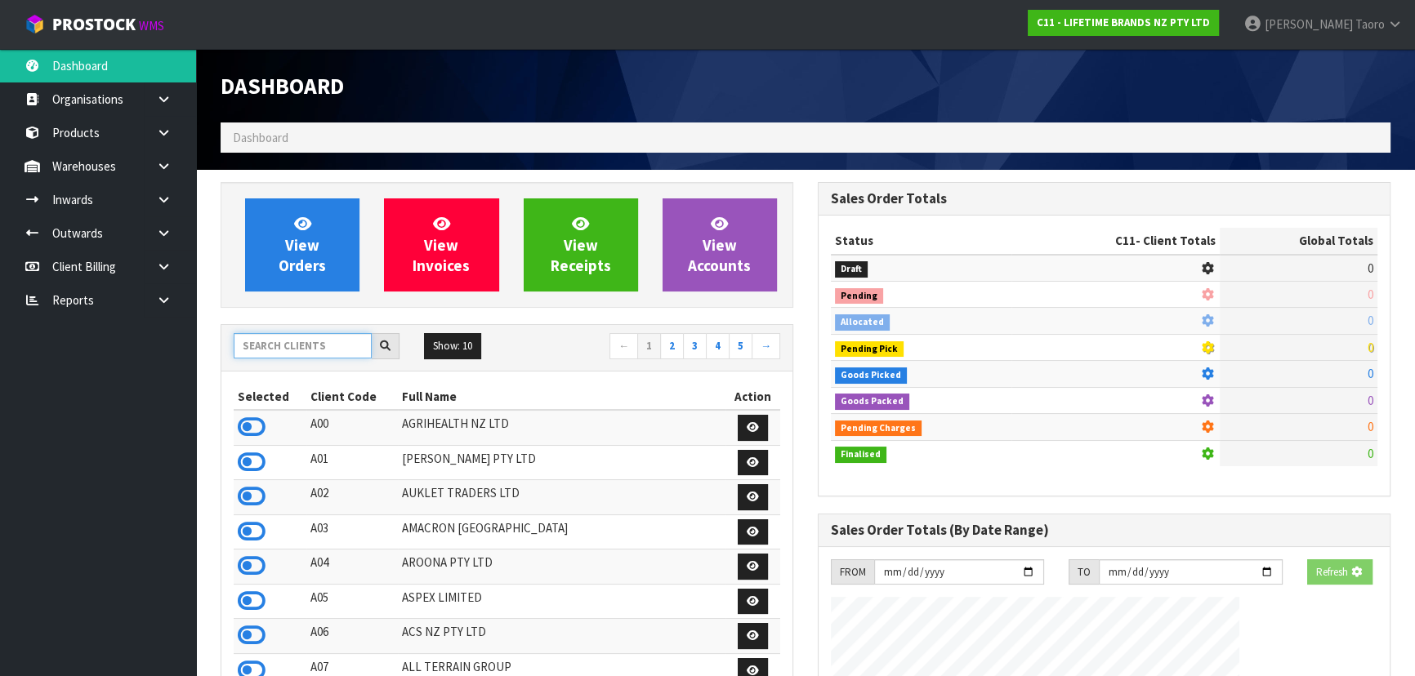
click at [278, 350] on input "text" at bounding box center [303, 345] width 138 height 25
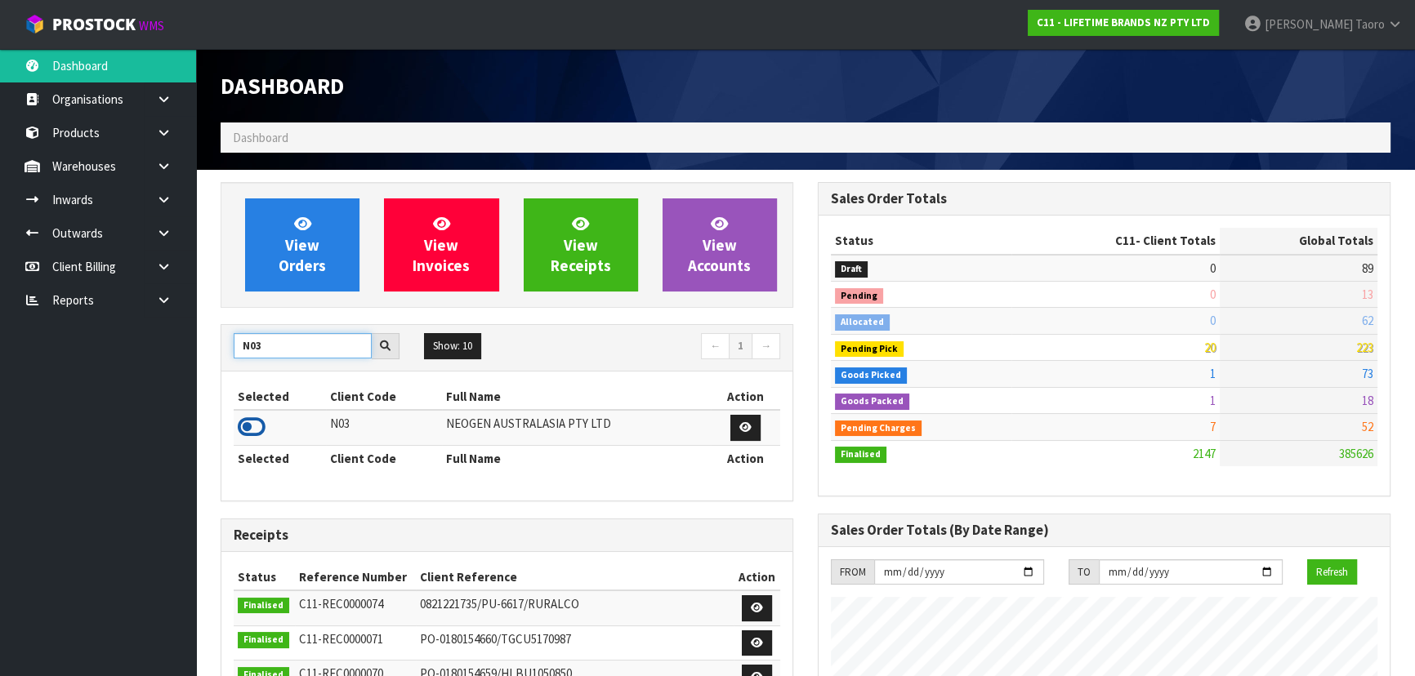
type input "N03"
click at [251, 429] on icon at bounding box center [252, 427] width 28 height 25
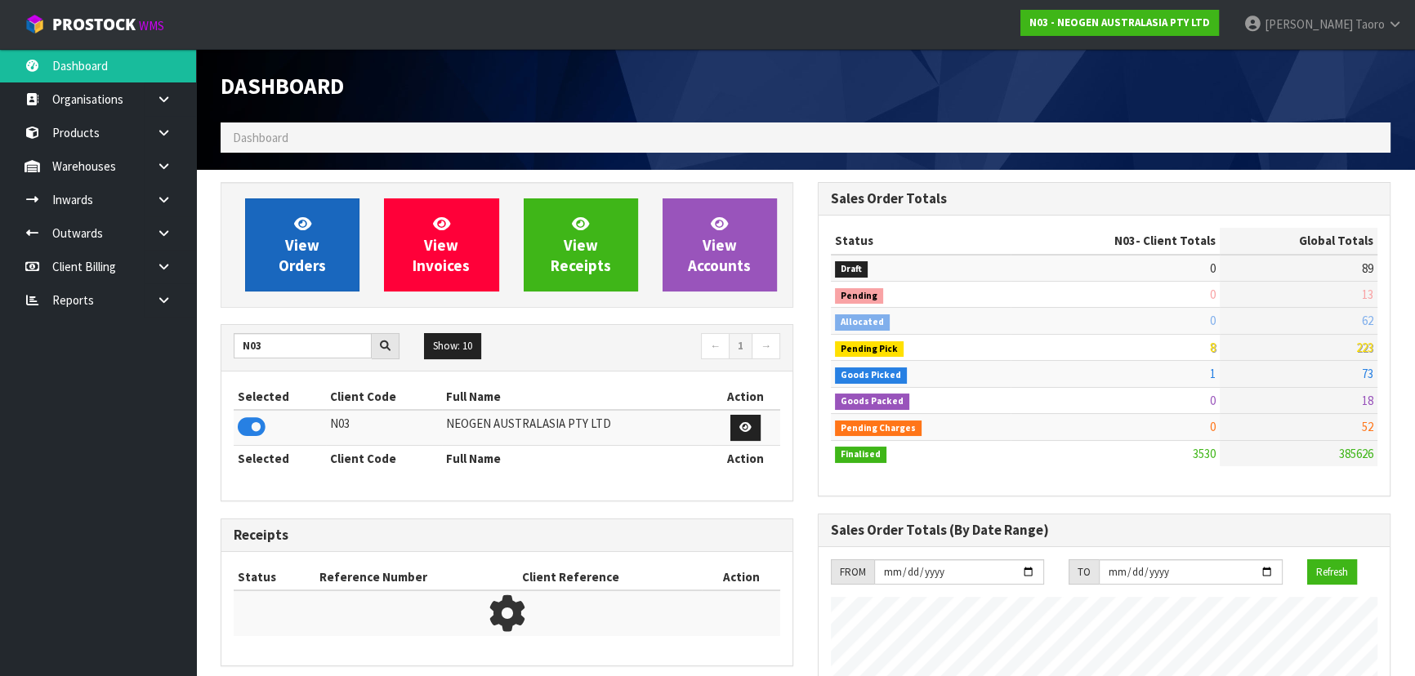
scroll to position [1270, 596]
click at [294, 245] on span "View Orders" at bounding box center [302, 244] width 47 height 61
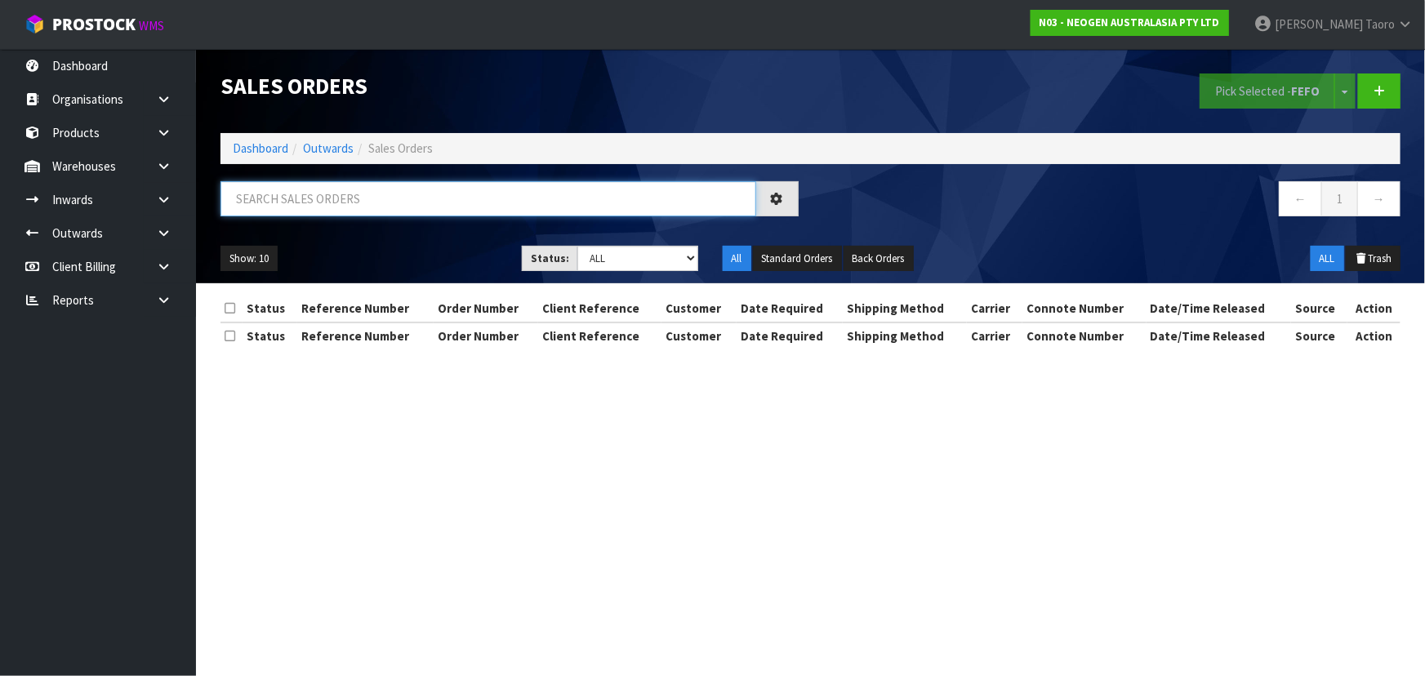
click at [308, 211] on input "text" at bounding box center [489, 198] width 536 height 35
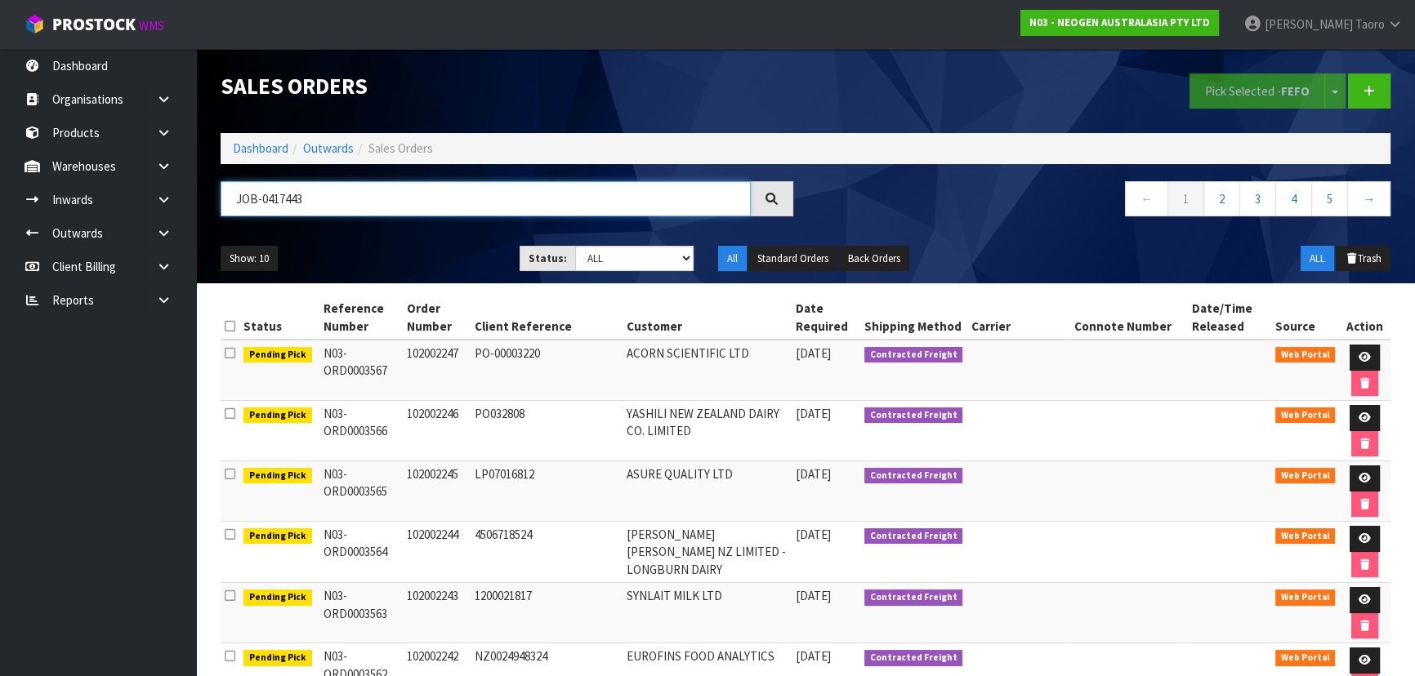
type input "JOB-0417443"
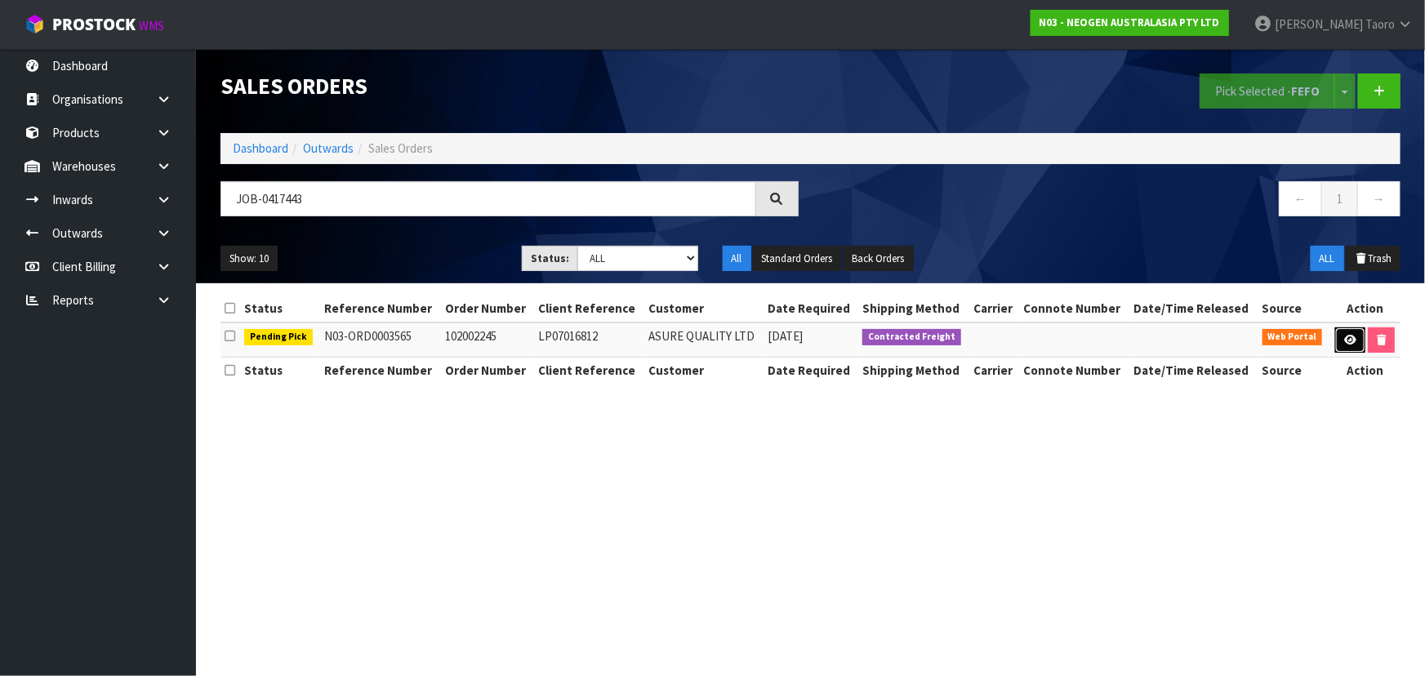
click at [1358, 341] on link at bounding box center [1351, 341] width 30 height 26
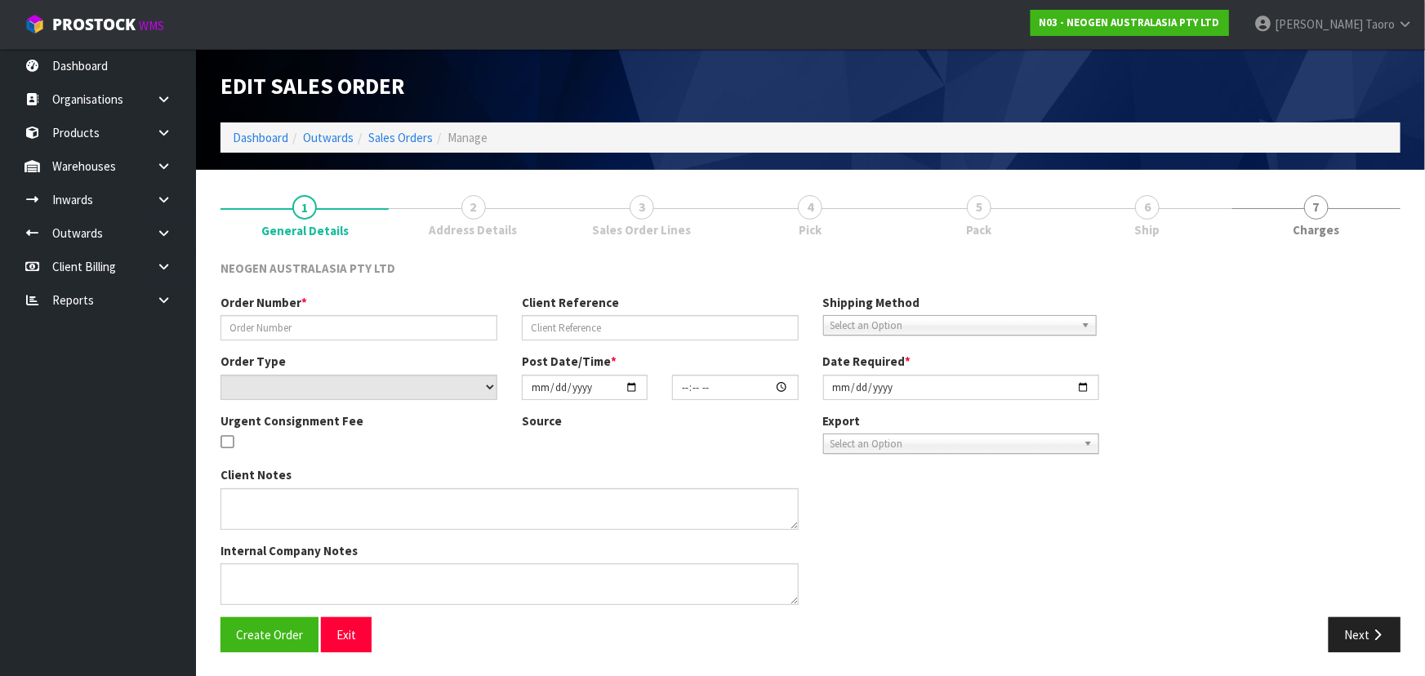
type input "102002245"
type input "LP07016812"
select select "number:0"
type input "[DATE]"
type input "10:50:00.000"
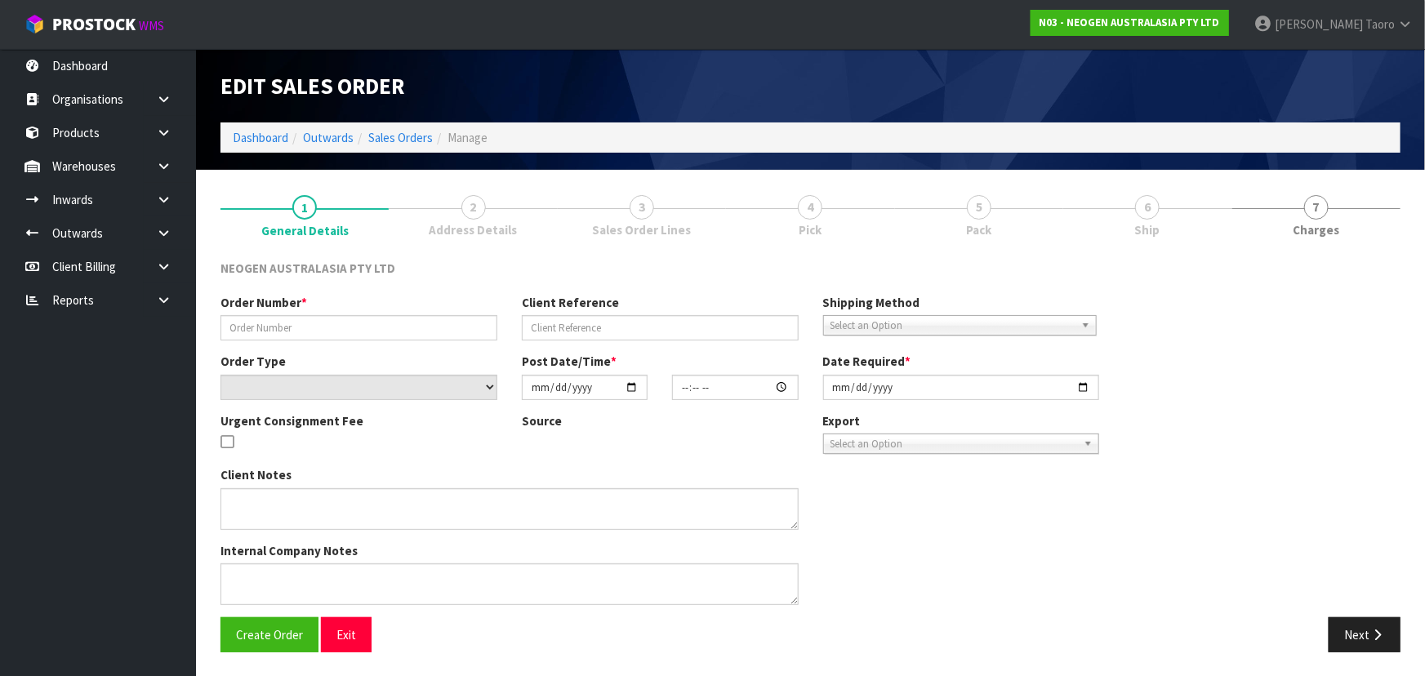
type input "[DATE]"
type textarea "ATTN: PURCHASING"
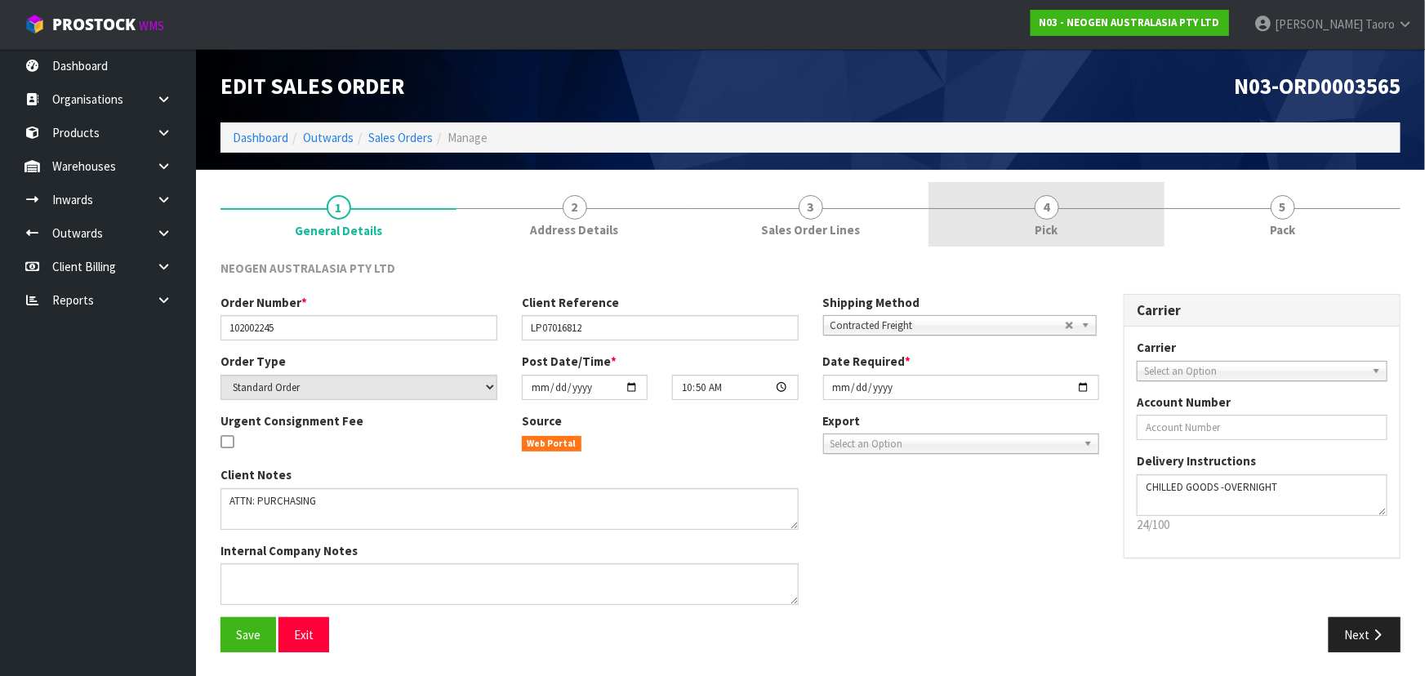
click at [1113, 216] on link "4 Pick" at bounding box center [1047, 214] width 236 height 65
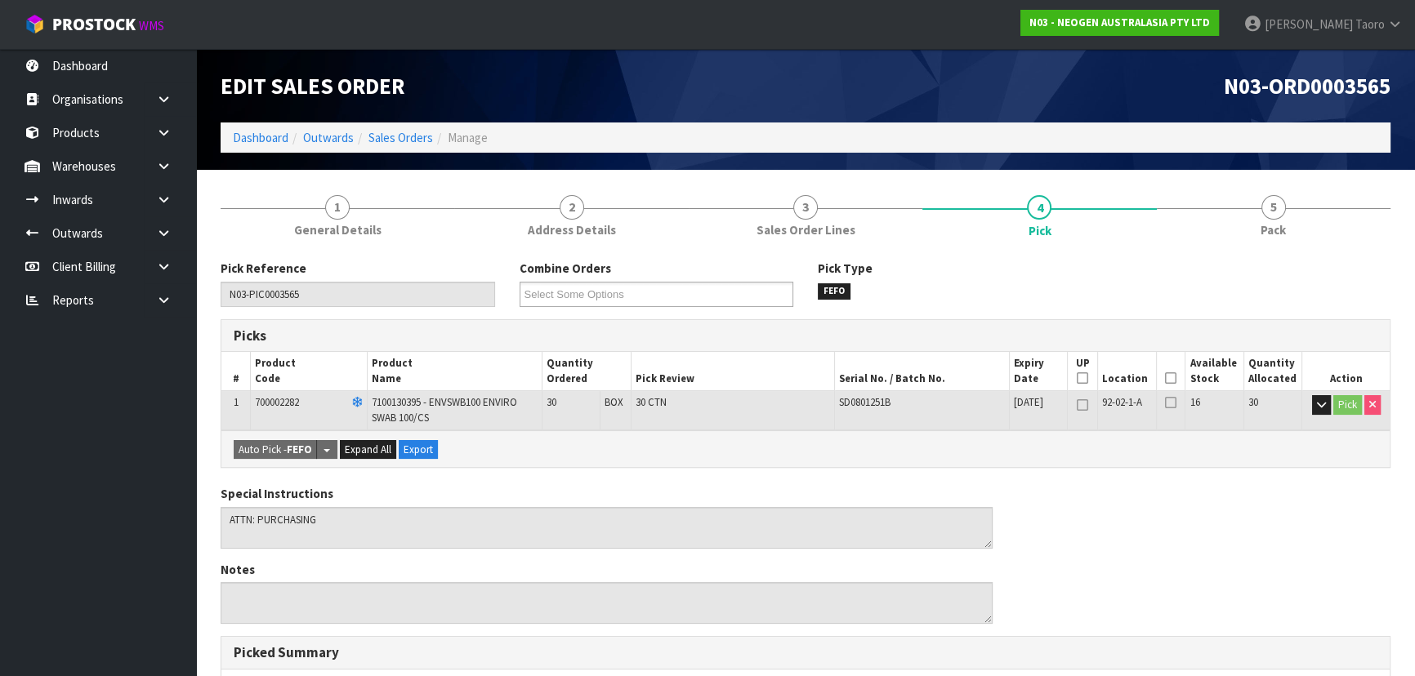
click at [1170, 378] on icon at bounding box center [1170, 378] width 11 height 1
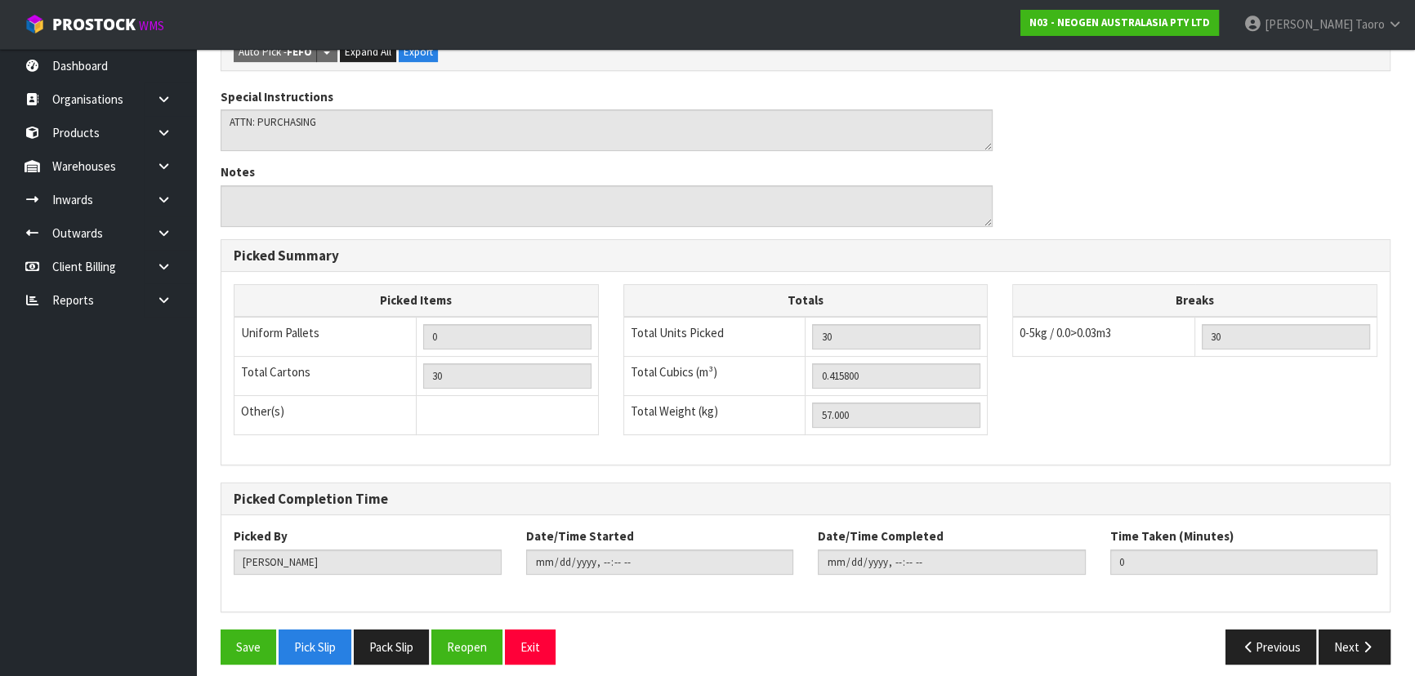
scroll to position [466, 0]
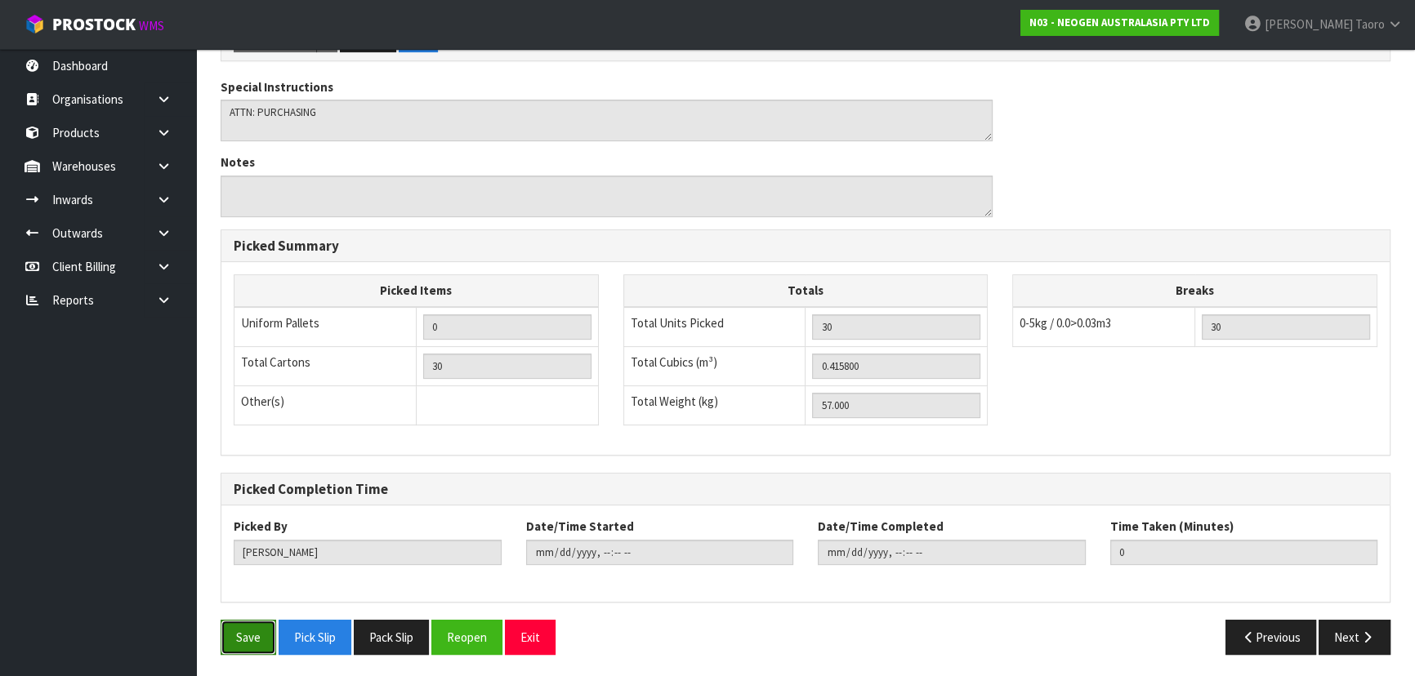
click at [255, 641] on button "Save" at bounding box center [249, 637] width 56 height 35
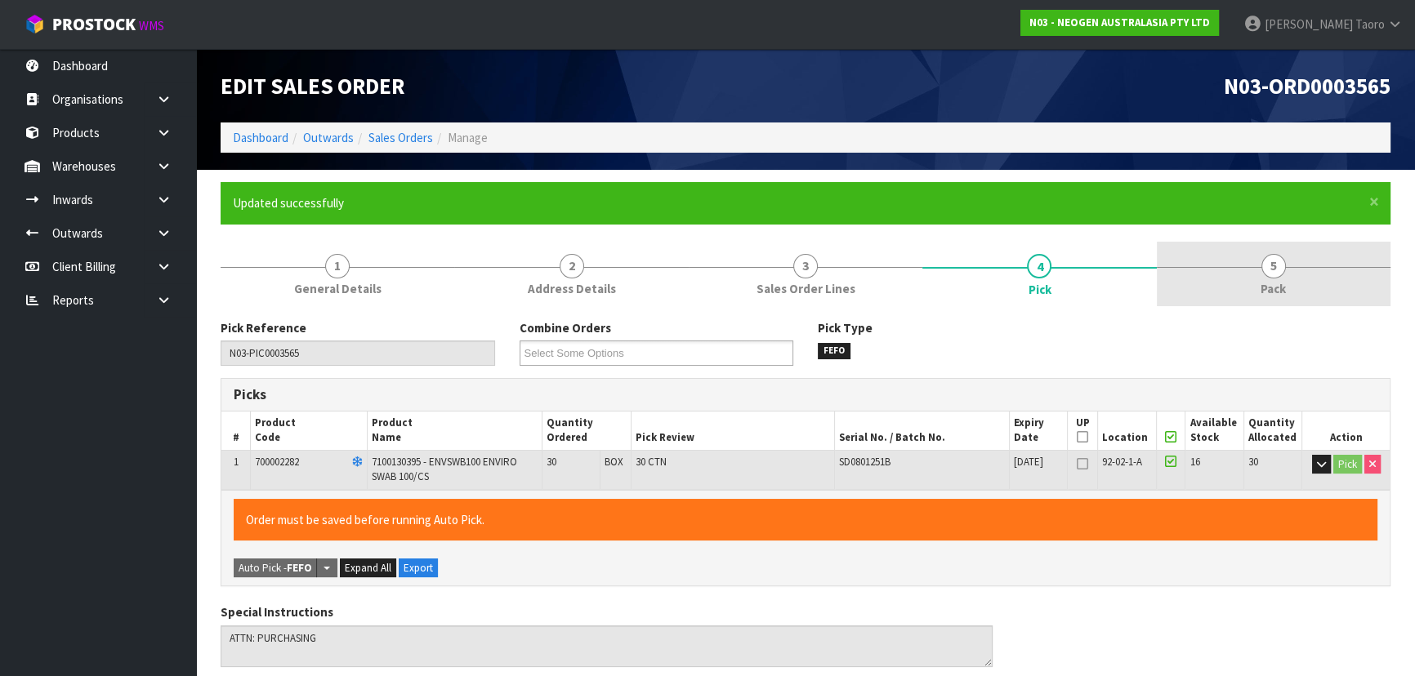
type input "[PERSON_NAME]"
type input "[DATE]T12:43:06"
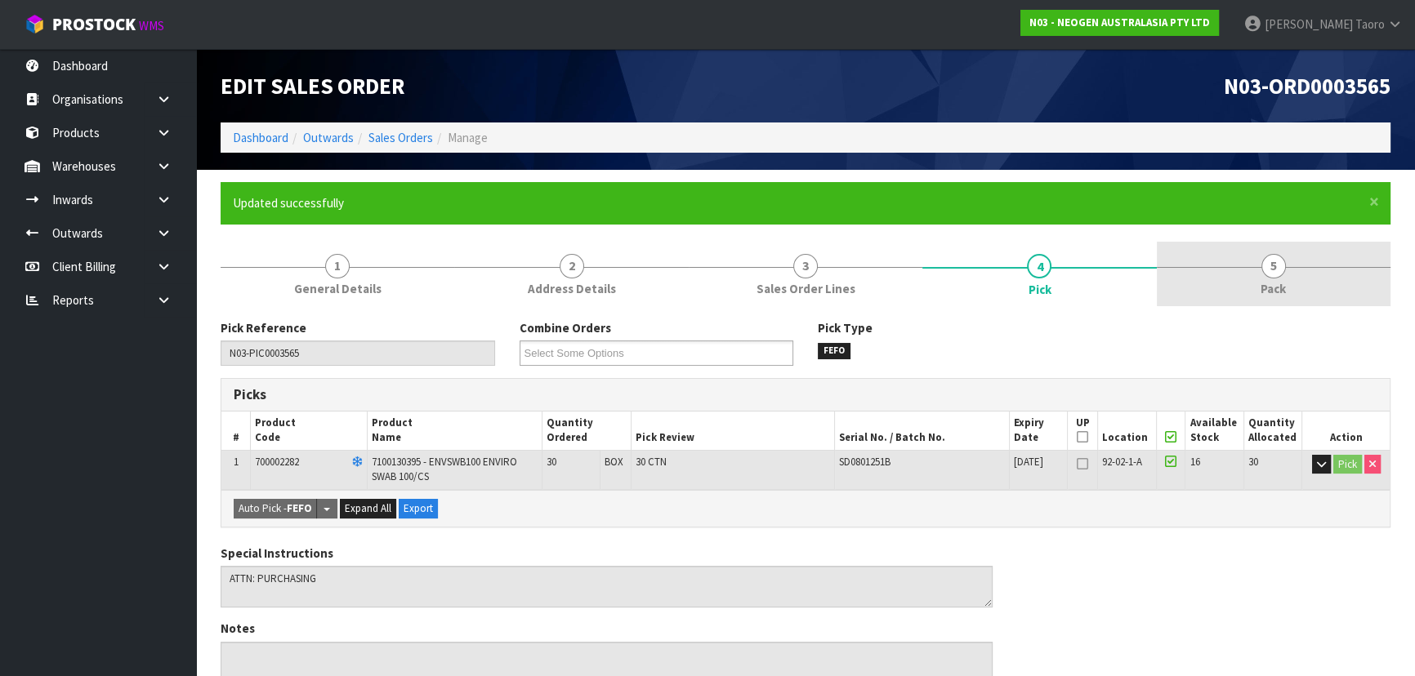
drag, startPoint x: 1261, startPoint y: 269, endPoint x: 1262, endPoint y: 260, distance: 9.0
click at [1262, 269] on span "5" at bounding box center [1273, 266] width 25 height 25
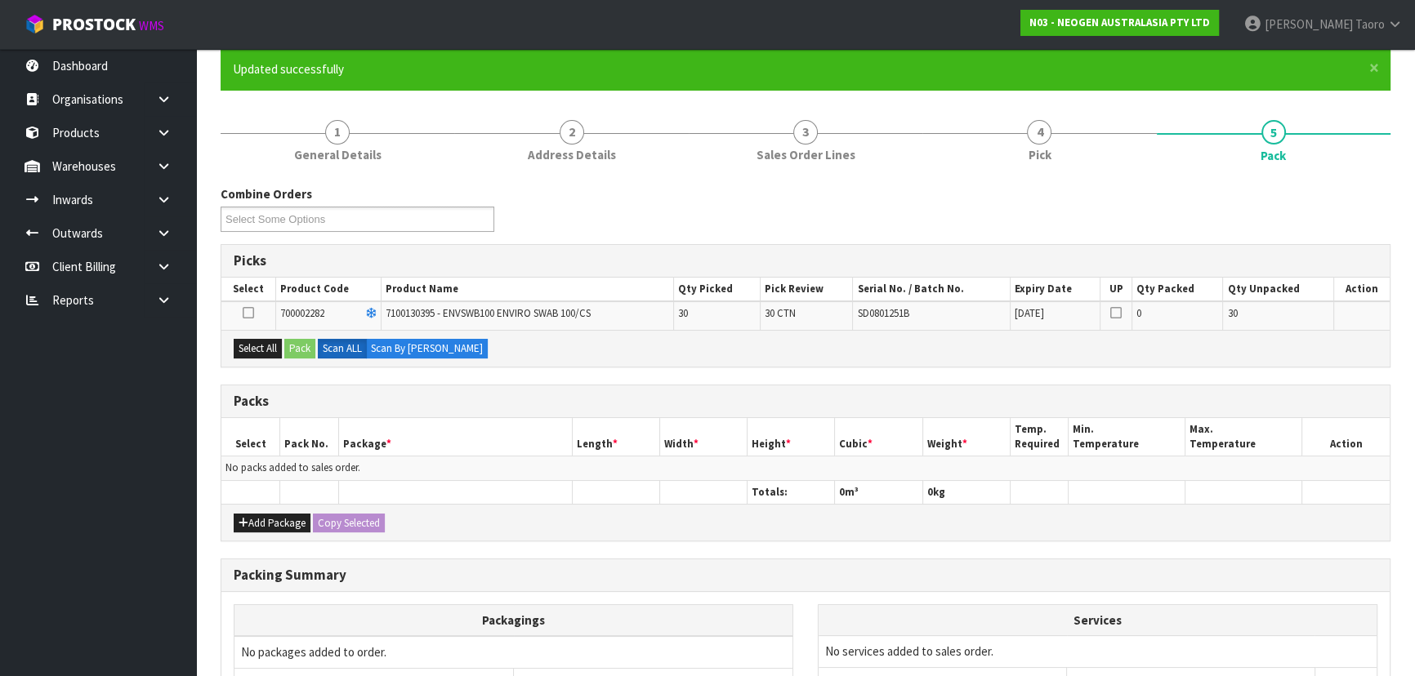
scroll to position [297, 0]
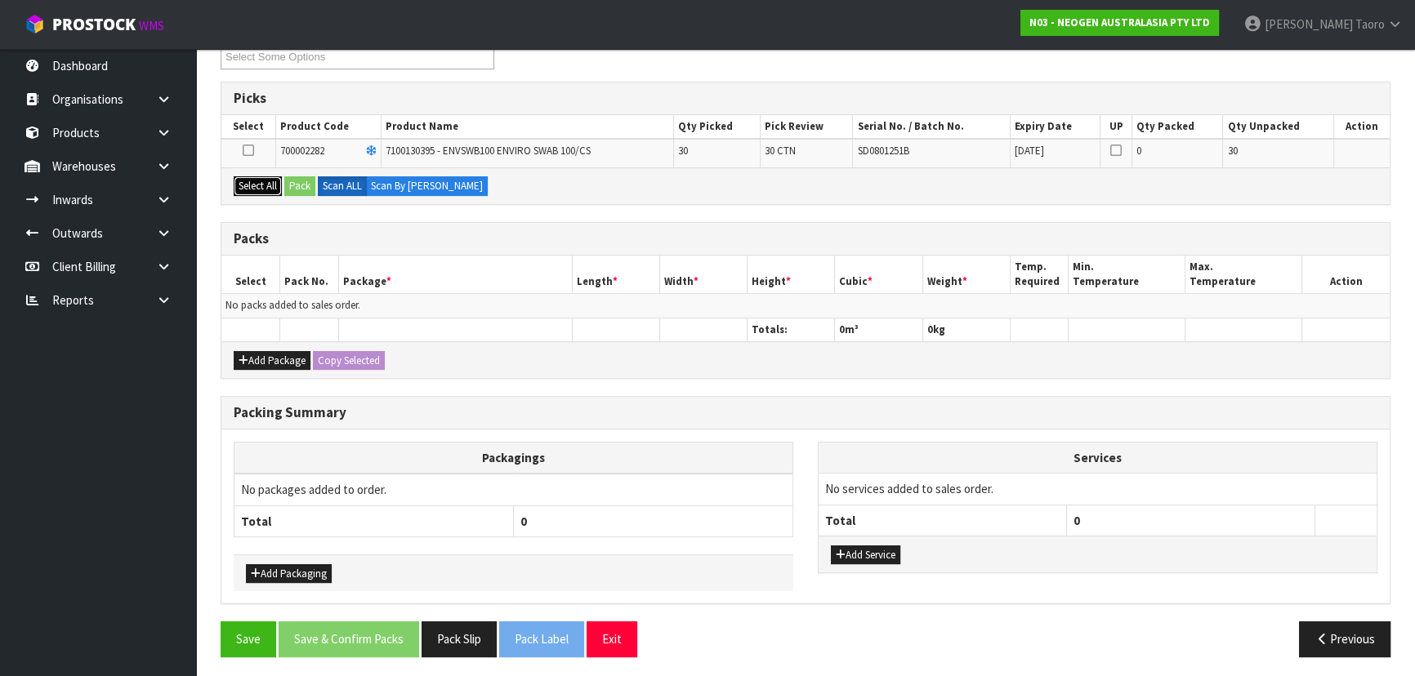
drag, startPoint x: 257, startPoint y: 181, endPoint x: 270, endPoint y: 182, distance: 12.4
click at [258, 181] on button "Select All" at bounding box center [258, 186] width 48 height 20
drag, startPoint x: 301, startPoint y: 182, endPoint x: 313, endPoint y: 181, distance: 12.3
click at [301, 182] on button "Pack" at bounding box center [299, 186] width 31 height 20
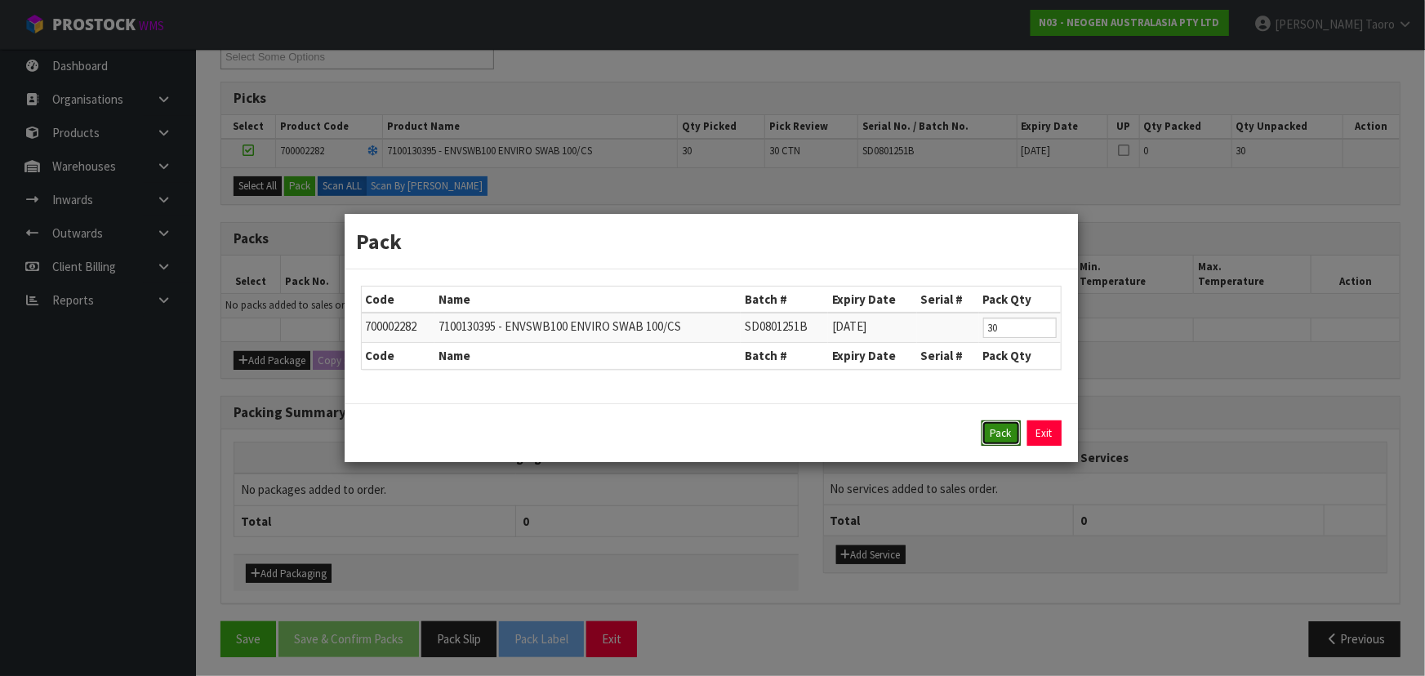
drag, startPoint x: 1013, startPoint y: 421, endPoint x: 1001, endPoint y: 421, distance: 12.3
click at [1013, 421] on button "Pack" at bounding box center [1001, 434] width 39 height 26
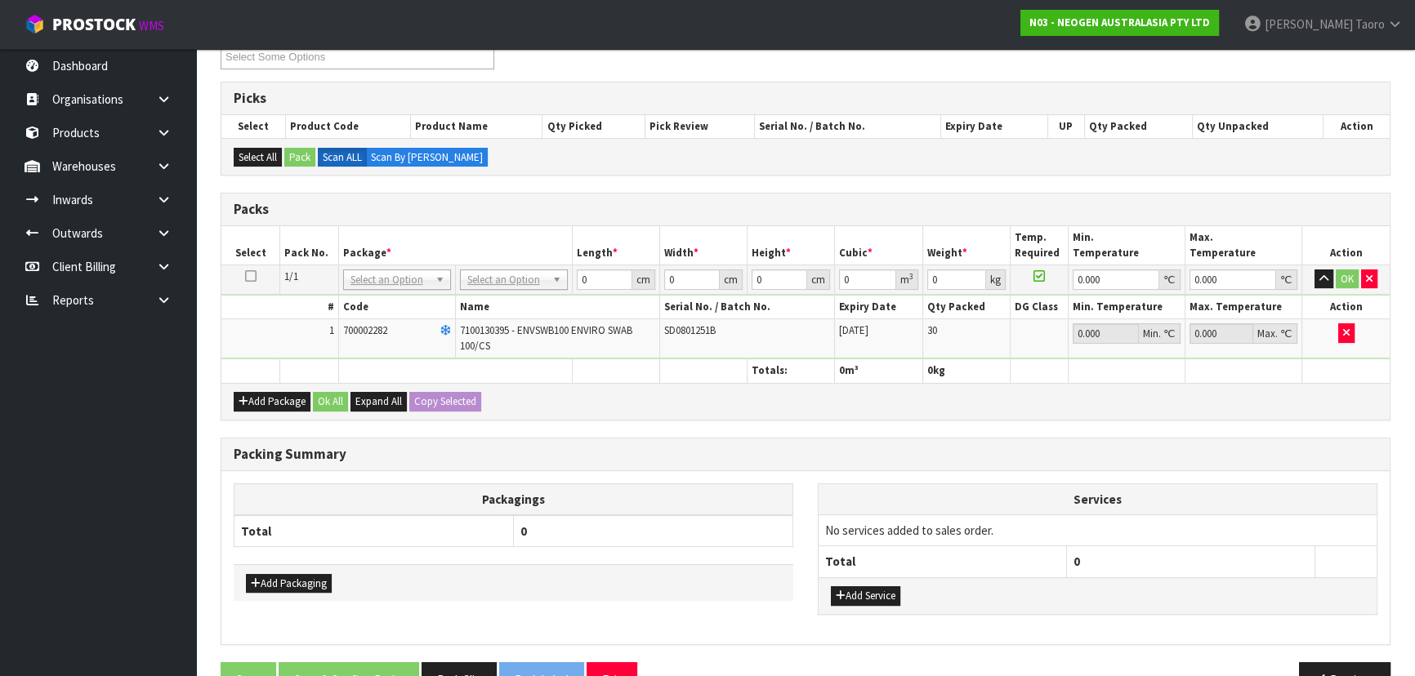
drag, startPoint x: 510, startPoint y: 279, endPoint x: 518, endPoint y: 305, distance: 28.2
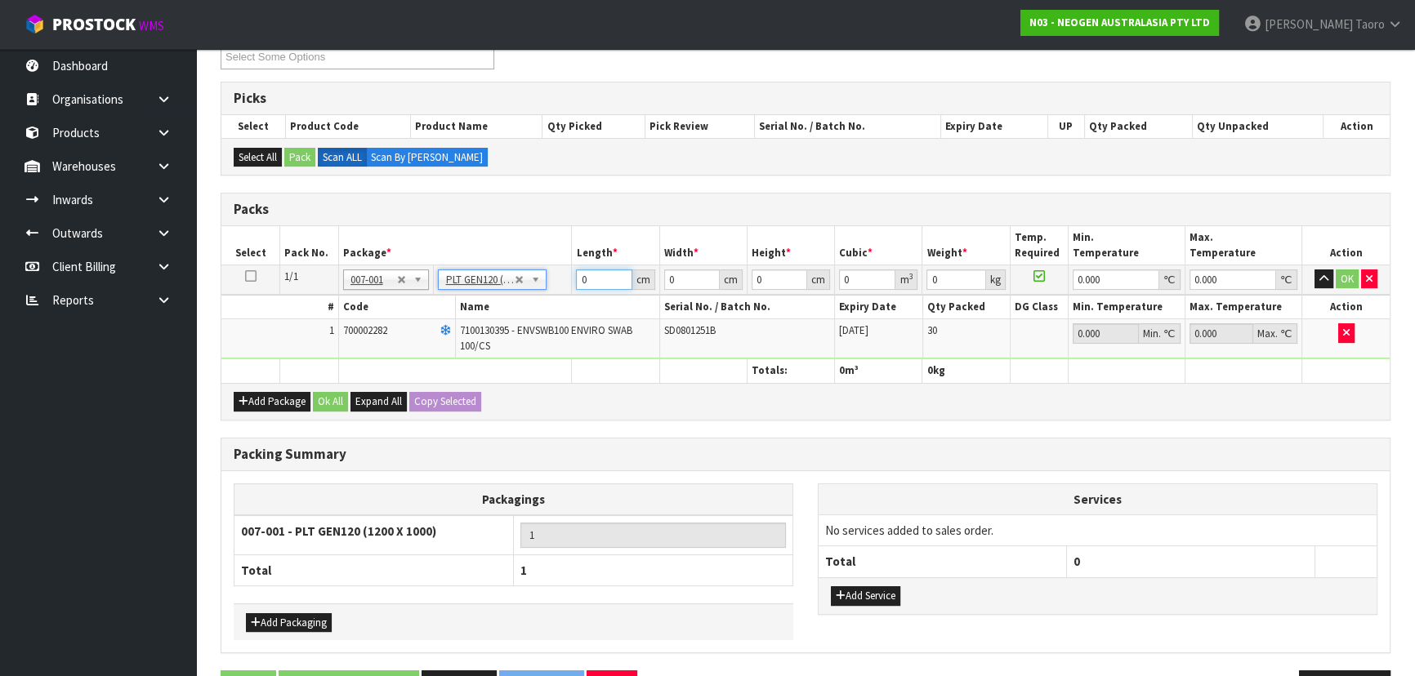
click at [588, 278] on input "0" at bounding box center [604, 280] width 56 height 20
type input "120"
type input "100"
type input "57"
click at [588, 278] on input "120" at bounding box center [604, 280] width 56 height 20
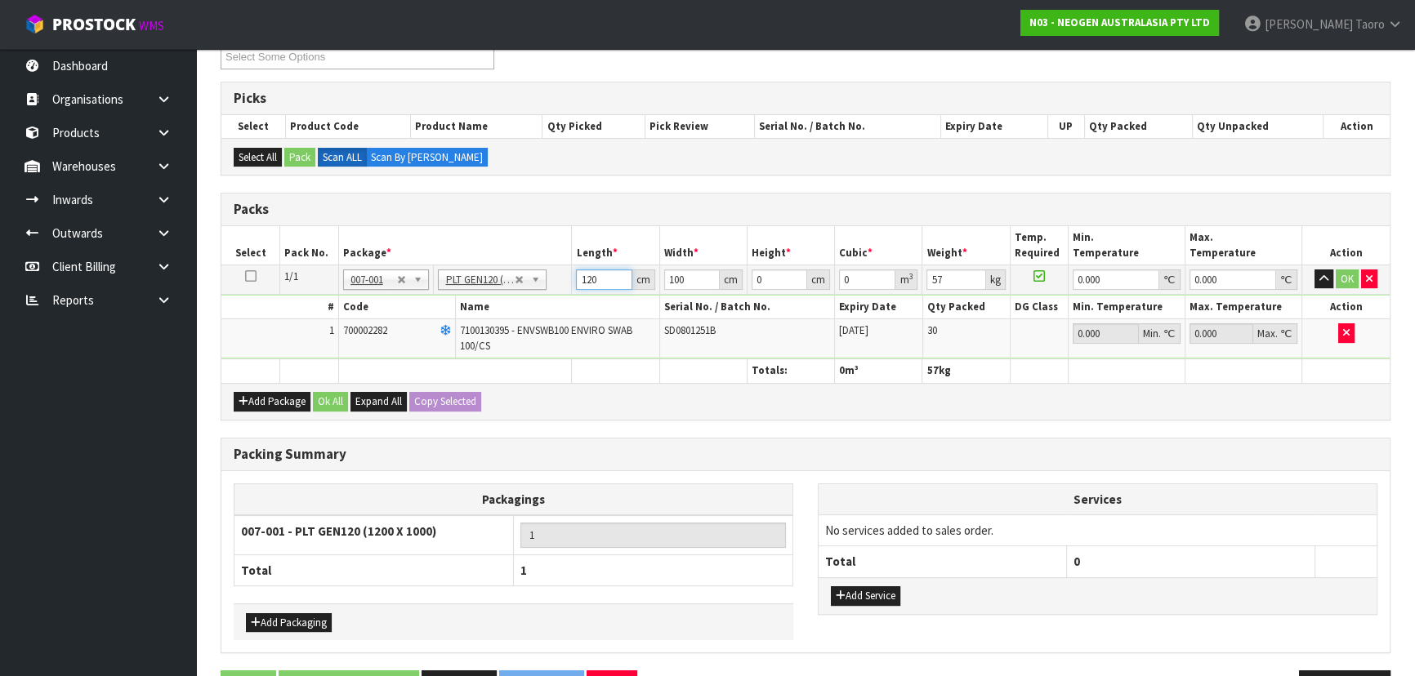
click at [588, 278] on input "120" at bounding box center [604, 280] width 56 height 20
type input "116"
type input "5"
type input "0.06728"
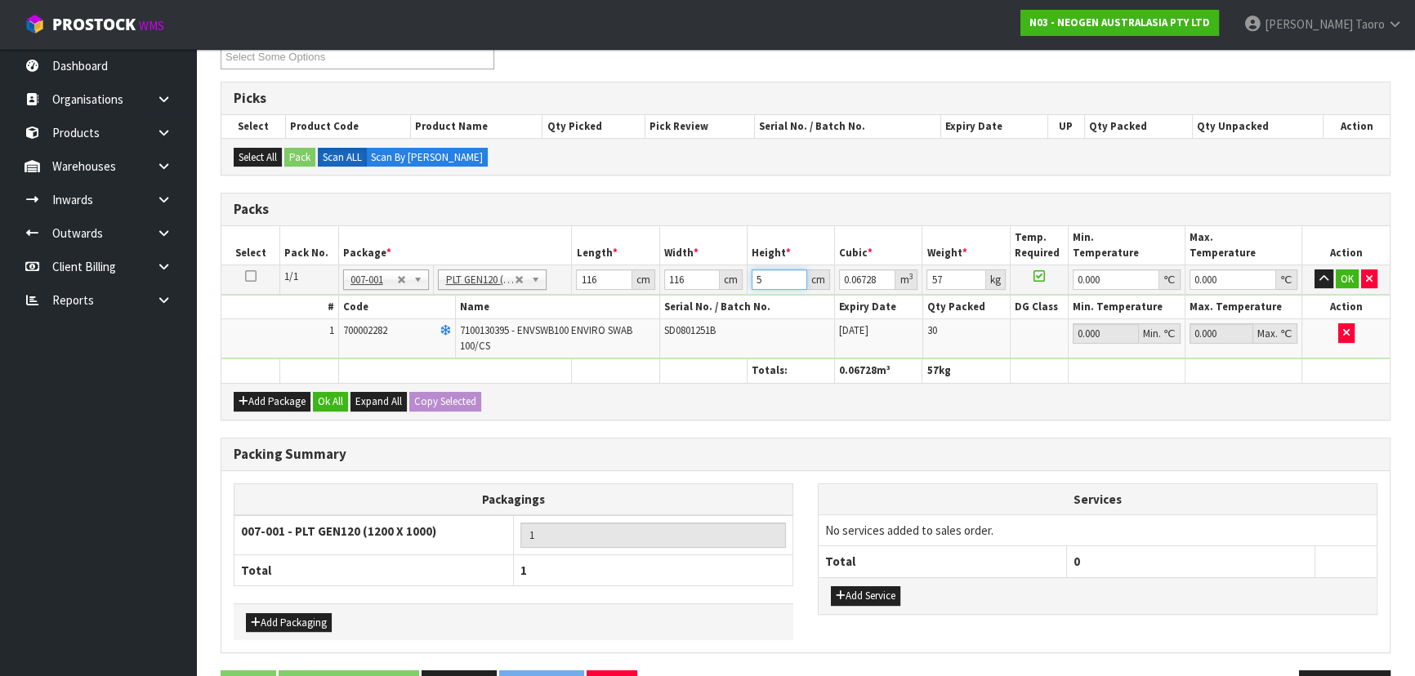
type input "50"
type input "0.6728"
type input "50"
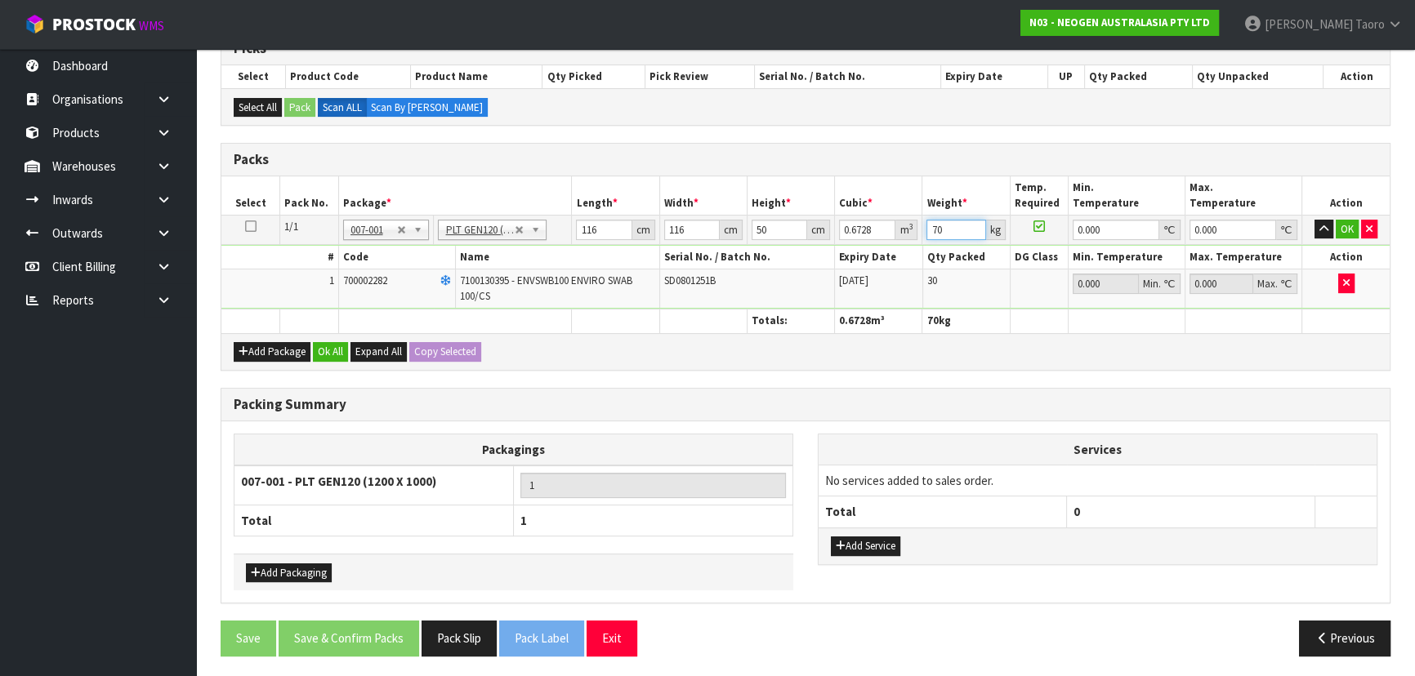
type input "70"
click at [339, 350] on button "Ok All" at bounding box center [330, 352] width 35 height 20
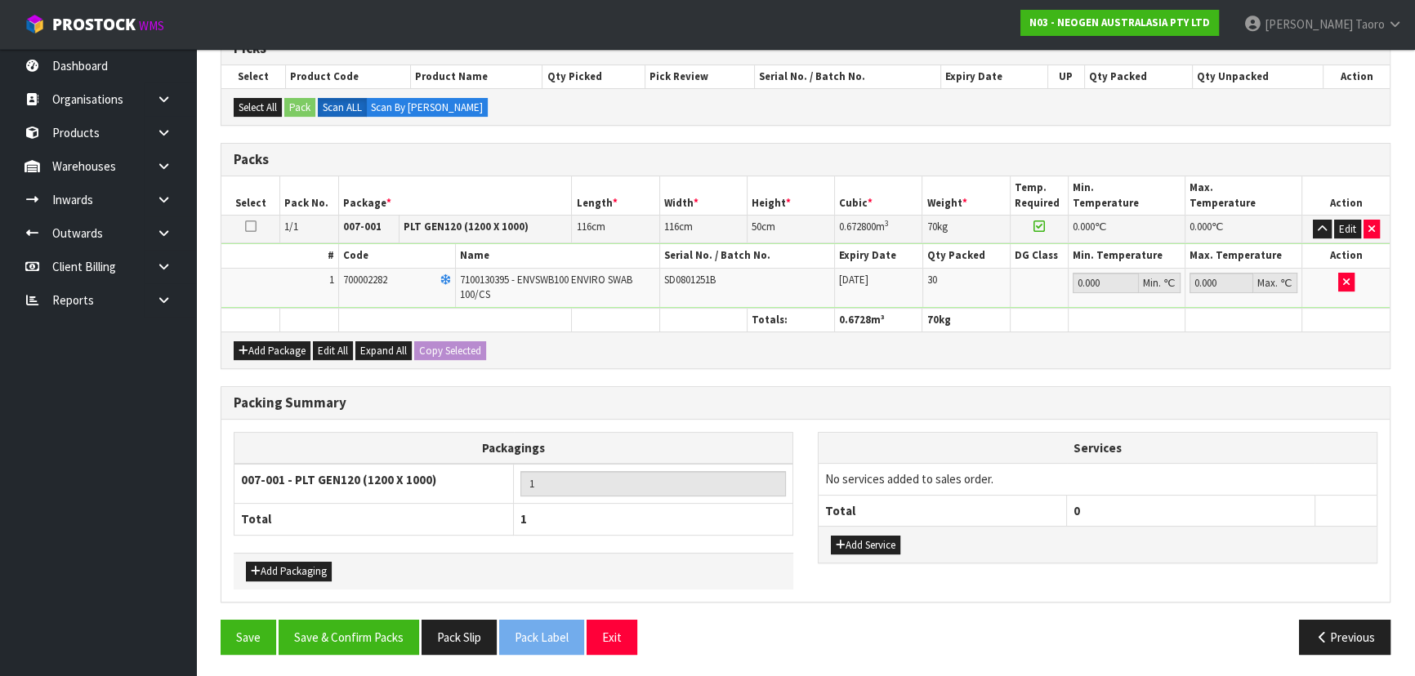
scroll to position [346, 0]
click at [386, 636] on button "Save & Confirm Packs" at bounding box center [349, 638] width 140 height 35
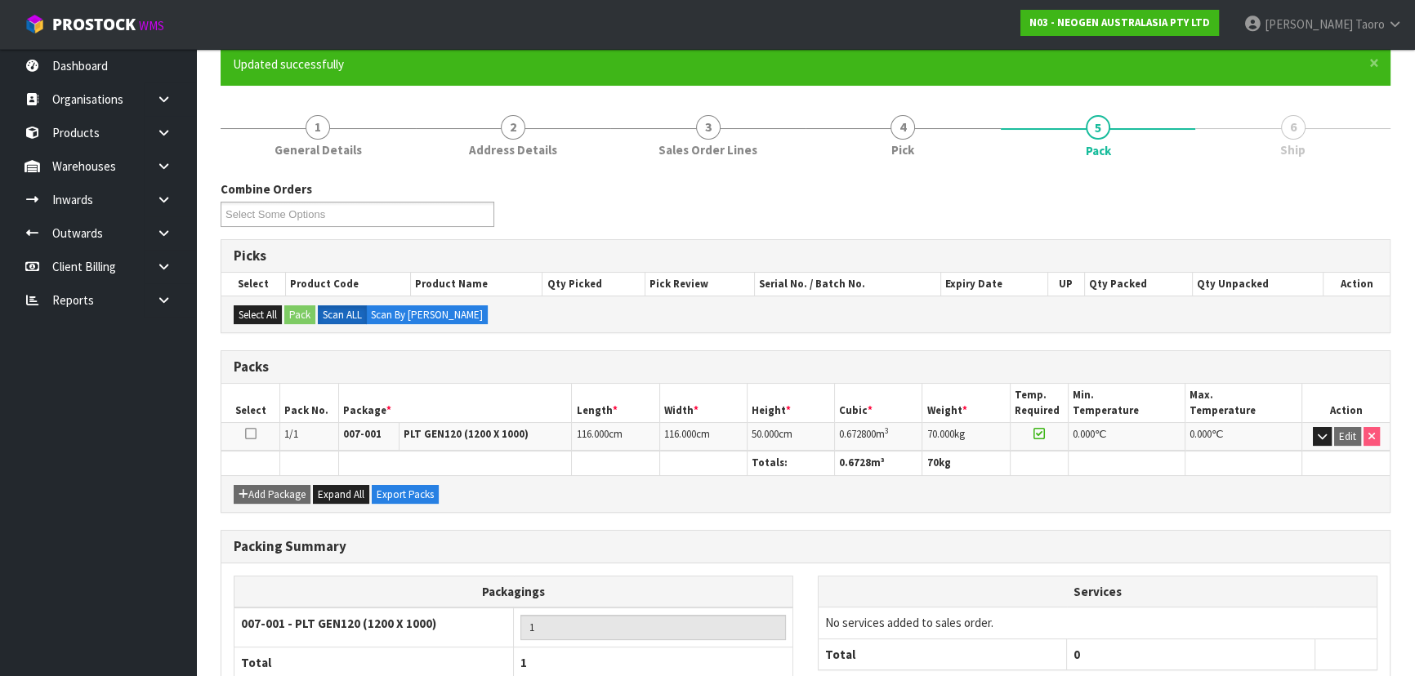
scroll to position [245, 0]
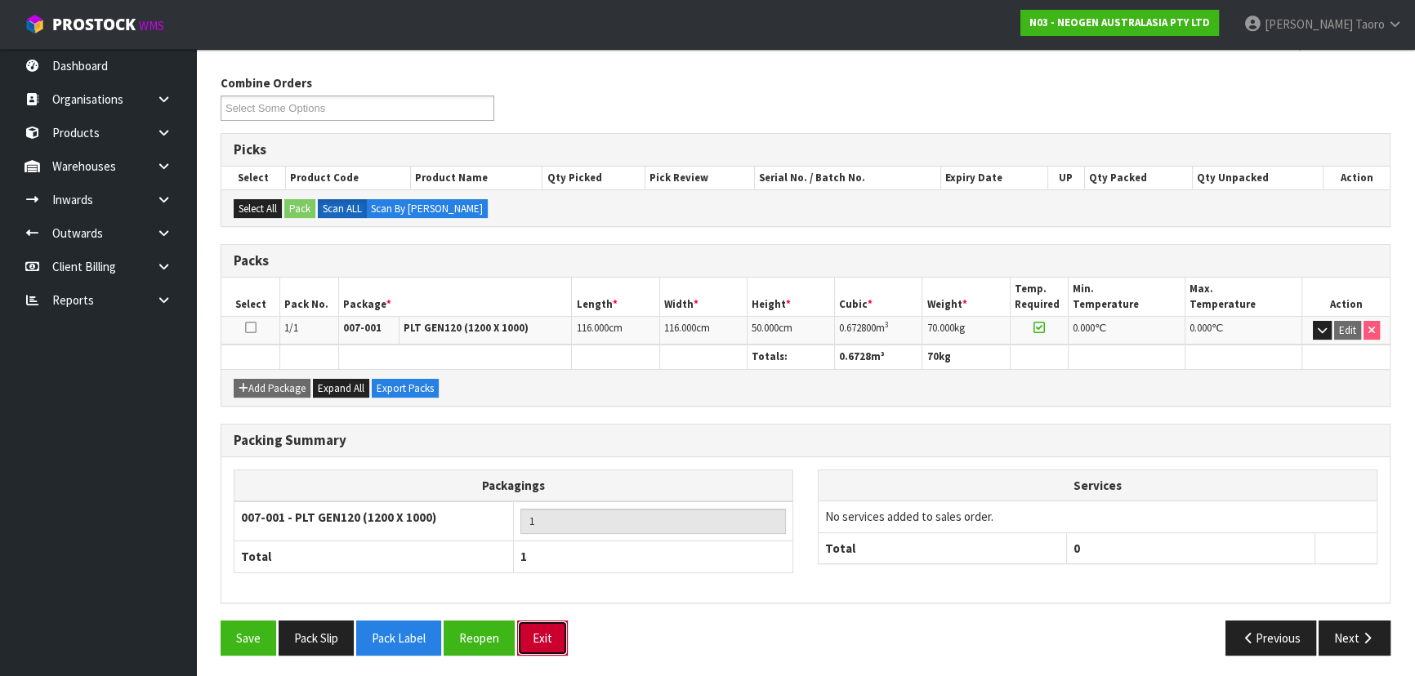
click at [554, 622] on button "Exit" at bounding box center [542, 638] width 51 height 35
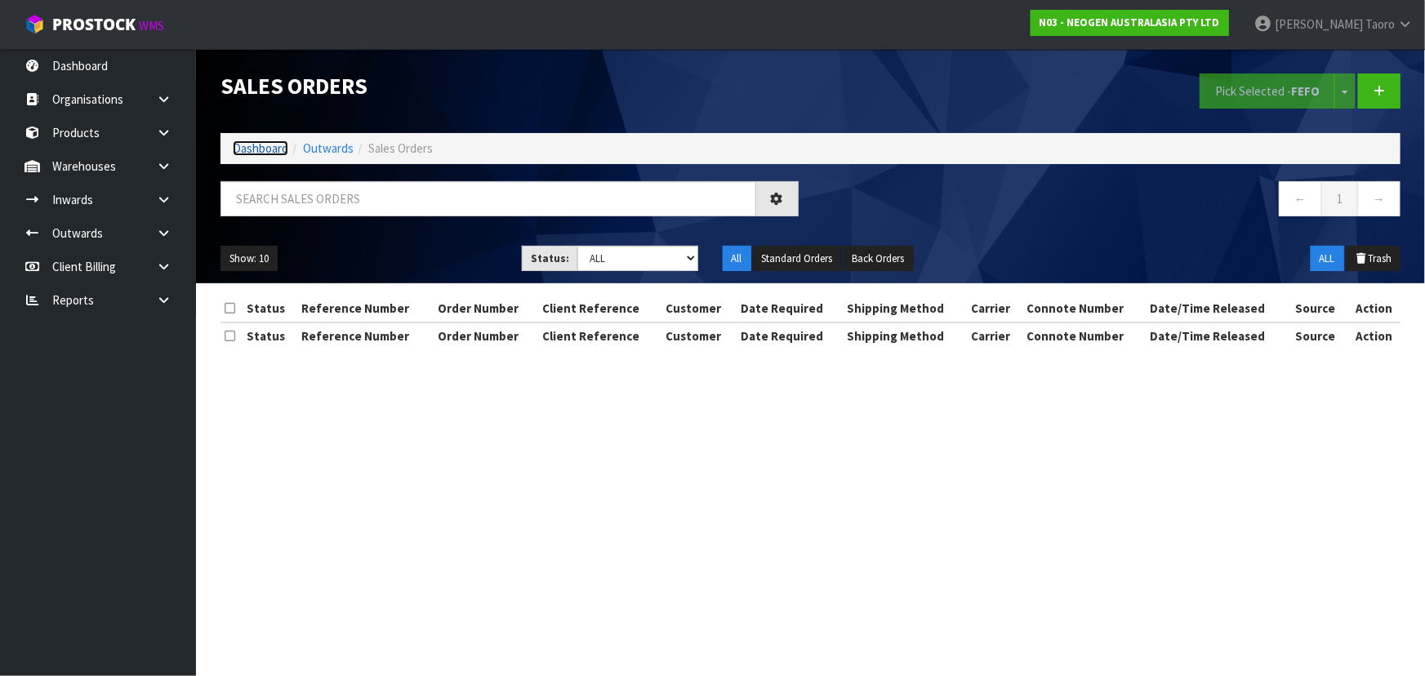
click at [266, 147] on link "Dashboard" at bounding box center [261, 148] width 56 height 16
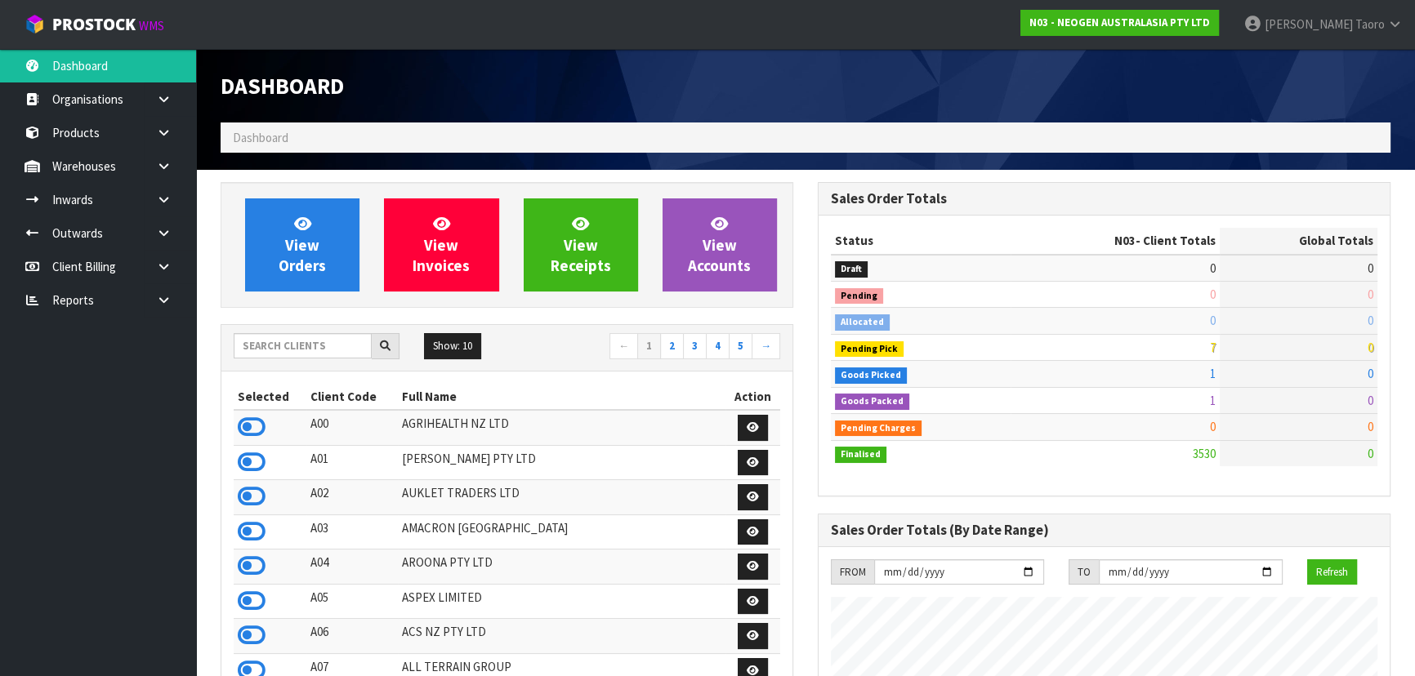
scroll to position [1235, 596]
